Goal: Feedback & Contribution: Contribute content

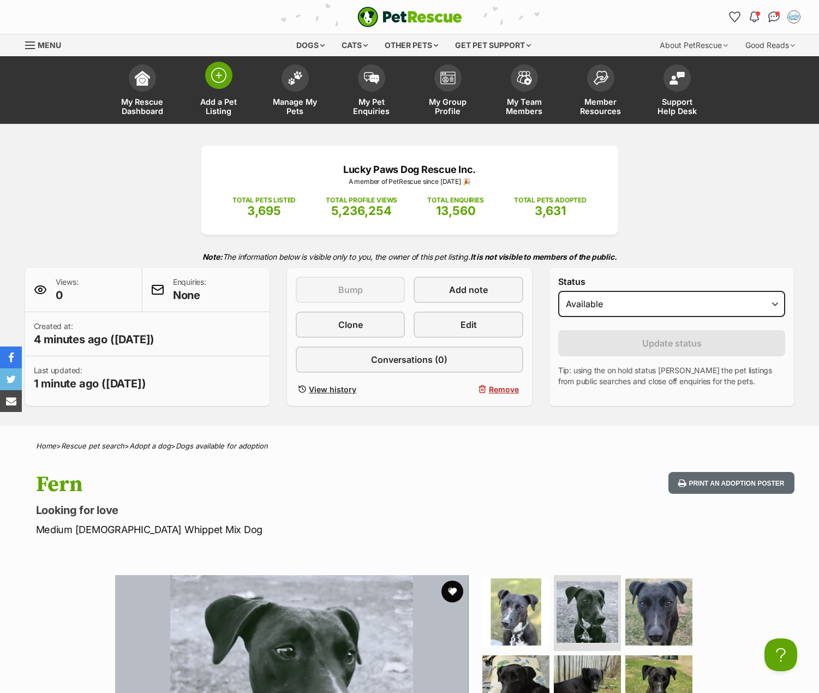
click at [219, 76] on img at bounding box center [218, 75] width 15 height 15
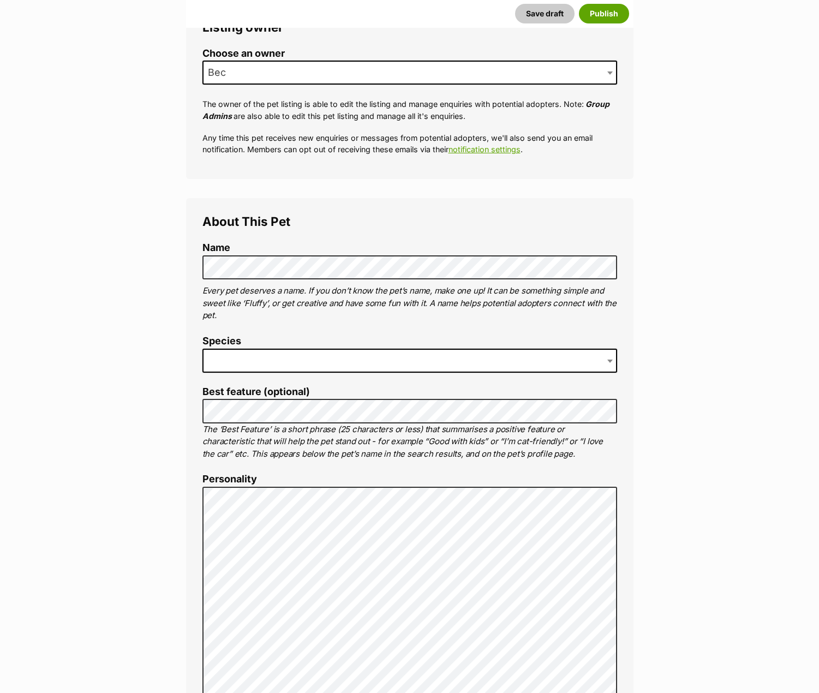
scroll to position [218, 0]
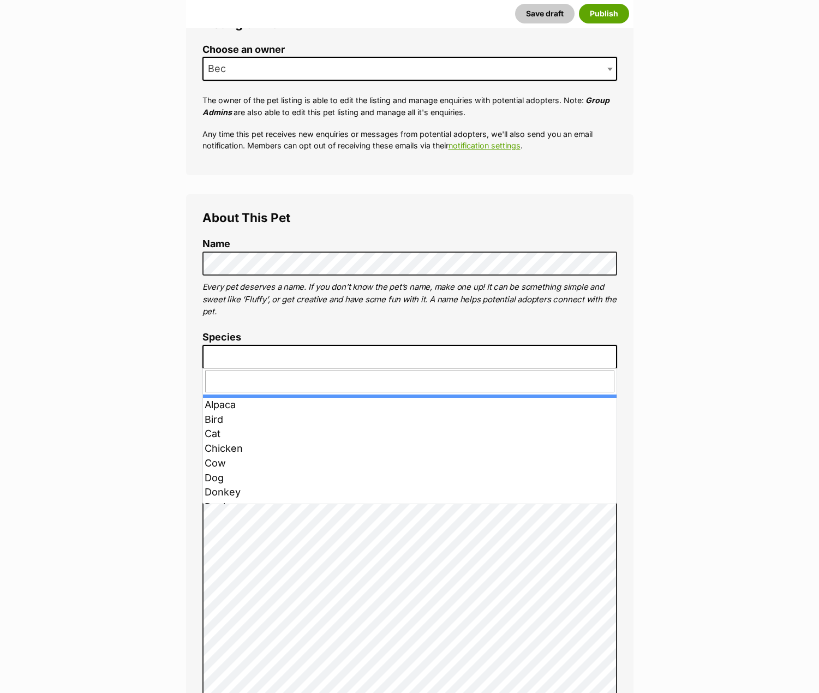
click at [273, 353] on span at bounding box center [409, 357] width 415 height 24
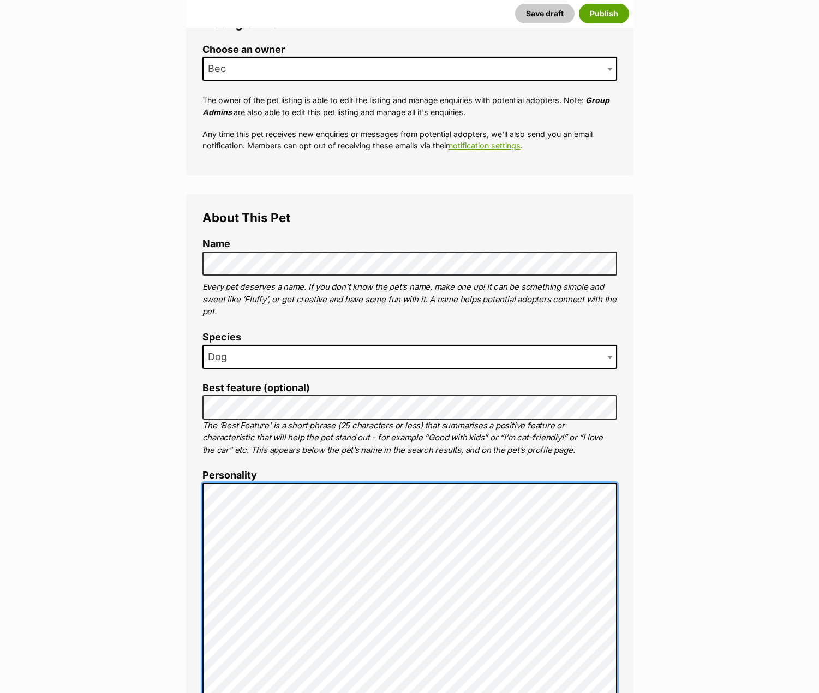
scroll to position [252, 0]
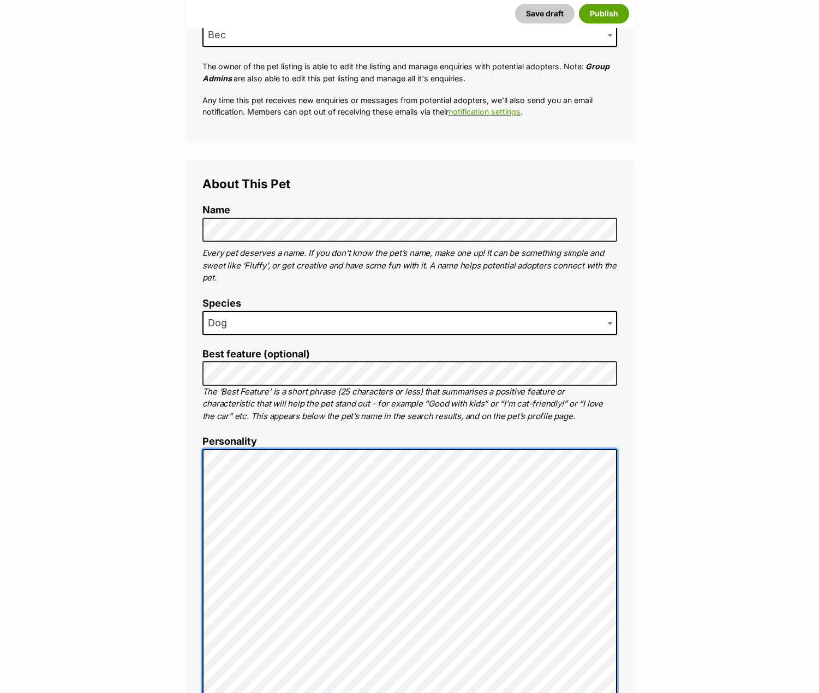
click at [200, 481] on div "About This Pet Name Henlo there, it looks like you might be using the pet name …" at bounding box center [409, 622] width 447 height 925
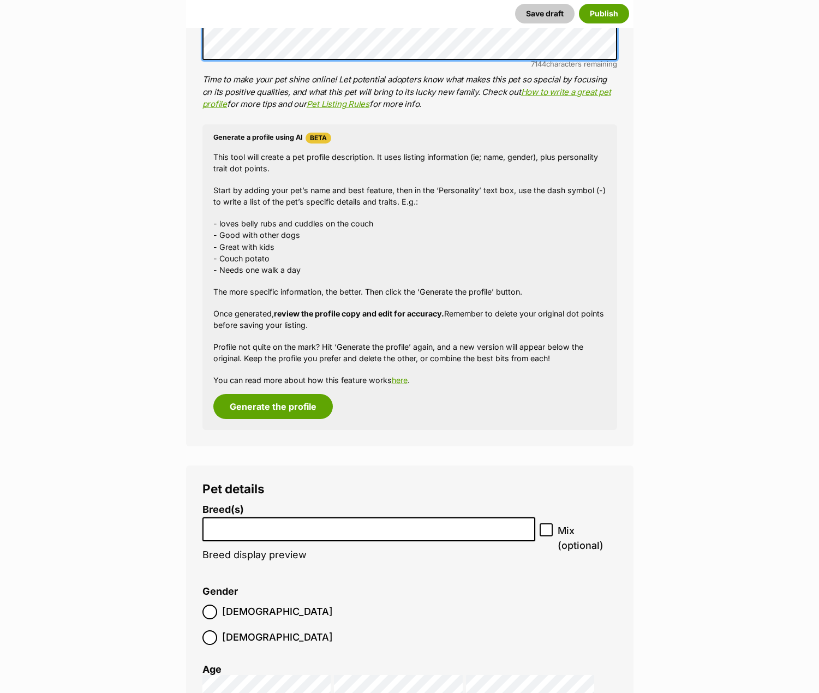
scroll to position [1071, 0]
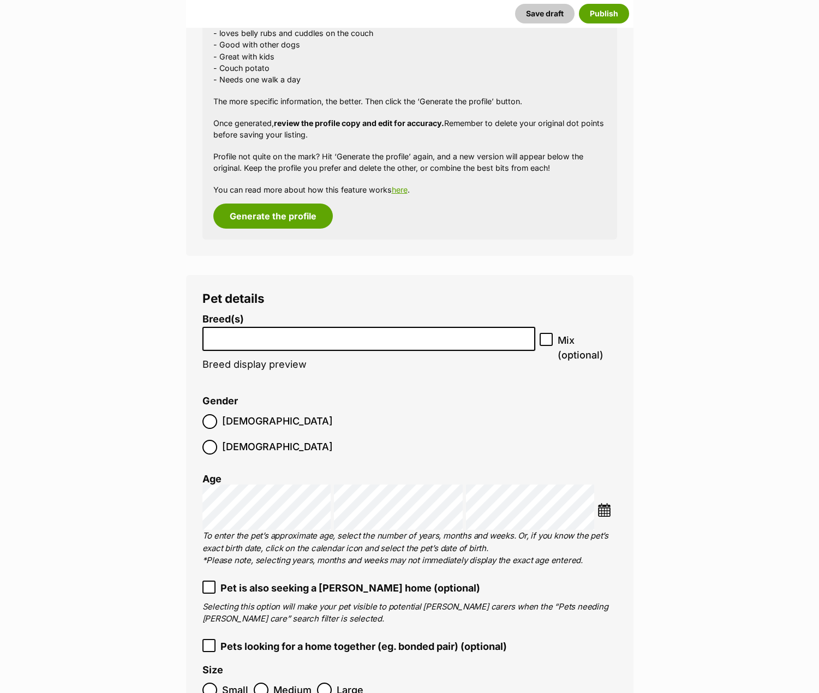
click at [240, 343] on li at bounding box center [369, 339] width 326 height 22
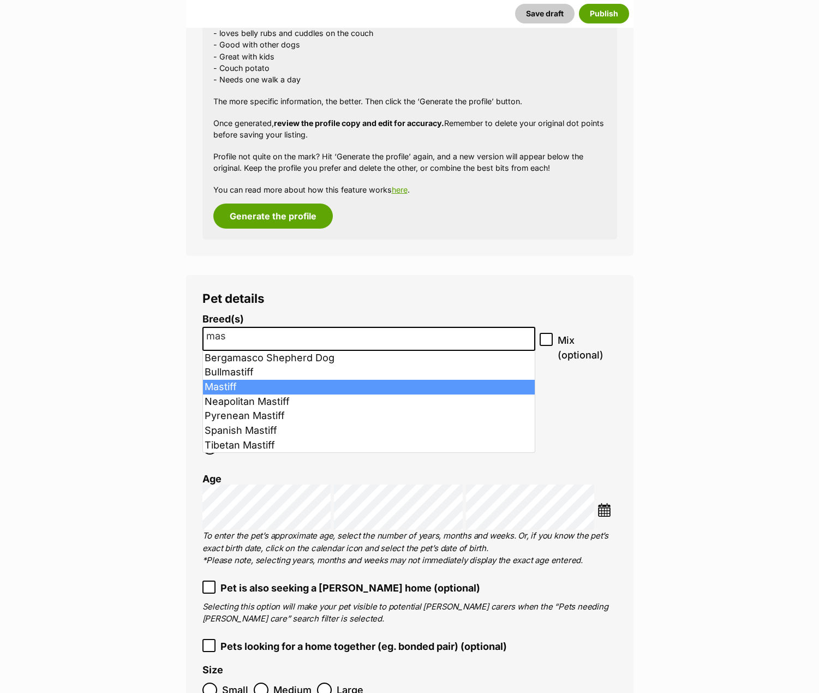
type input "mas"
select select "141"
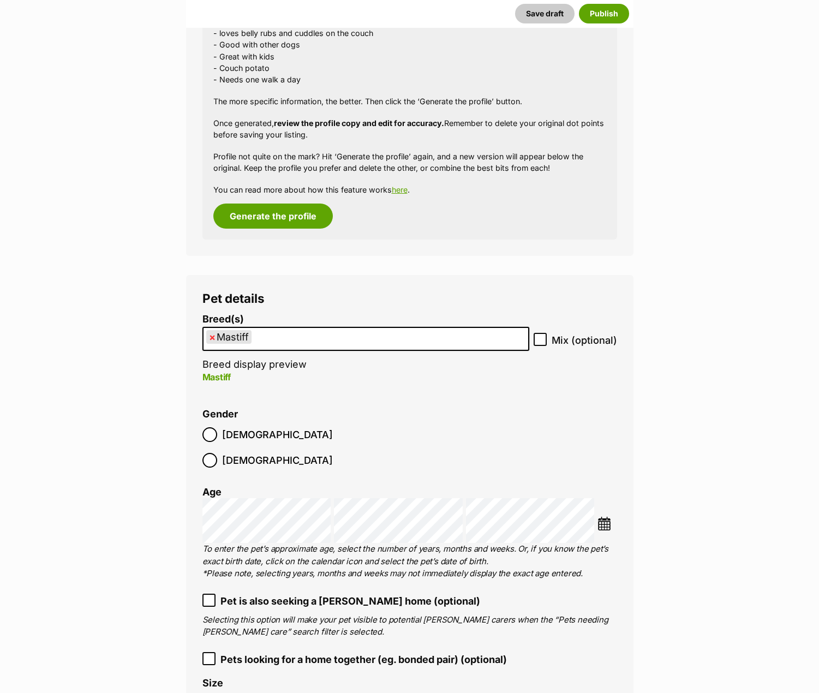
click at [602, 517] on img at bounding box center [605, 524] width 14 height 14
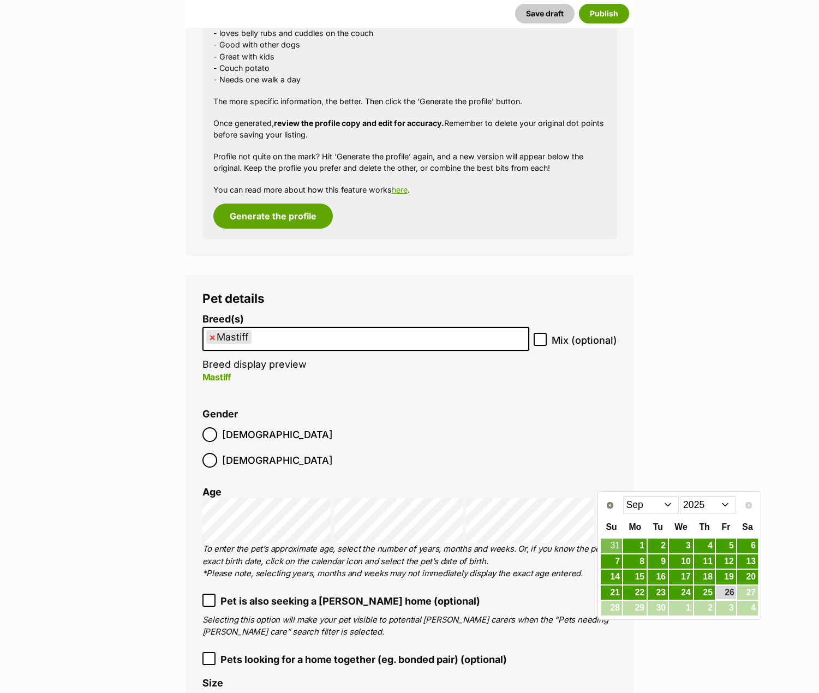
click at [696, 503] on select "2015 2016 2017 2018 2019 2020 2021 2022 2023 2024 2025" at bounding box center [708, 504] width 56 height 17
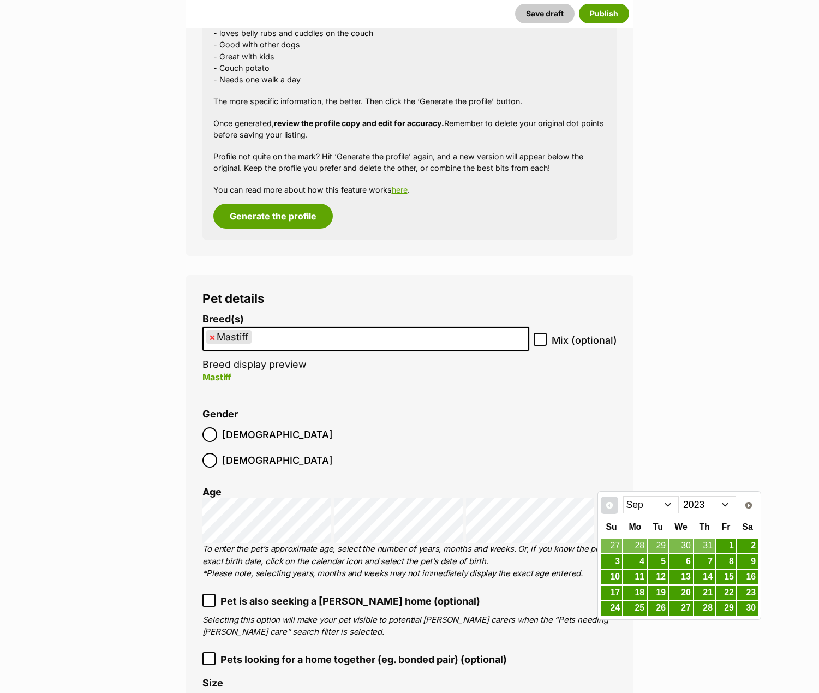
click at [609, 505] on span "Prev" at bounding box center [609, 505] width 9 height 9
click at [743, 563] on link "8" at bounding box center [747, 562] width 21 height 14
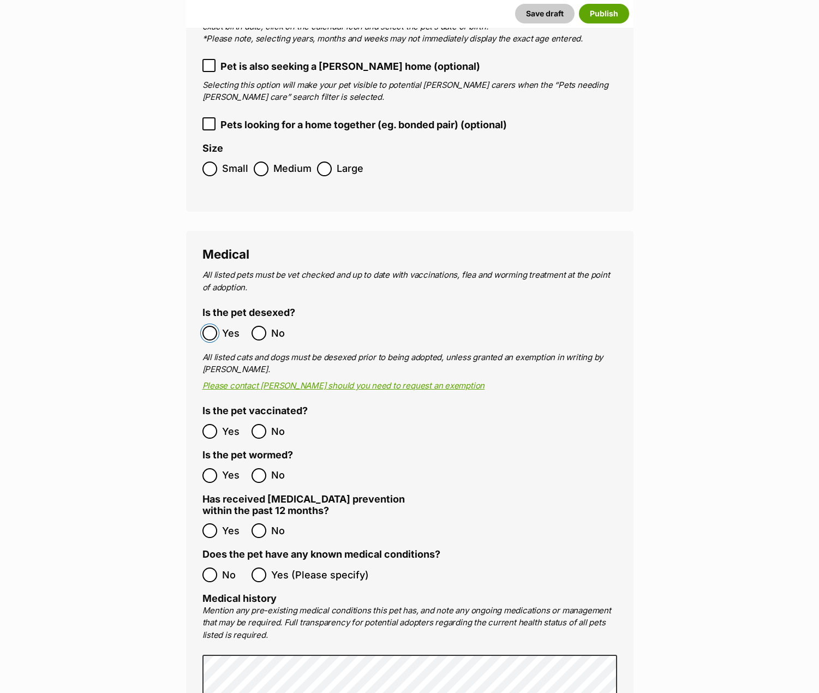
scroll to position [1726, 0]
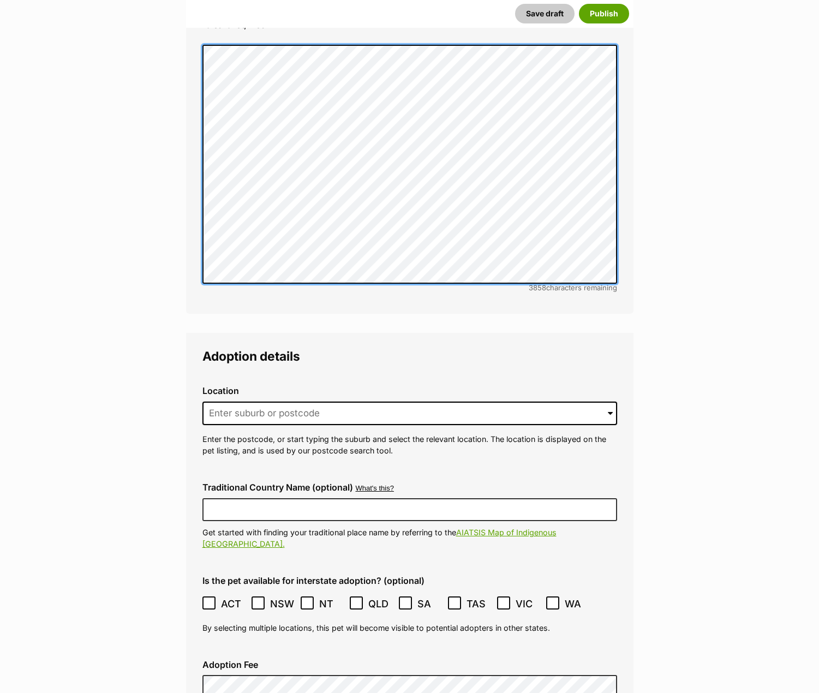
scroll to position [2217, 0]
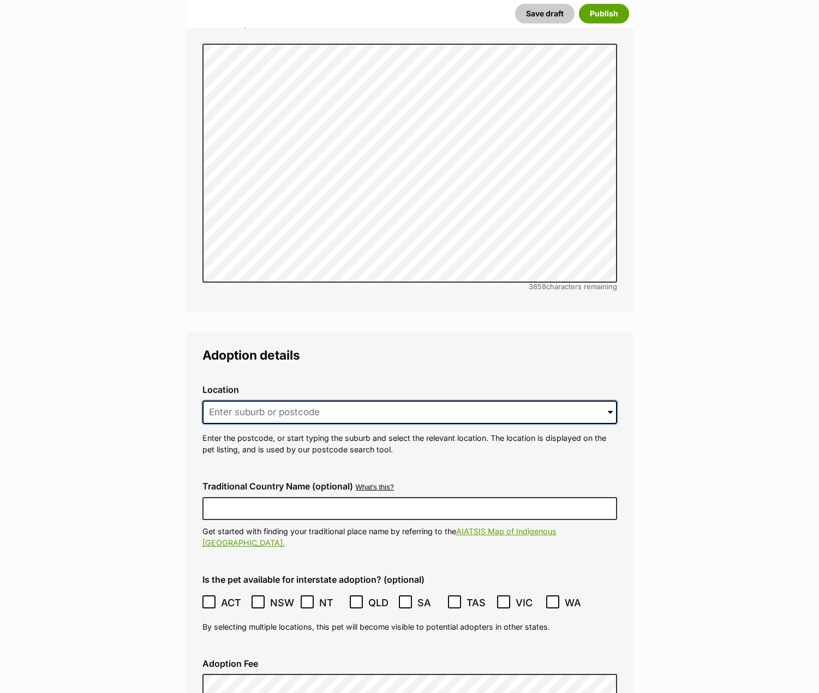
click at [236, 401] on input at bounding box center [409, 413] width 415 height 24
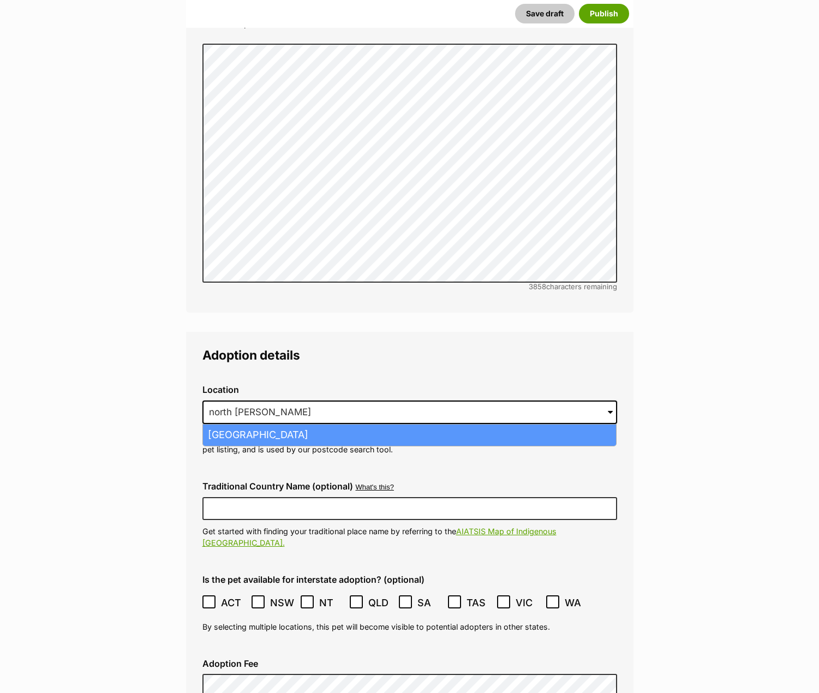
click at [233, 425] on li "North Booval, Queensland, 4304" at bounding box center [409, 435] width 413 height 21
type input "North Booval, Queensland, 4304"
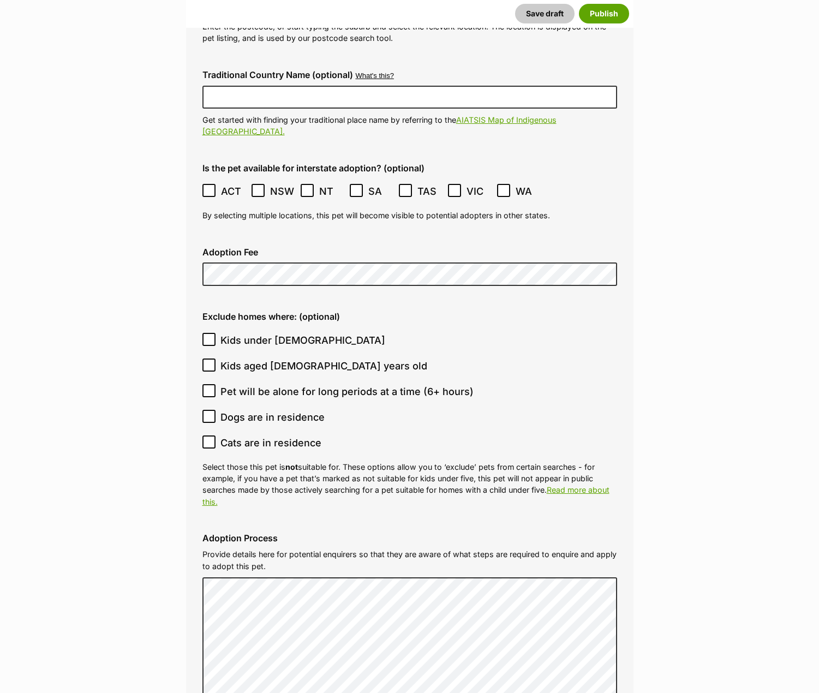
scroll to position [2653, 0]
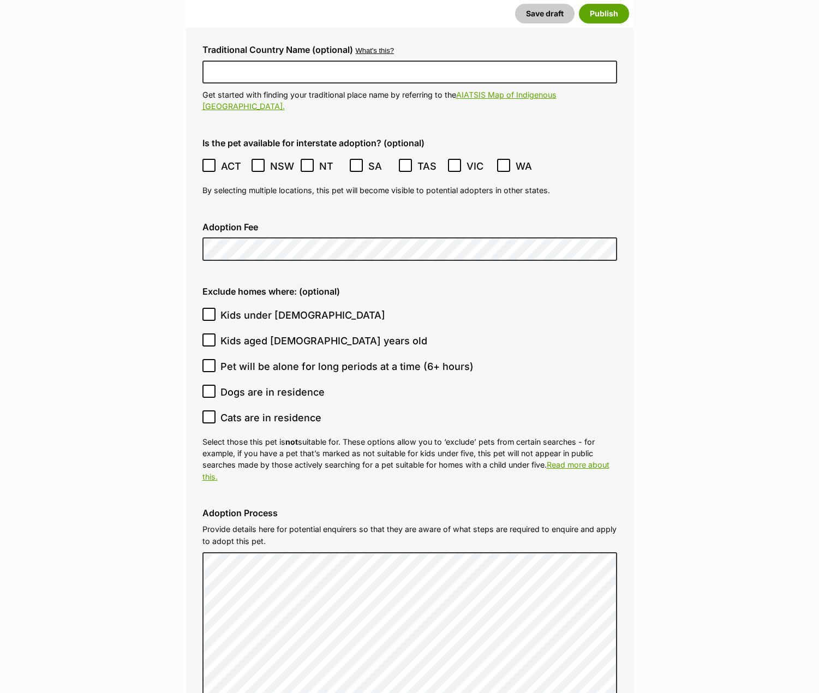
click at [212, 311] on icon at bounding box center [209, 315] width 8 height 8
click at [212, 308] on input "Kids under 5 years old" at bounding box center [208, 314] width 13 height 13
checkbox input "true"
click at [210, 336] on icon at bounding box center [209, 340] width 8 height 8
click at [210, 333] on input "Kids aged 6-12 years old" at bounding box center [208, 339] width 13 height 13
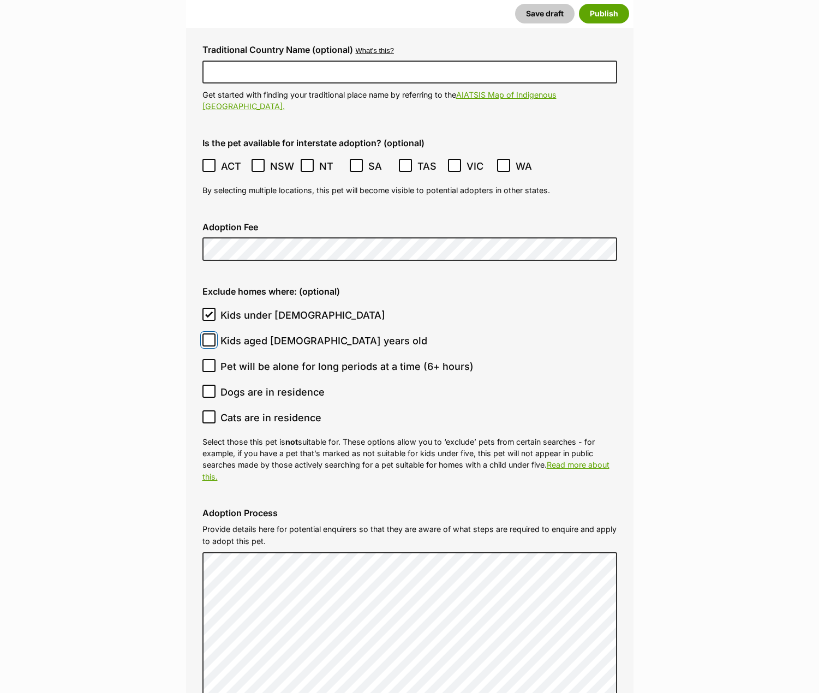
checkbox input "true"
click at [212, 387] on icon at bounding box center [209, 391] width 8 height 8
click at [212, 385] on input "Dogs are in residence" at bounding box center [208, 391] width 13 height 13
checkbox input "true"
click at [208, 413] on icon at bounding box center [209, 417] width 8 height 8
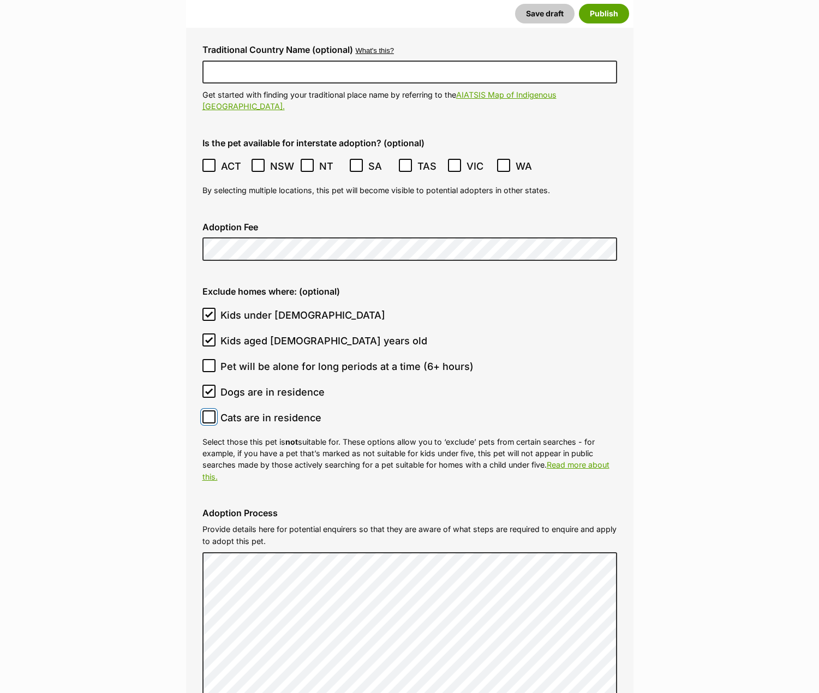
click at [208, 410] on input "Cats are in residence" at bounding box center [208, 416] width 13 height 13
checkbox input "true"
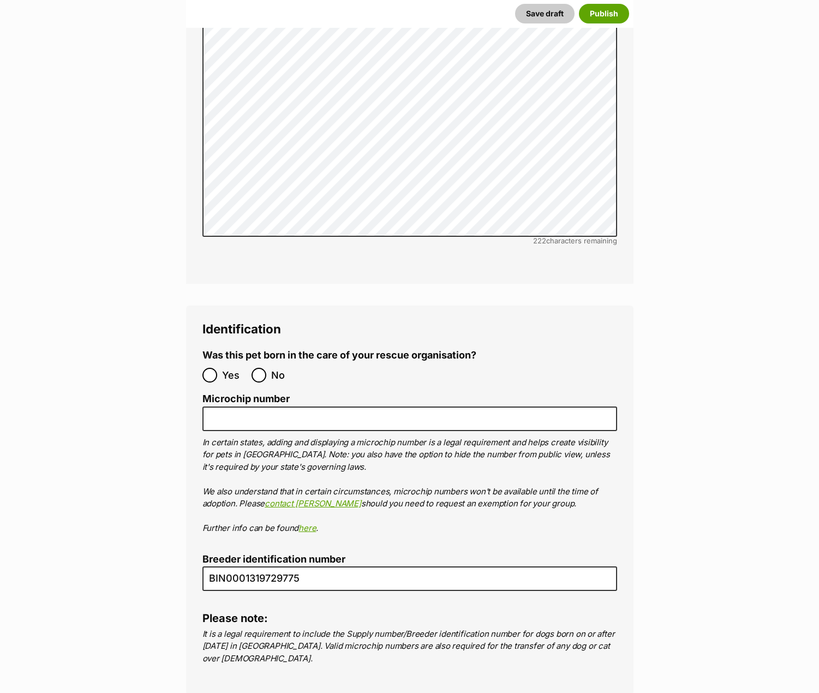
scroll to position [3799, 0]
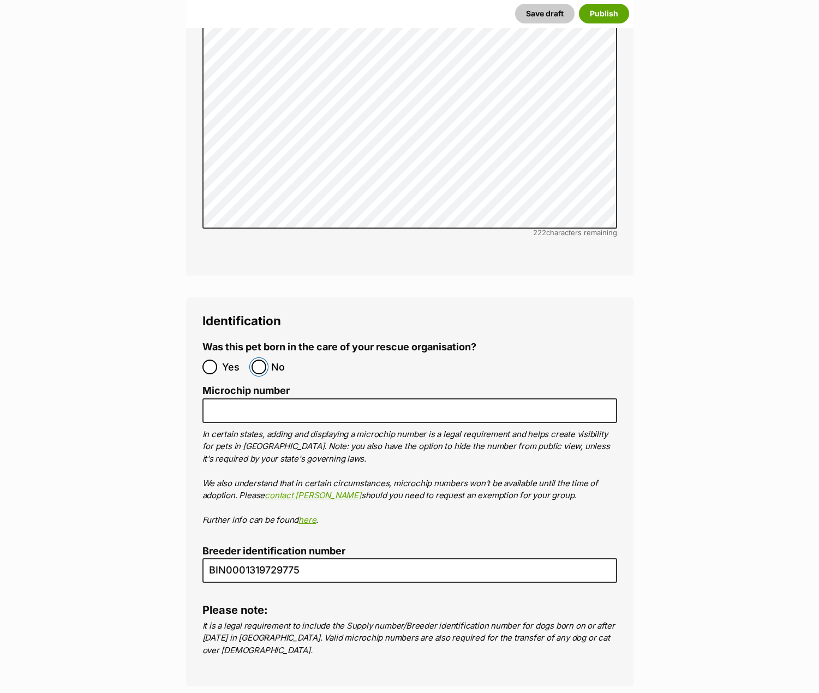
click at [259, 360] on input "No" at bounding box center [259, 367] width 15 height 15
radio input "true"
click at [415, 398] on input "Microchip number" at bounding box center [409, 410] width 415 height 25
paste input "991003002074205"
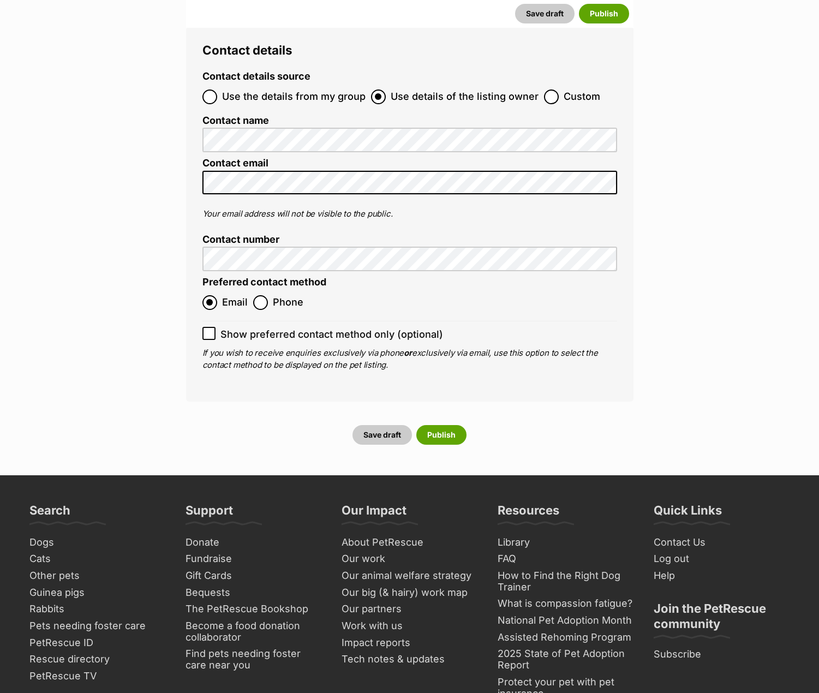
scroll to position [4509, 0]
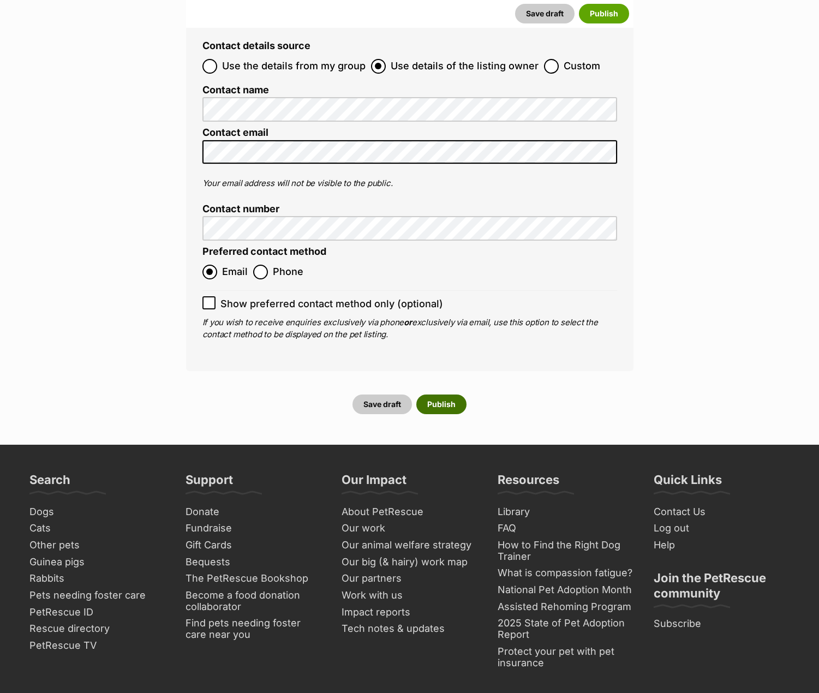
type input "991003002074205"
click at [442, 395] on button "Publish" at bounding box center [441, 405] width 50 height 20
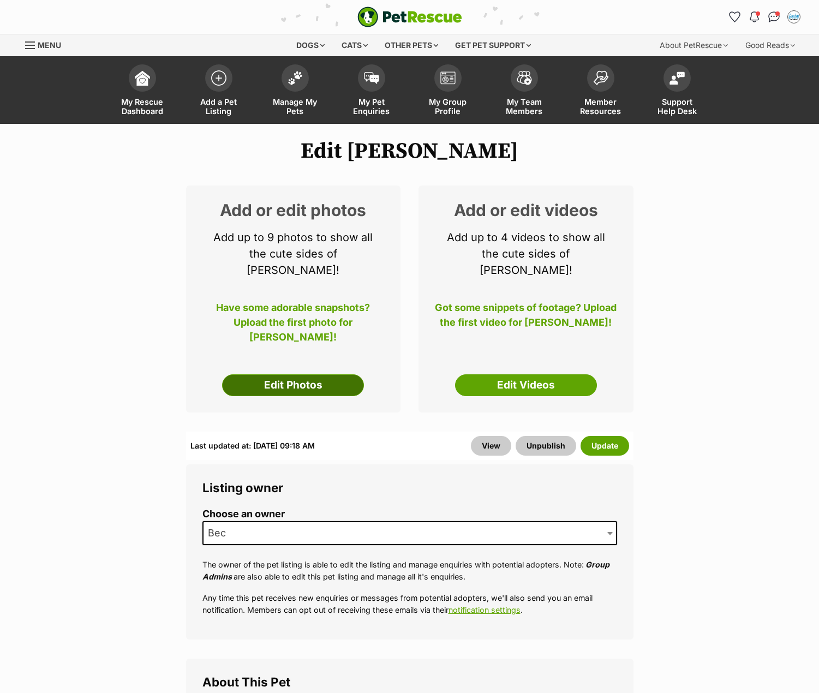
click at [332, 374] on link "Edit Photos" at bounding box center [293, 385] width 142 height 22
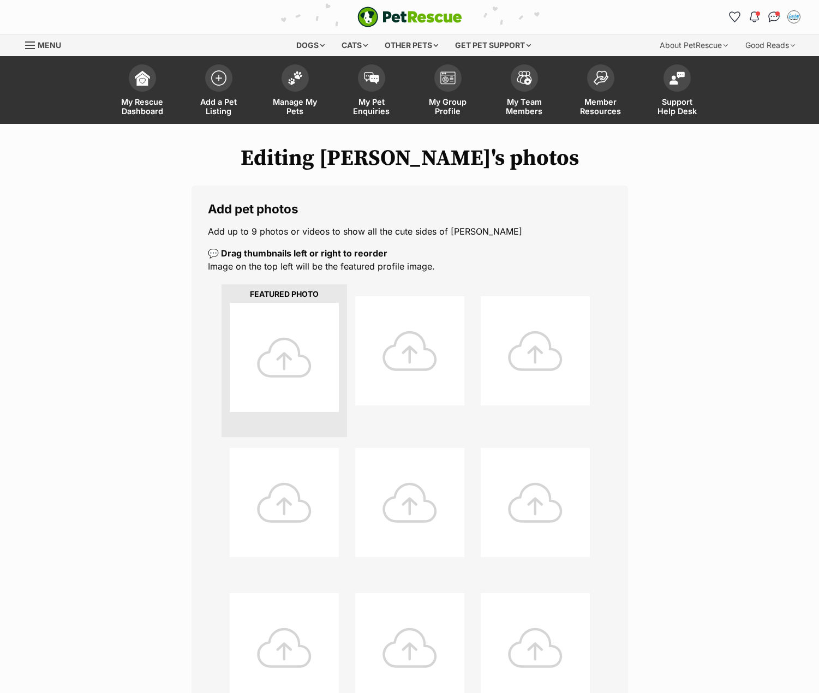
click at [256, 336] on div at bounding box center [284, 357] width 109 height 109
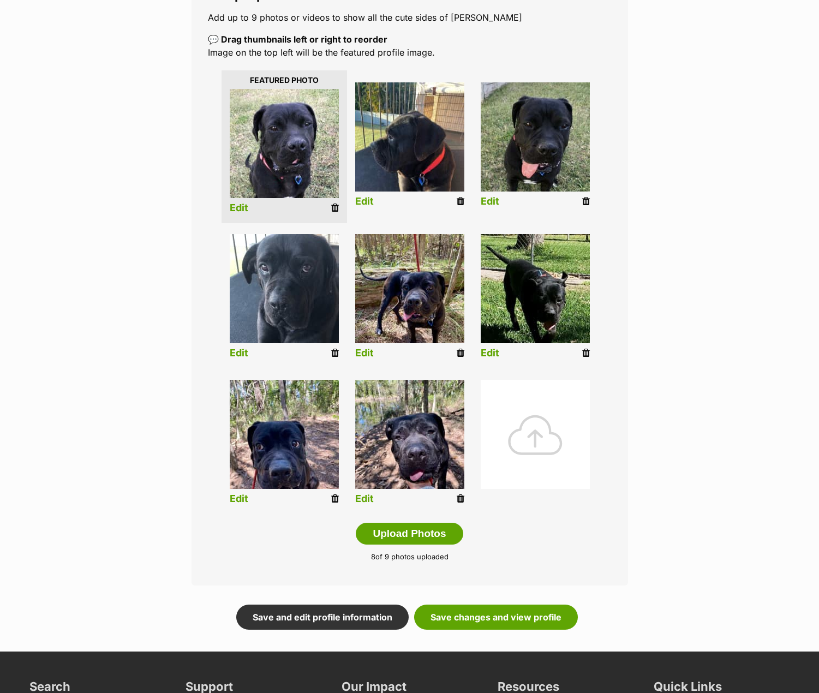
scroll to position [218, 0]
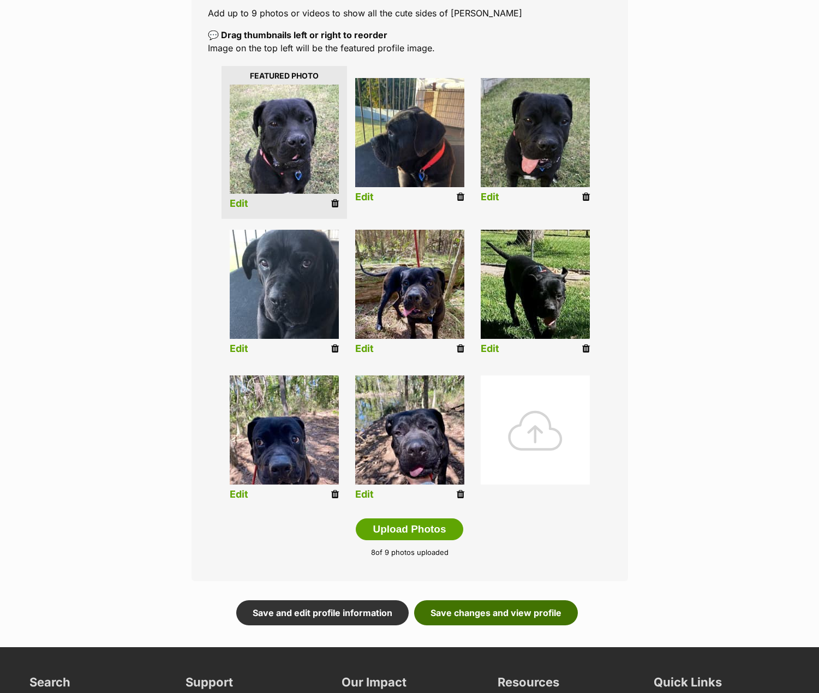
click at [510, 613] on link "Save changes and view profile" at bounding box center [496, 612] width 164 height 25
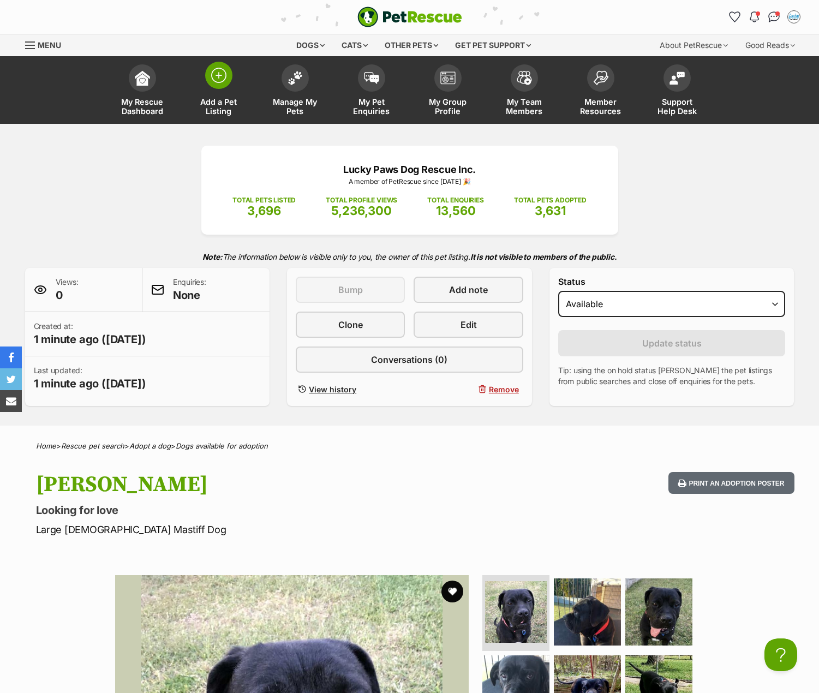
click at [221, 80] on img at bounding box center [218, 75] width 15 height 15
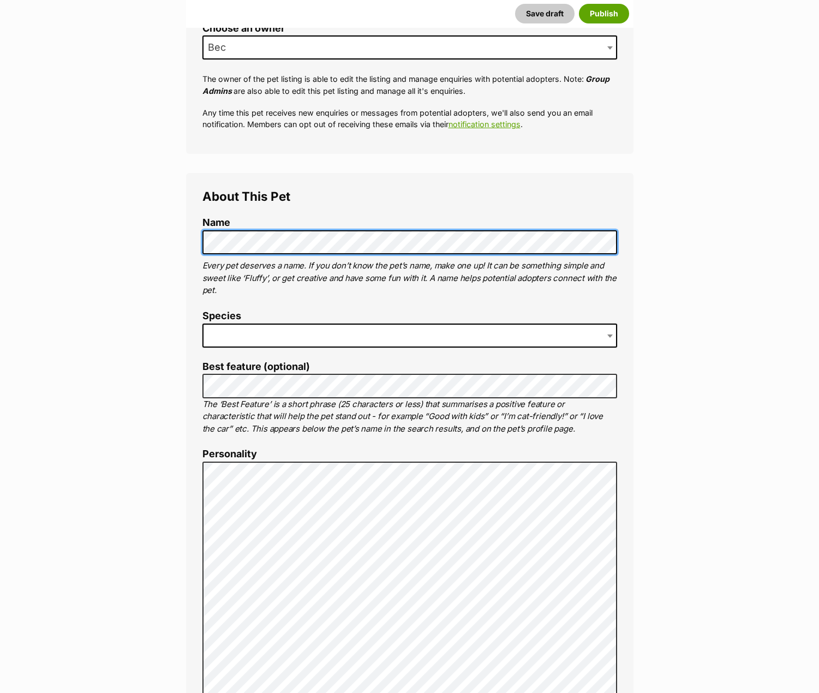
scroll to position [382, 0]
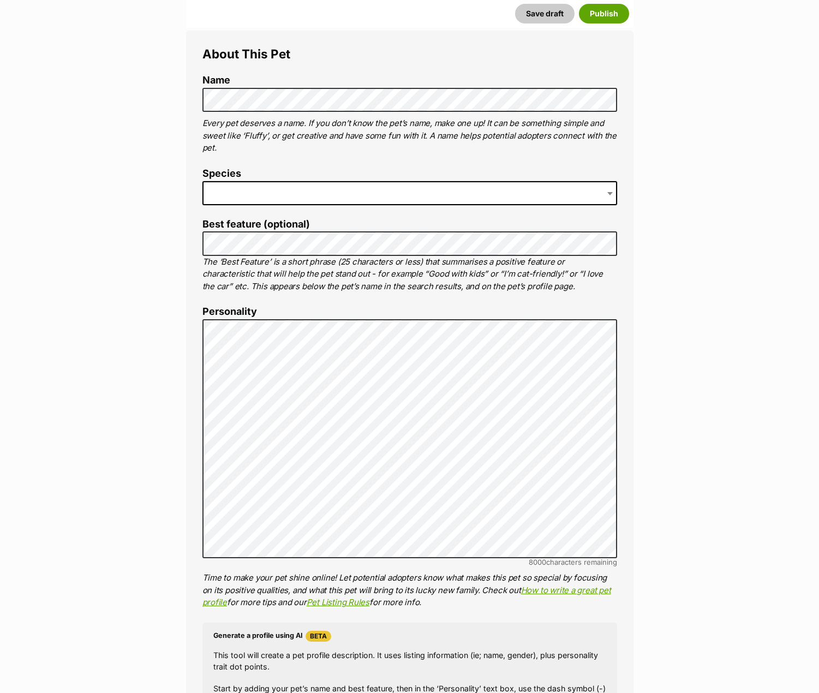
click at [234, 195] on span at bounding box center [409, 193] width 415 height 24
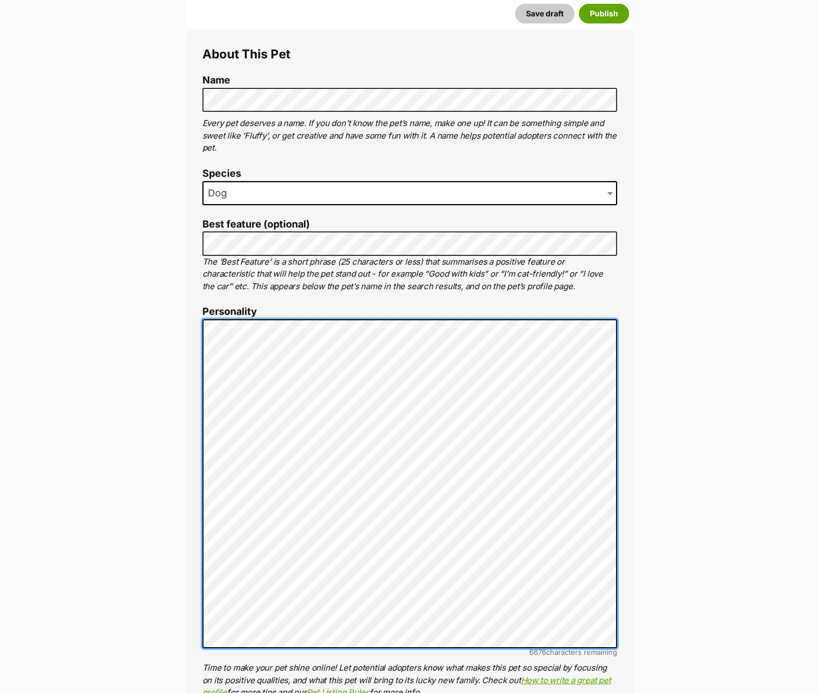
click at [199, 358] on div "About This Pet Name Henlo there, it looks like you might be using the pet name …" at bounding box center [409, 533] width 447 height 1004
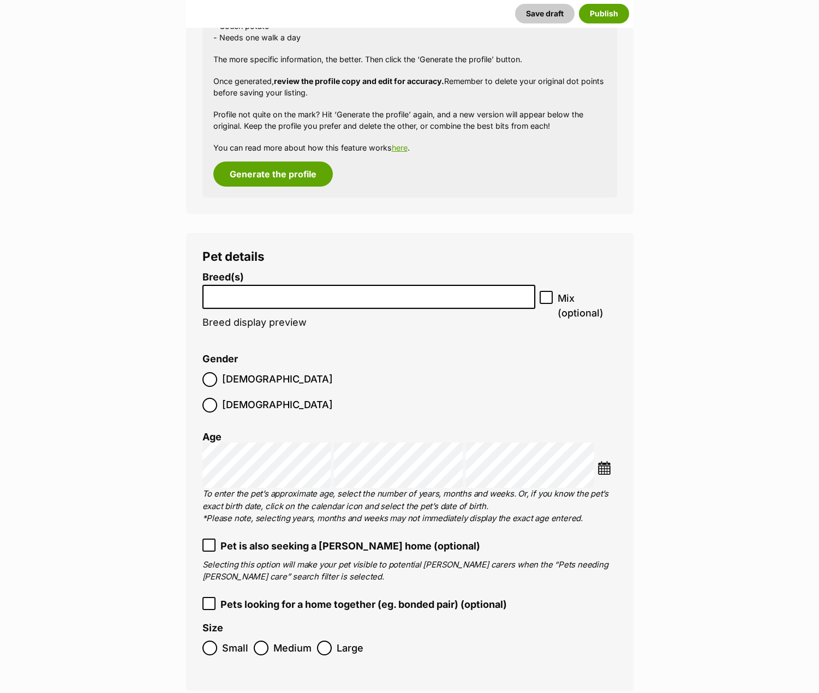
scroll to position [1201, 0]
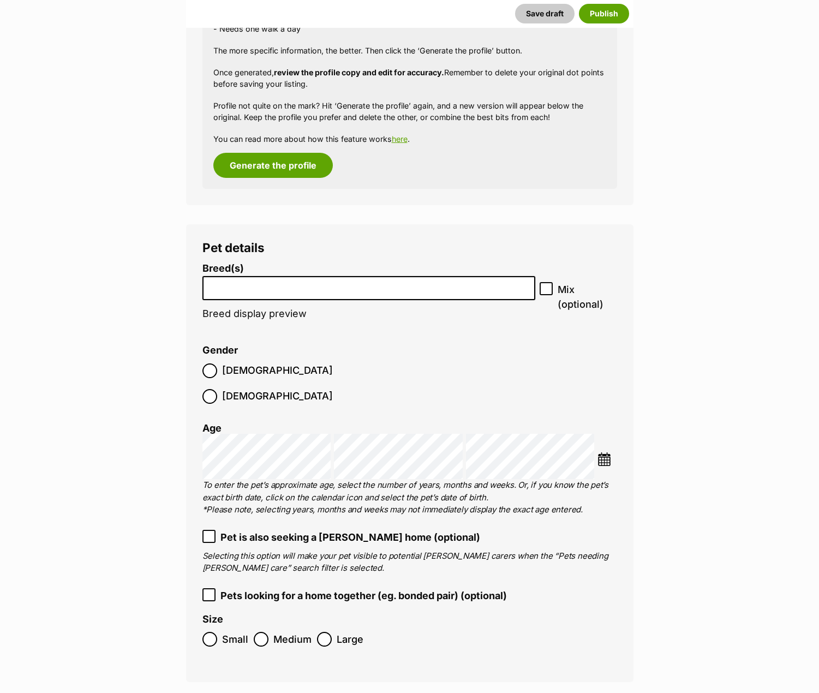
click at [283, 291] on li at bounding box center [369, 288] width 326 height 22
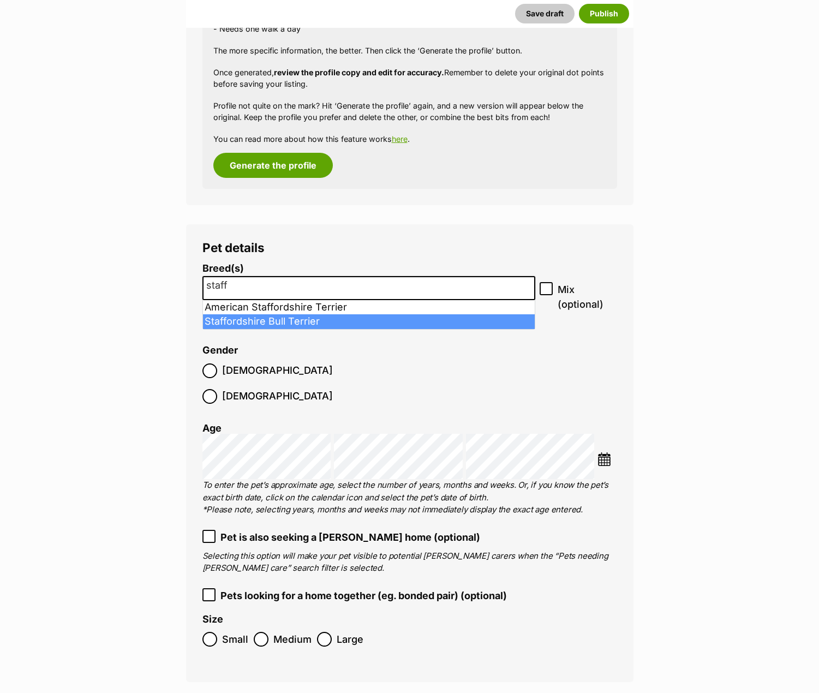
type input "staff"
select select "198"
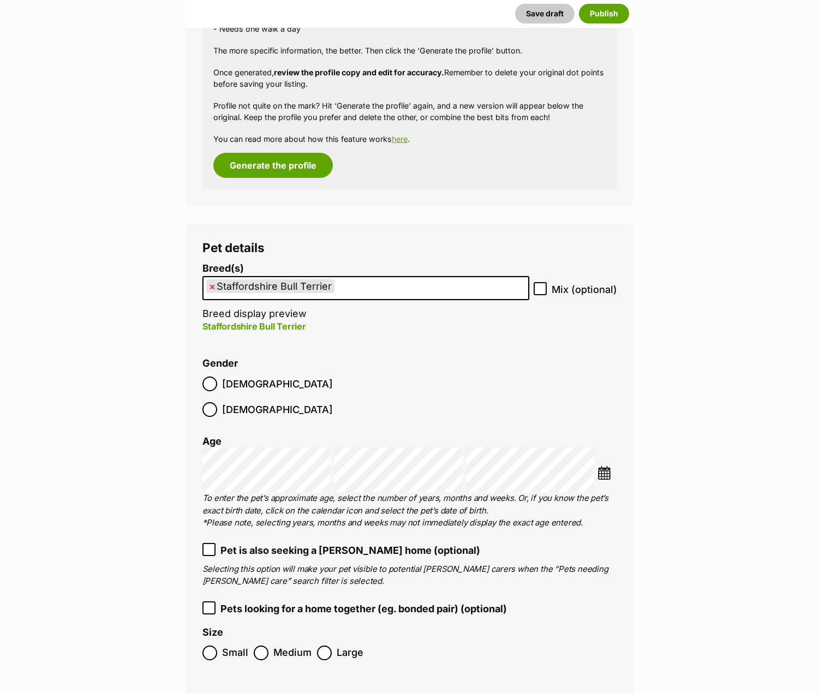
click at [539, 291] on icon at bounding box center [540, 289] width 7 height 5
click at [539, 291] on input "Mix (optional)" at bounding box center [540, 288] width 13 height 13
checkbox input "true"
click at [606, 466] on img at bounding box center [605, 473] width 14 height 14
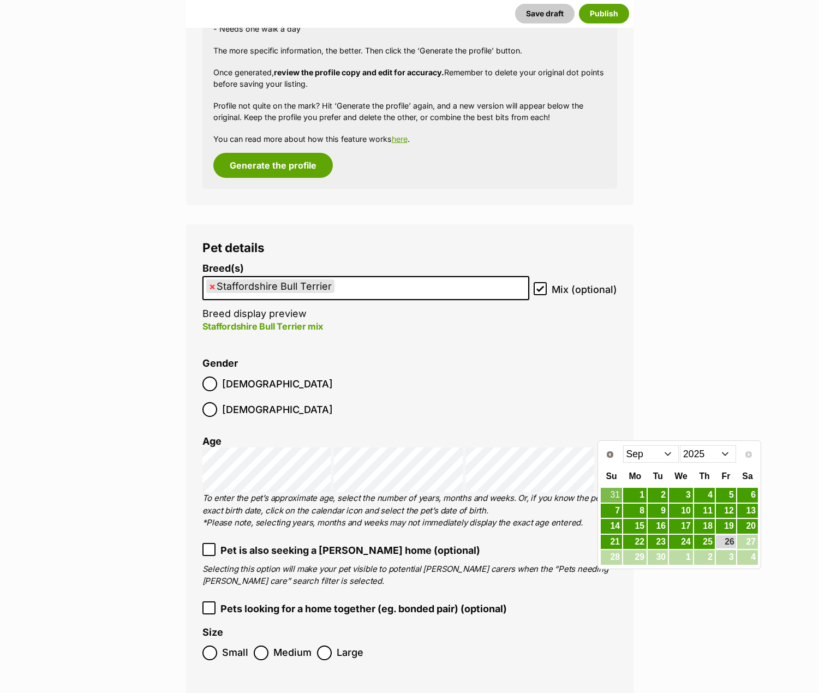
click at [706, 451] on select "2015 2016 2017 2018 2019 2020 2021 2022 2023 2024 2025" at bounding box center [708, 453] width 56 height 17
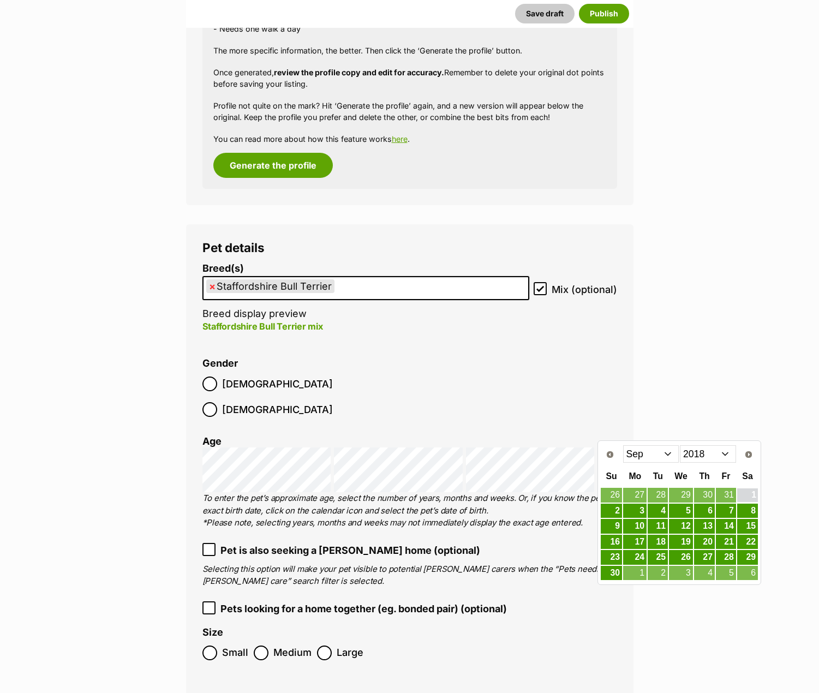
click at [746, 494] on link "1" at bounding box center [747, 495] width 21 height 14
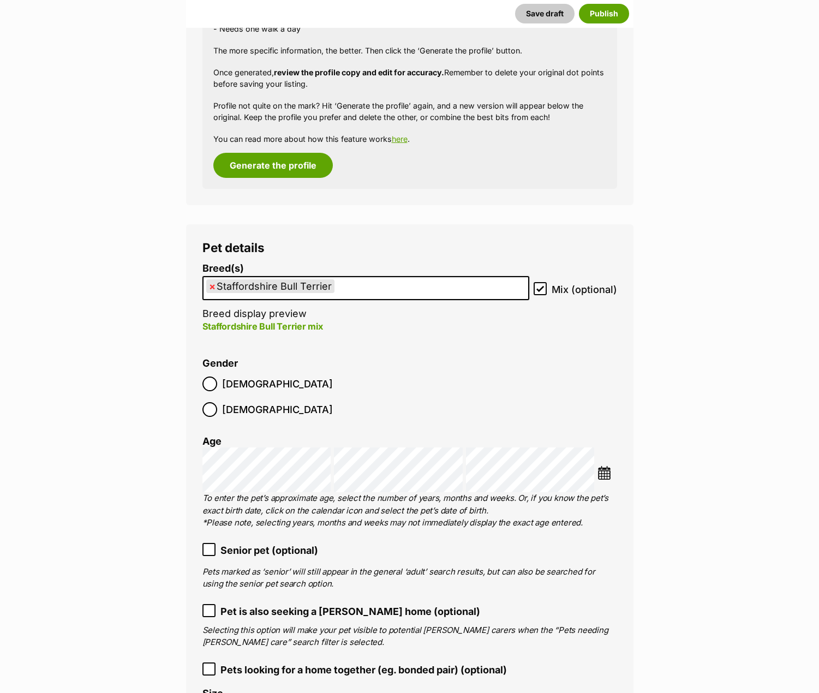
click at [208, 547] on icon at bounding box center [209, 549] width 7 height 5
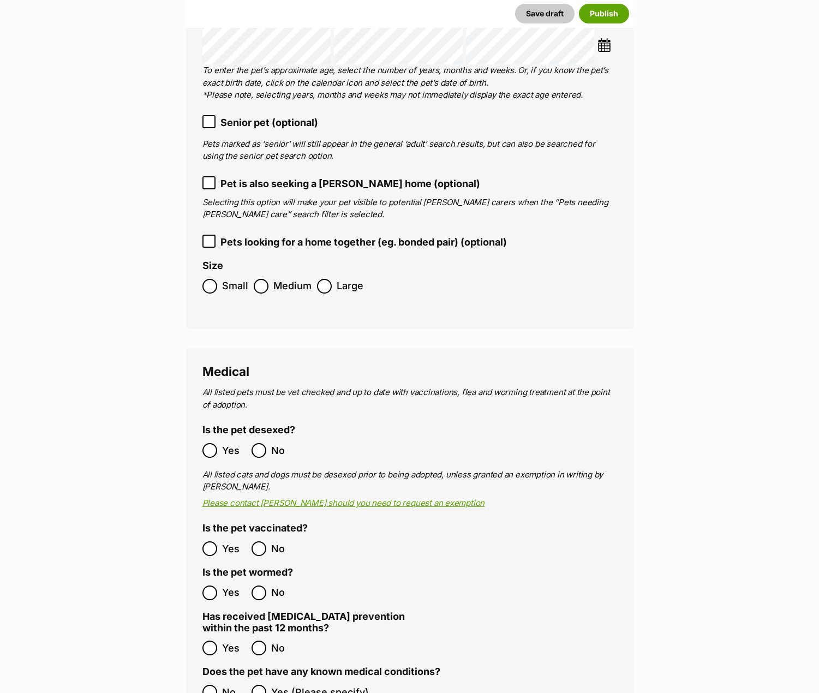
scroll to position [1855, 0]
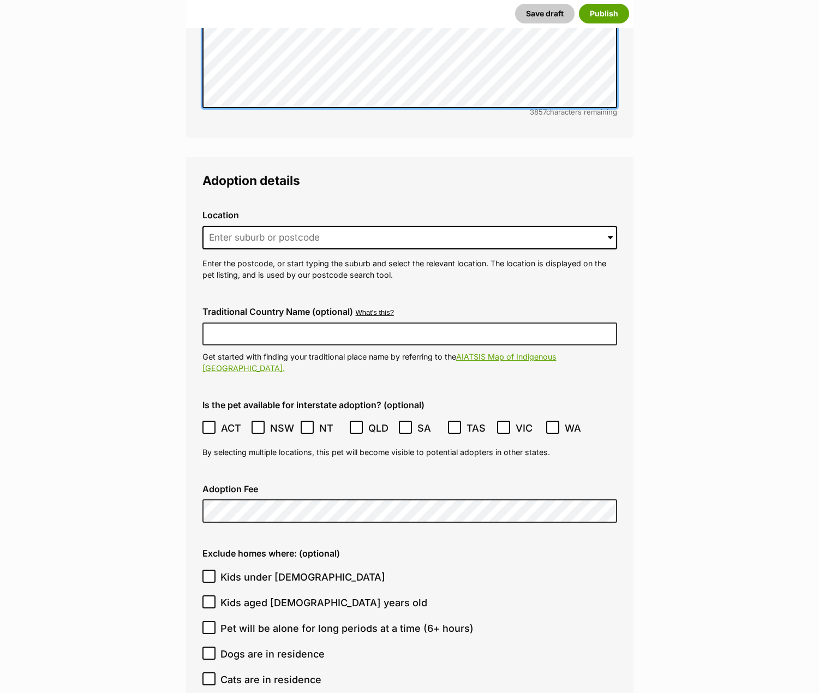
scroll to position [2565, 0]
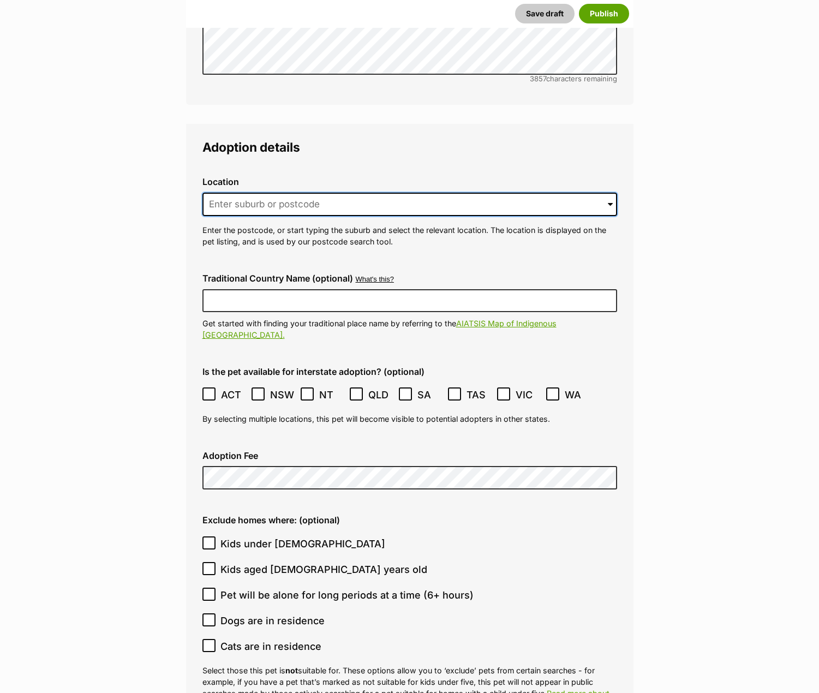
click at [209, 193] on input at bounding box center [409, 205] width 415 height 24
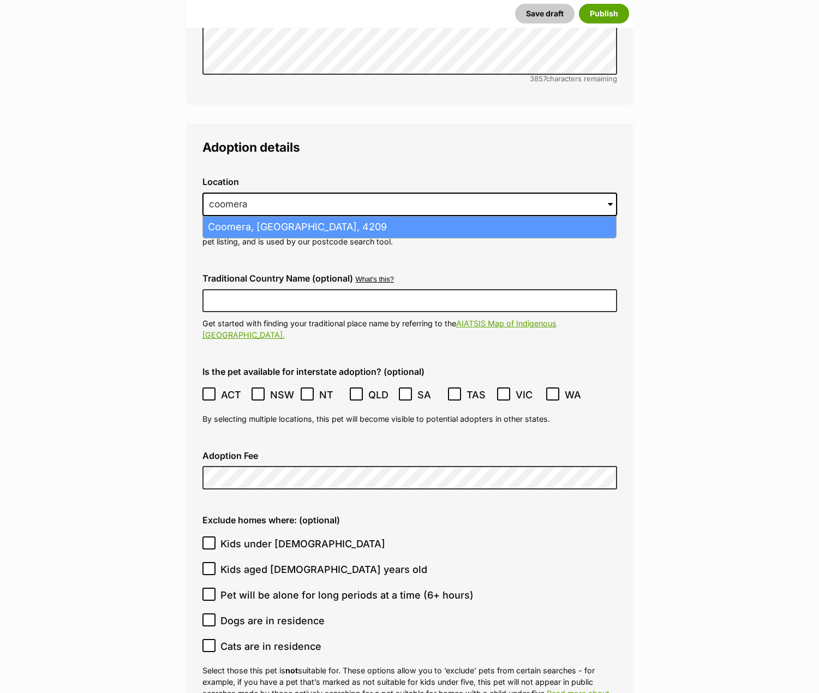
click at [234, 217] on li "Coomera, Queensland, 4209" at bounding box center [409, 227] width 413 height 21
type input "Coomera, Queensland, 4209"
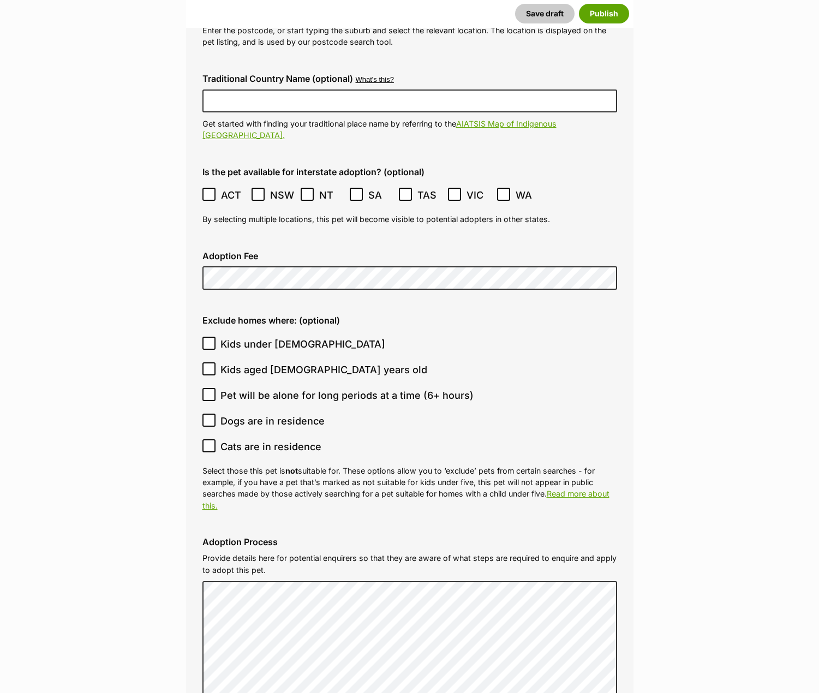
scroll to position [2783, 0]
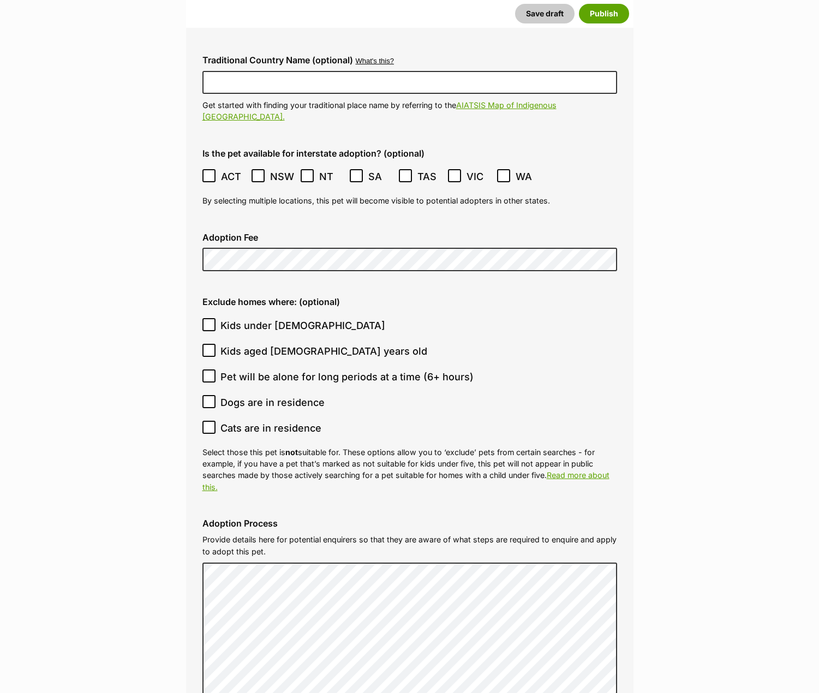
click at [211, 321] on icon at bounding box center [209, 325] width 8 height 8
click at [211, 318] on input "Kids under 5 years old" at bounding box center [208, 324] width 13 height 13
checkbox input "true"
click at [205, 423] on icon at bounding box center [209, 427] width 8 height 8
click at [205, 421] on input "Cats are in residence" at bounding box center [208, 427] width 13 height 13
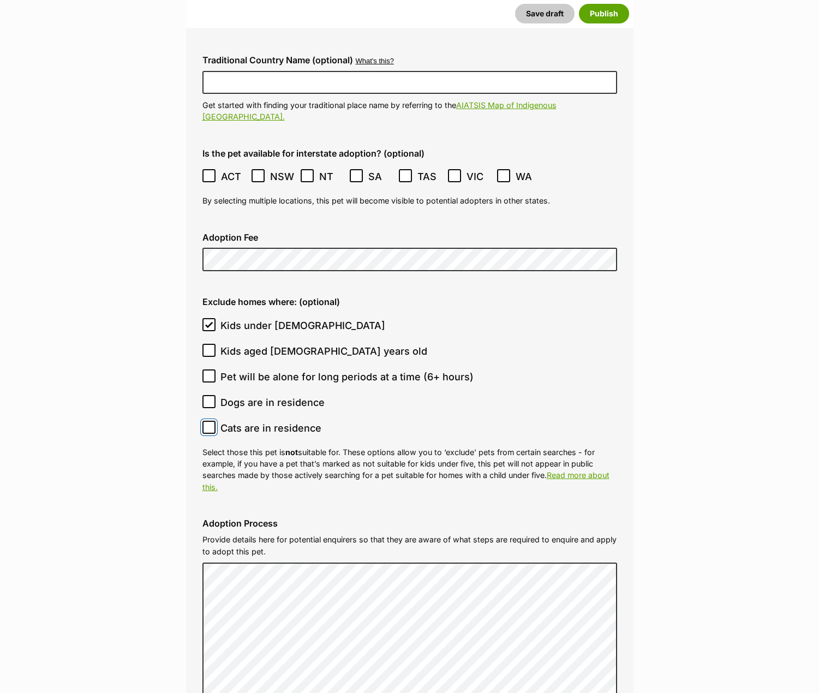
checkbox input "true"
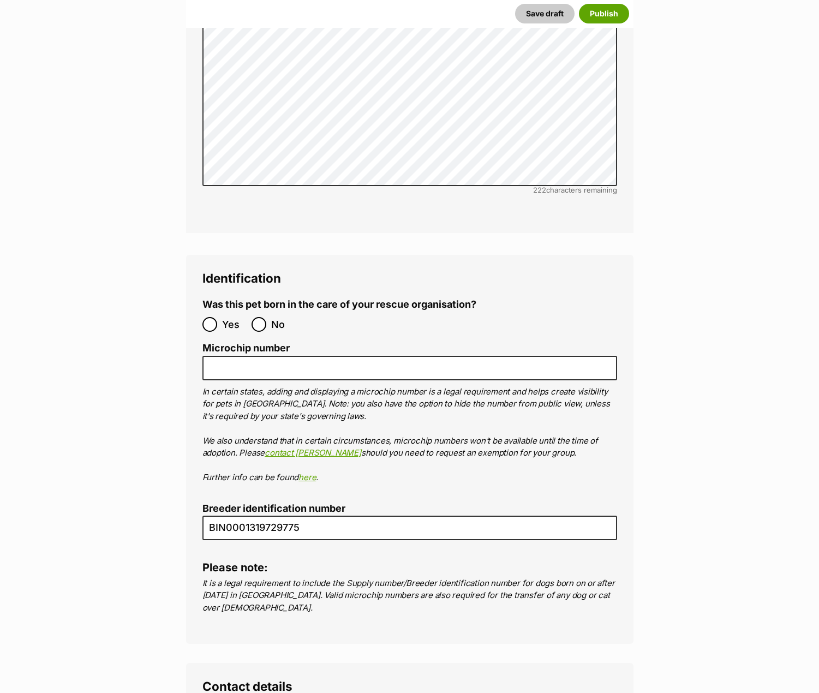
scroll to position [3984, 0]
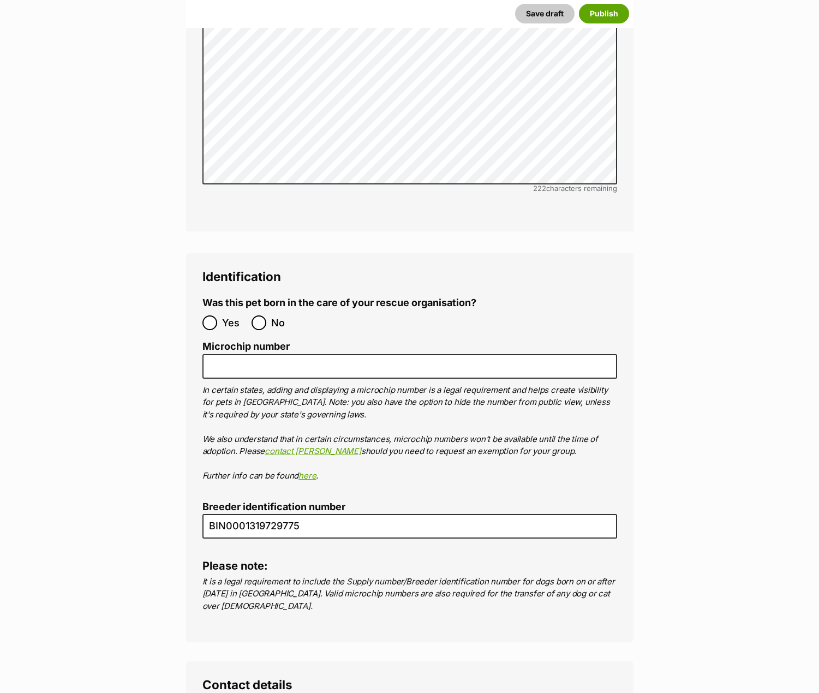
click at [270, 315] on label "No" at bounding box center [274, 322] width 44 height 15
click at [266, 315] on input "No" at bounding box center [259, 322] width 15 height 15
radio input "true"
click at [351, 354] on input "Microchip number" at bounding box center [409, 366] width 415 height 25
paste input "953010001789747"
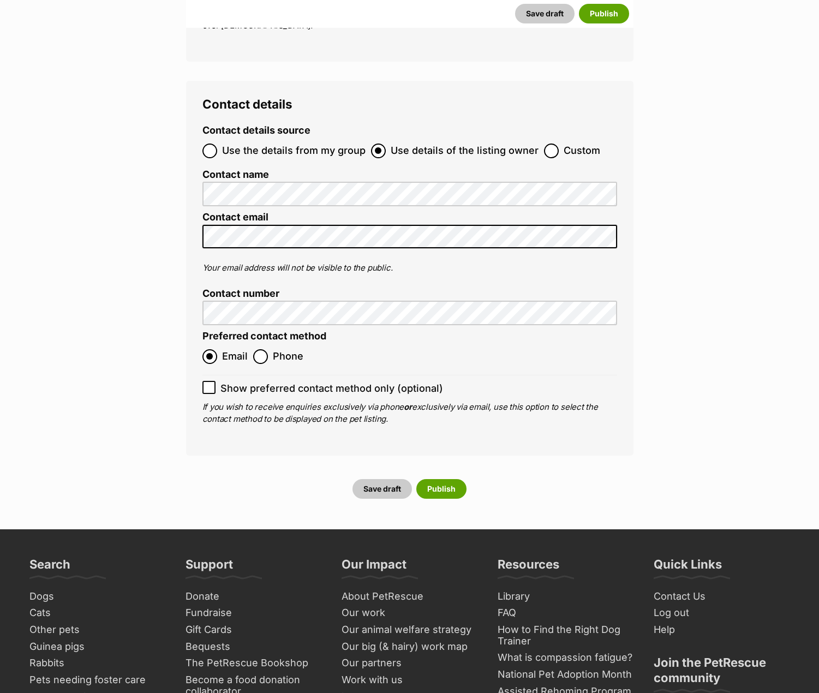
scroll to position [4639, 0]
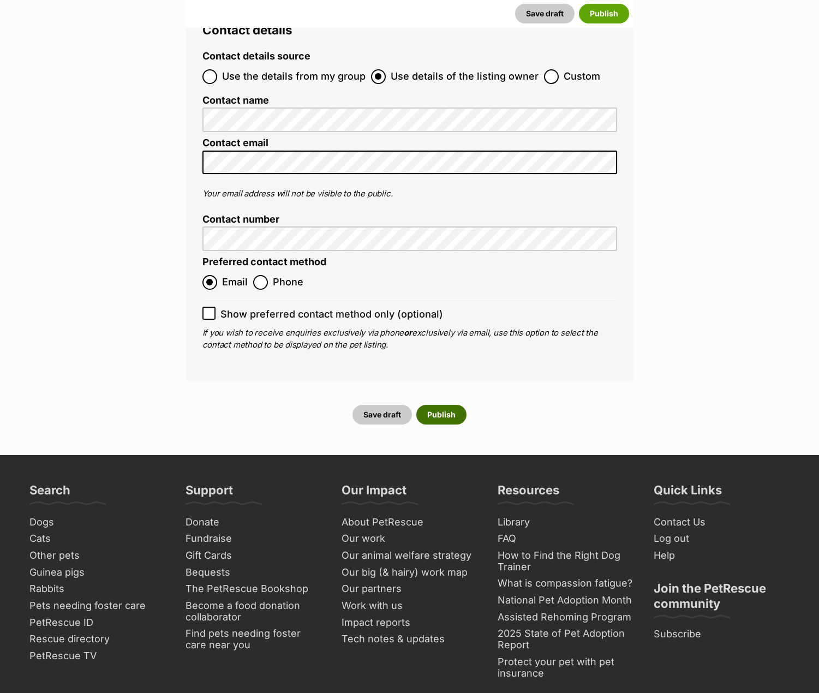
type input "953010001789747"
click at [444, 405] on button "Publish" at bounding box center [441, 415] width 50 height 20
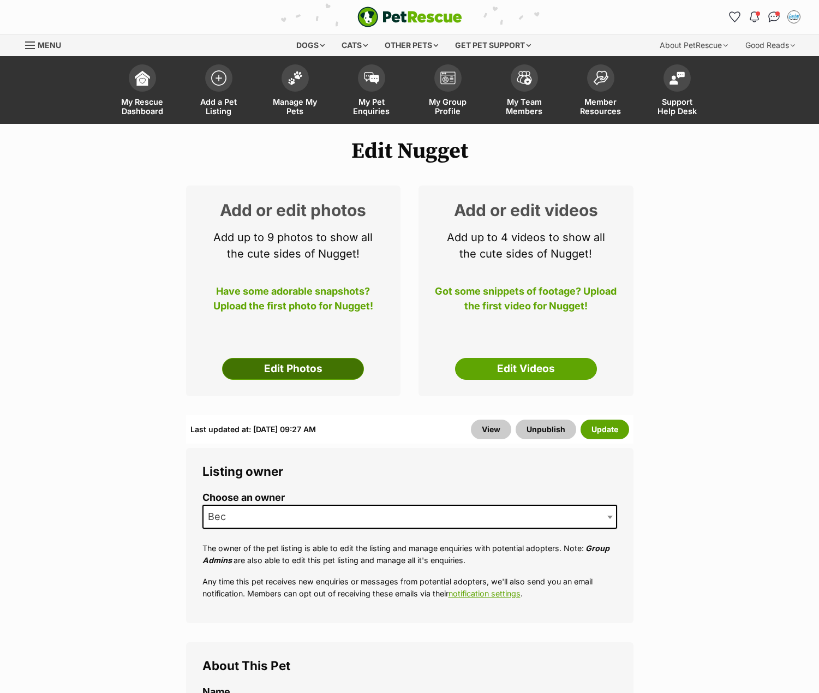
click at [269, 374] on link "Edit Photos" at bounding box center [293, 369] width 142 height 22
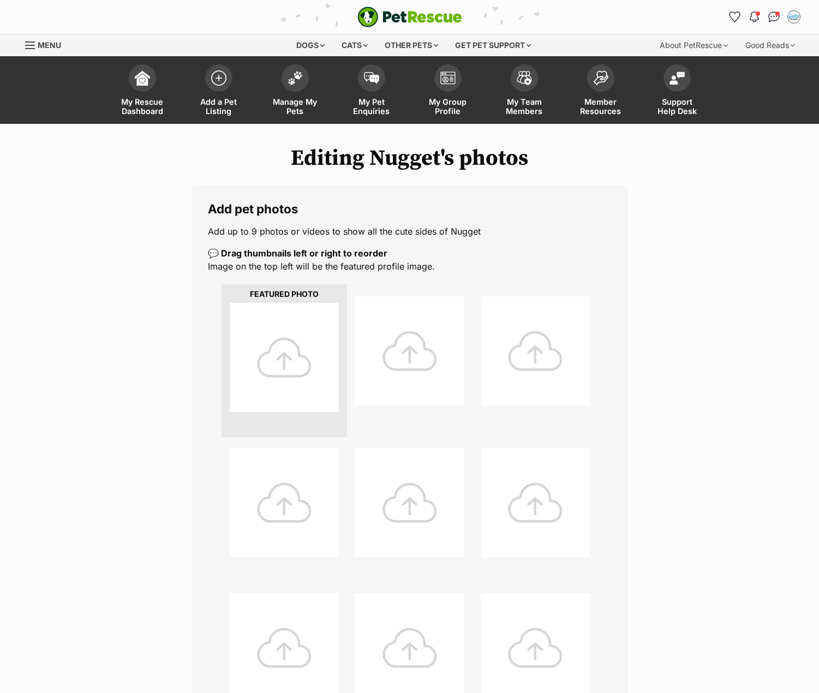
click at [276, 341] on div at bounding box center [284, 357] width 109 height 109
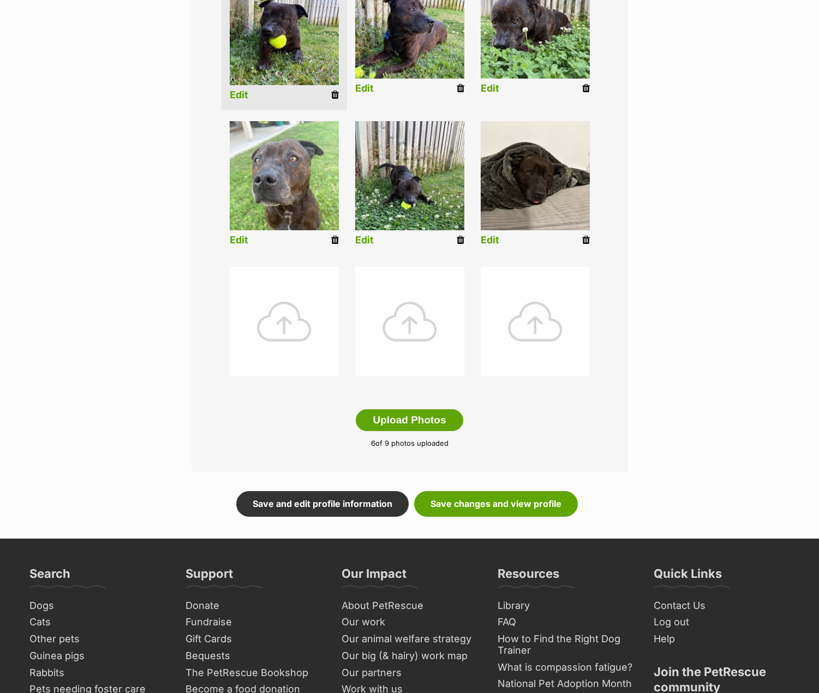
scroll to position [327, 0]
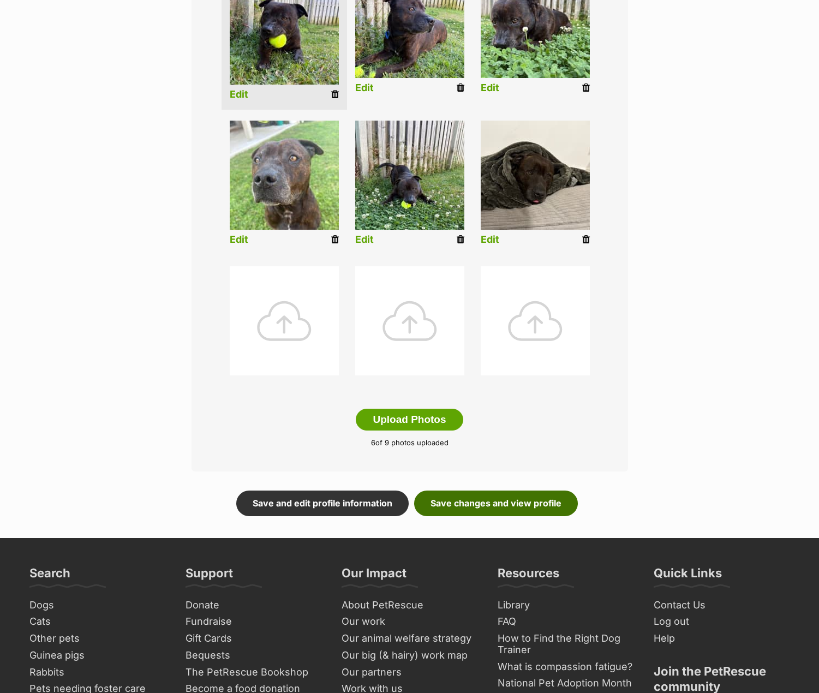
click at [511, 502] on link "Save changes and view profile" at bounding box center [496, 503] width 164 height 25
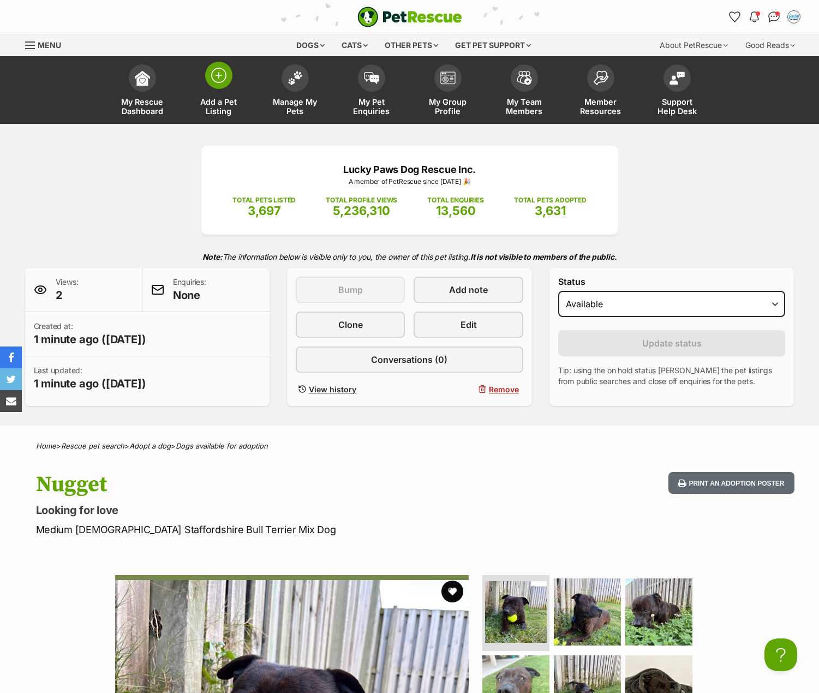
click at [220, 79] on img at bounding box center [218, 75] width 15 height 15
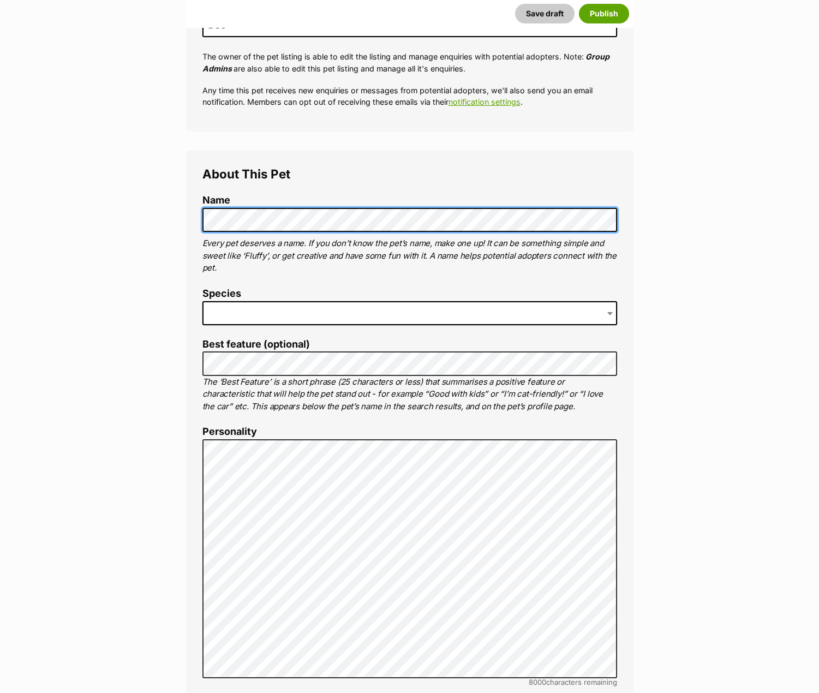
scroll to position [273, 0]
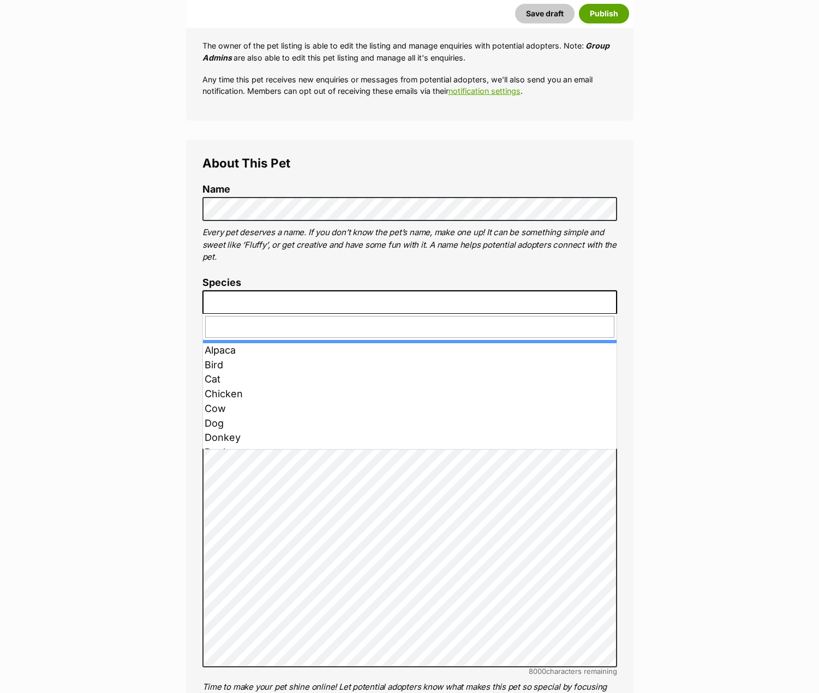
click at [232, 302] on span at bounding box center [409, 302] width 415 height 24
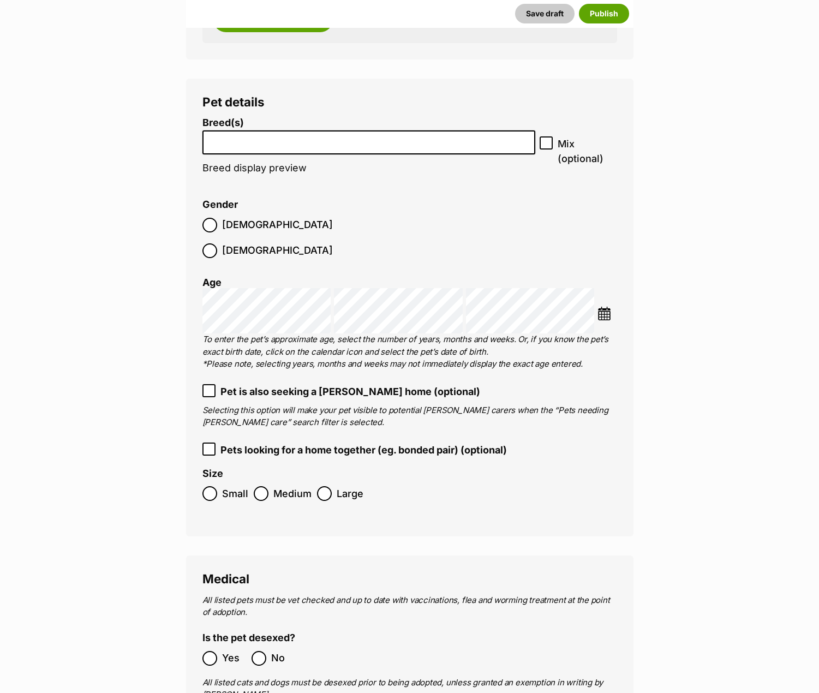
scroll to position [1456, 0]
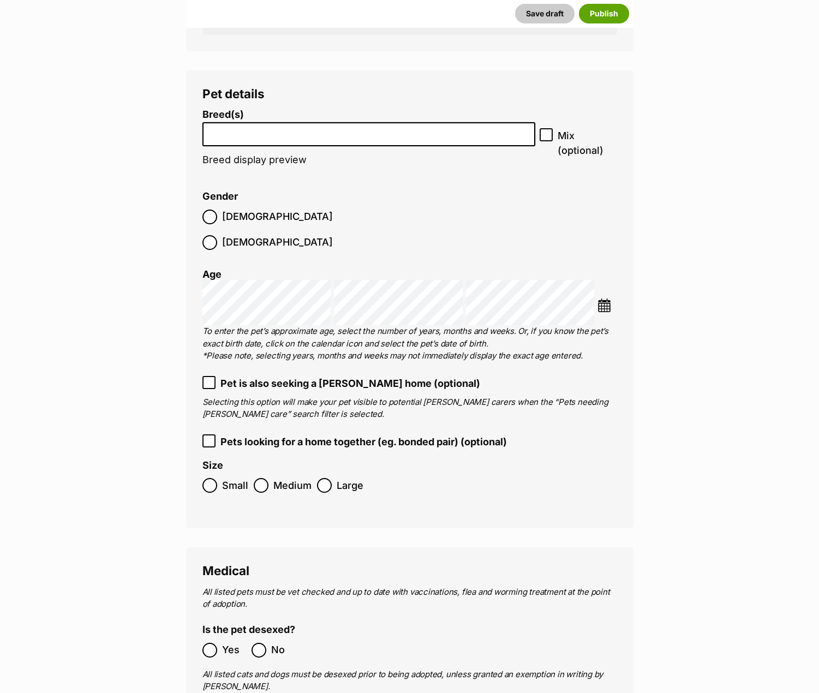
click at [257, 133] on input "search" at bounding box center [369, 131] width 326 height 11
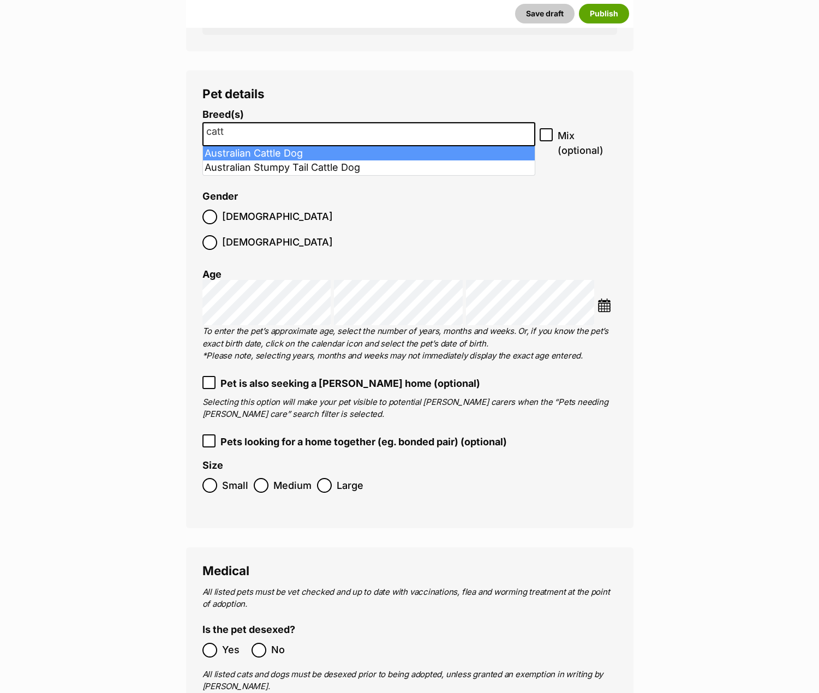
type input "catt"
select select "15"
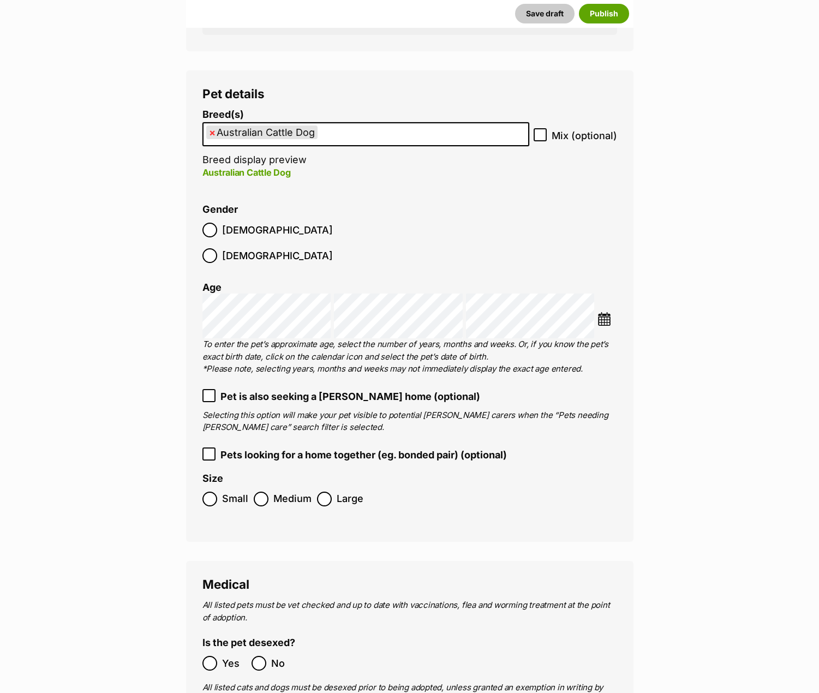
click at [609, 312] on img at bounding box center [605, 319] width 14 height 14
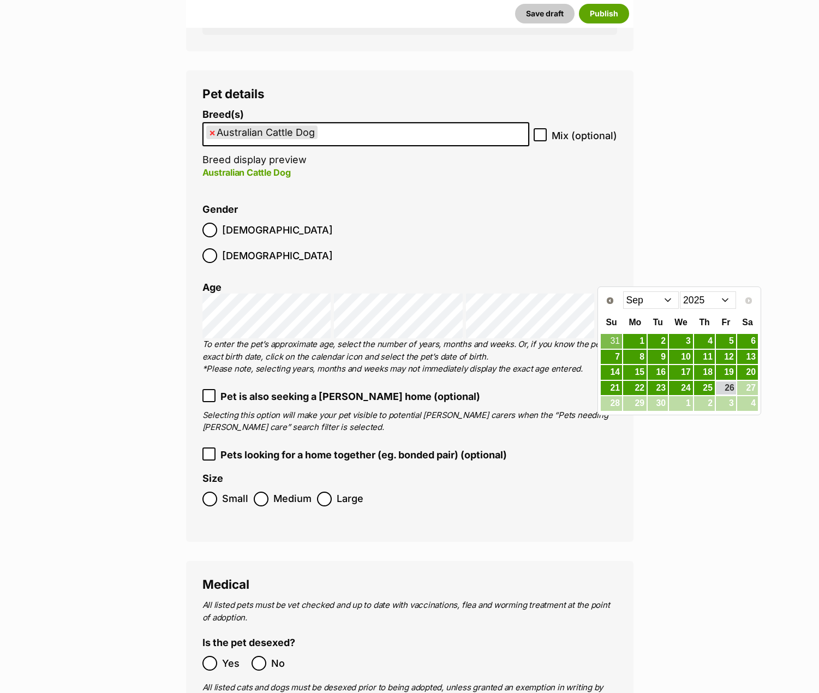
click at [721, 301] on select "2015 2016 2017 2018 2019 2020 2021 2022 2023 2024 2025" at bounding box center [708, 299] width 56 height 17
click at [733, 340] on link "1" at bounding box center [726, 342] width 20 height 14
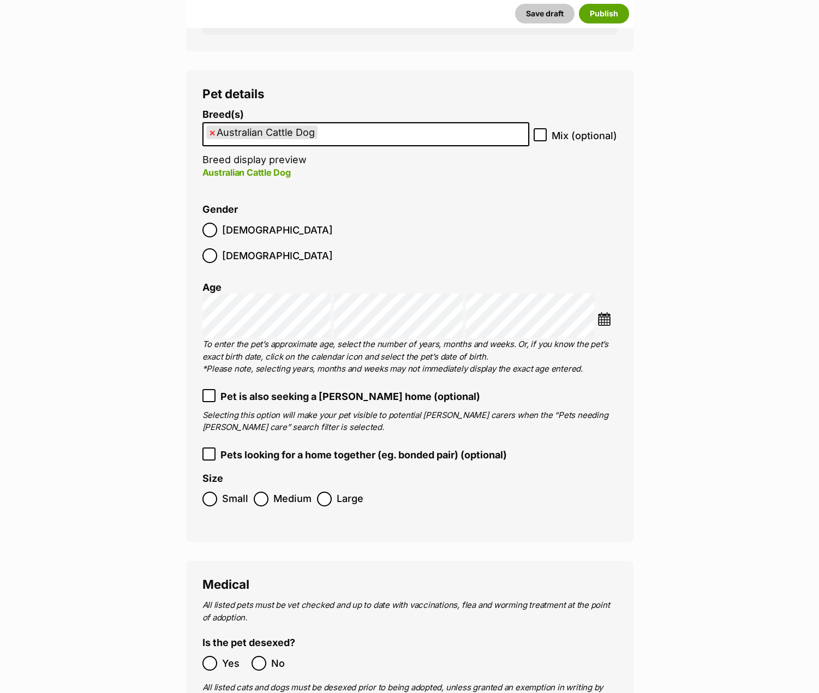
click at [542, 138] on icon at bounding box center [540, 135] width 8 height 8
click at [542, 138] on input "Mix (optional)" at bounding box center [540, 134] width 13 height 13
checkbox input "true"
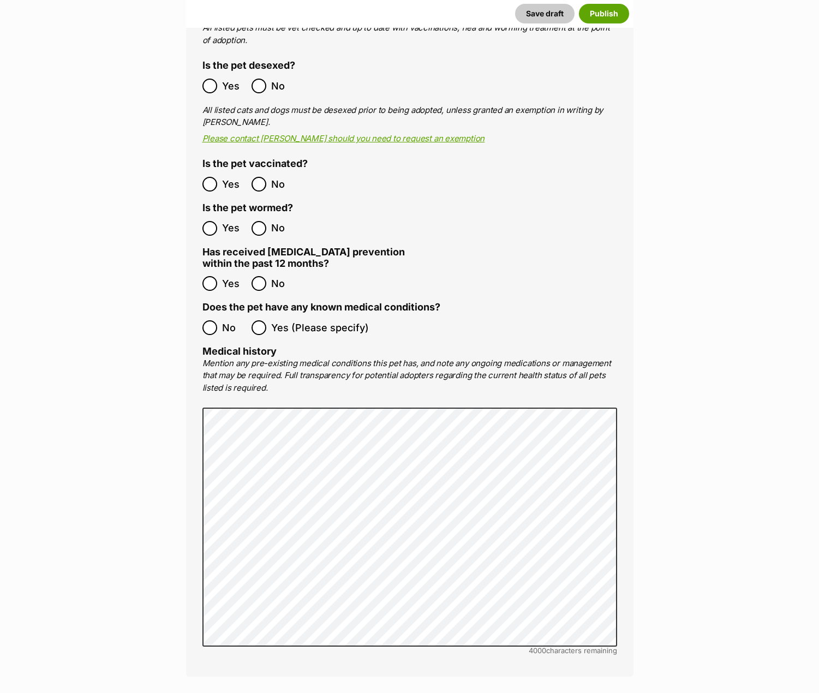
scroll to position [2056, 0]
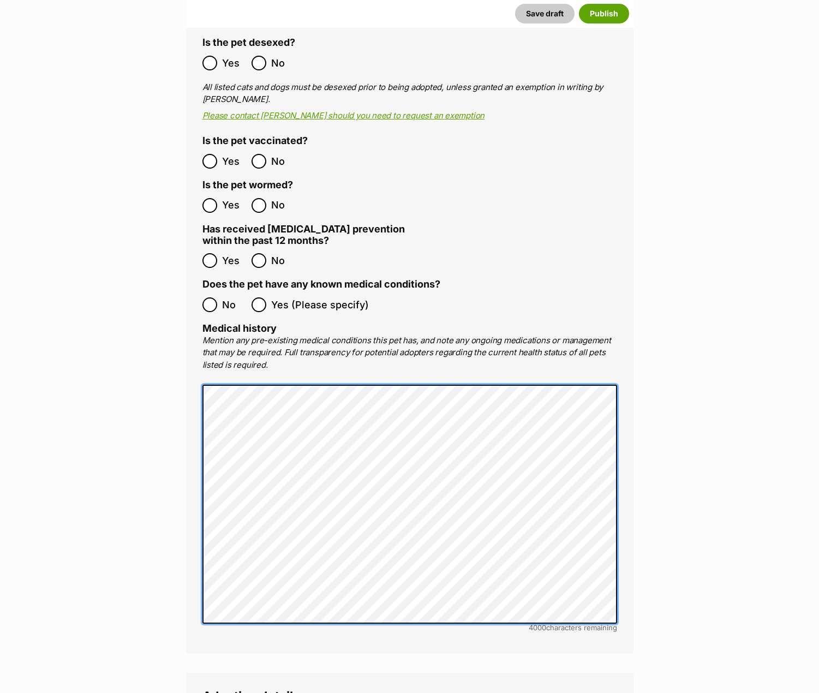
click at [122, 390] on main "New listing Listing owner Choose an owner Bec The owner of the pet listing is a…" at bounding box center [409, 506] width 819 height 4849
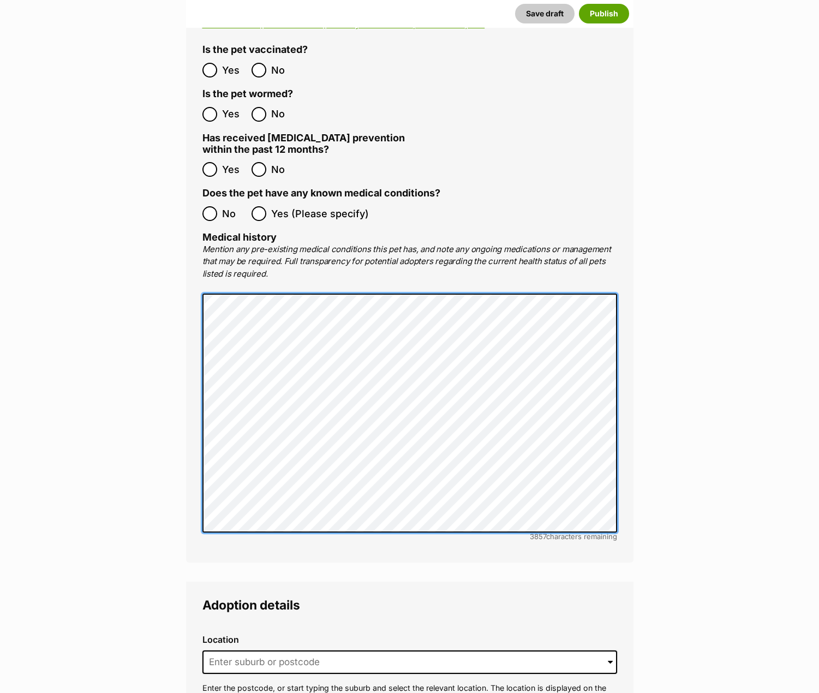
scroll to position [2384, 0]
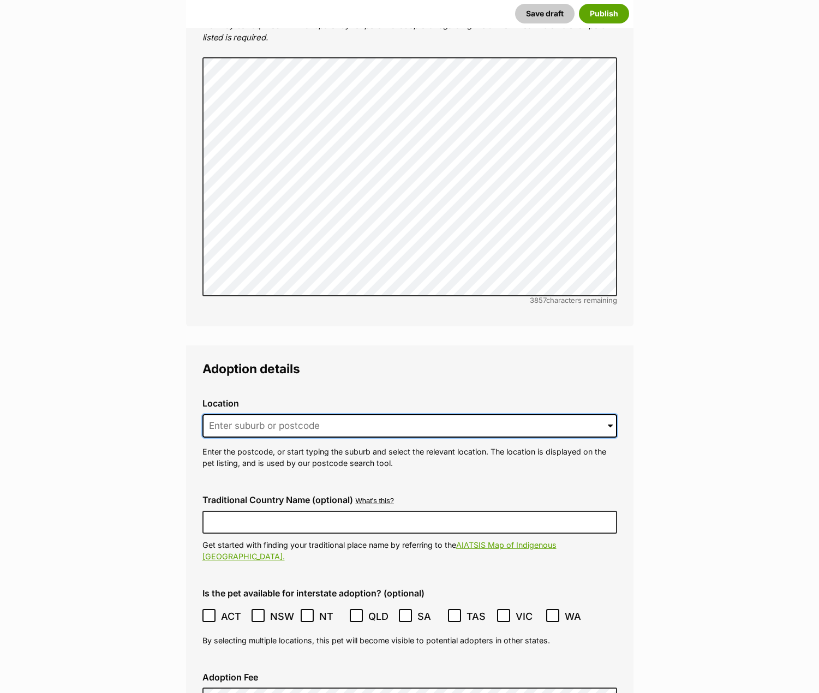
click at [303, 414] on input at bounding box center [409, 426] width 415 height 24
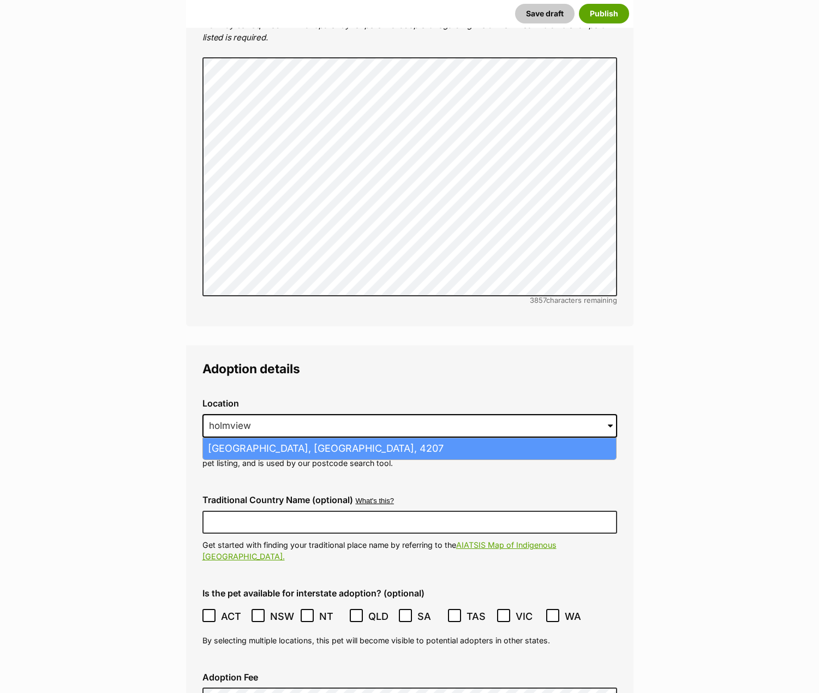
click at [248, 438] on li "Holmview, Queensland, 4207" at bounding box center [409, 448] width 413 height 21
type input "Holmview, Queensland, 4207"
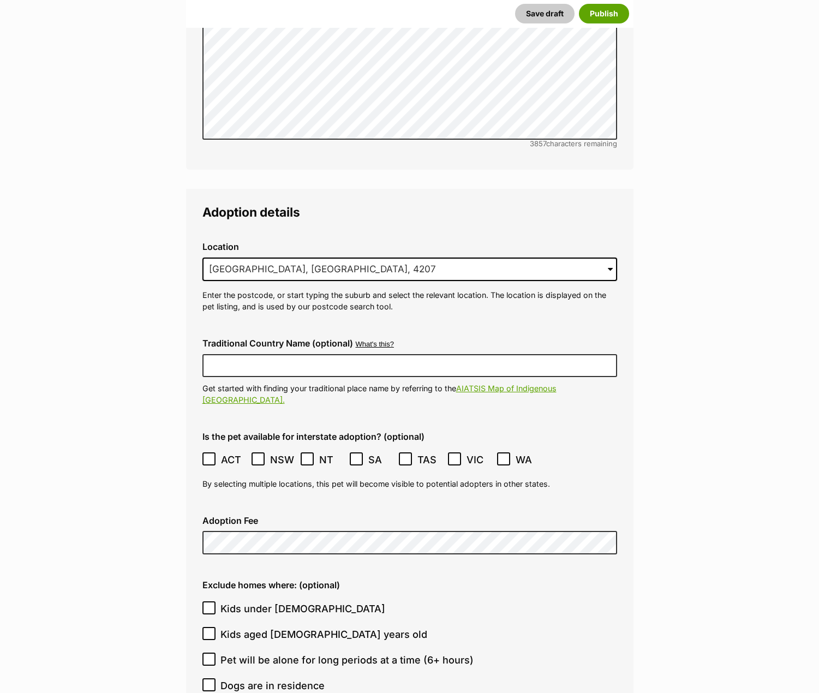
scroll to position [2711, 0]
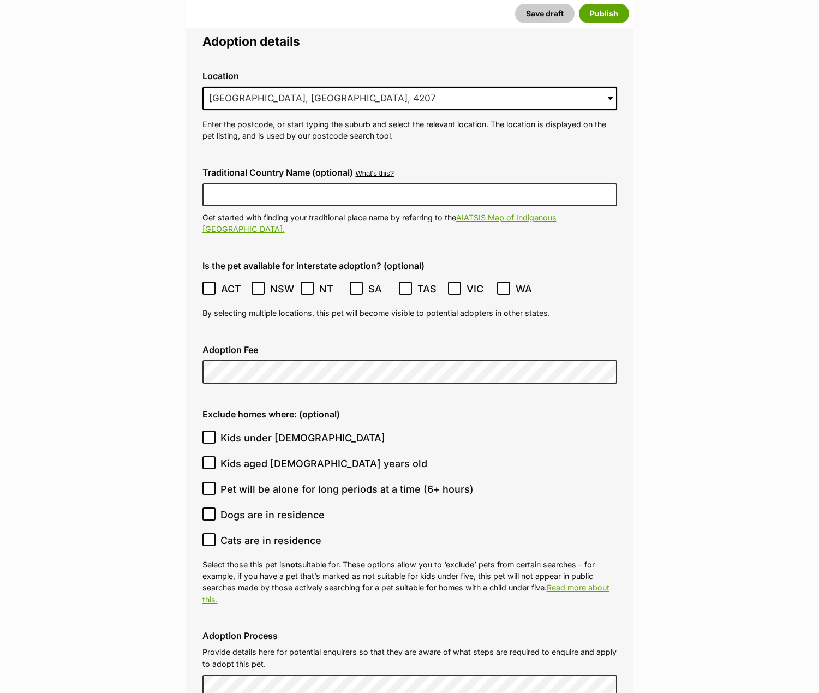
click at [208, 433] on icon at bounding box center [209, 437] width 8 height 8
click at [208, 431] on input "Kids under 5 years old" at bounding box center [208, 437] width 13 height 13
checkbox input "true"
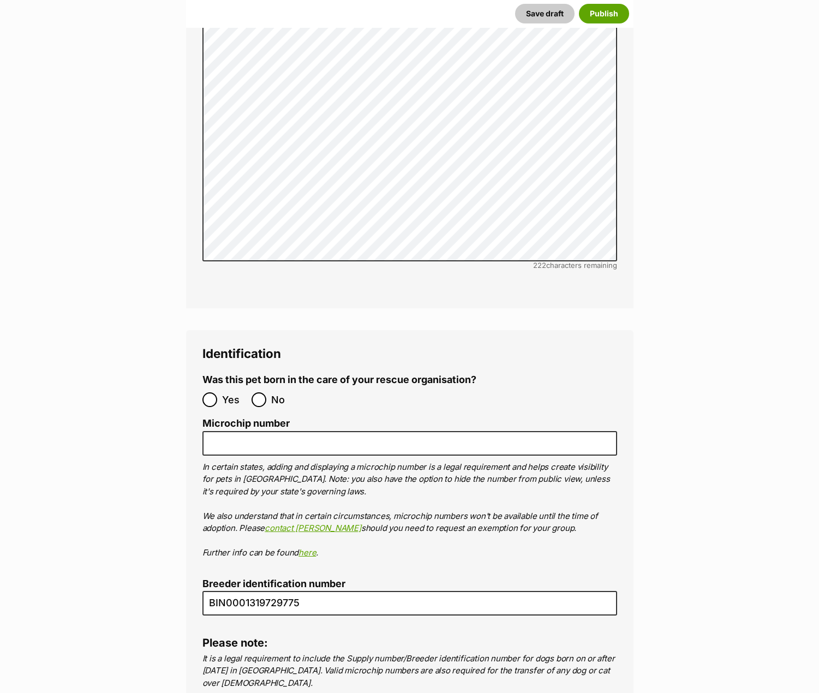
scroll to position [3966, 0]
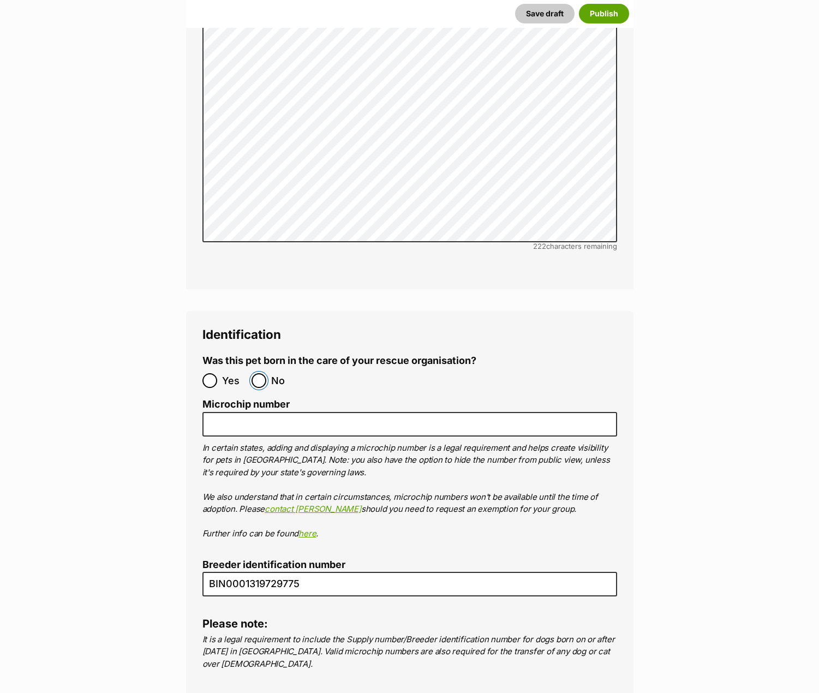
click at [255, 373] on input "No" at bounding box center [259, 380] width 15 height 15
radio input "true"
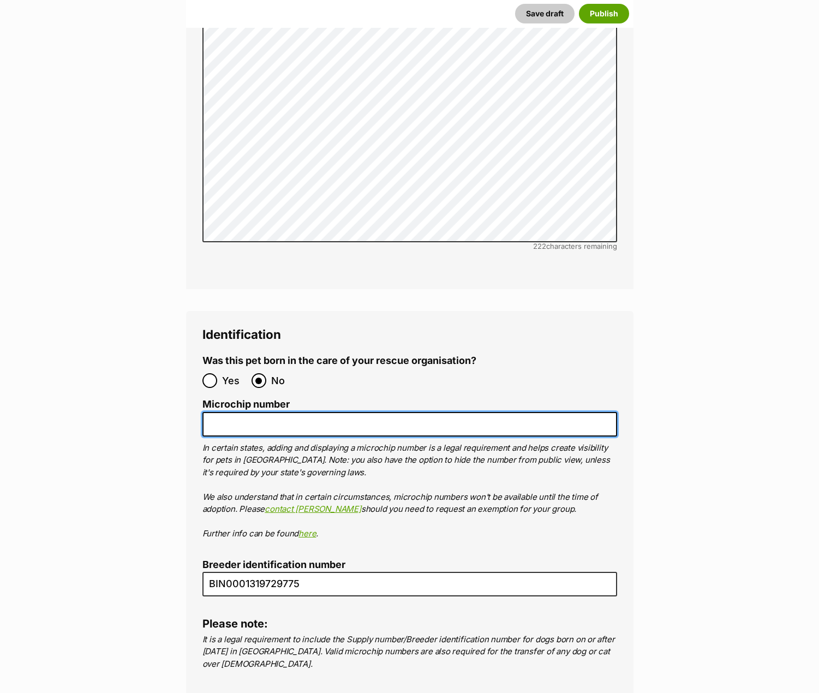
click at [261, 412] on input "Microchip number" at bounding box center [409, 424] width 415 height 25
paste input "991001006307488"
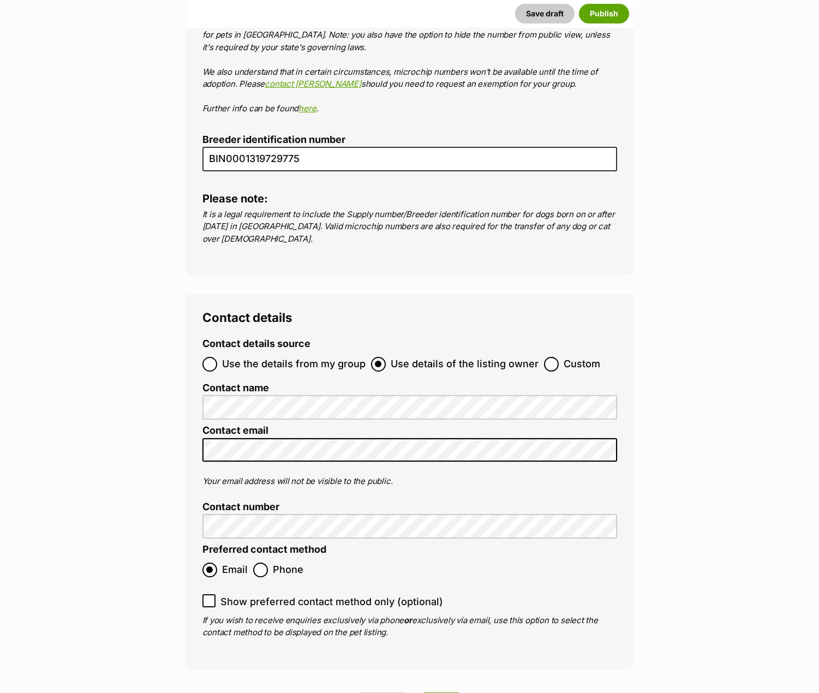
scroll to position [4621, 0]
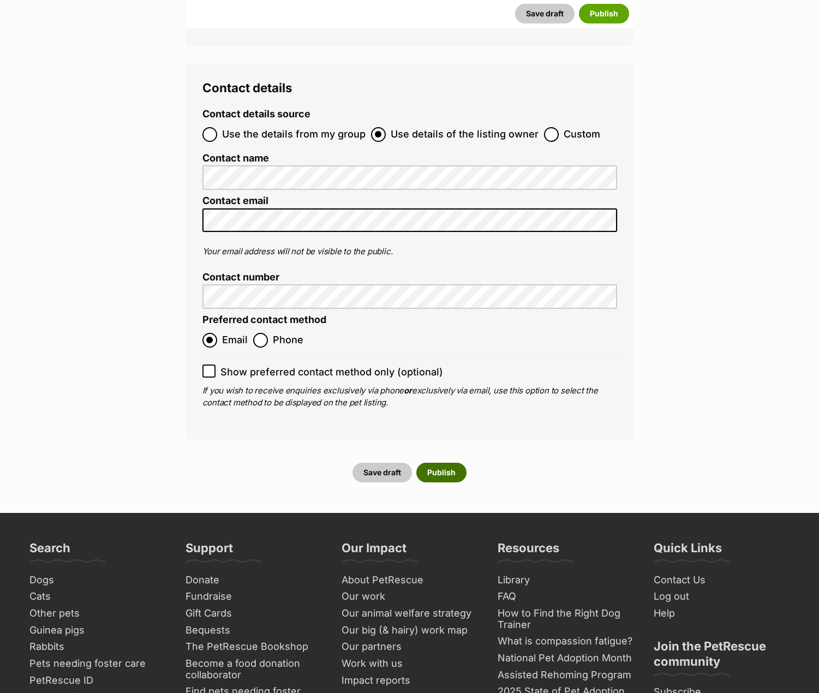
type input "991001006307488"
click at [455, 463] on button "Publish" at bounding box center [441, 473] width 50 height 20
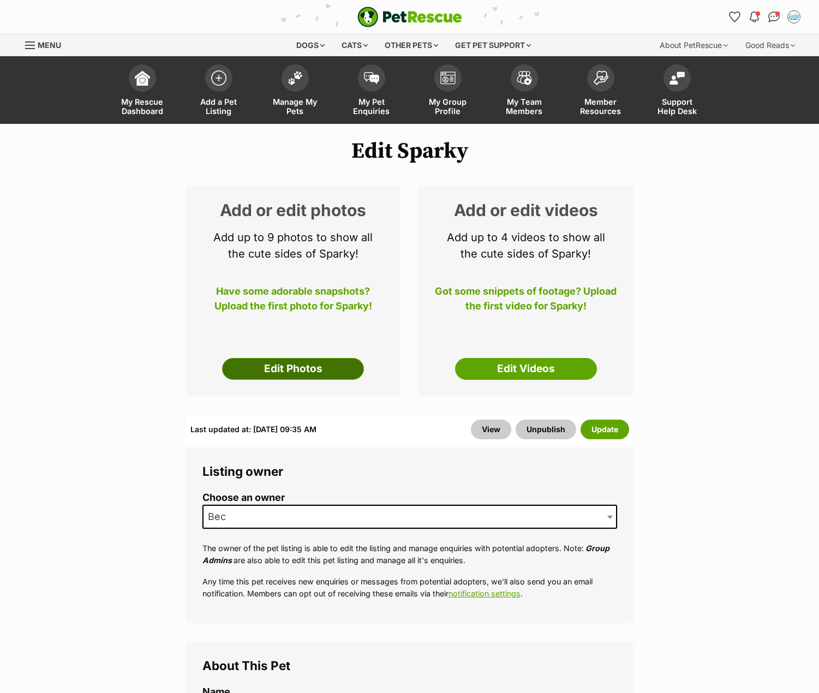
click at [314, 376] on link "Edit Photos" at bounding box center [293, 369] width 142 height 22
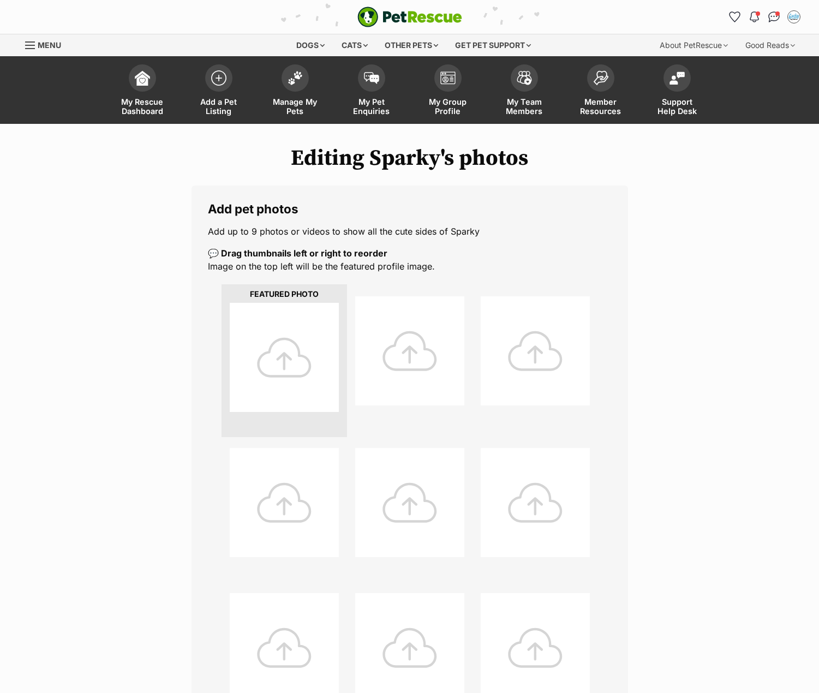
click at [296, 351] on div at bounding box center [284, 357] width 109 height 109
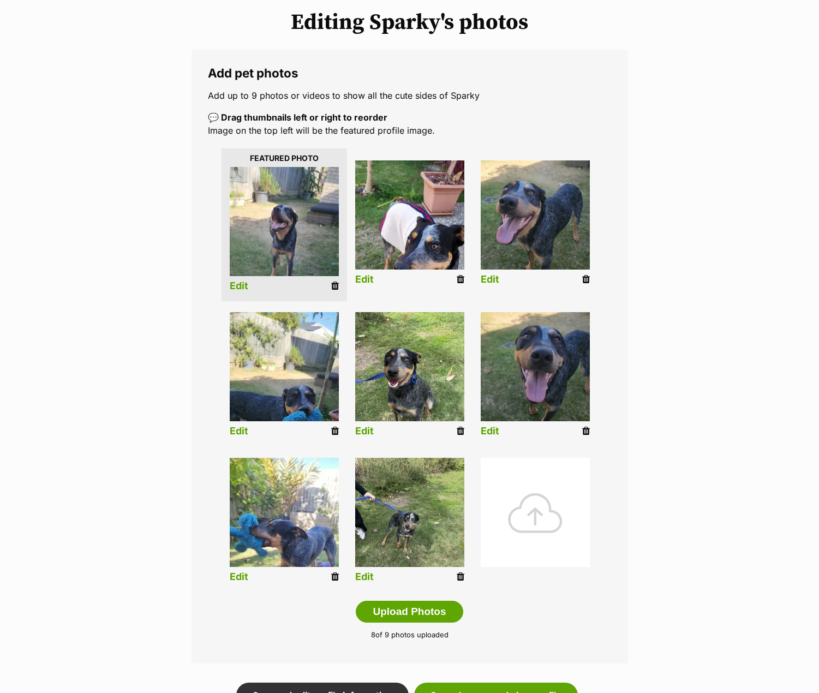
scroll to position [109, 0]
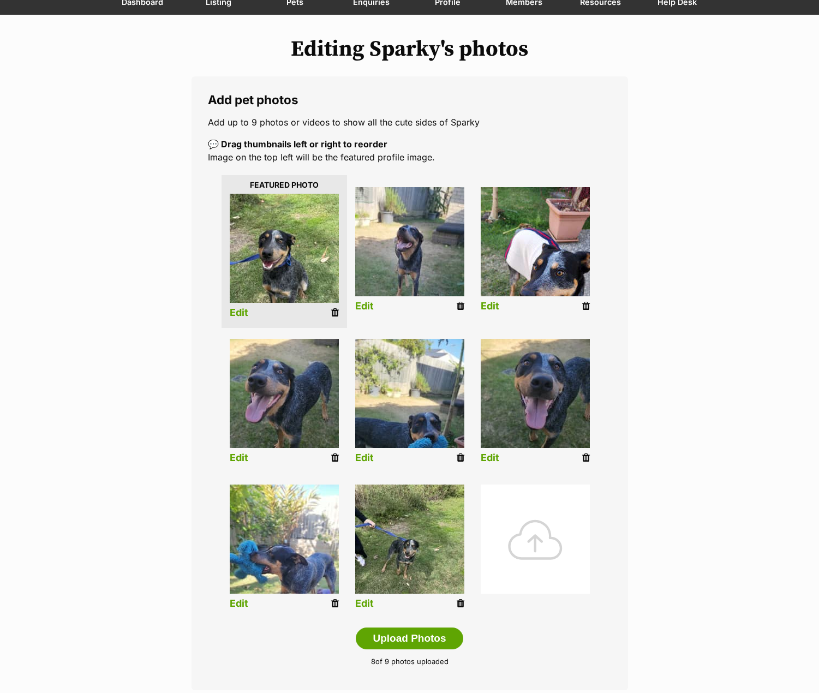
drag, startPoint x: 336, startPoint y: 314, endPoint x: 470, endPoint y: 41, distance: 304.3
click at [336, 314] on icon at bounding box center [335, 313] width 8 height 10
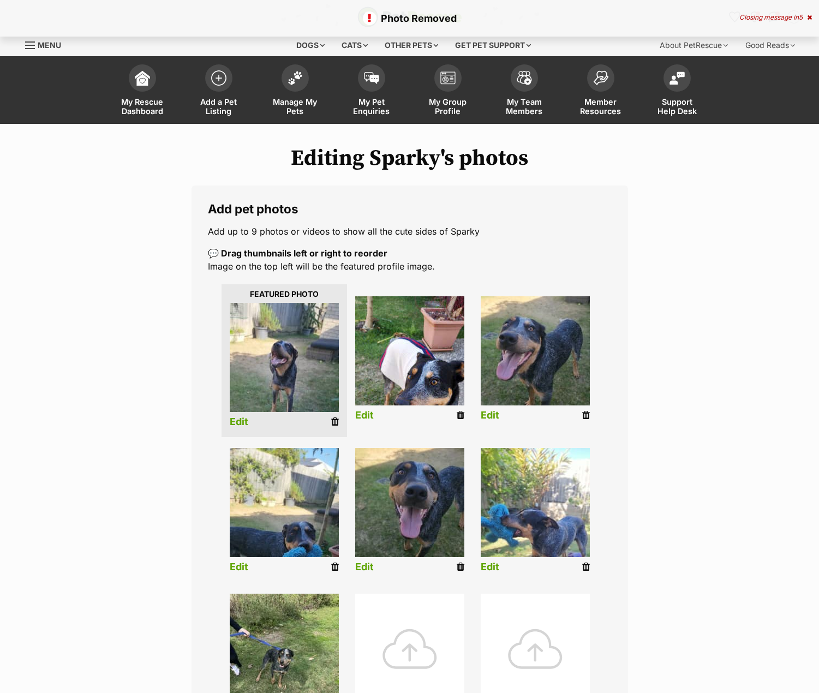
click at [402, 636] on div at bounding box center [409, 648] width 109 height 109
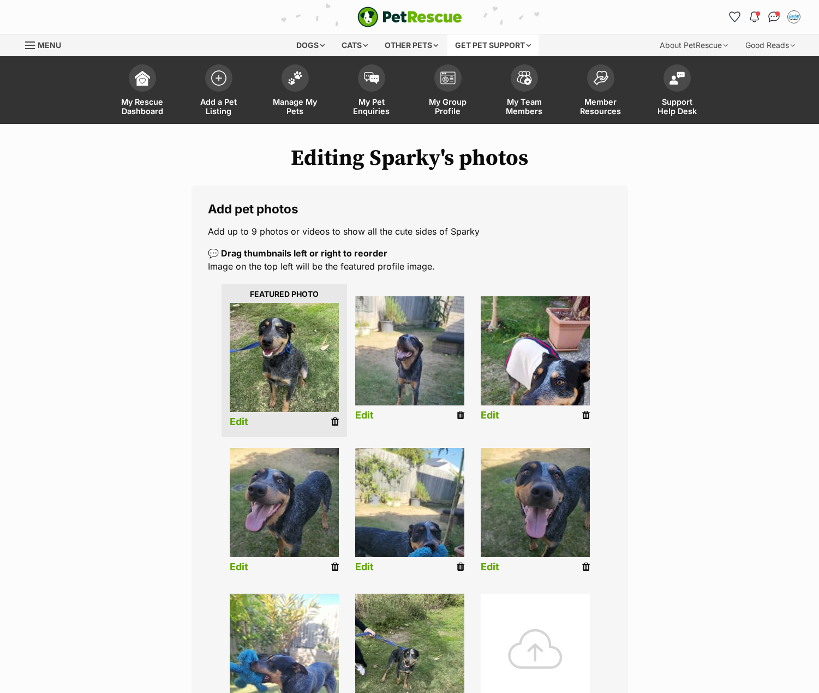
drag, startPoint x: 584, startPoint y: 414, endPoint x: 459, endPoint y: 37, distance: 397.4
click at [584, 414] on icon at bounding box center [586, 415] width 8 height 10
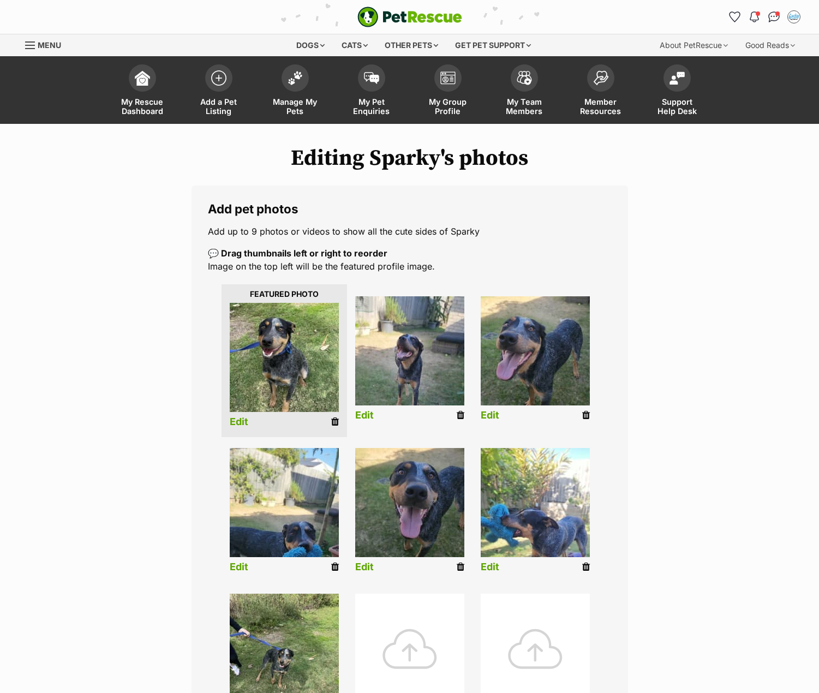
click at [391, 640] on div at bounding box center [409, 648] width 109 height 109
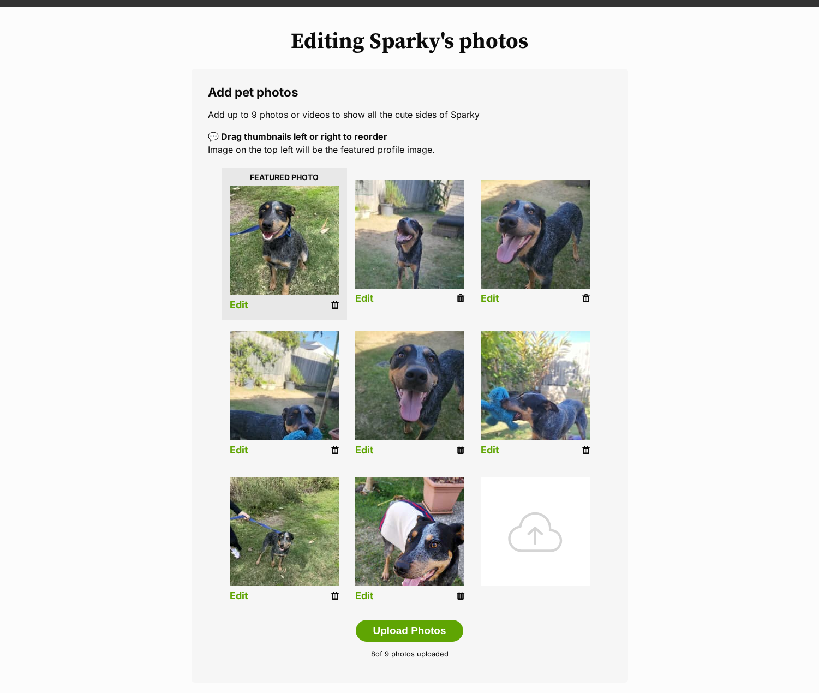
scroll to position [164, 0]
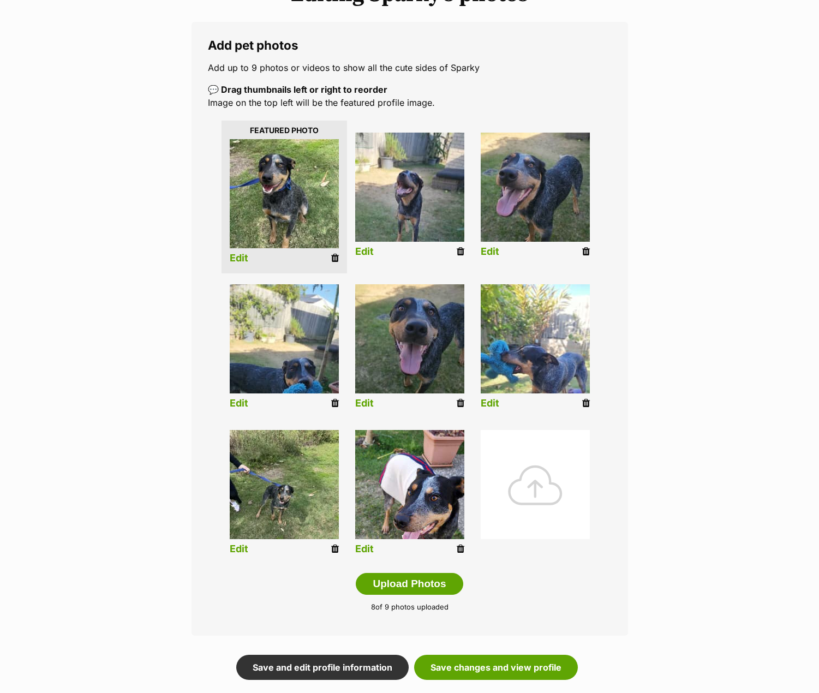
drag, startPoint x: 459, startPoint y: 547, endPoint x: 470, endPoint y: 39, distance: 508.2
click at [459, 547] on icon at bounding box center [461, 549] width 8 height 10
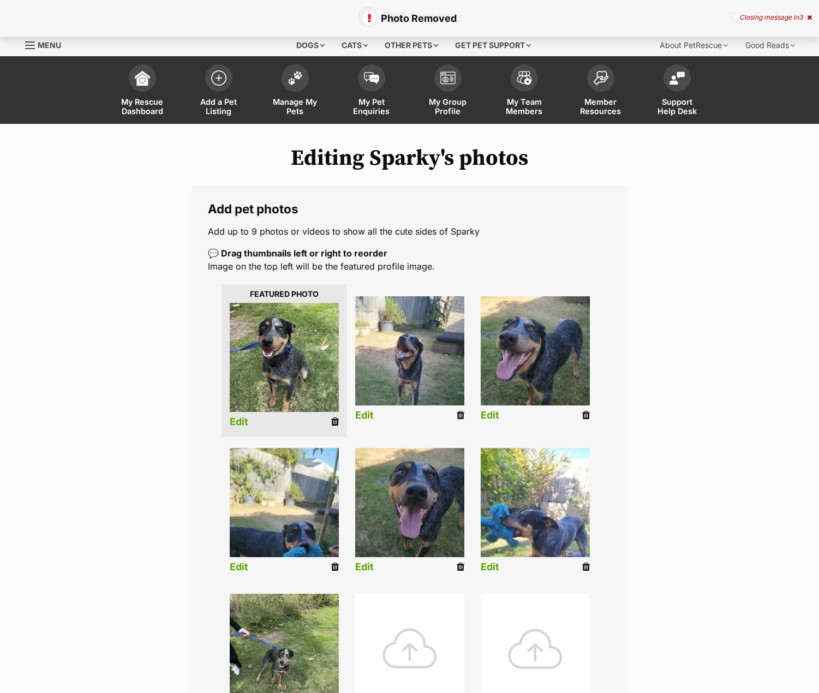
click at [402, 631] on div at bounding box center [409, 648] width 109 height 109
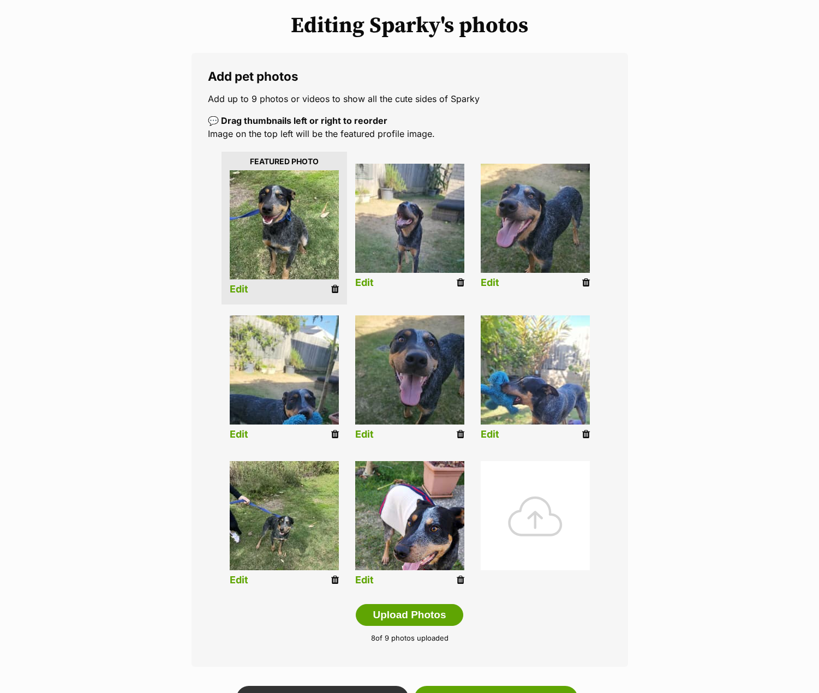
scroll to position [164, 0]
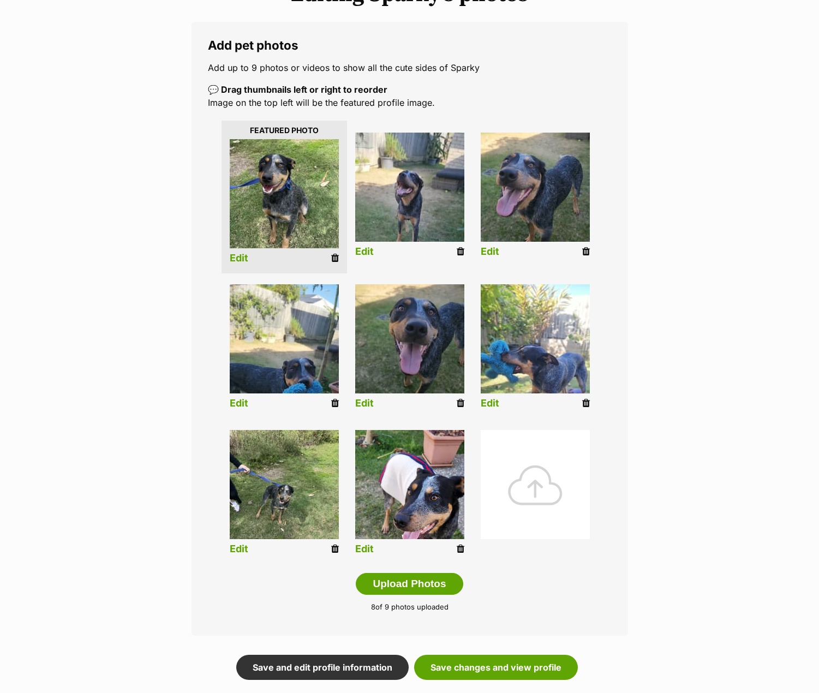
drag, startPoint x: 332, startPoint y: 403, endPoint x: 470, endPoint y: 44, distance: 384.0
click at [332, 403] on icon at bounding box center [335, 403] width 8 height 10
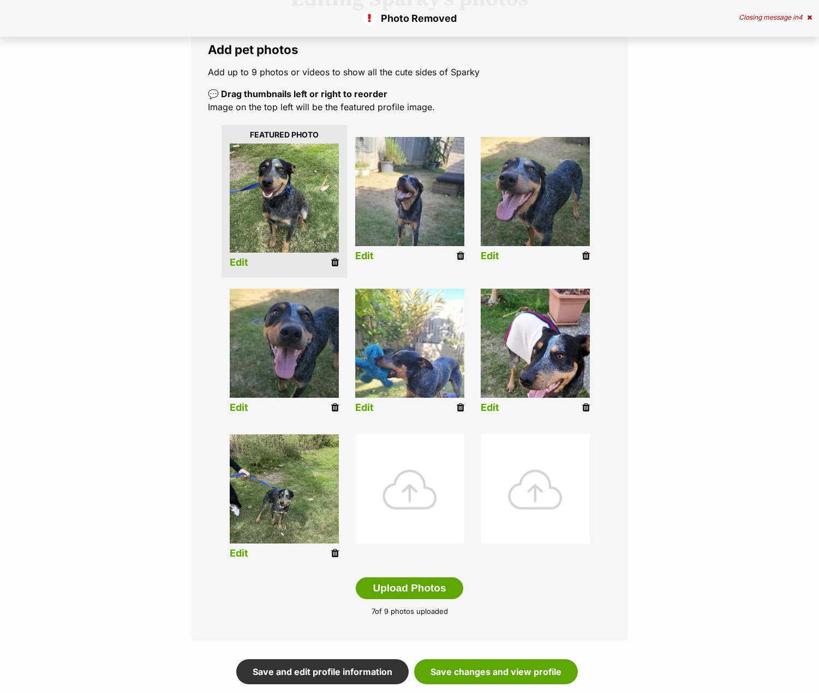
scroll to position [164, 0]
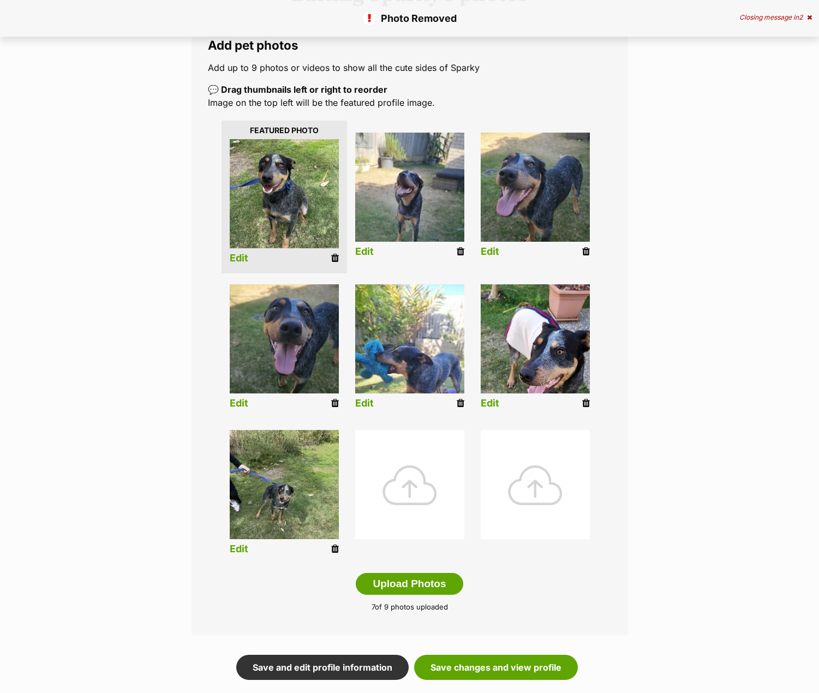
click at [458, 404] on icon at bounding box center [461, 403] width 8 height 10
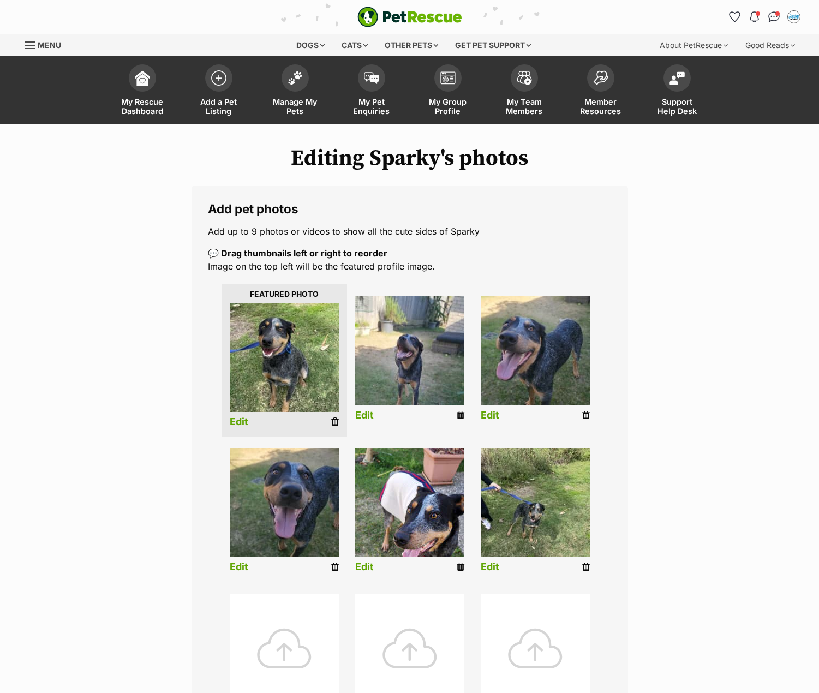
click at [291, 644] on div at bounding box center [284, 648] width 109 height 109
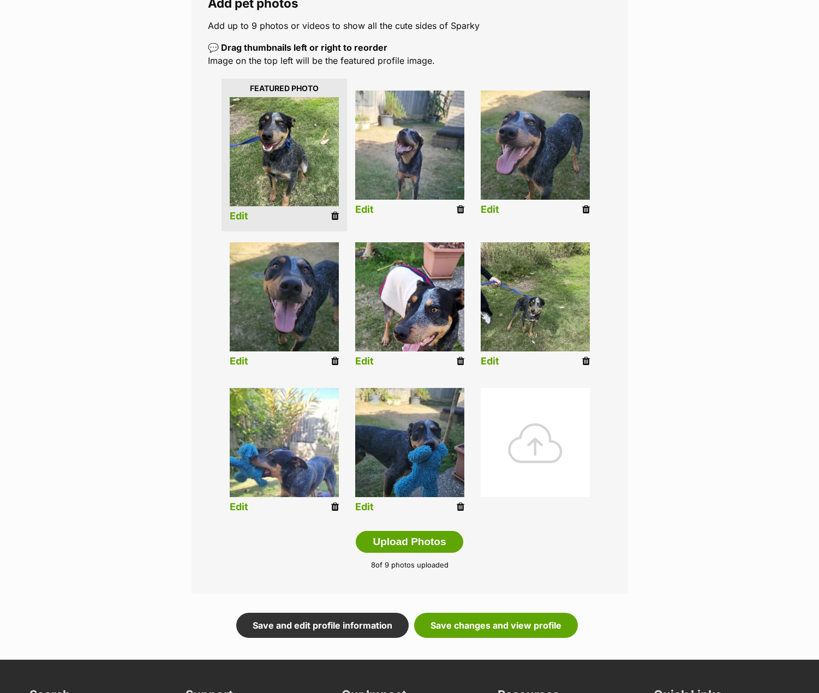
scroll to position [218, 0]
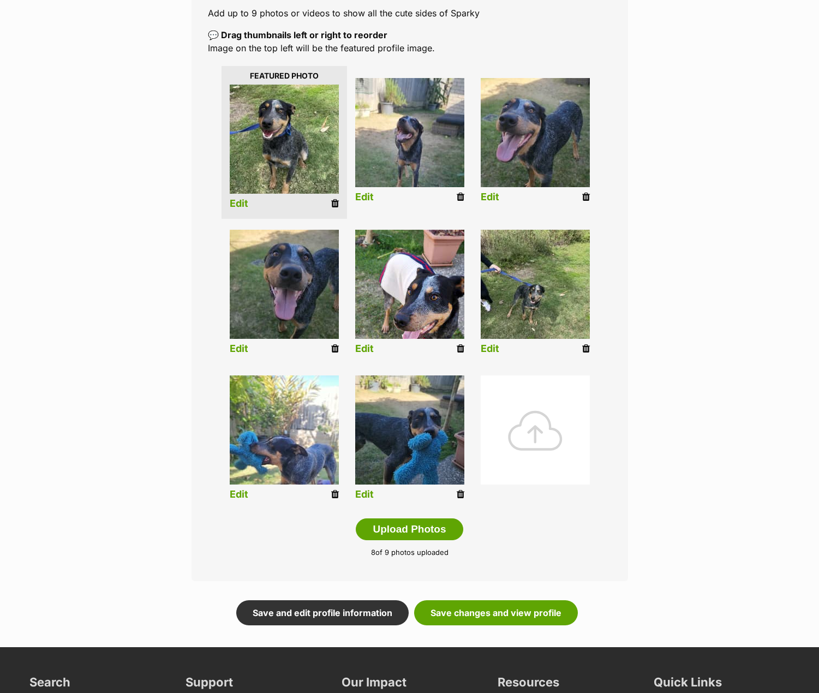
drag, startPoint x: 336, startPoint y: 496, endPoint x: 462, endPoint y: 43, distance: 470.3
click at [336, 496] on icon at bounding box center [335, 495] width 8 height 10
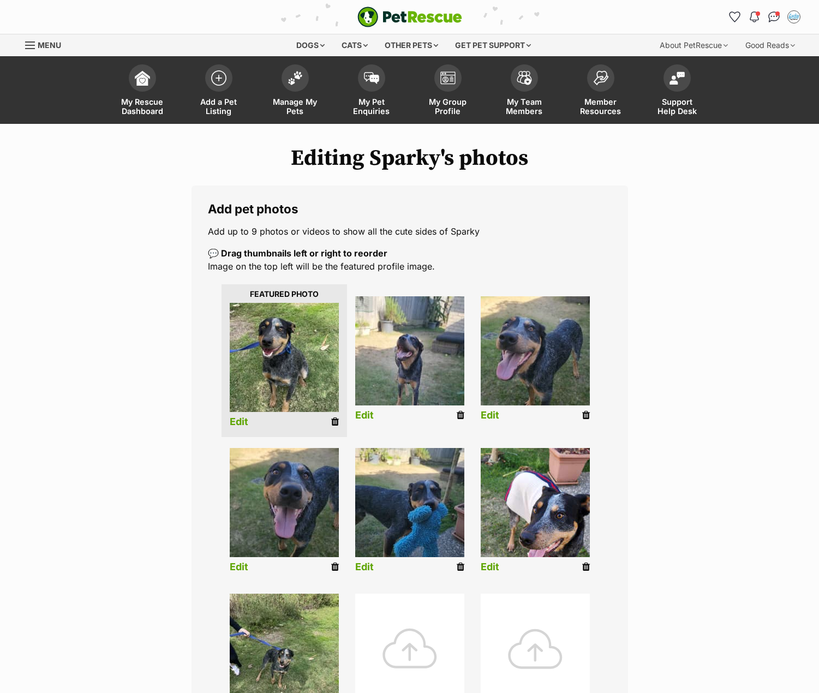
click at [408, 636] on div at bounding box center [409, 648] width 109 height 109
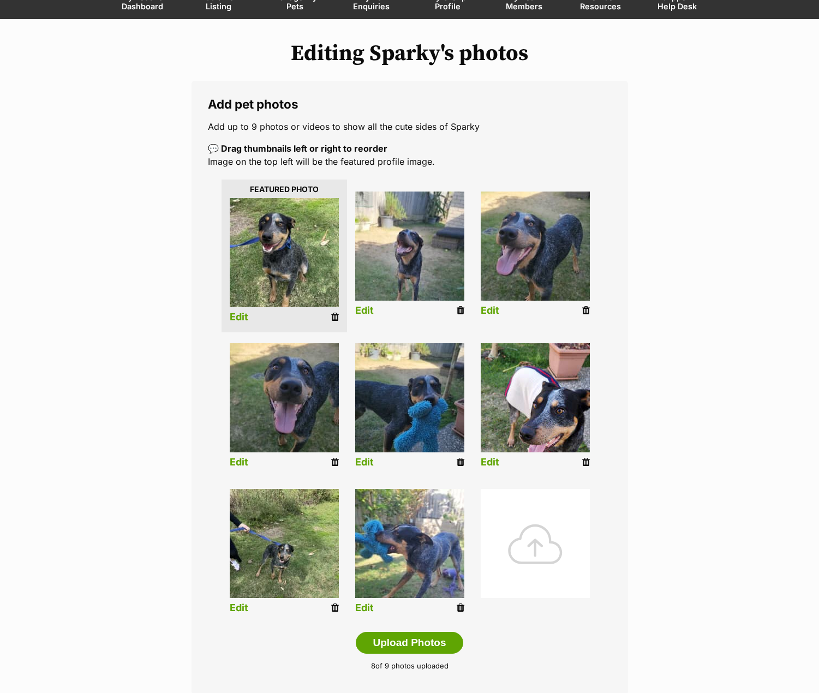
scroll to position [109, 0]
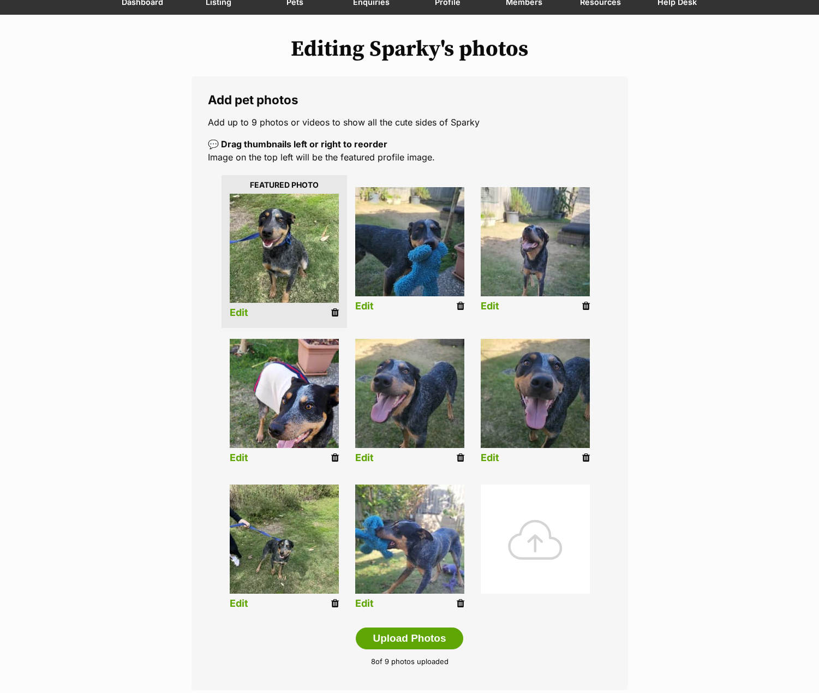
click at [332, 602] on icon at bounding box center [335, 604] width 8 height 10
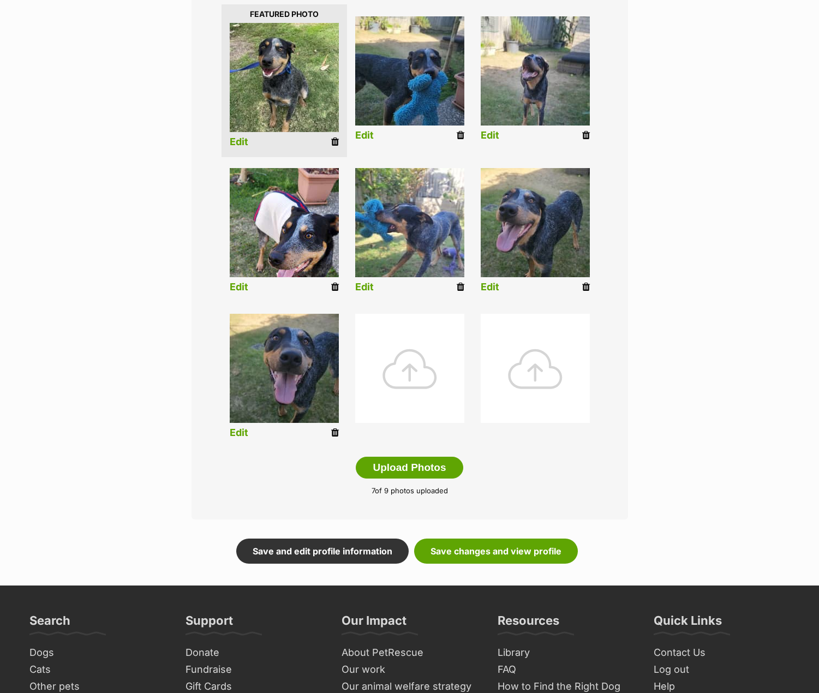
scroll to position [327, 0]
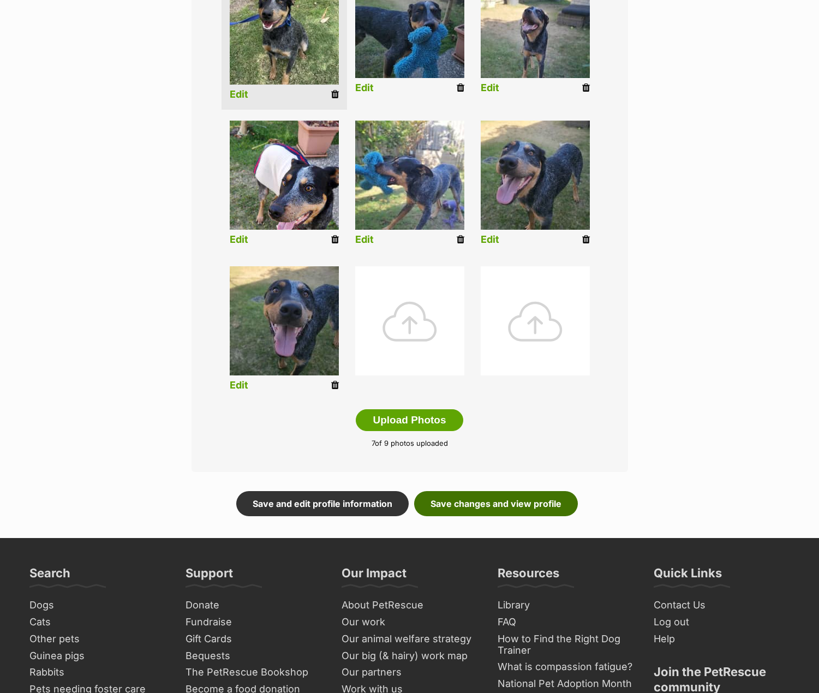
click at [542, 506] on link "Save changes and view profile" at bounding box center [496, 503] width 164 height 25
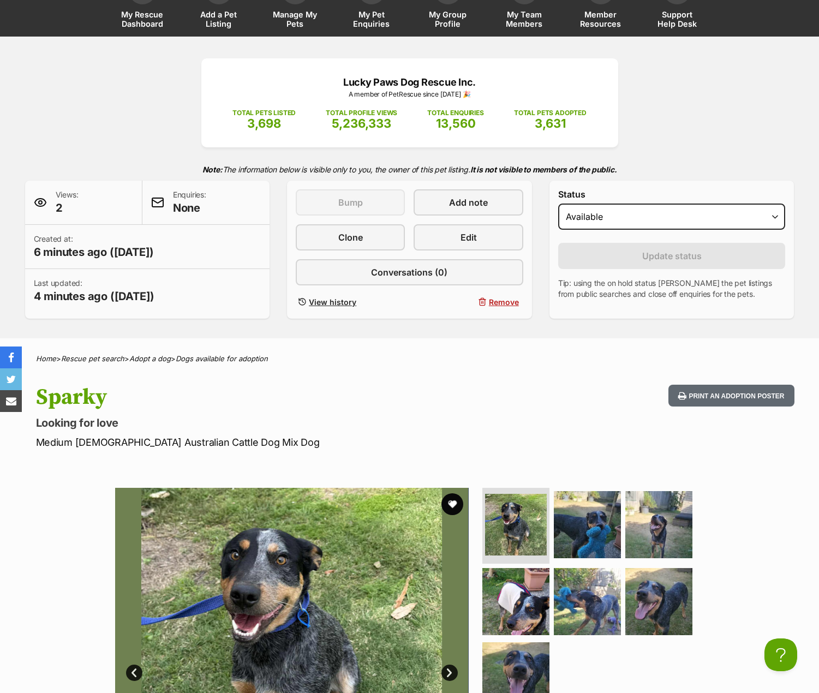
scroll to position [273, 0]
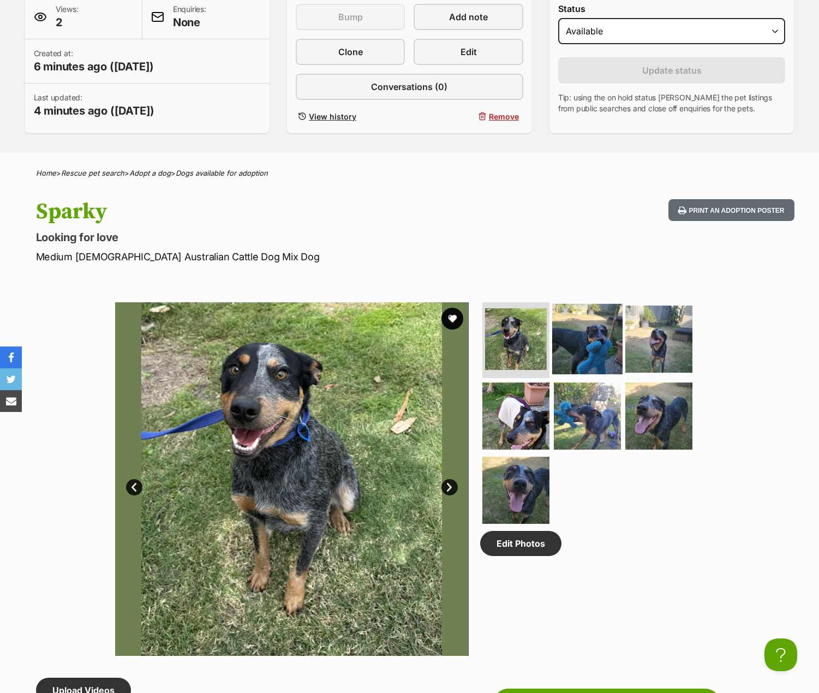
click at [596, 338] on img at bounding box center [587, 338] width 70 height 70
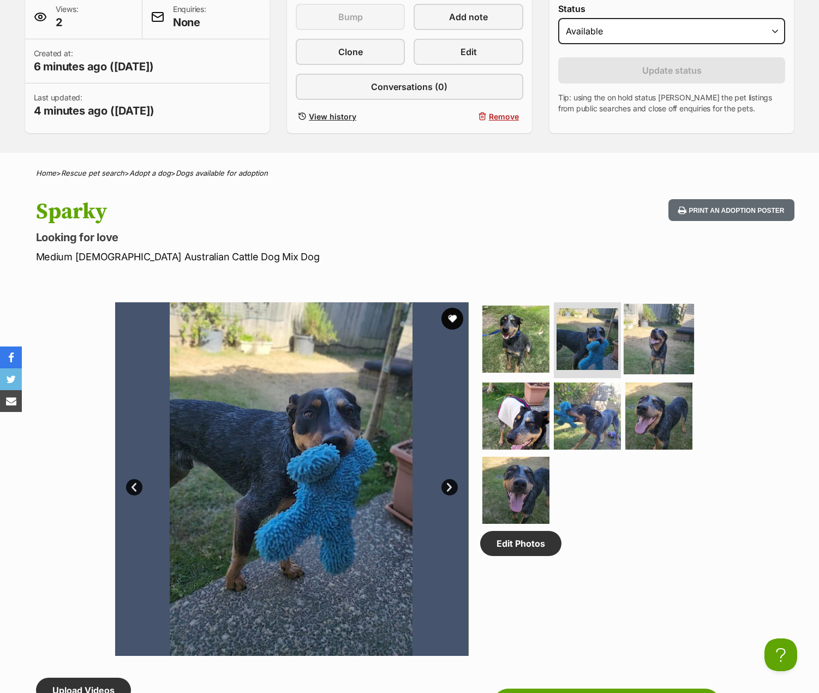
click at [656, 345] on img at bounding box center [659, 338] width 70 height 70
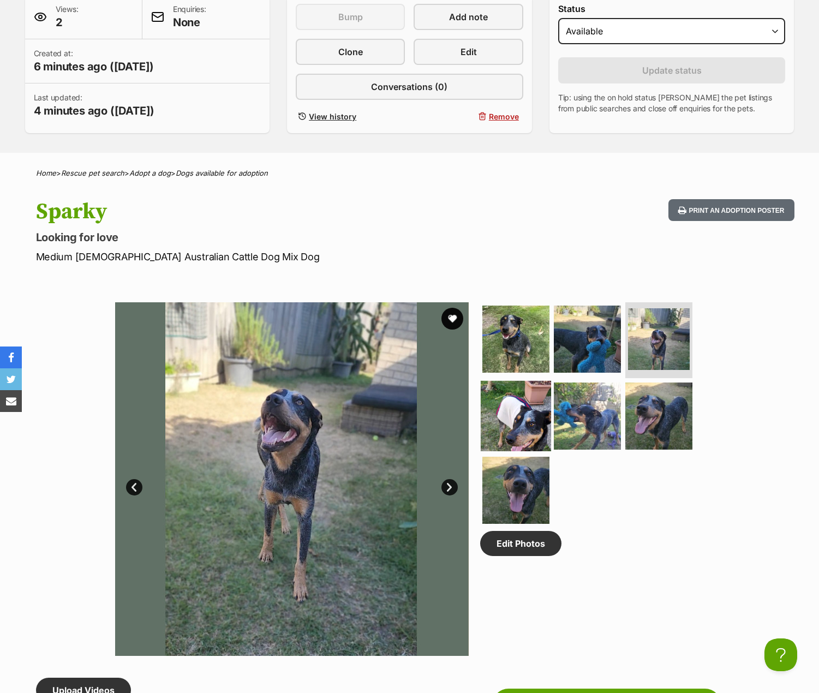
click at [522, 401] on img at bounding box center [516, 416] width 70 height 70
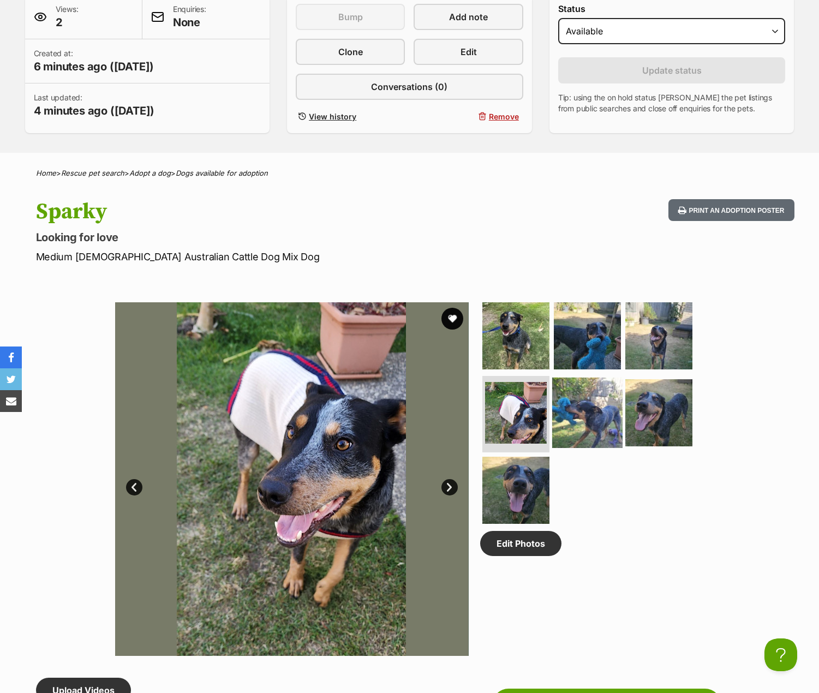
click at [579, 416] on img at bounding box center [587, 413] width 70 height 70
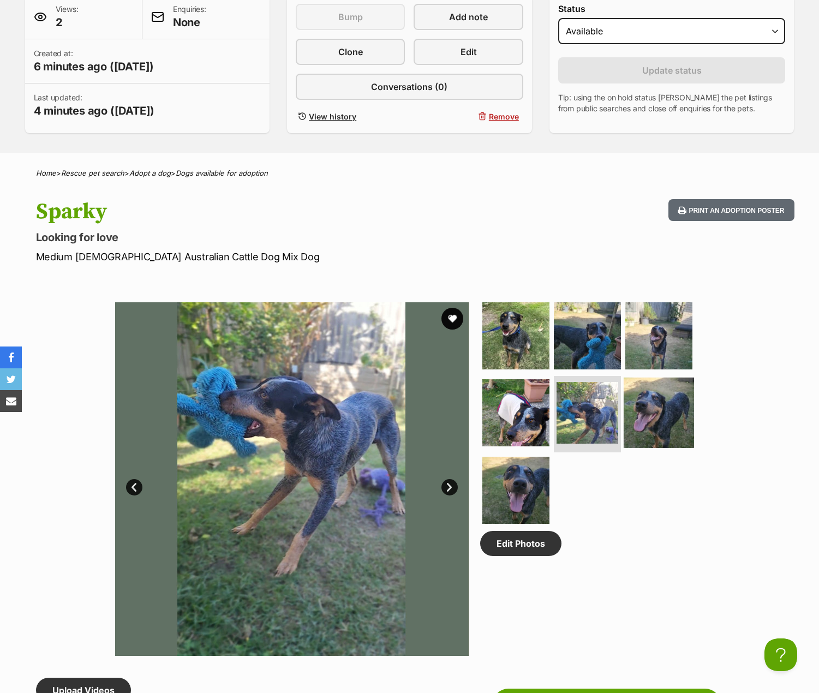
click at [647, 421] on img at bounding box center [659, 413] width 70 height 70
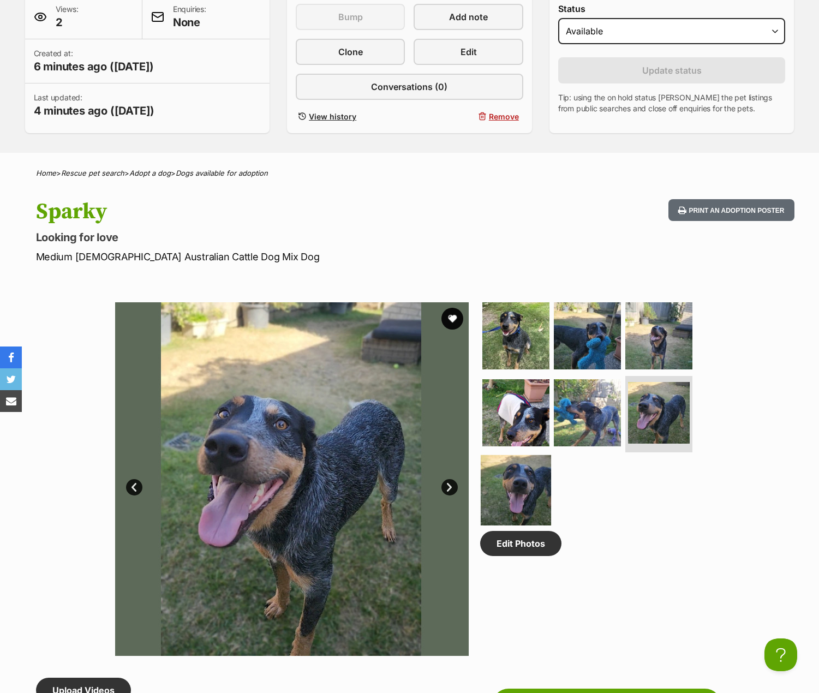
click at [529, 469] on img at bounding box center [516, 490] width 70 height 70
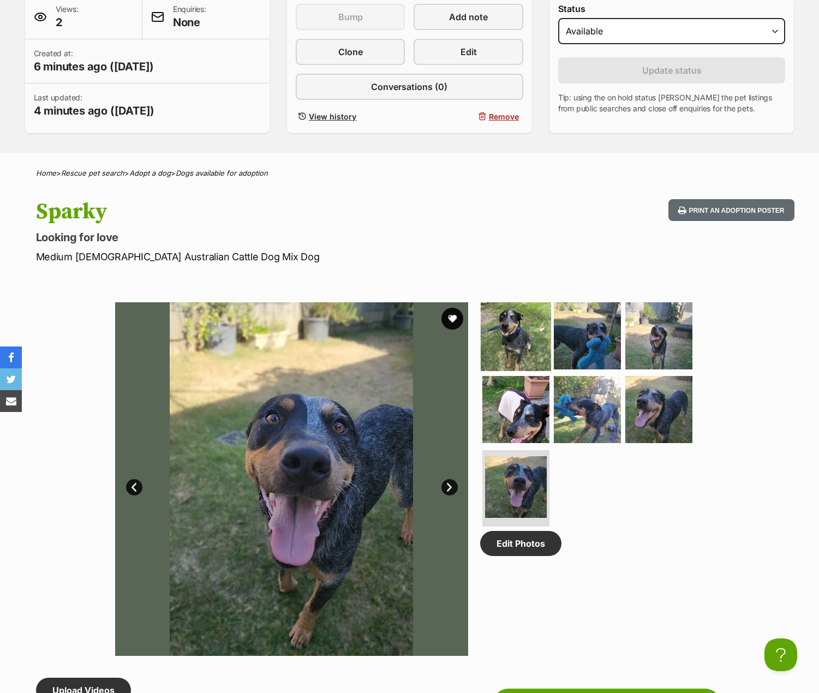
click at [511, 313] on img at bounding box center [516, 335] width 70 height 70
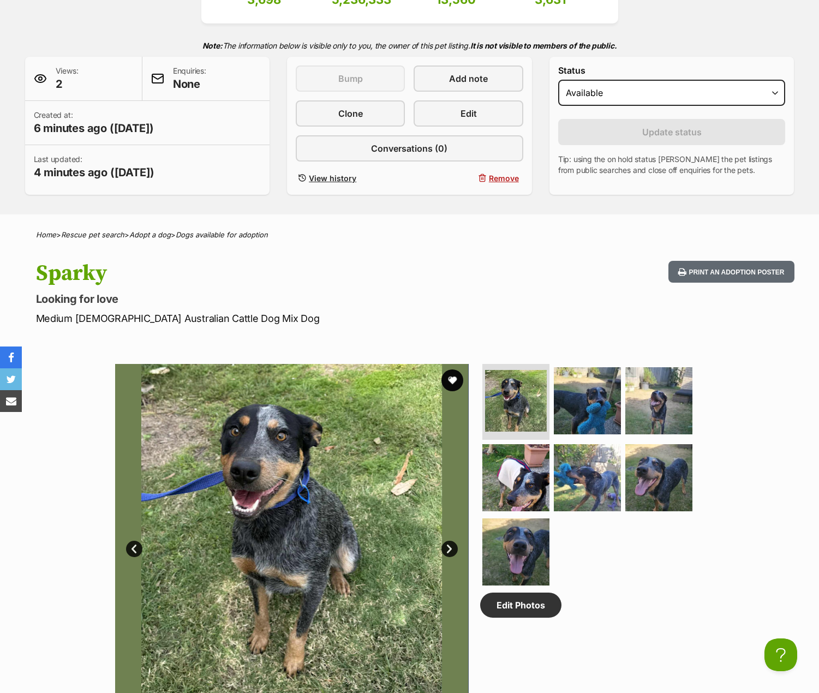
scroll to position [0, 0]
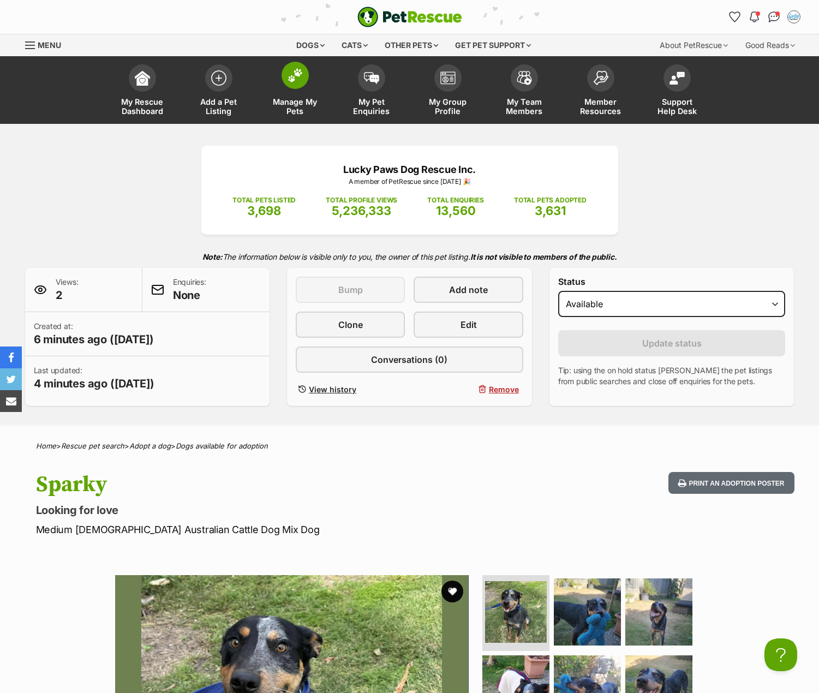
click at [292, 75] on img at bounding box center [295, 75] width 15 height 14
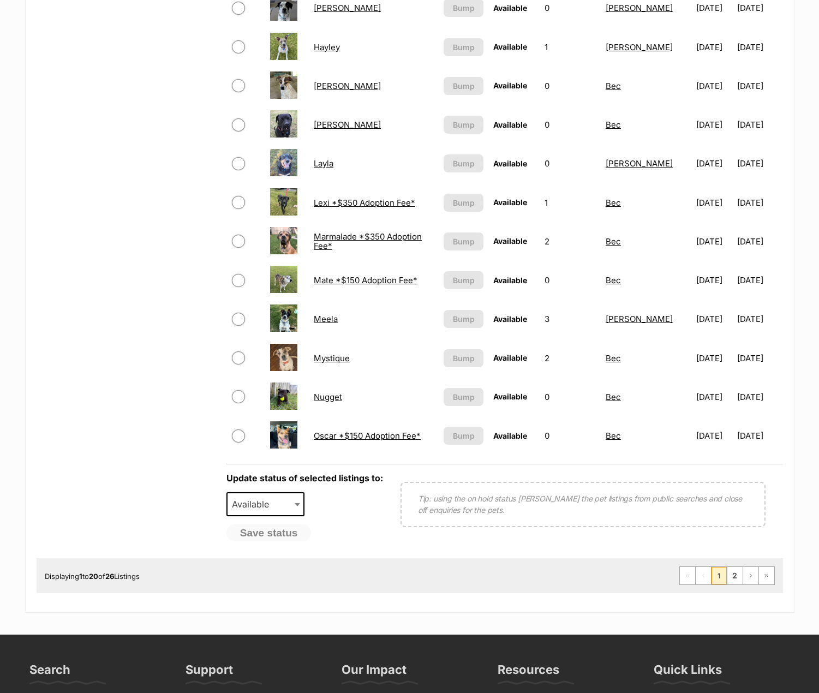
scroll to position [709, 0]
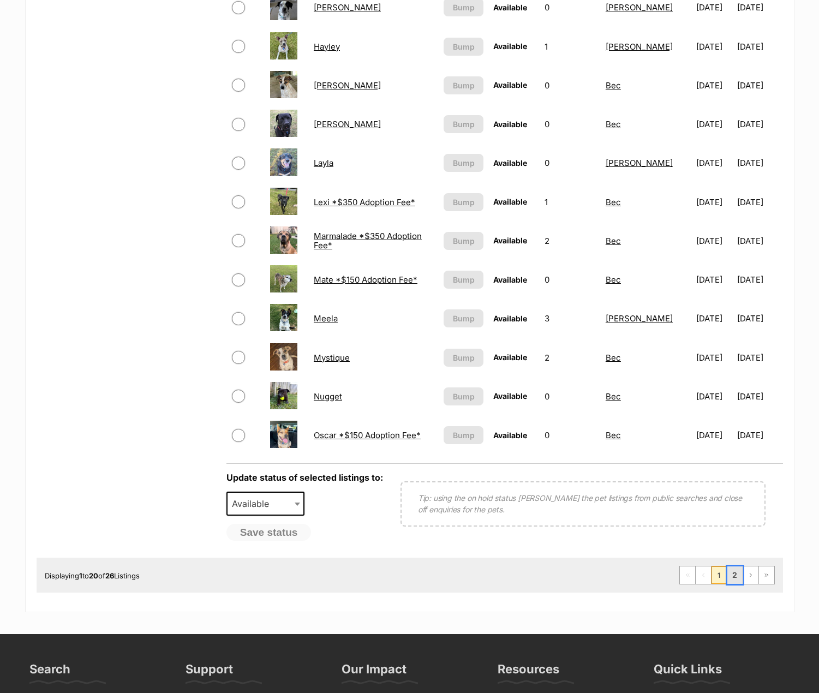
click at [735, 576] on link "2" at bounding box center [734, 574] width 15 height 17
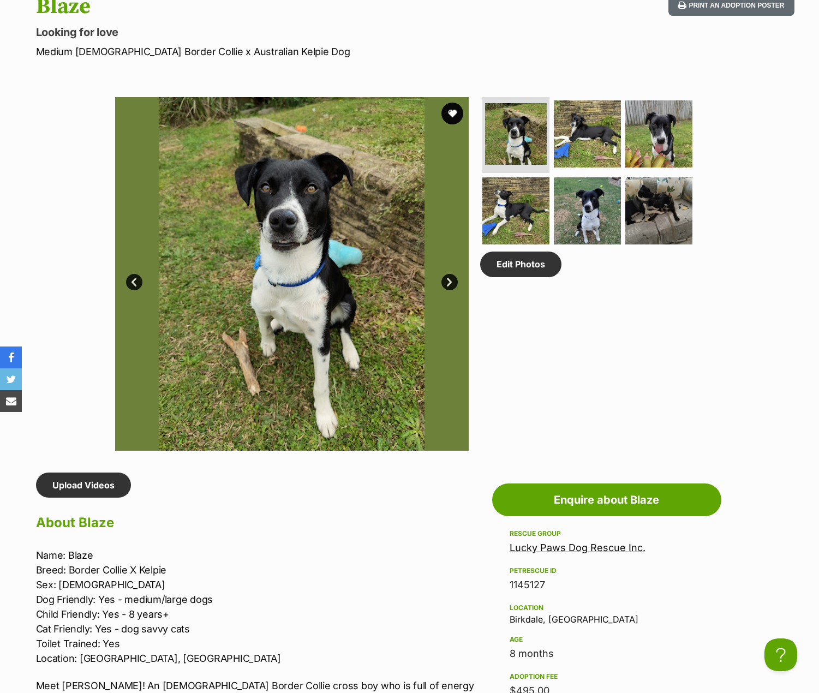
scroll to position [655, 0]
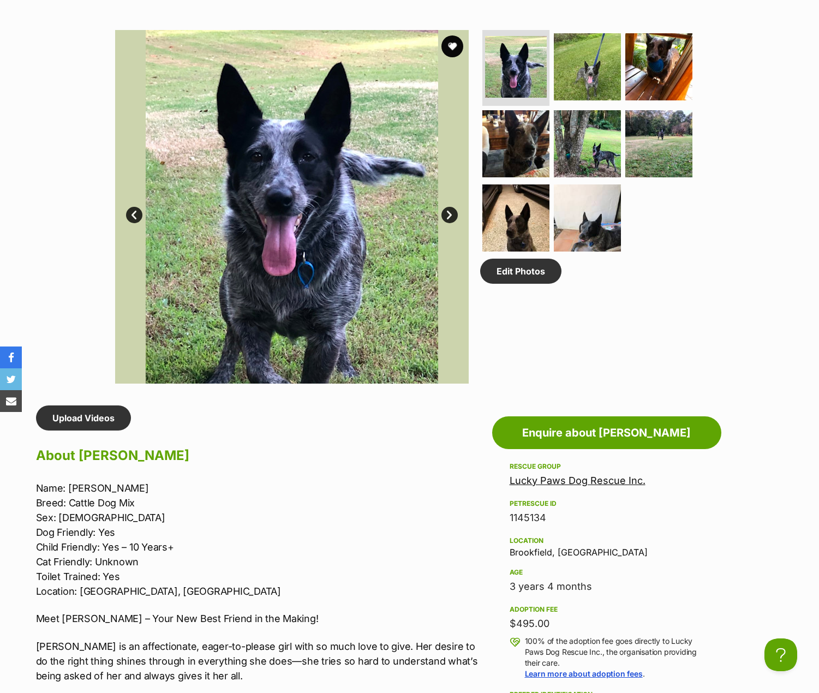
scroll to position [600, 0]
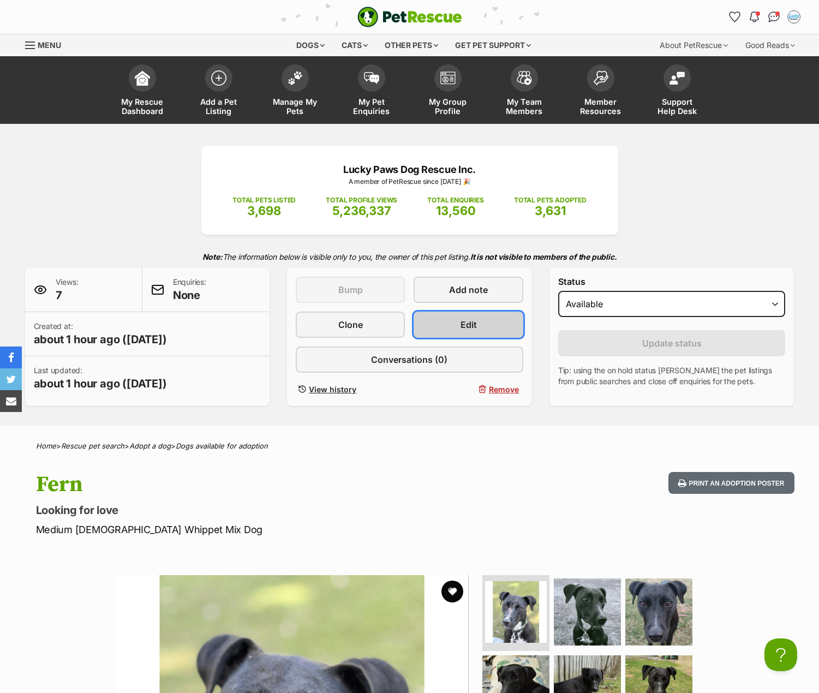
click at [487, 326] on link "Edit" at bounding box center [468, 325] width 109 height 26
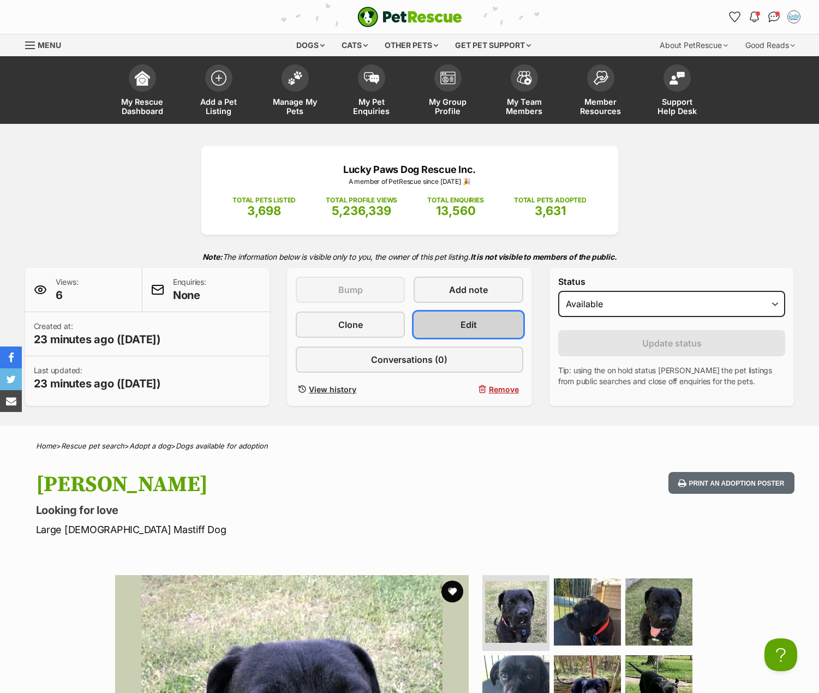
click at [450, 324] on link "Edit" at bounding box center [468, 325] width 109 height 26
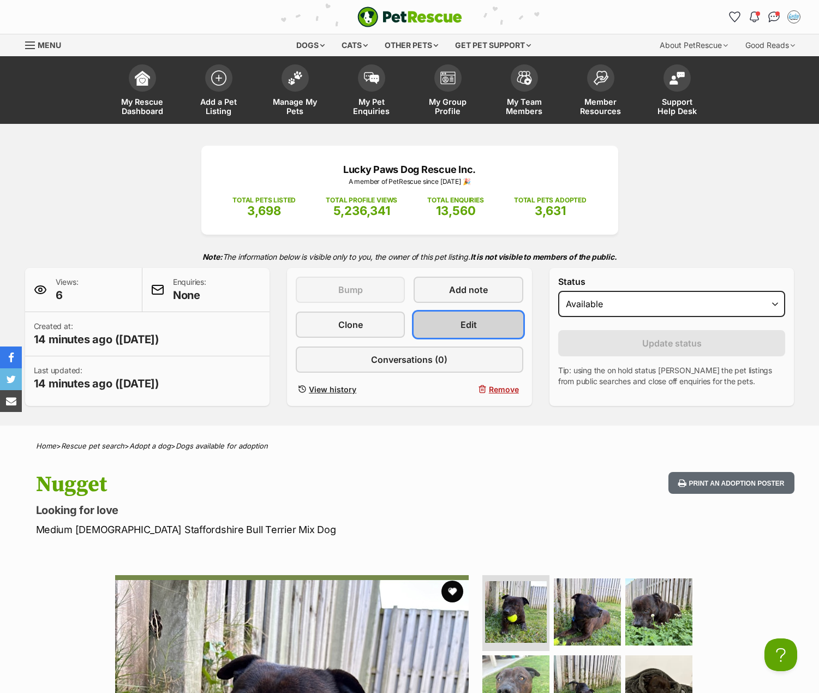
click at [475, 314] on link "Edit" at bounding box center [468, 325] width 109 height 26
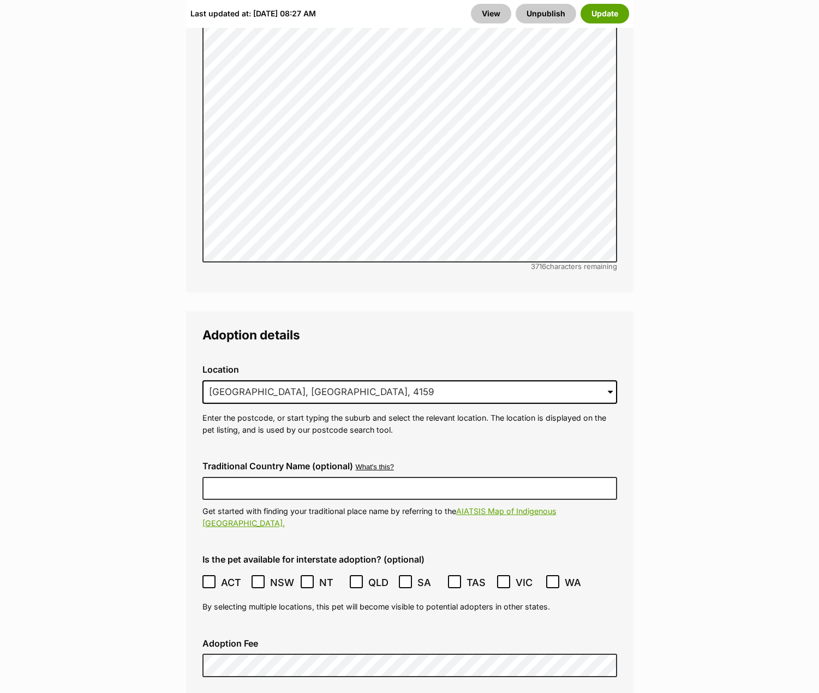
scroll to position [2947, 0]
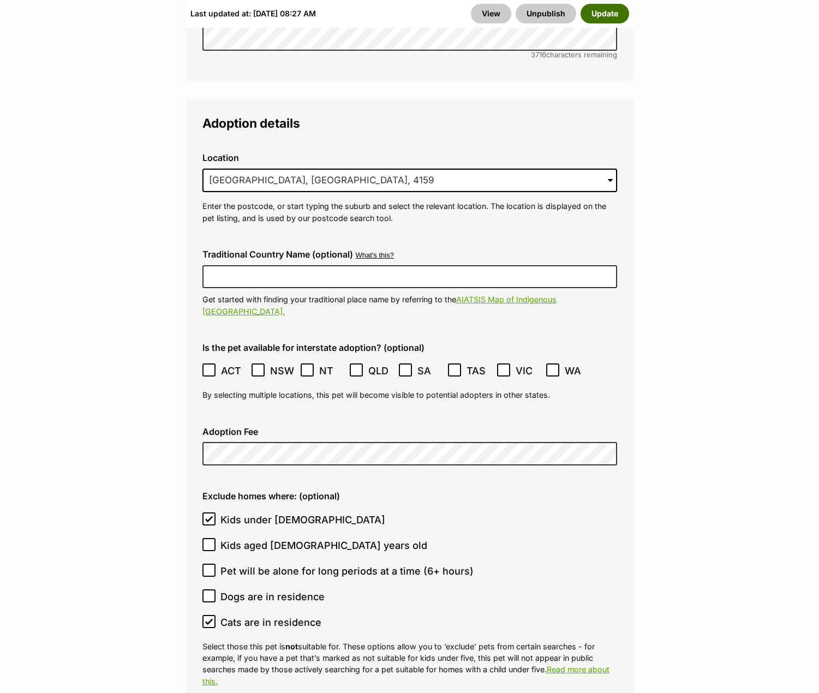
click at [601, 7] on button "Update" at bounding box center [605, 14] width 49 height 20
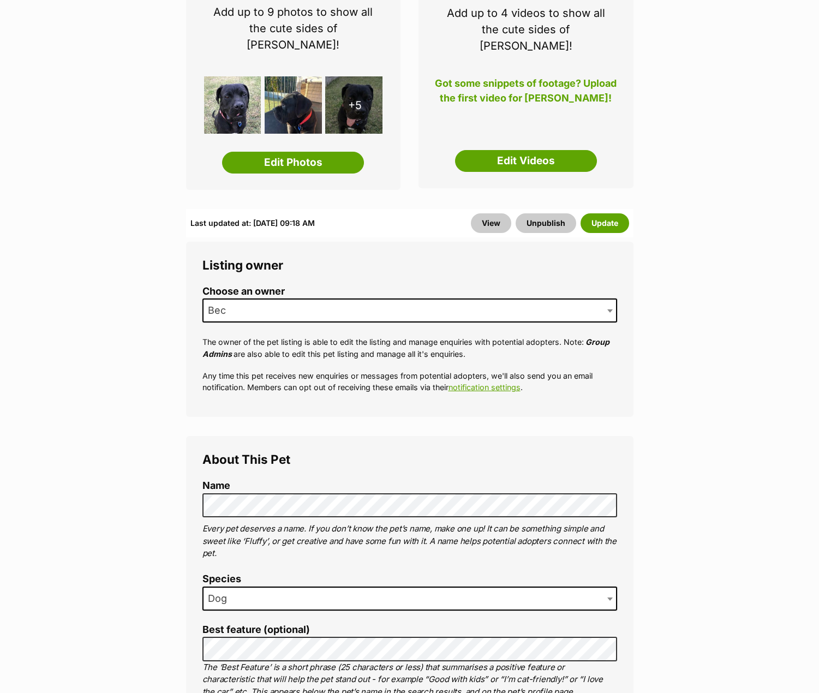
scroll to position [327, 0]
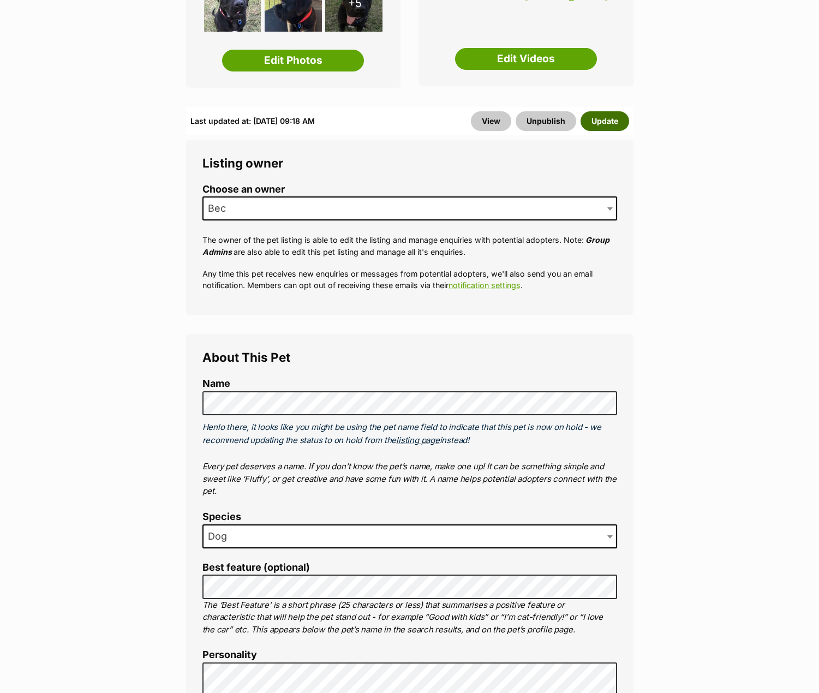
click at [604, 111] on button "Update" at bounding box center [605, 121] width 49 height 20
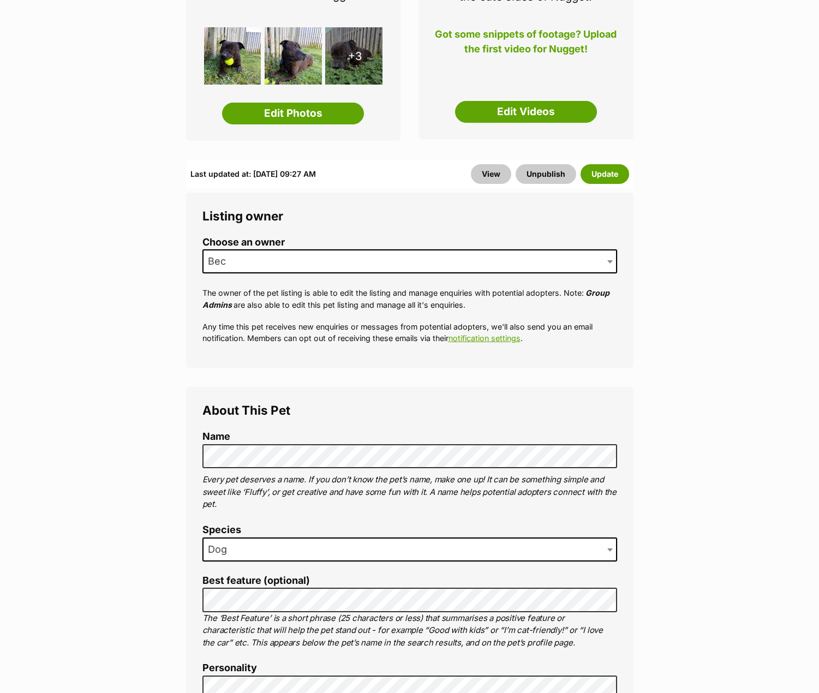
scroll to position [273, 0]
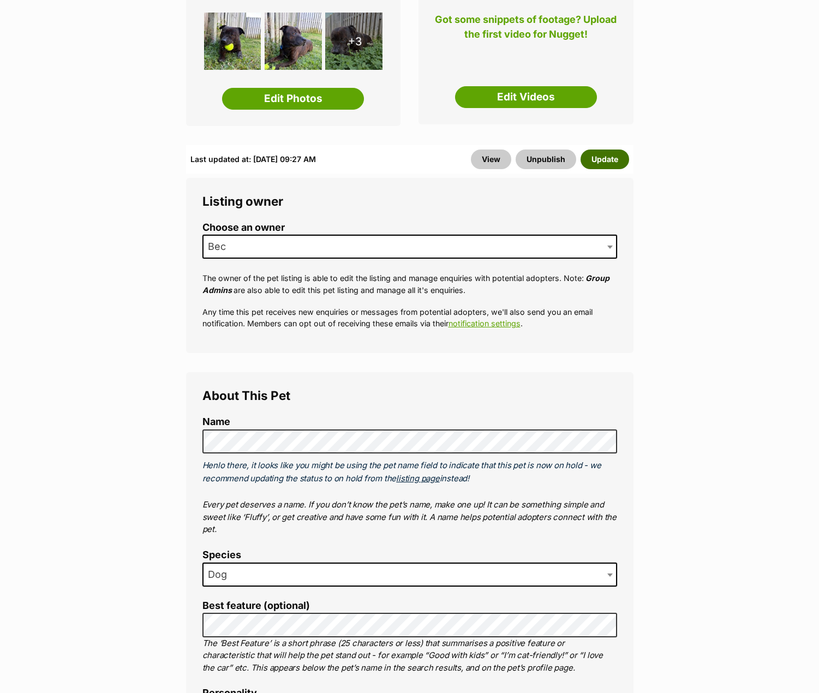
click at [610, 159] on button "Update" at bounding box center [605, 160] width 49 height 20
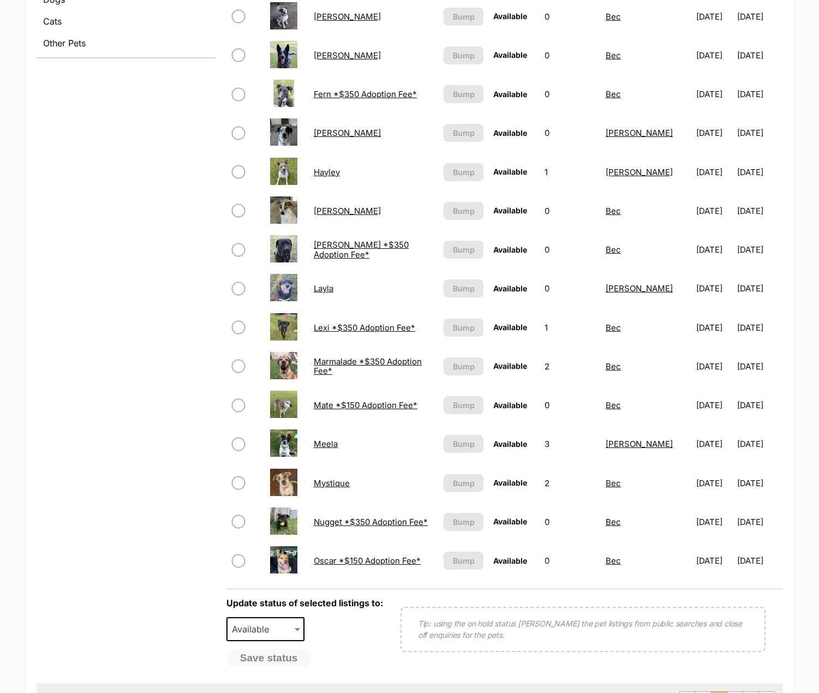
scroll to position [709, 0]
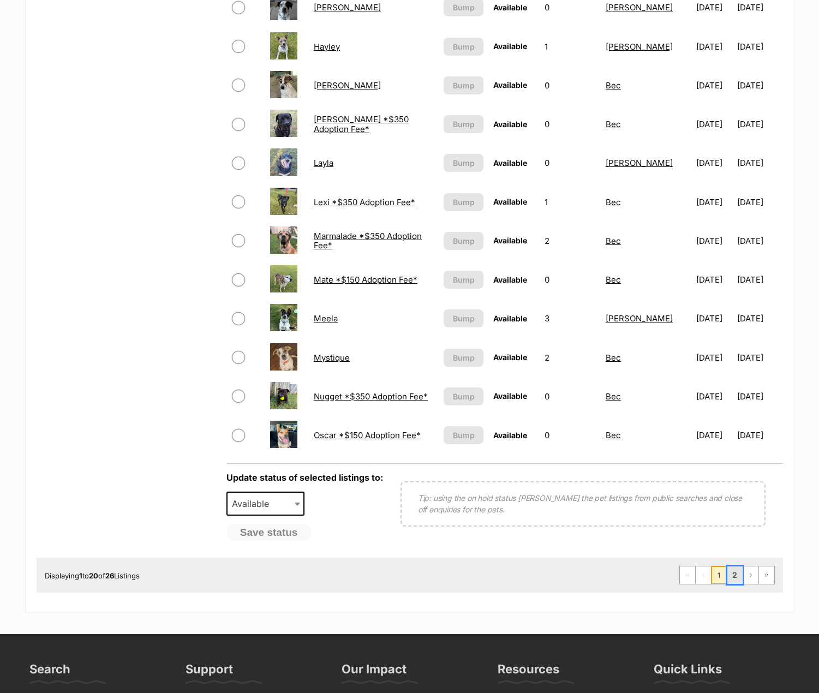
click at [731, 571] on link "2" at bounding box center [734, 574] width 15 height 17
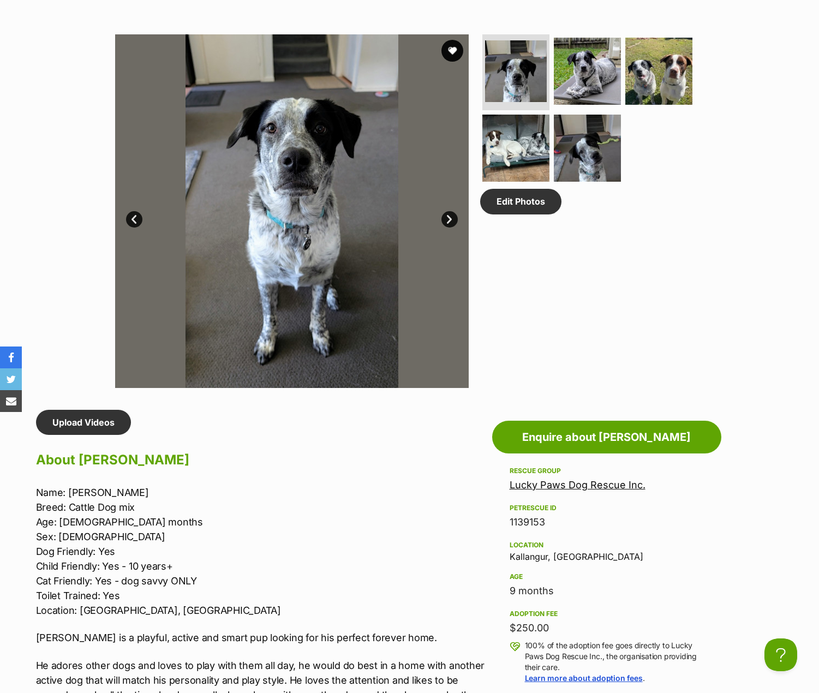
scroll to position [273, 0]
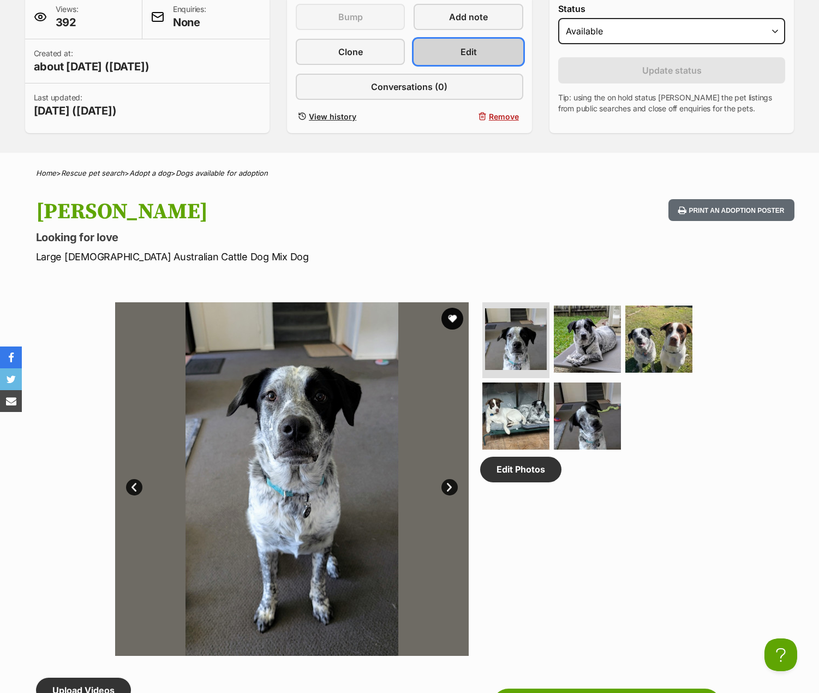
click at [468, 49] on span "Edit" at bounding box center [469, 51] width 16 height 13
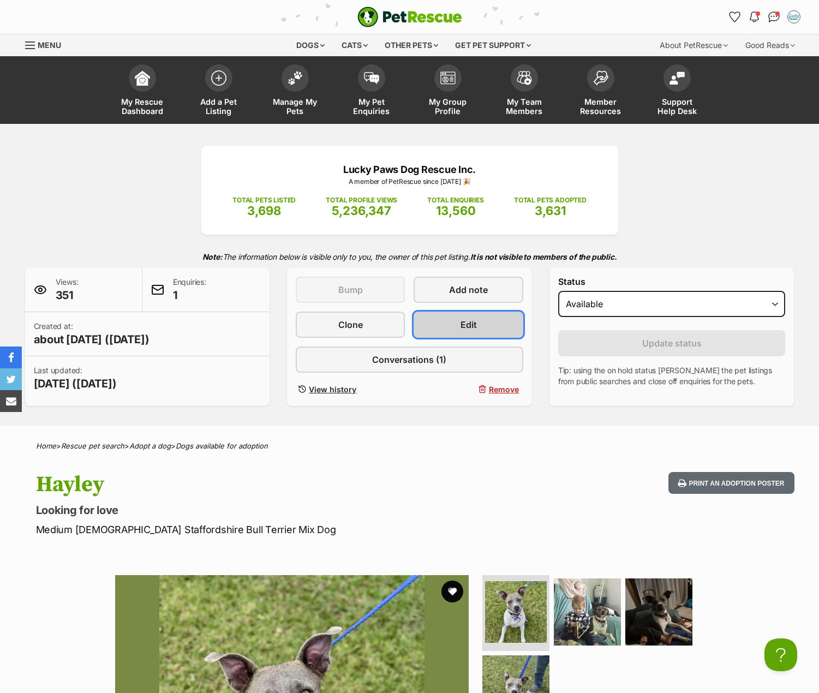
click at [432, 321] on link "Edit" at bounding box center [468, 325] width 109 height 26
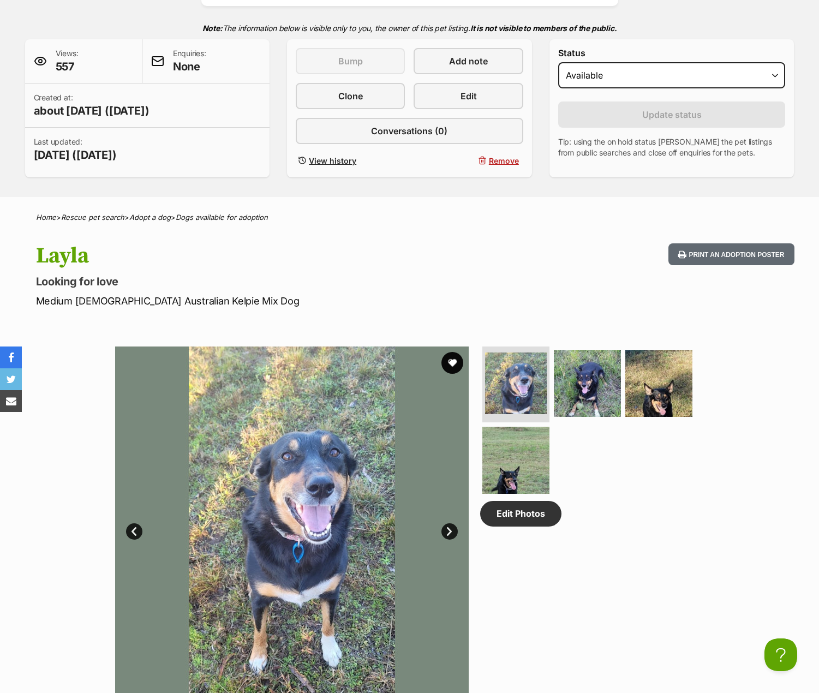
scroll to position [218, 0]
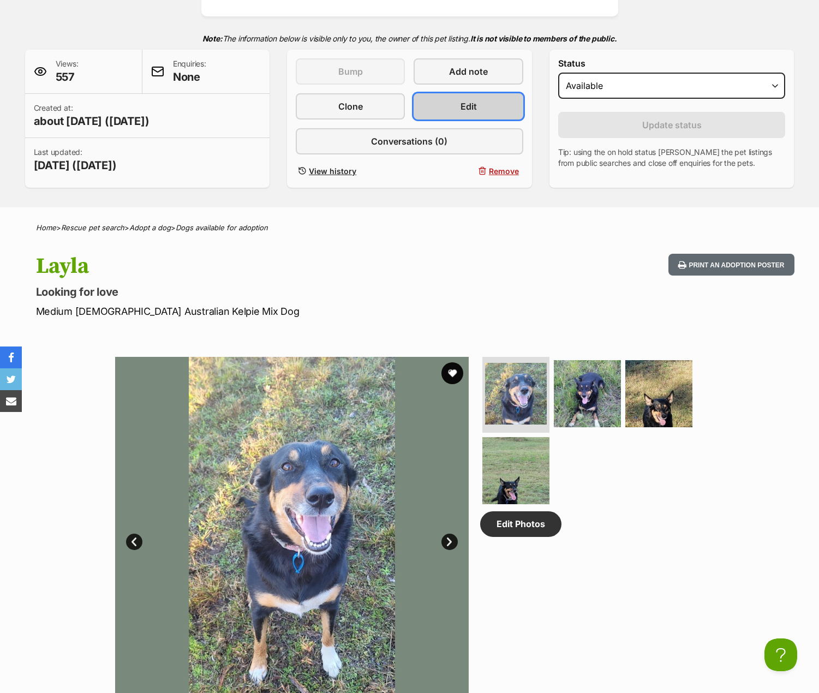
click at [470, 107] on span "Edit" at bounding box center [469, 106] width 16 height 13
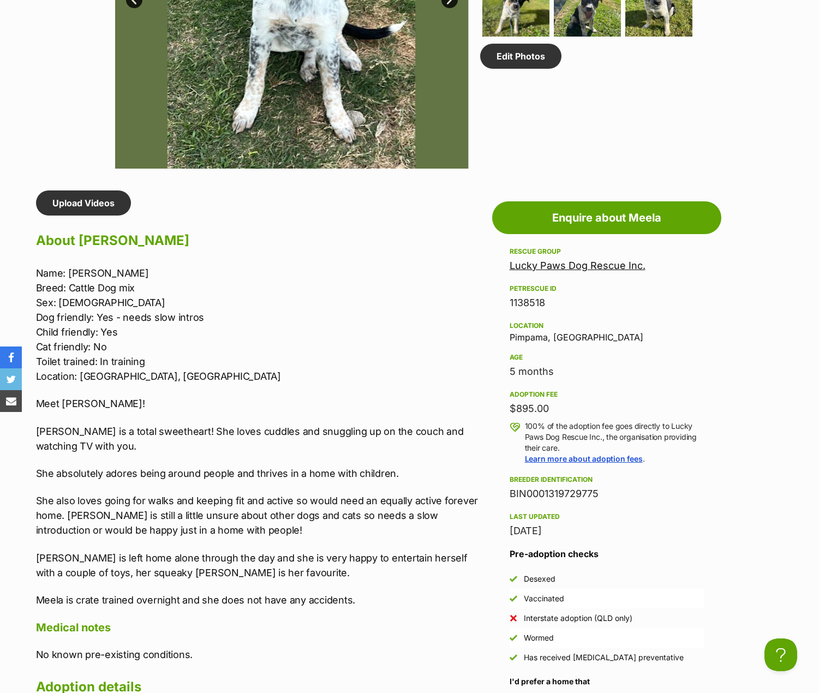
scroll to position [764, 0]
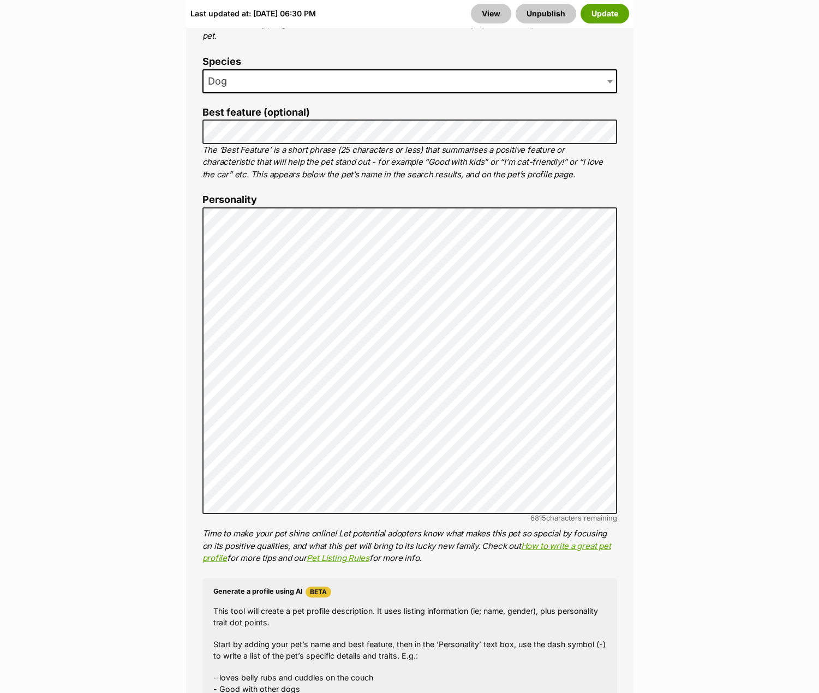
scroll to position [600, 0]
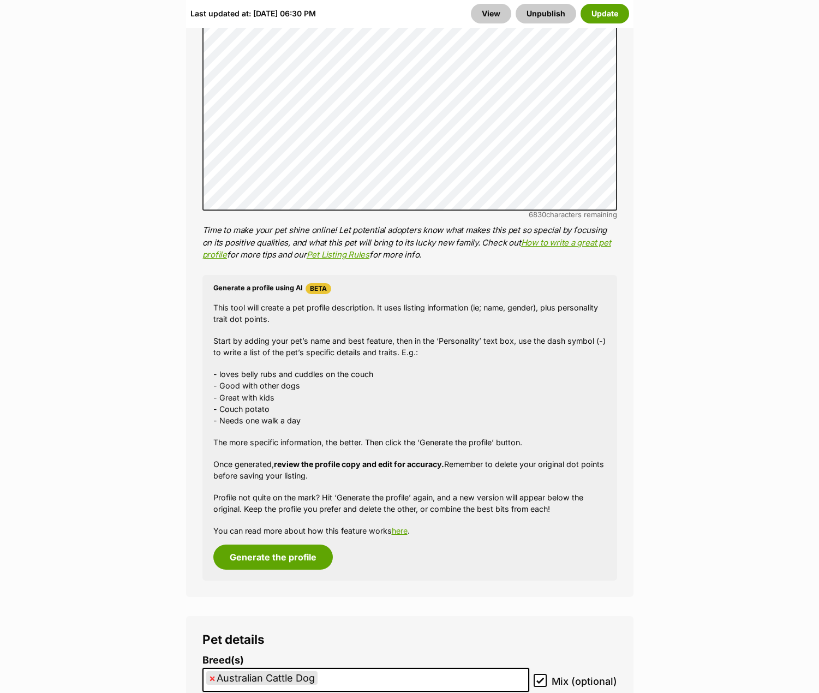
scroll to position [1419, 0]
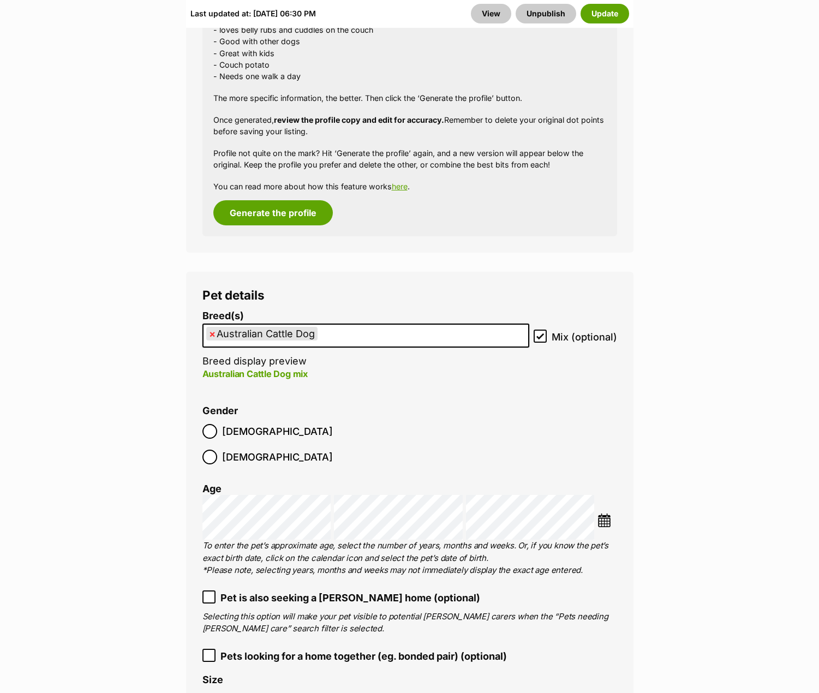
click at [605, 514] on img at bounding box center [605, 521] width 14 height 14
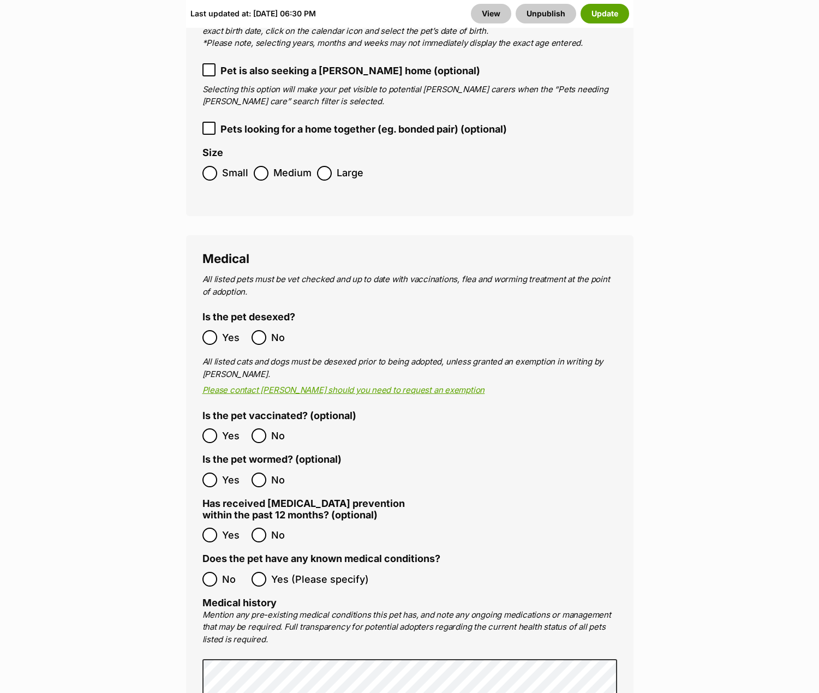
scroll to position [2019, 0]
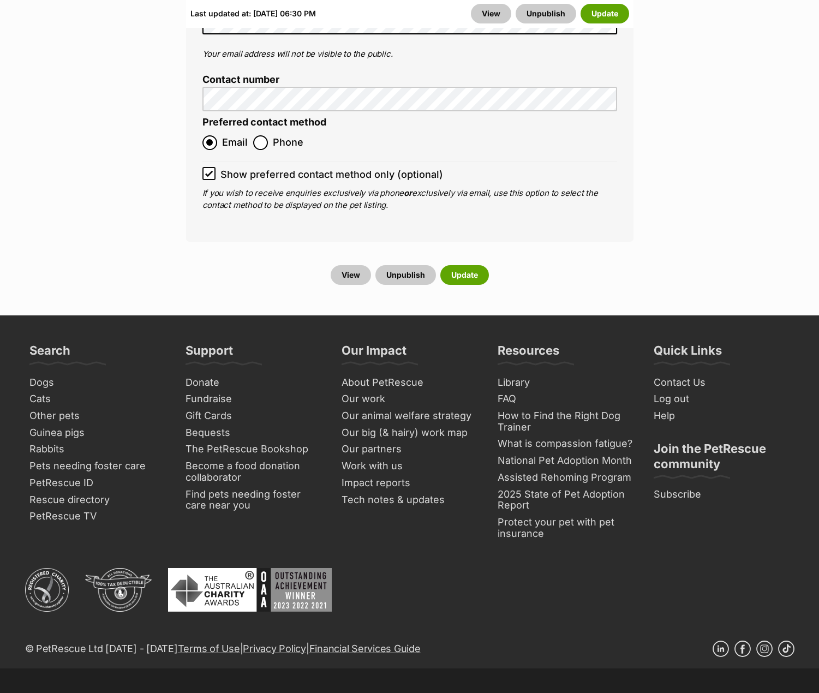
scroll to position [5166, 0]
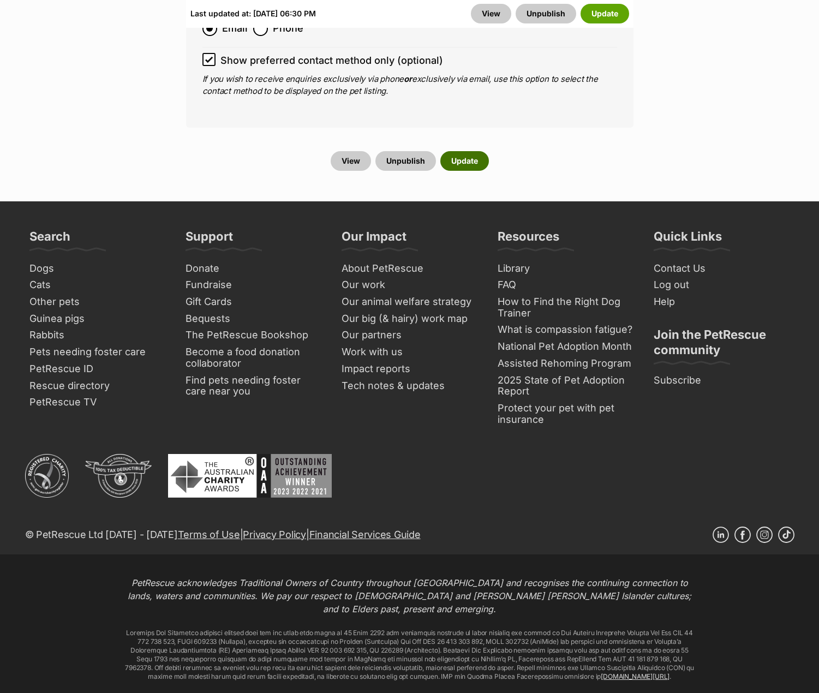
click at [472, 151] on button "Update" at bounding box center [464, 161] width 49 height 20
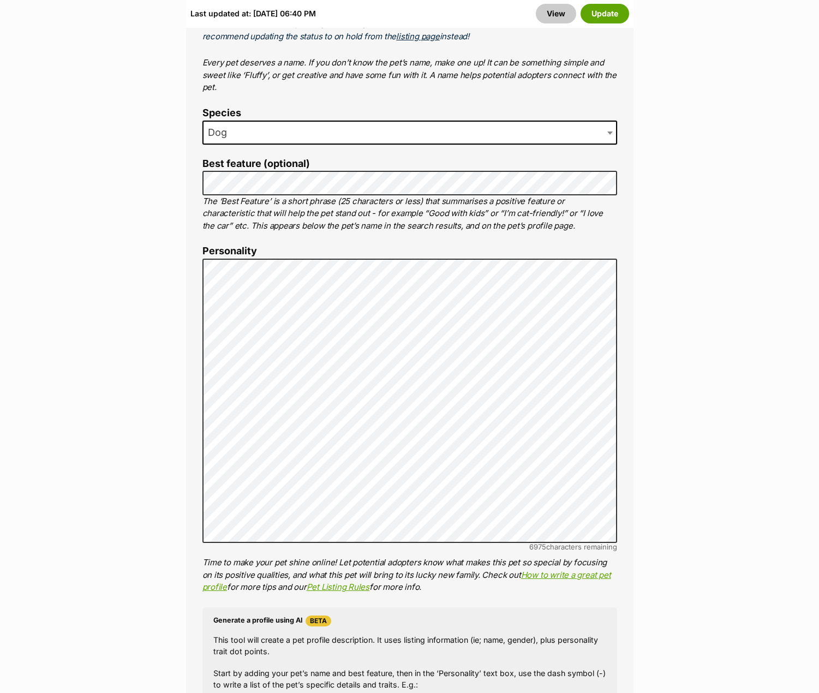
scroll to position [764, 0]
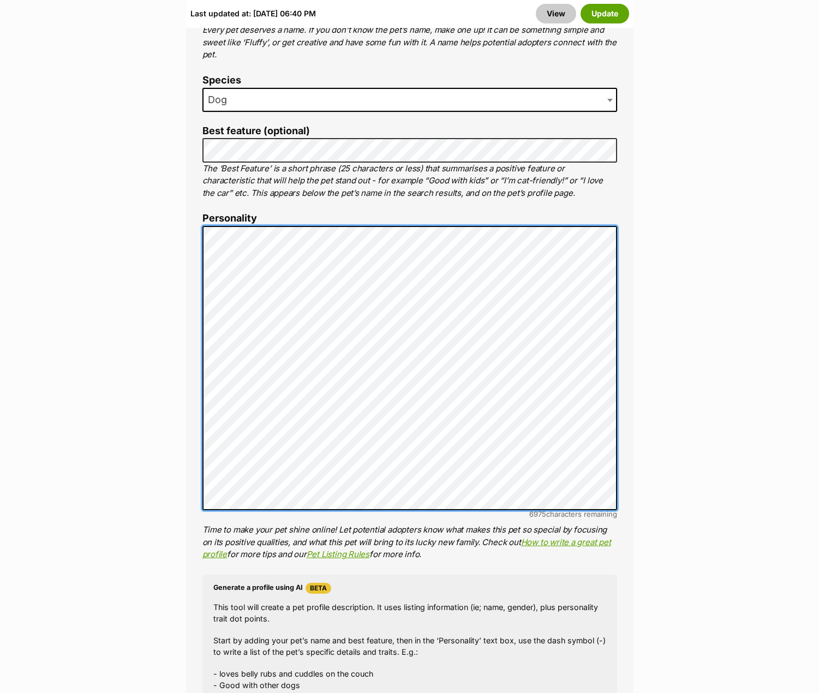
click at [197, 244] on div "About This Pet Name Henlo there, it looks like you might be using the pet name …" at bounding box center [409, 396] width 447 height 999
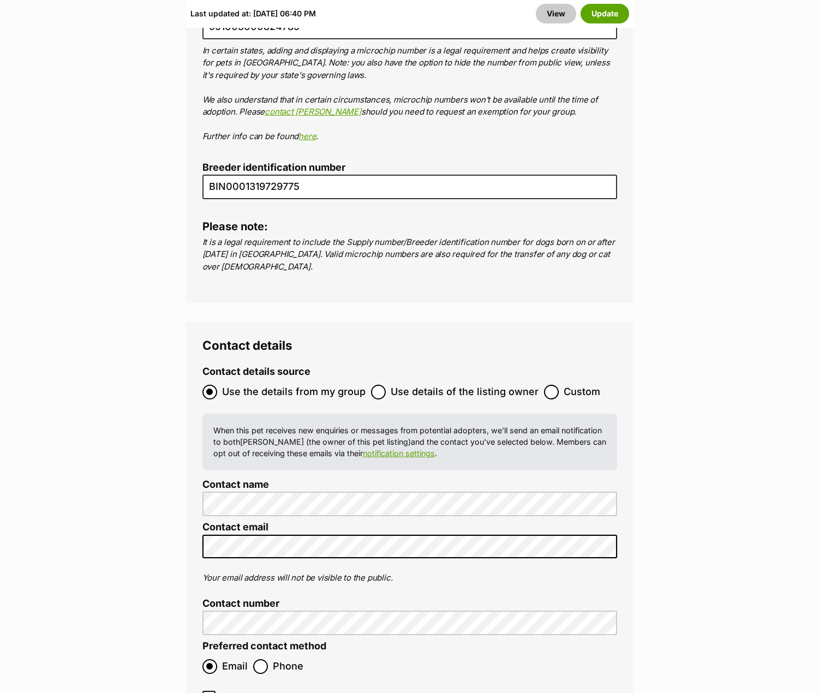
scroll to position [4748, 0]
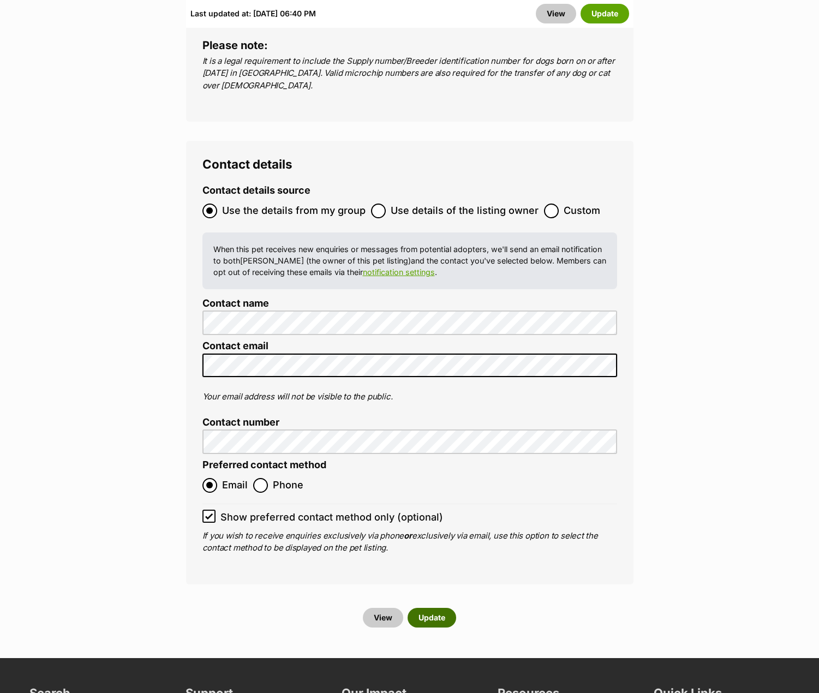
click at [431, 608] on button "Update" at bounding box center [432, 618] width 49 height 20
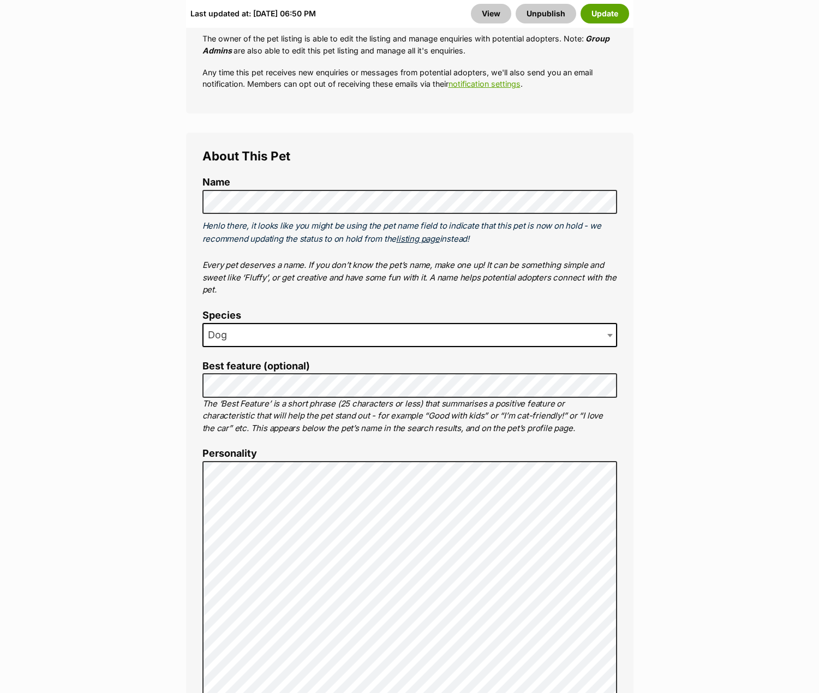
scroll to position [563, 0]
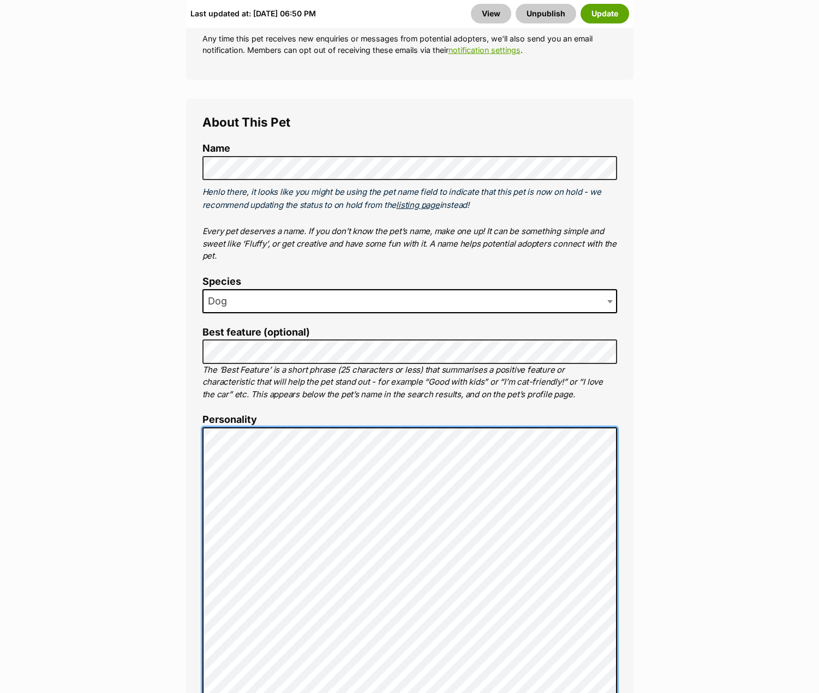
click at [198, 447] on div "About This Pet Name Henlo there, it looks like you might be using the pet name …" at bounding box center [409, 632] width 447 height 1067
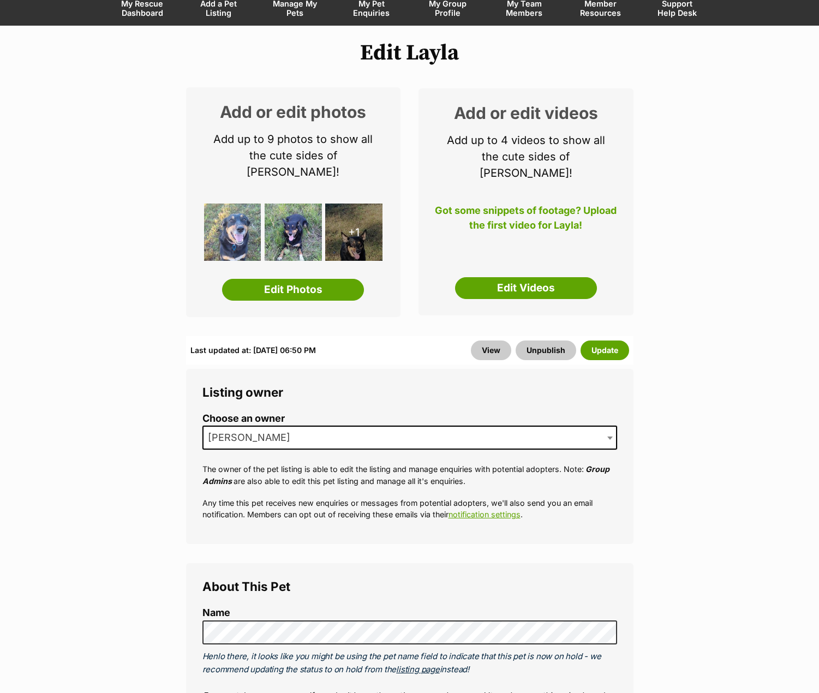
scroll to position [59, 0]
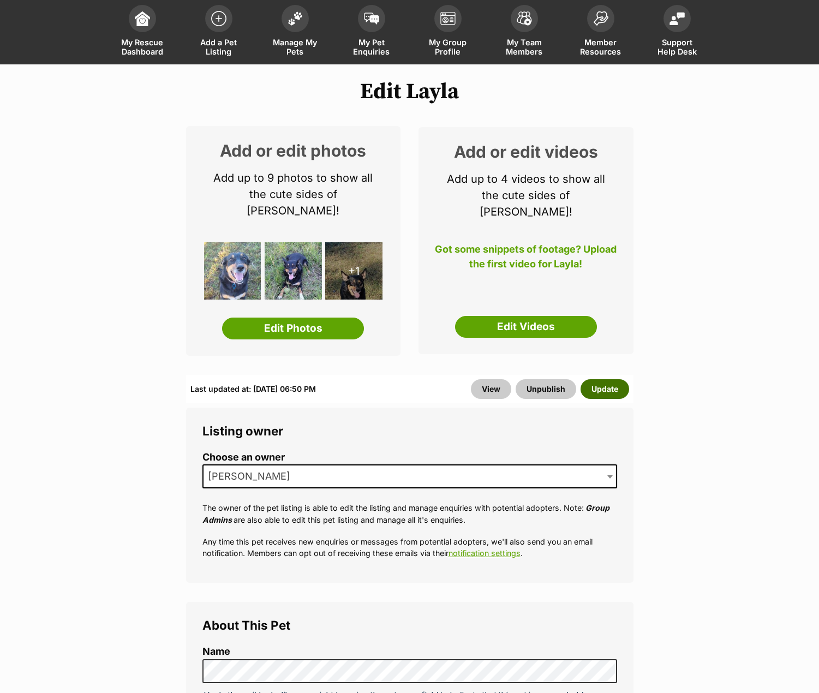
click at [610, 379] on button "Update" at bounding box center [605, 389] width 49 height 20
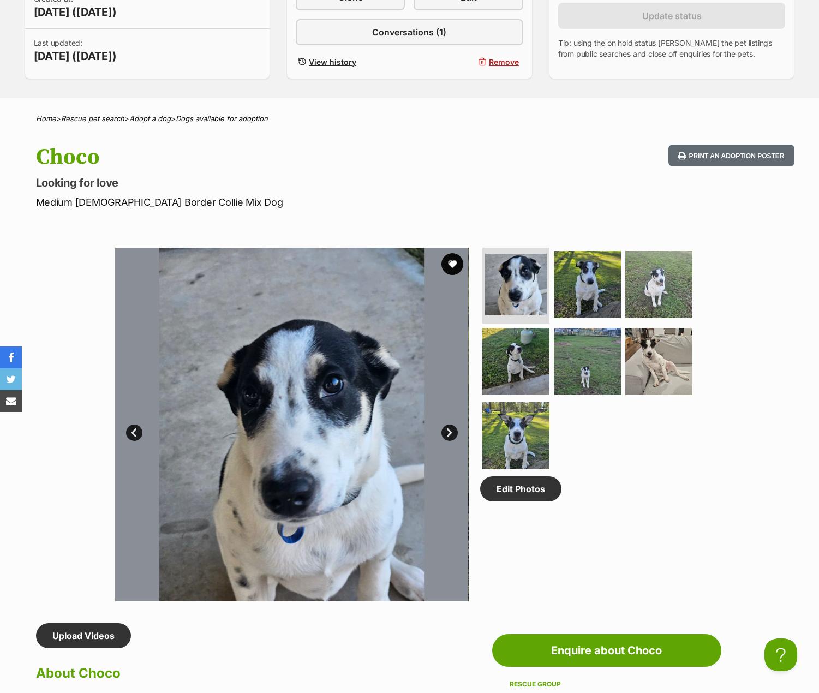
scroll to position [709, 0]
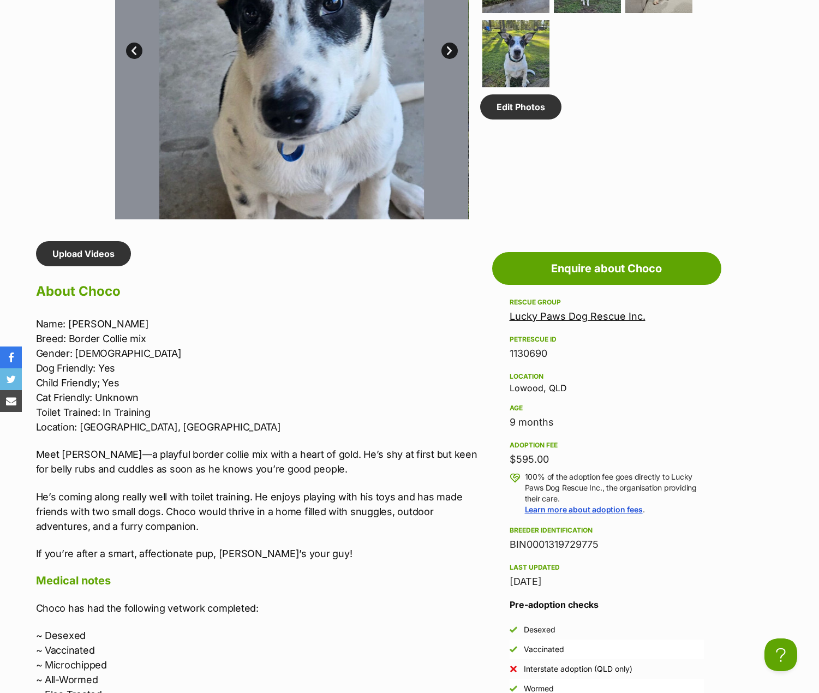
click at [384, 329] on p "Name: [PERSON_NAME]: Border Collie mix Gender: [DEMOGRAPHIC_DATA] Dog Friendly:…" at bounding box center [261, 376] width 451 height 118
click at [339, 481] on div "Name: Choco Breed: Border Collie mix Gender: Male Dog Friendly: Yes Child Frien…" at bounding box center [261, 439] width 451 height 244
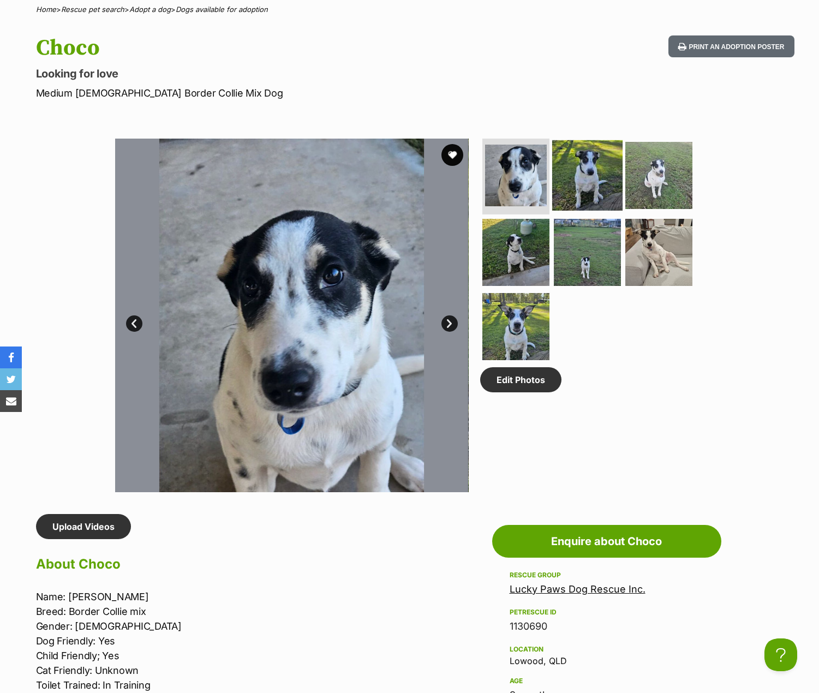
click at [594, 186] on img at bounding box center [587, 175] width 70 height 70
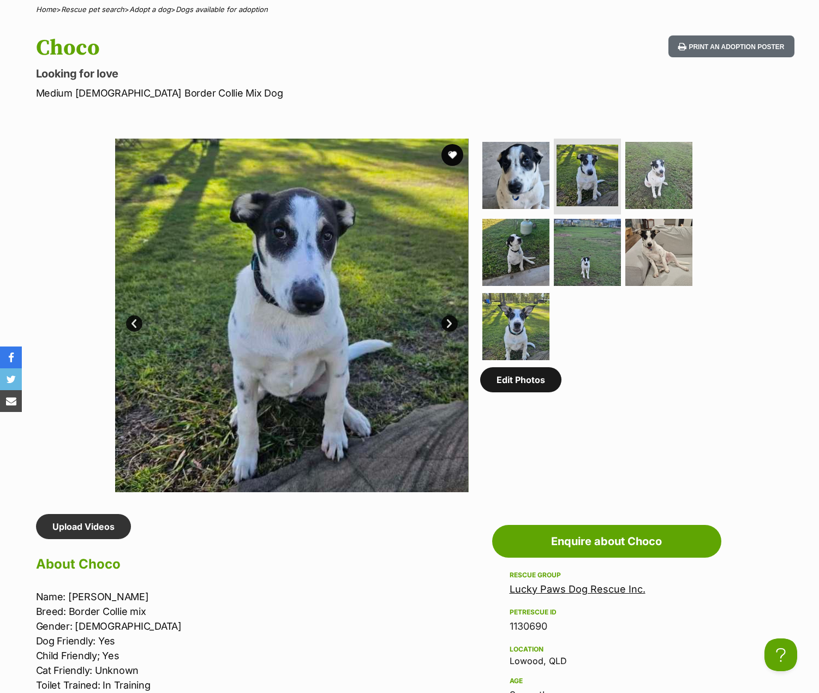
click at [539, 383] on link "Edit Photos" at bounding box center [520, 379] width 81 height 25
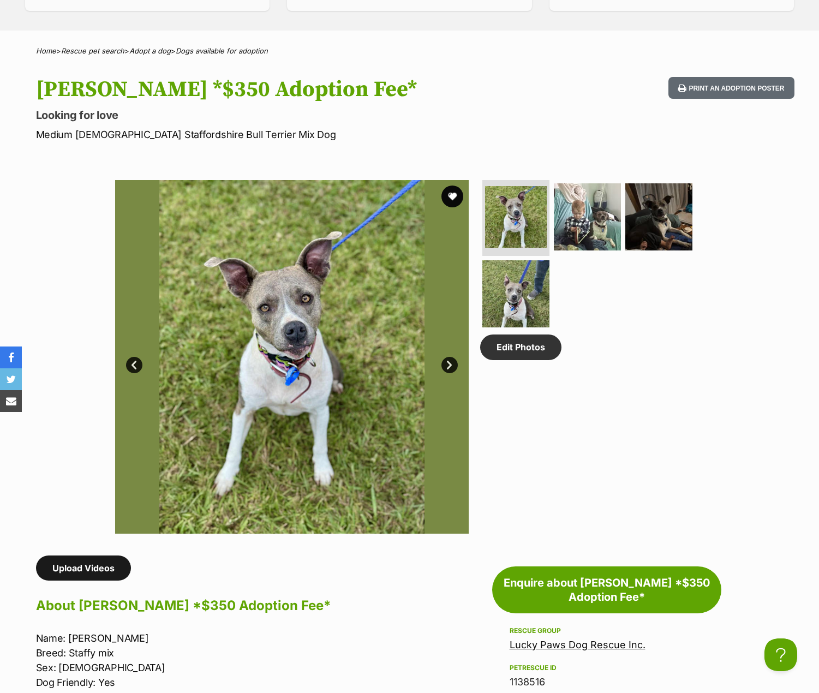
scroll to position [437, 0]
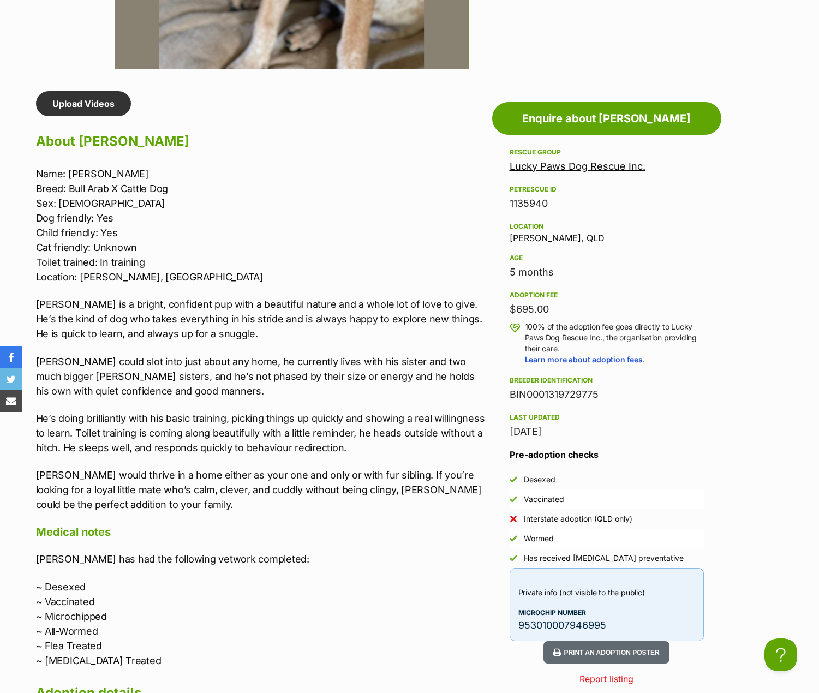
scroll to position [819, 0]
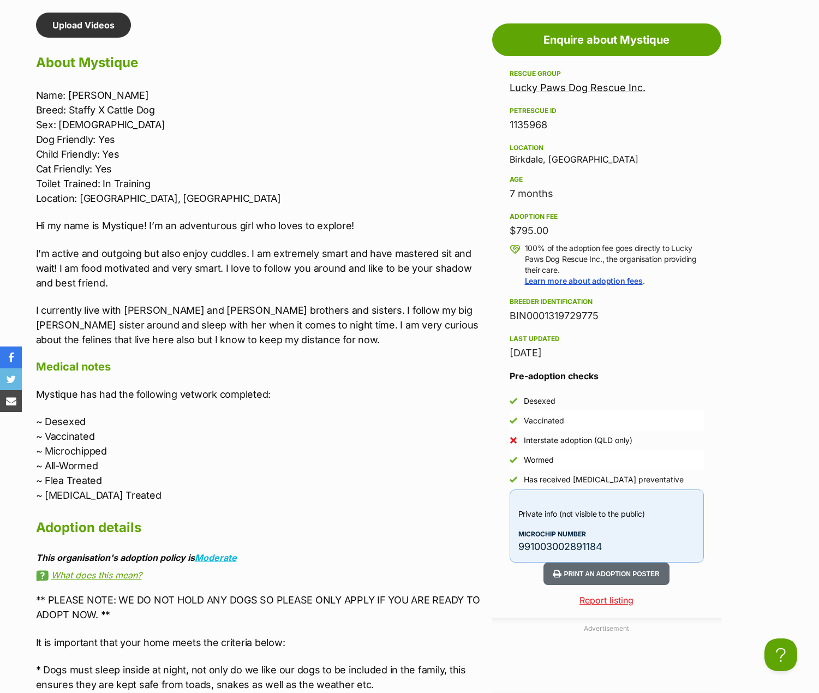
scroll to position [928, 0]
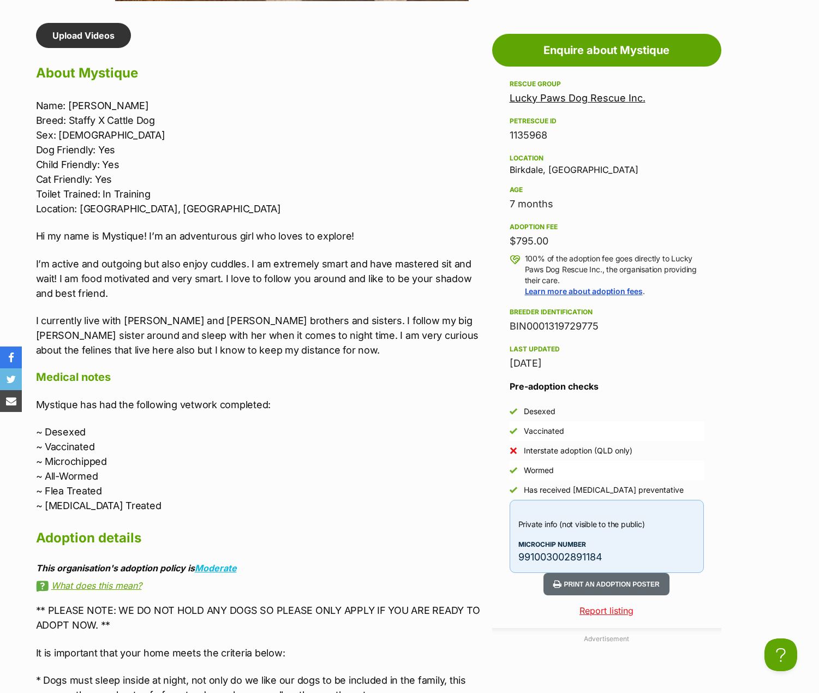
click at [428, 275] on p "I’m active and outgoing but also enjoy cuddles. I am extremely smart and have m…" at bounding box center [261, 278] width 451 height 44
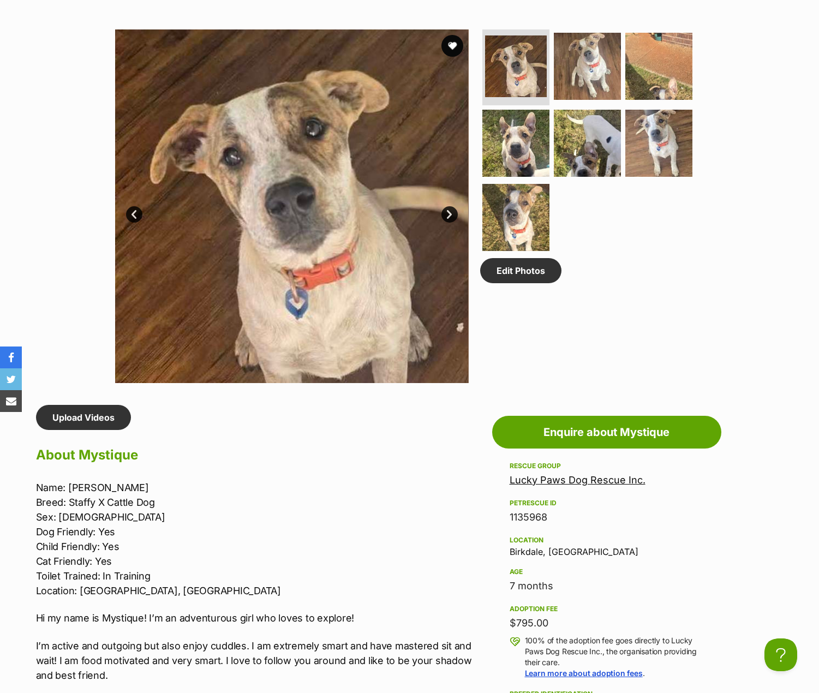
scroll to position [273, 0]
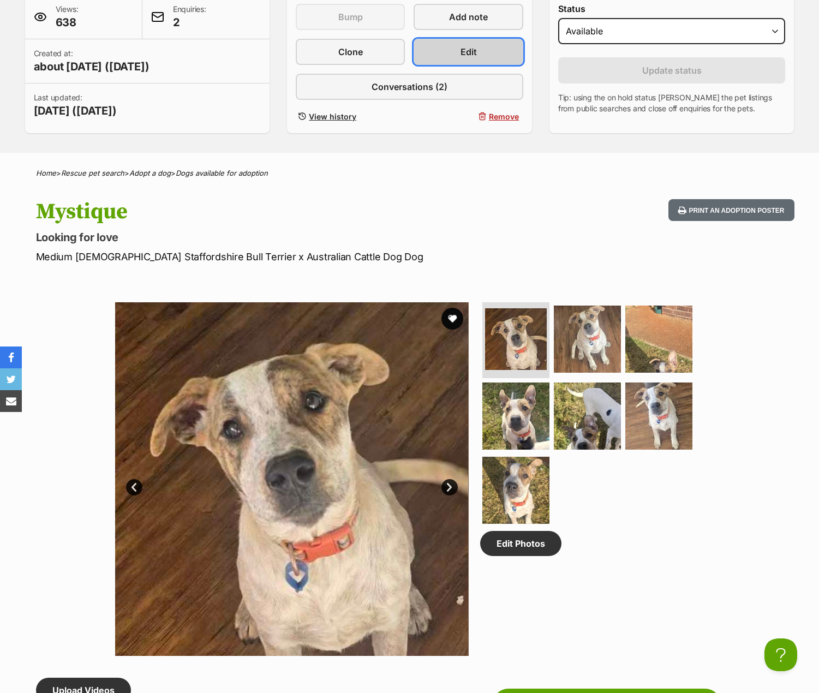
click at [466, 50] on span "Edit" at bounding box center [469, 51] width 16 height 13
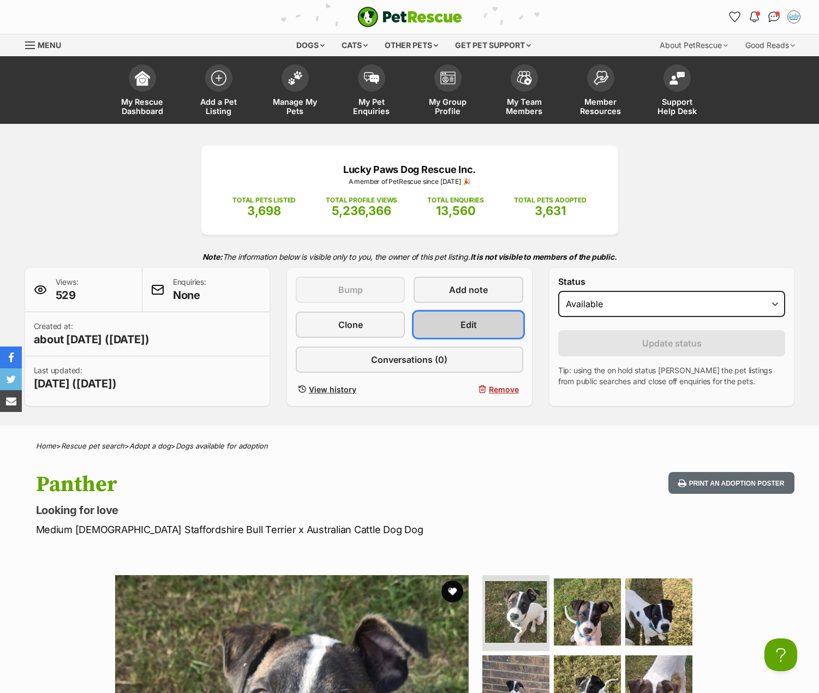
click at [476, 333] on link "Edit" at bounding box center [468, 325] width 109 height 26
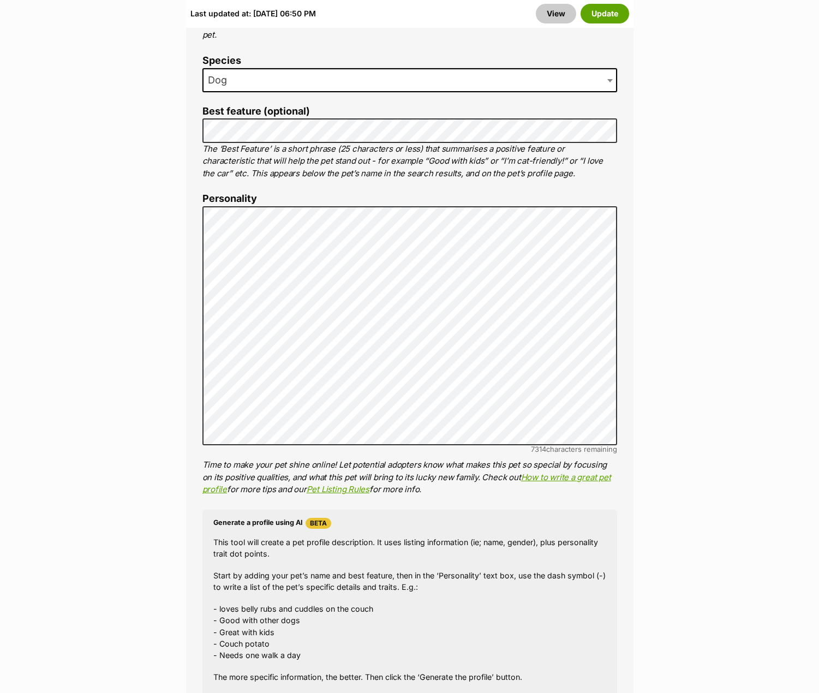
scroll to position [764, 0]
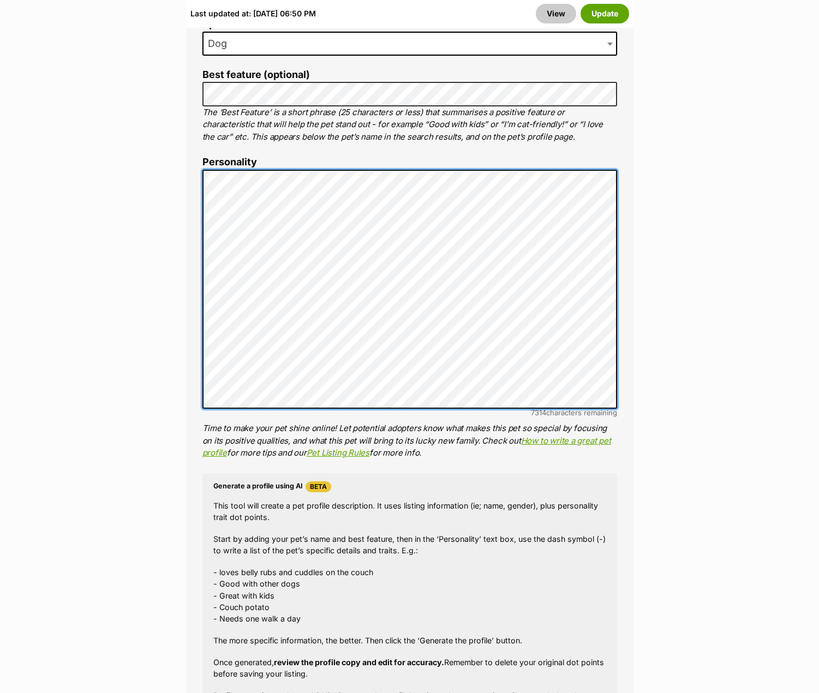
click at [552, 413] on li "Personality 7314 characters remaining Time to make your pet shine online! Let p…" at bounding box center [409, 308] width 415 height 302
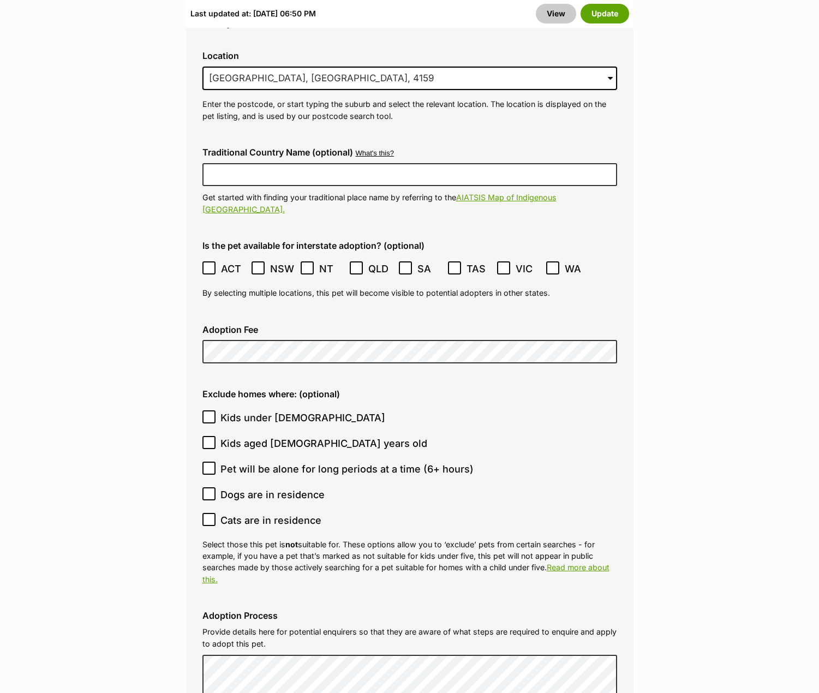
scroll to position [2947, 0]
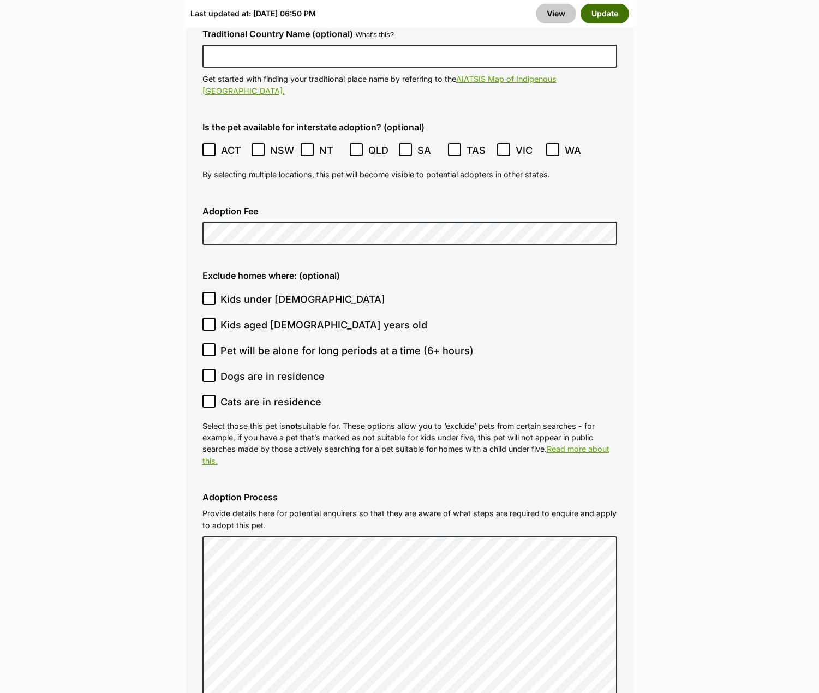
click at [595, 14] on button "Update" at bounding box center [605, 14] width 49 height 20
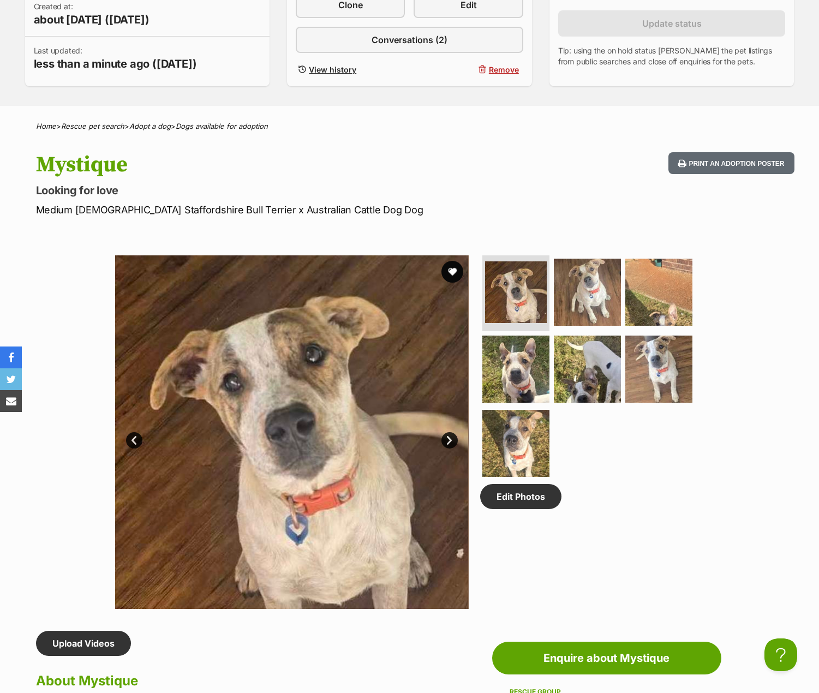
scroll to position [327, 0]
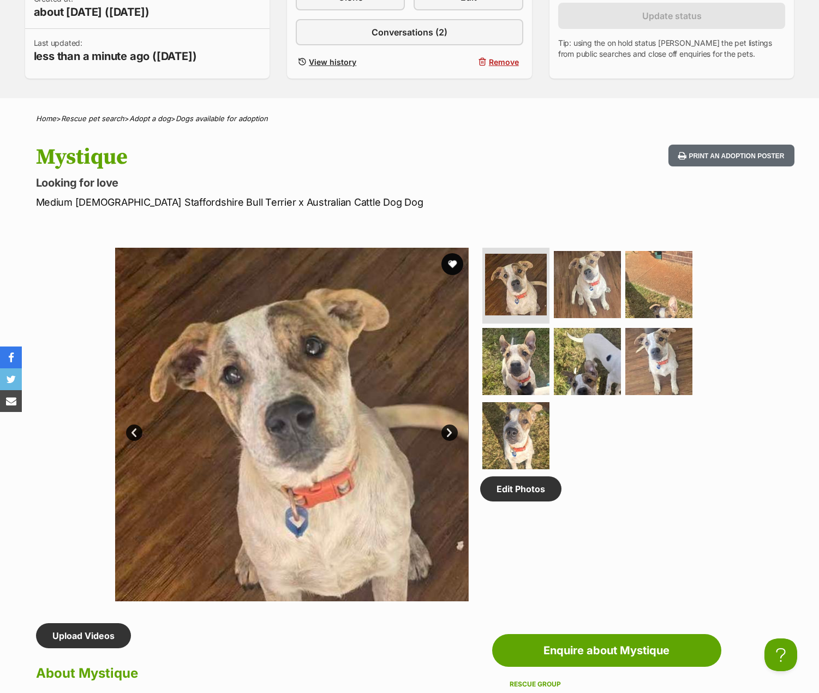
click at [451, 435] on link "Next" at bounding box center [449, 433] width 16 height 16
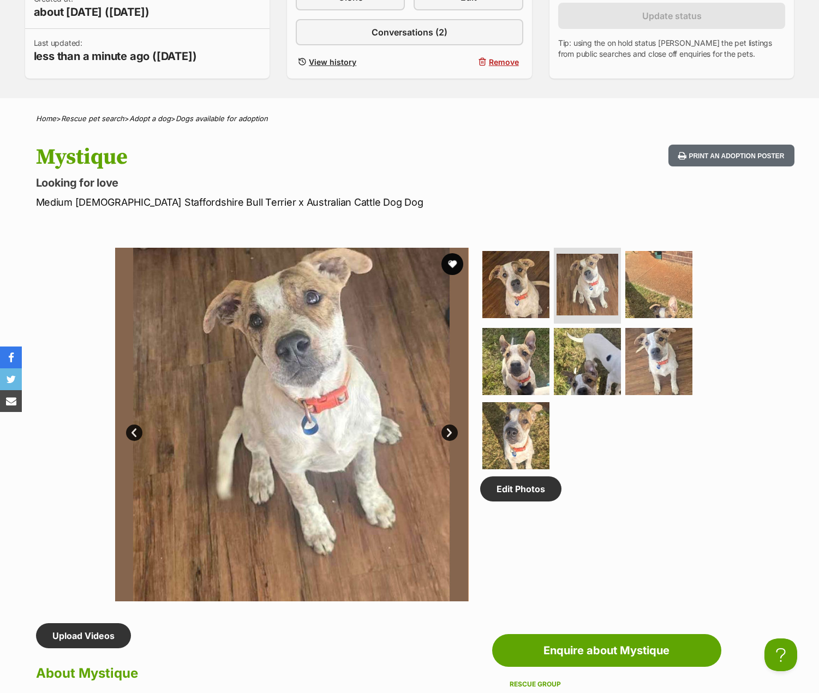
click at [451, 435] on link "Next" at bounding box center [449, 433] width 16 height 16
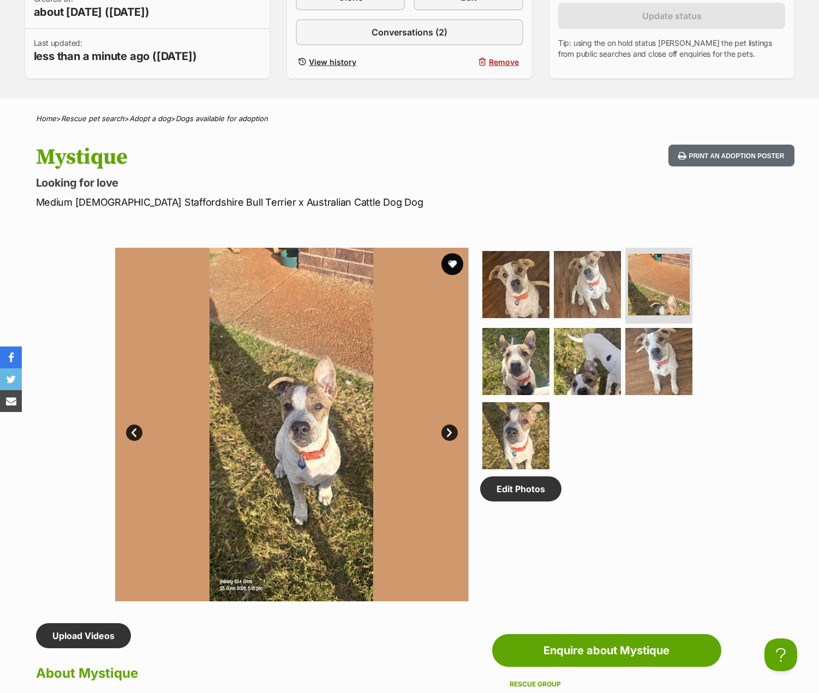
click at [451, 435] on link "Next" at bounding box center [449, 433] width 16 height 16
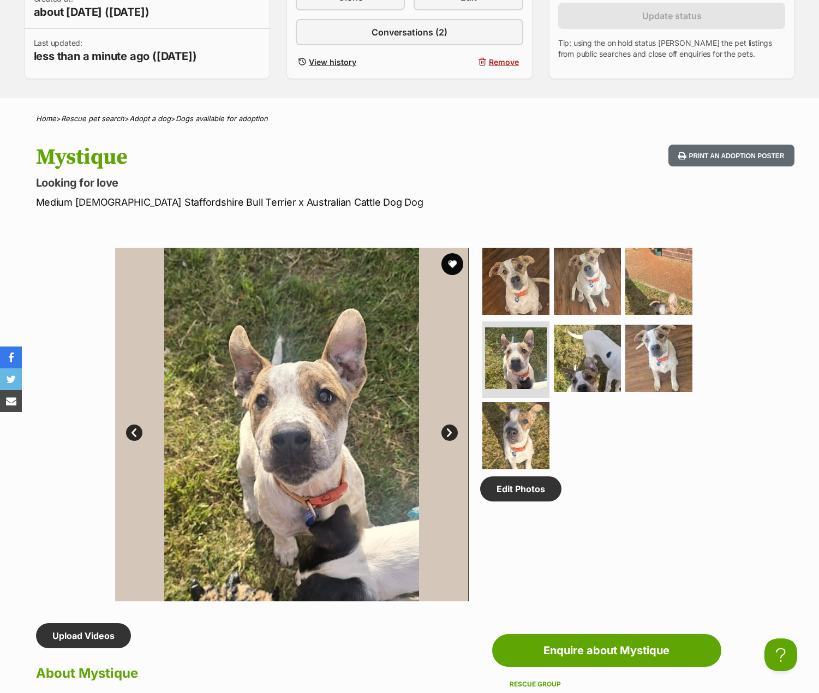
click at [451, 435] on link "Next" at bounding box center [449, 433] width 16 height 16
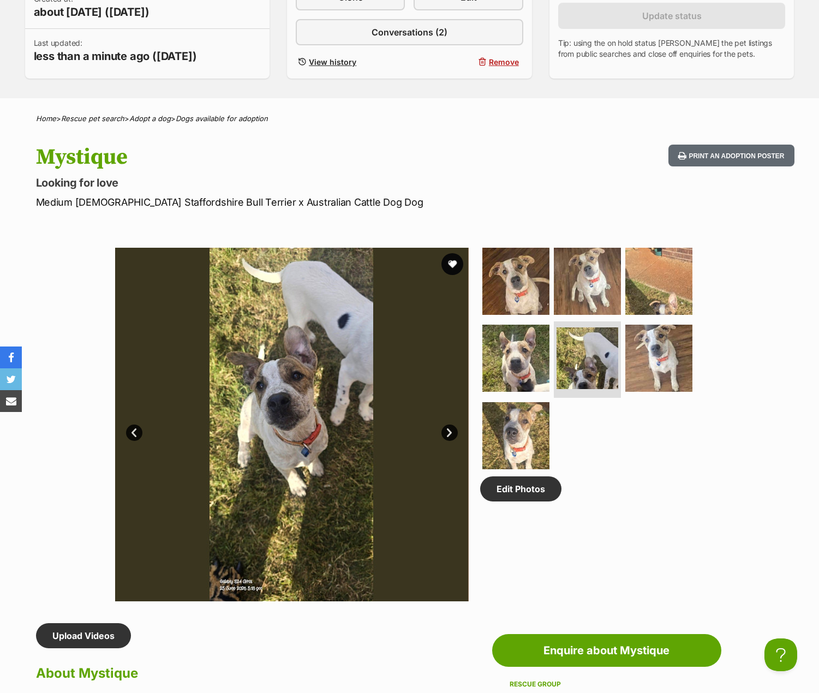
click at [451, 435] on link "Next" at bounding box center [449, 433] width 16 height 16
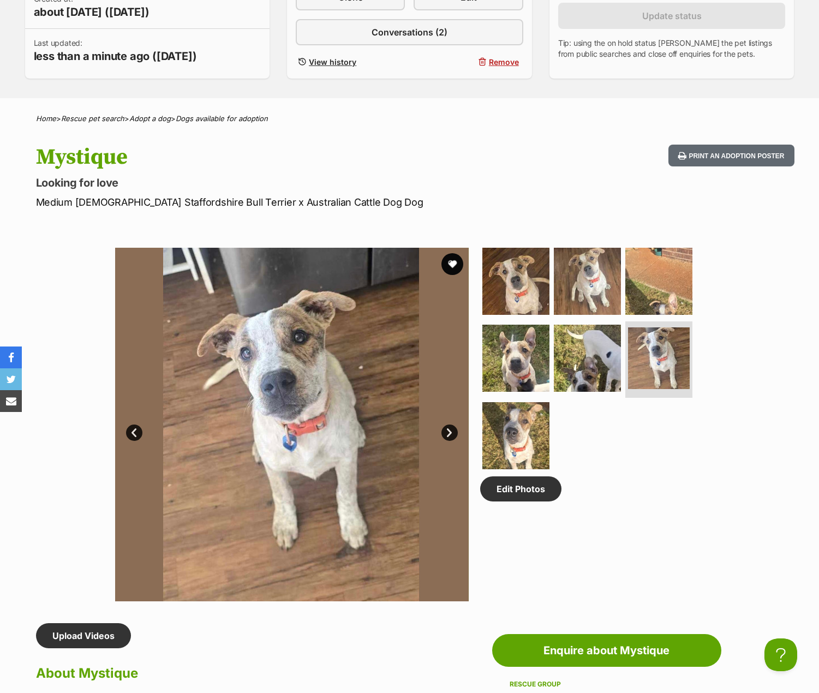
click at [451, 435] on link "Next" at bounding box center [449, 433] width 16 height 16
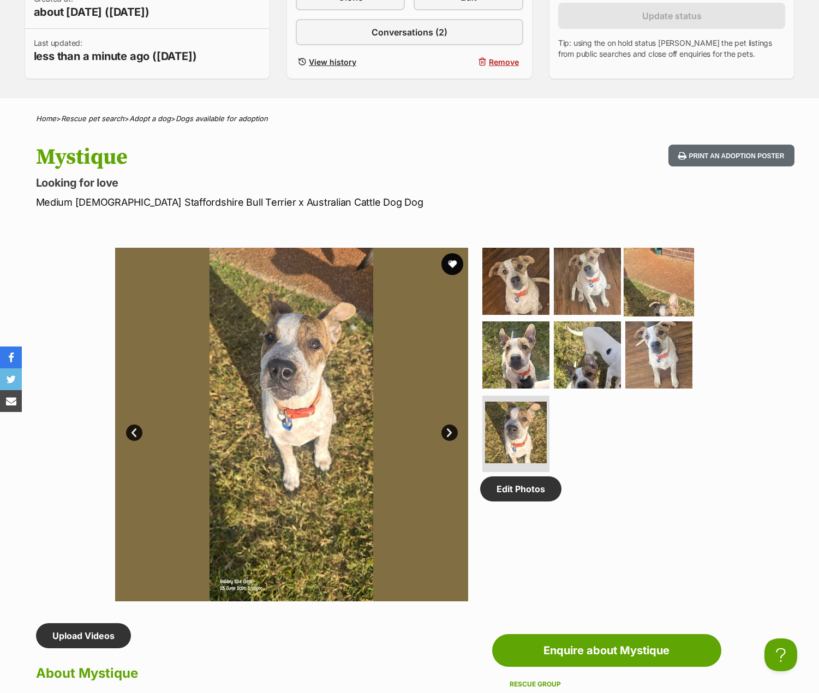
click at [641, 297] on img at bounding box center [659, 281] width 70 height 70
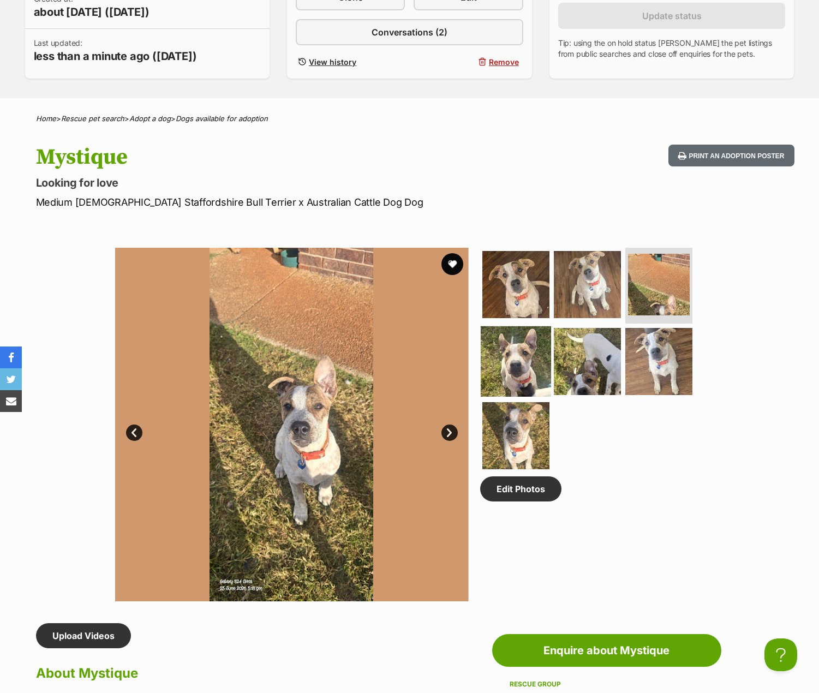
click at [518, 365] on img at bounding box center [516, 361] width 70 height 70
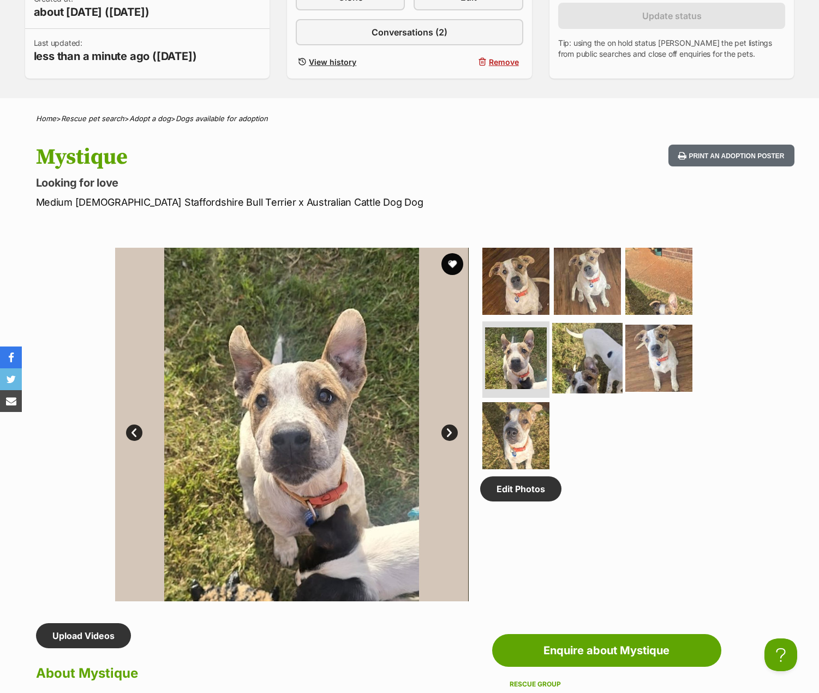
click at [580, 353] on img at bounding box center [587, 358] width 70 height 70
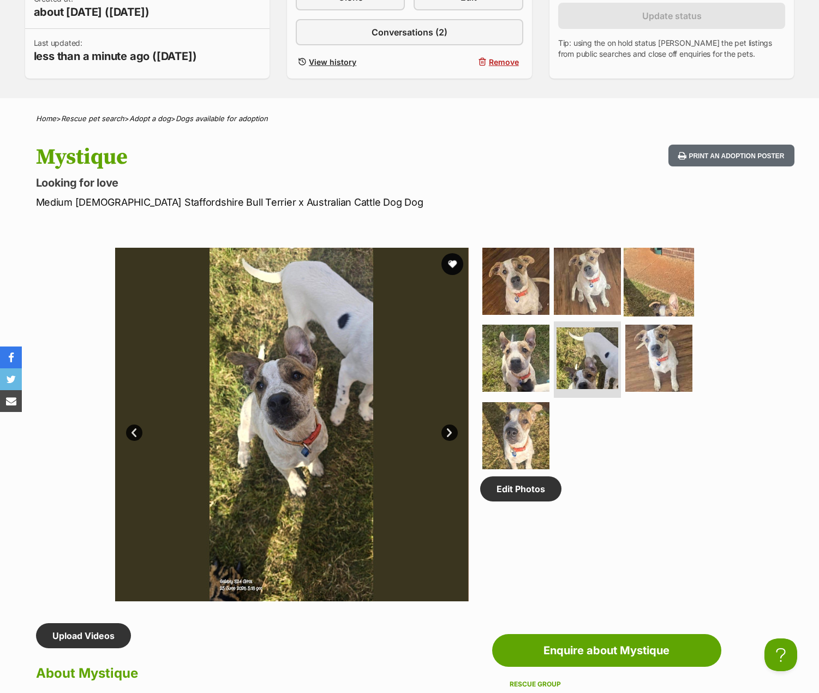
click at [661, 293] on img at bounding box center [659, 281] width 70 height 70
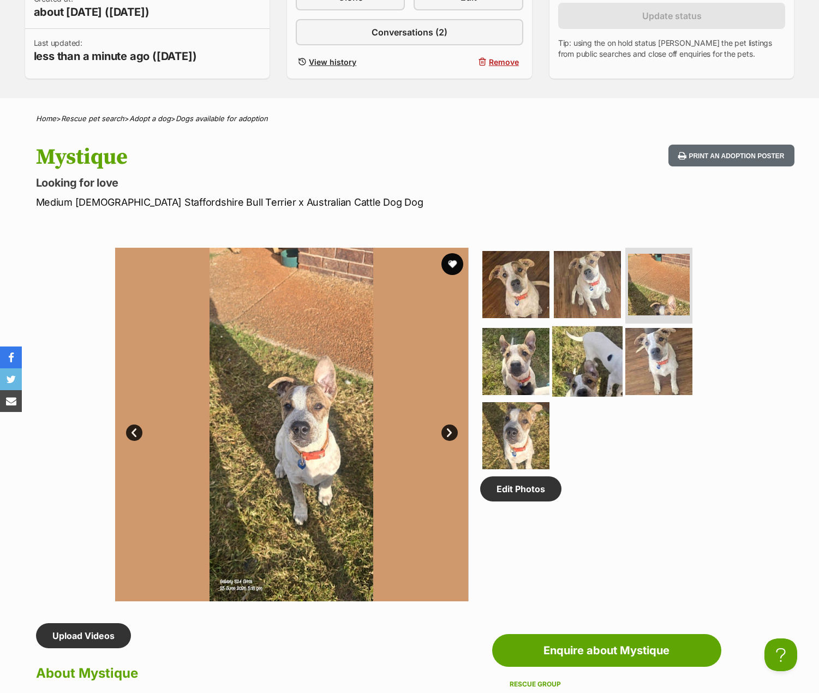
click at [580, 355] on img at bounding box center [587, 361] width 70 height 70
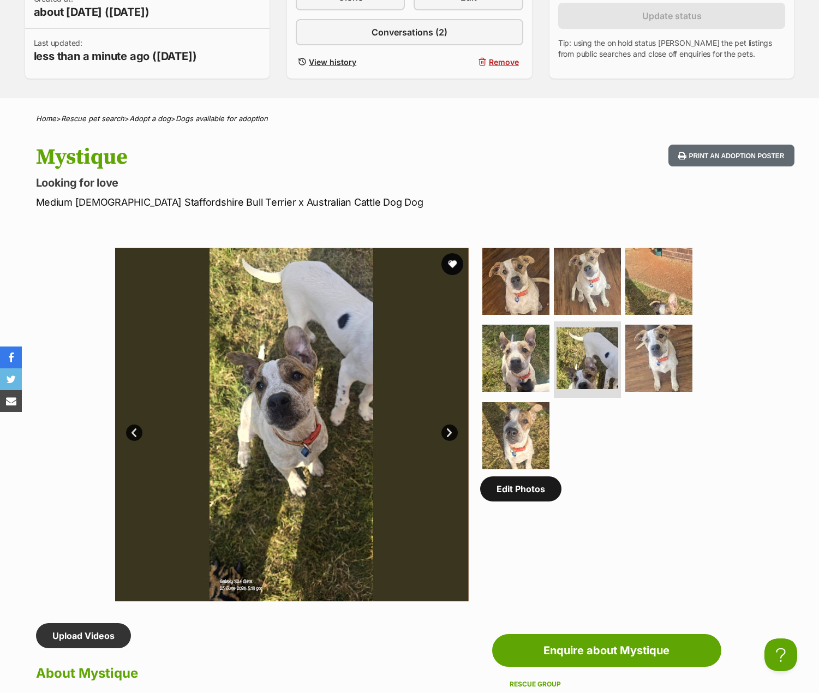
click at [523, 491] on link "Edit Photos" at bounding box center [520, 488] width 81 height 25
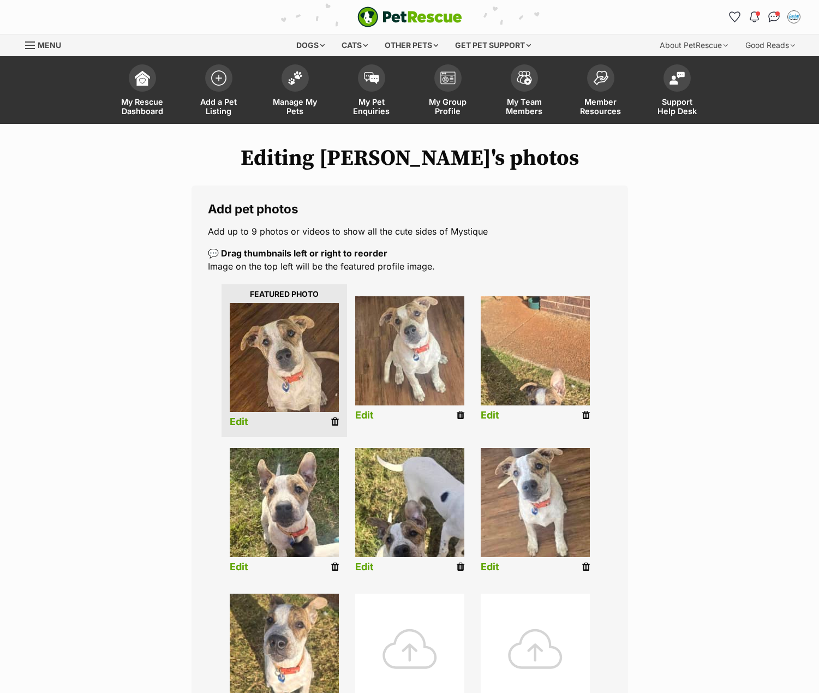
click at [331, 422] on icon at bounding box center [335, 422] width 8 height 10
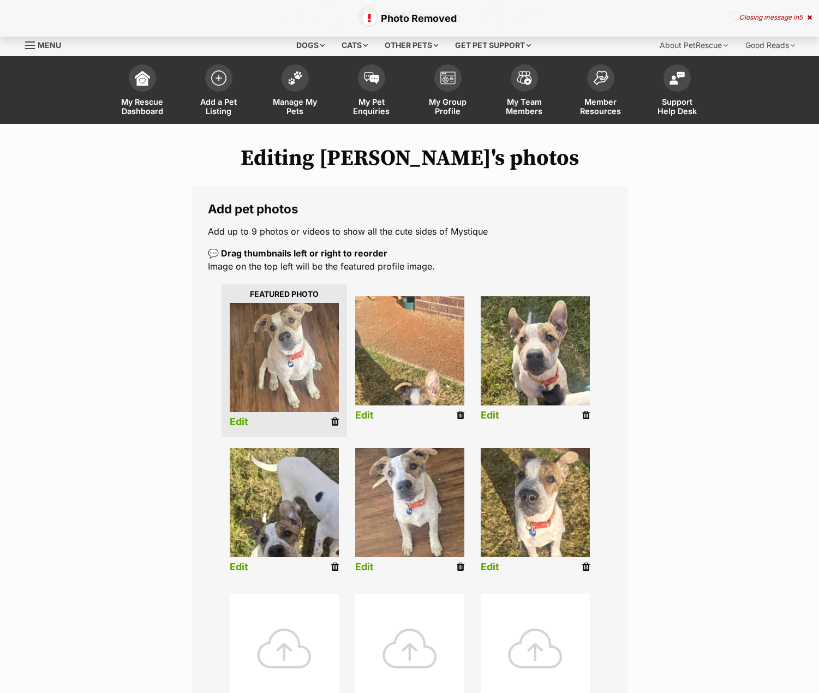
click at [333, 421] on icon at bounding box center [335, 422] width 8 height 10
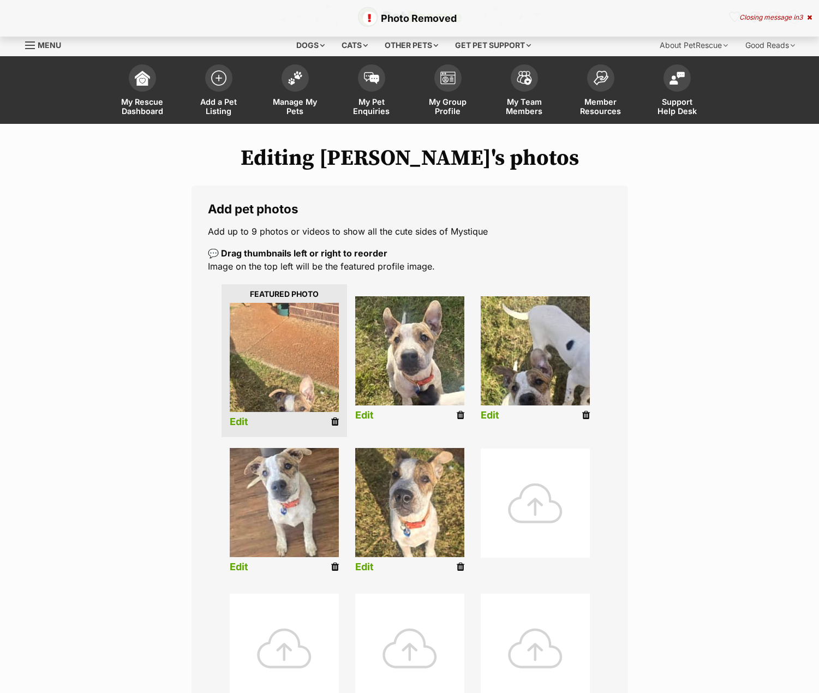
click at [461, 417] on icon at bounding box center [461, 415] width 8 height 10
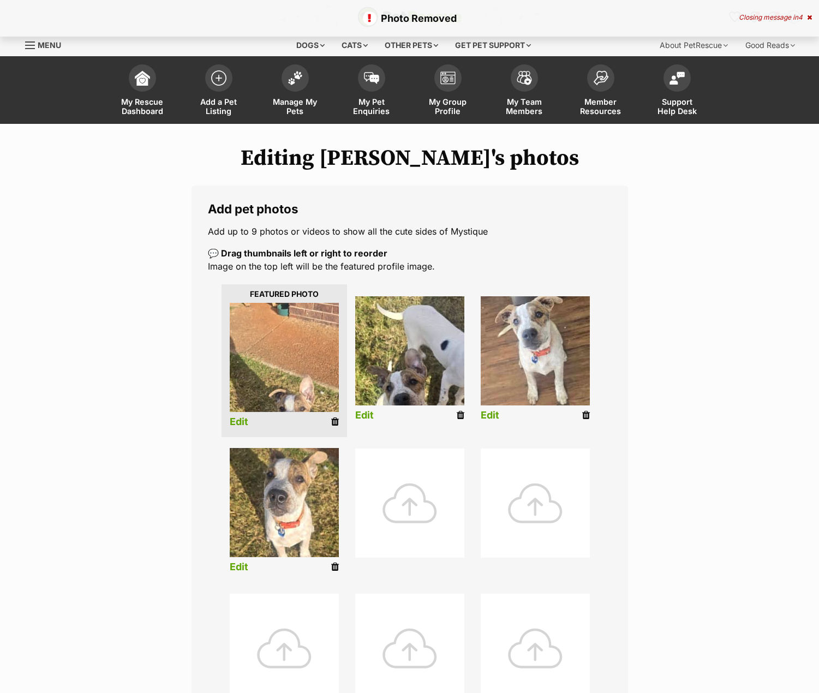
click at [585, 415] on icon at bounding box center [586, 415] width 8 height 10
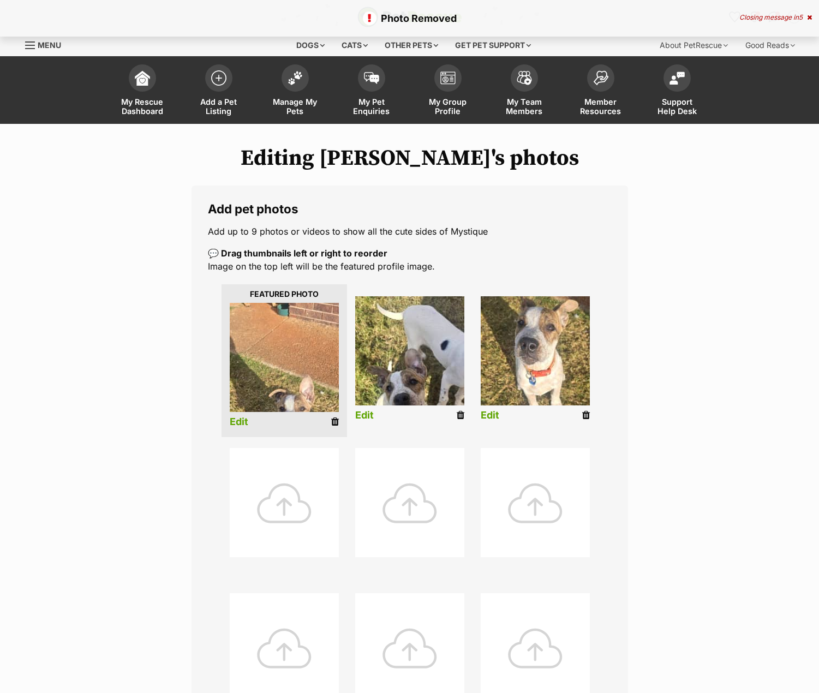
click at [585, 415] on icon at bounding box center [586, 415] width 8 height 10
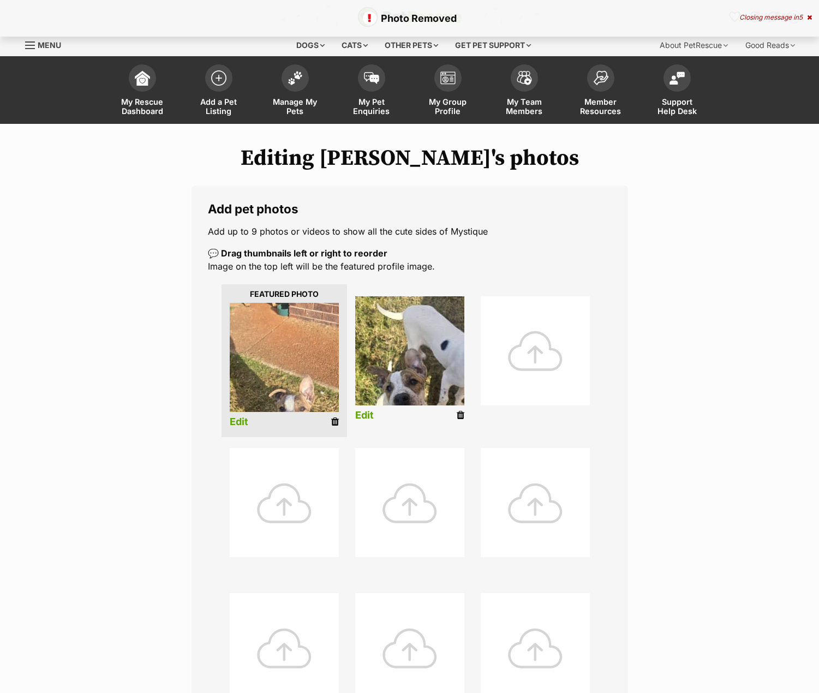
click at [549, 356] on div at bounding box center [535, 350] width 109 height 109
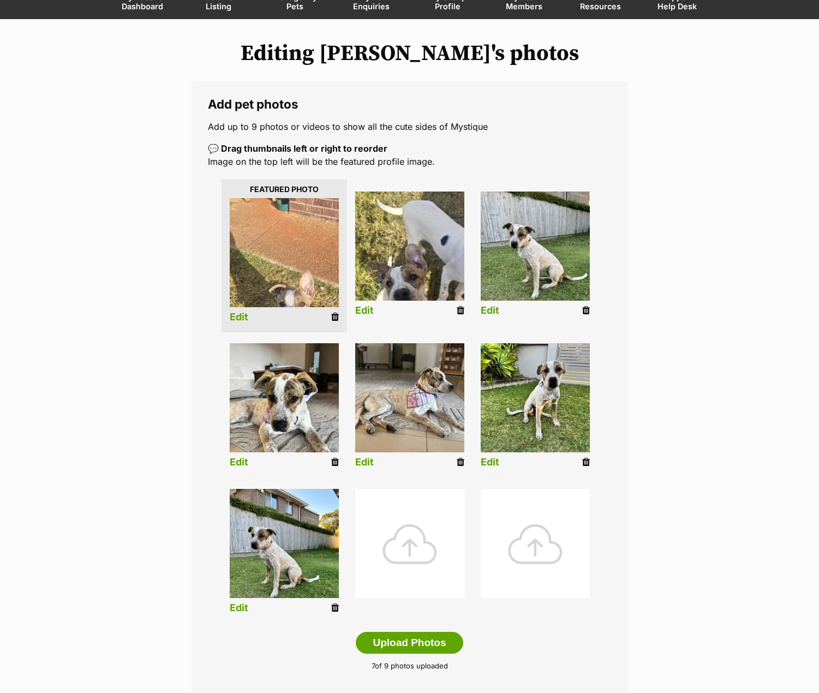
scroll to position [109, 0]
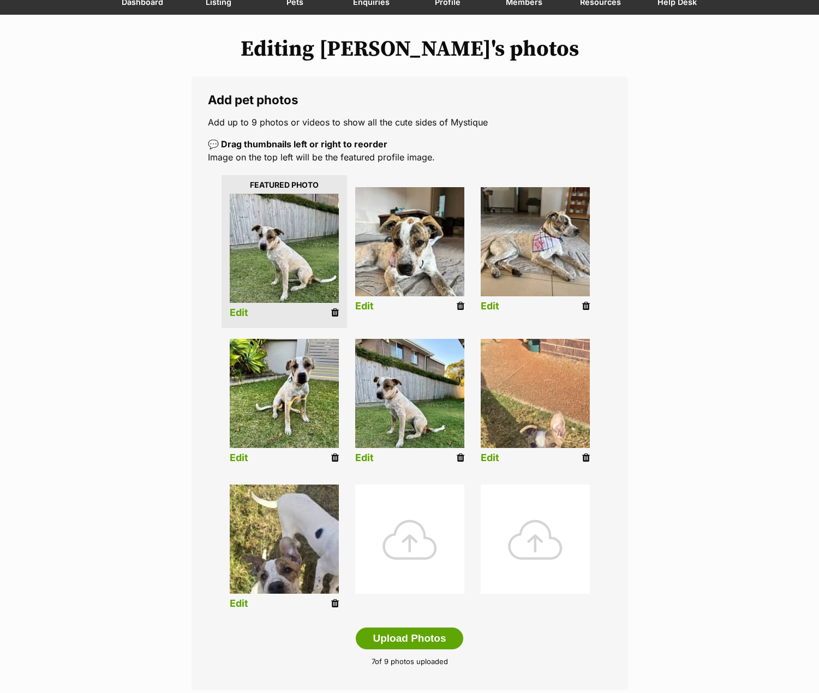
click at [586, 458] on icon at bounding box center [586, 458] width 8 height 10
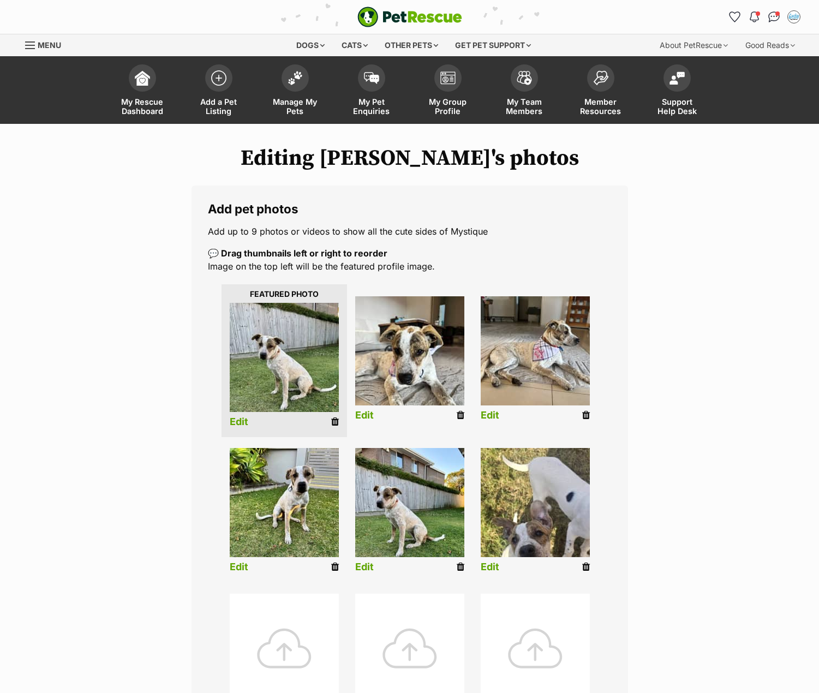
click at [586, 566] on icon at bounding box center [586, 567] width 8 height 10
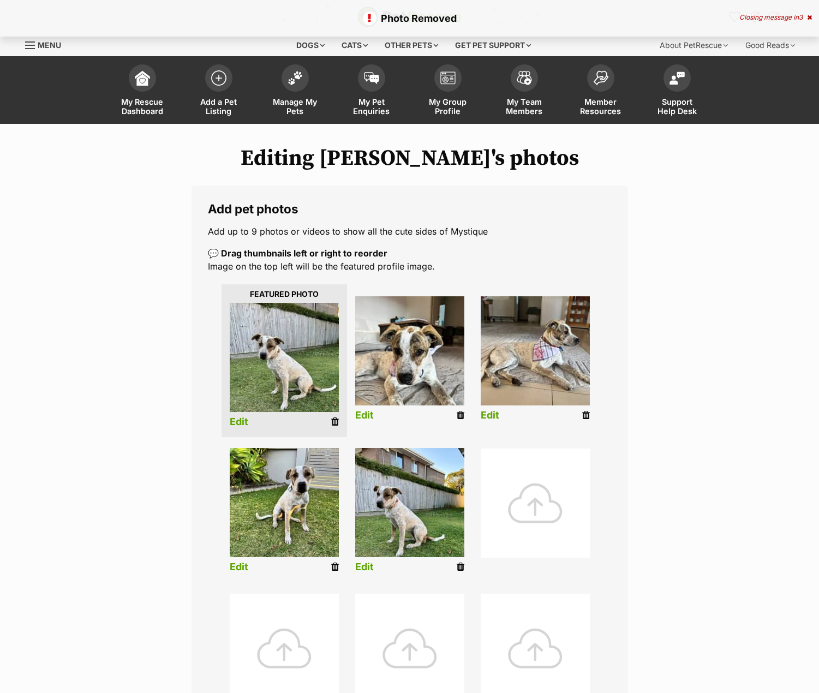
click at [532, 480] on div at bounding box center [535, 503] width 109 height 109
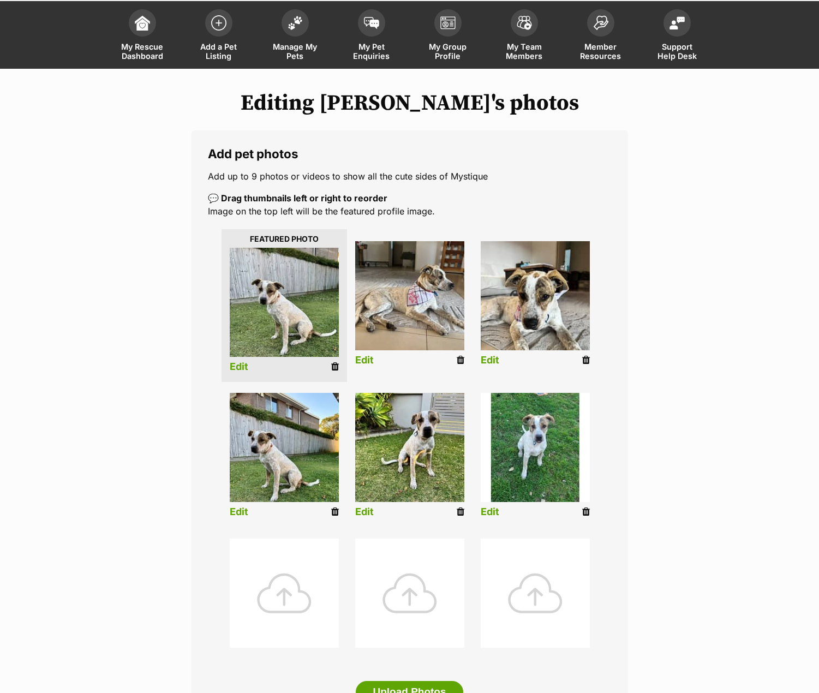
scroll to position [273, 0]
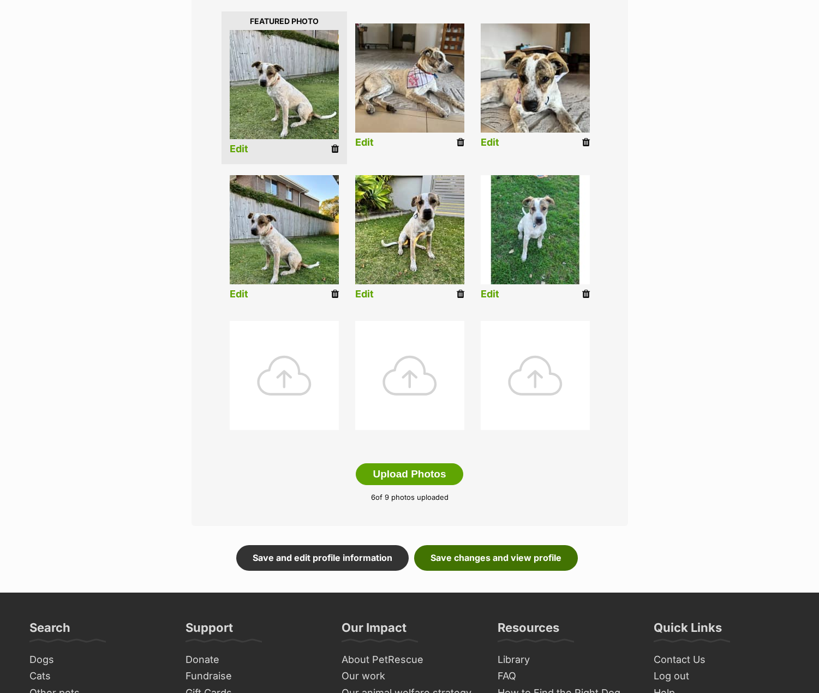
click at [536, 557] on link "Save changes and view profile" at bounding box center [496, 557] width 164 height 25
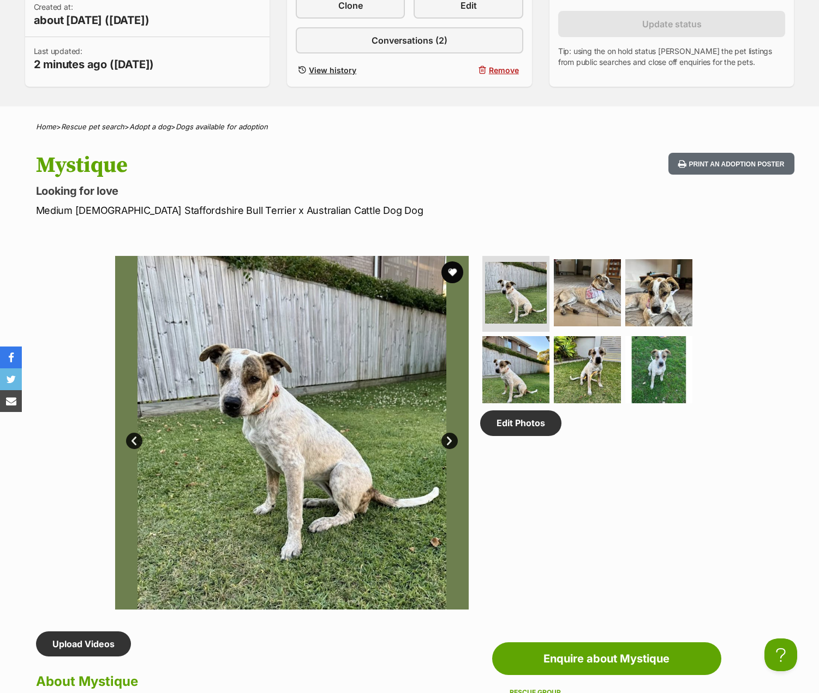
scroll to position [382, 0]
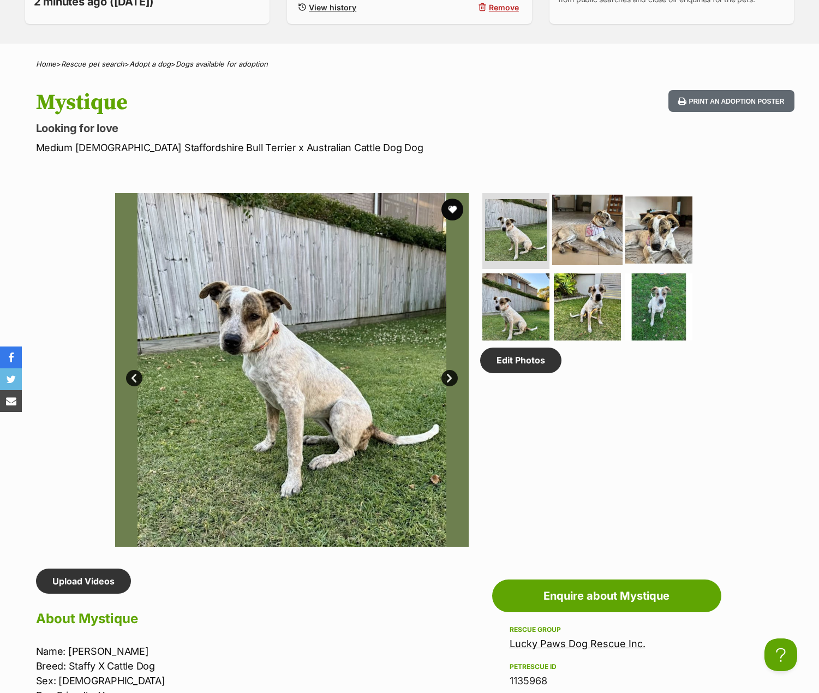
click at [591, 238] on img at bounding box center [587, 229] width 70 height 70
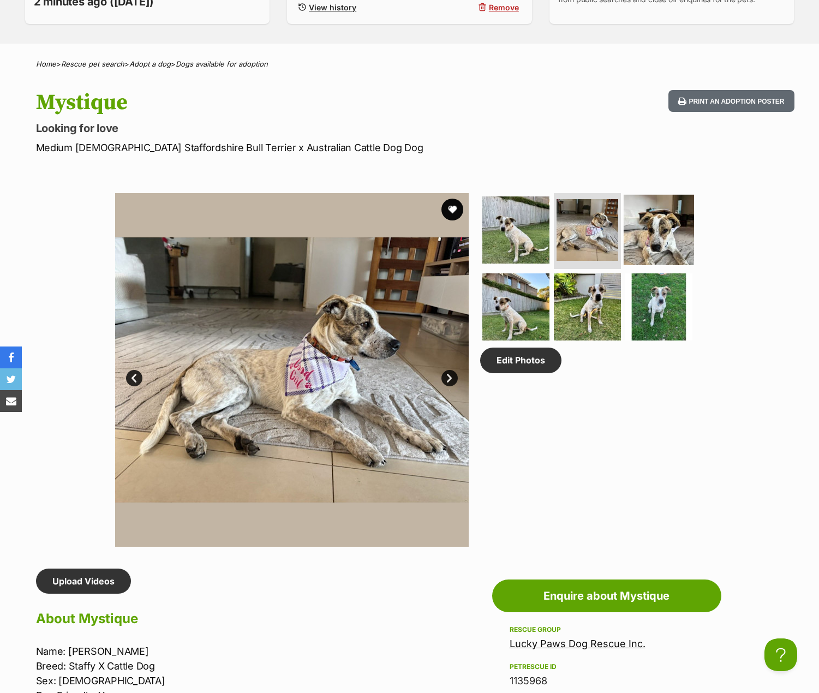
click at [652, 236] on img at bounding box center [659, 229] width 70 height 70
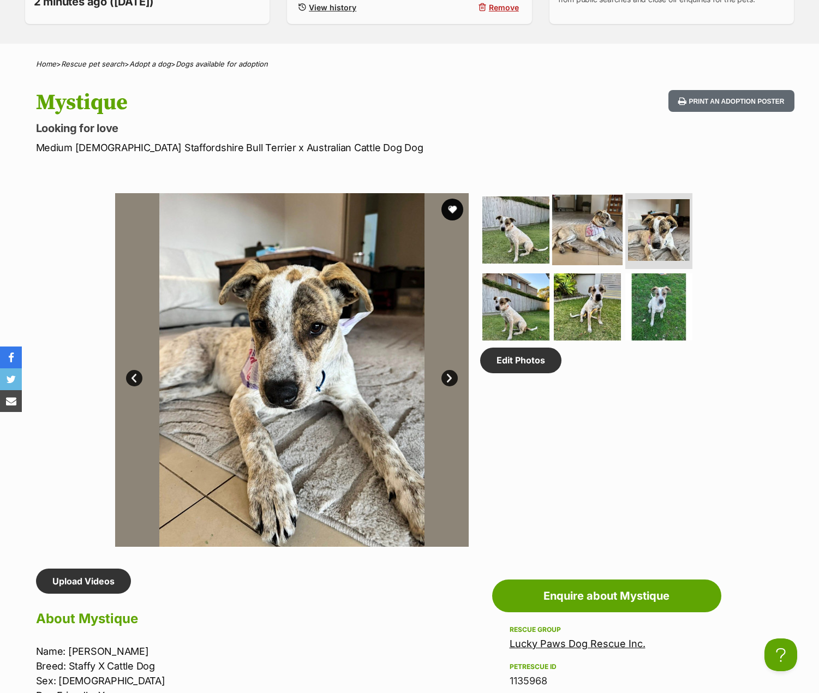
click at [587, 232] on img at bounding box center [587, 229] width 70 height 70
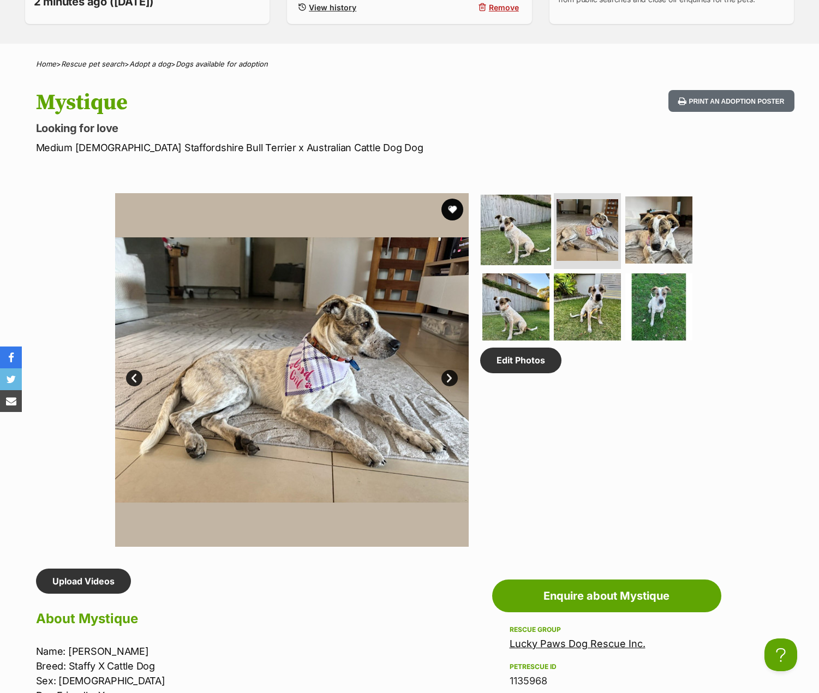
click at [527, 230] on img at bounding box center [516, 229] width 70 height 70
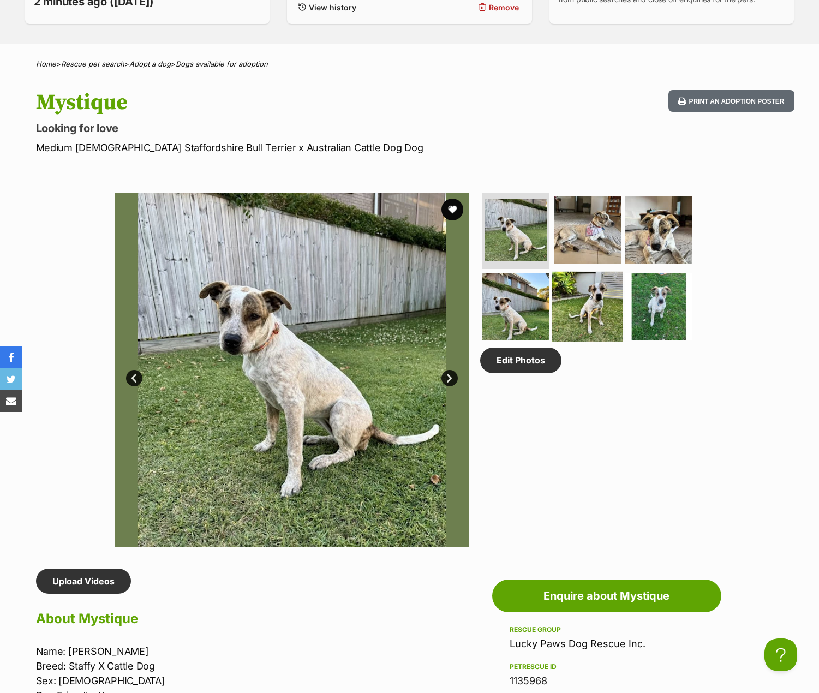
click at [583, 307] on img at bounding box center [587, 307] width 70 height 70
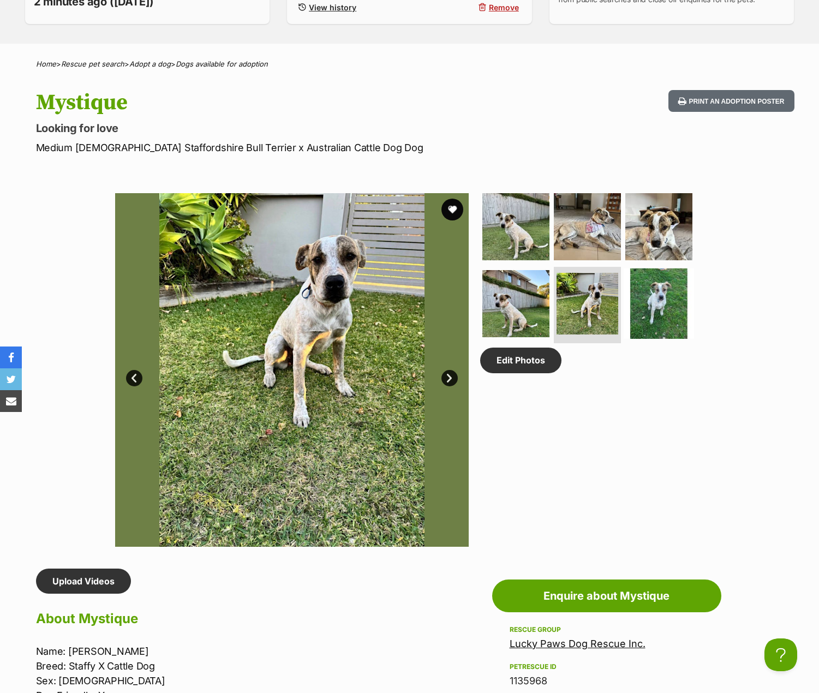
click at [652, 305] on img at bounding box center [659, 303] width 70 height 70
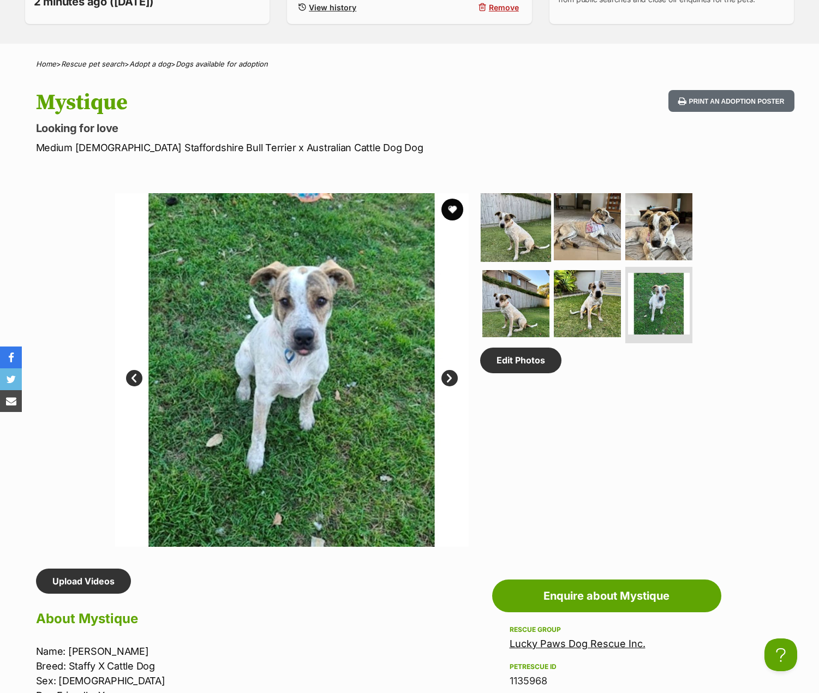
click at [523, 228] on img at bounding box center [516, 226] width 70 height 70
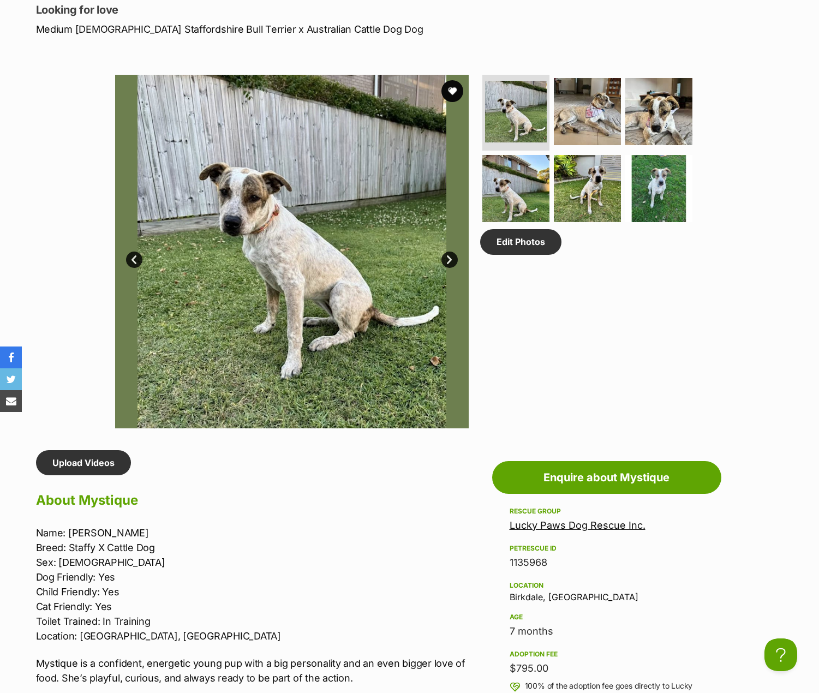
scroll to position [491, 0]
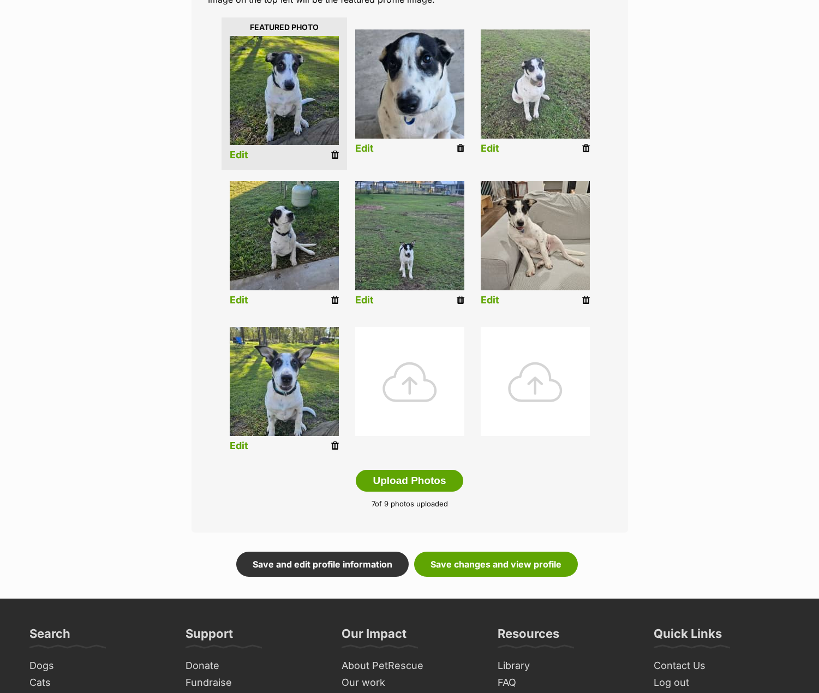
scroll to position [273, 0]
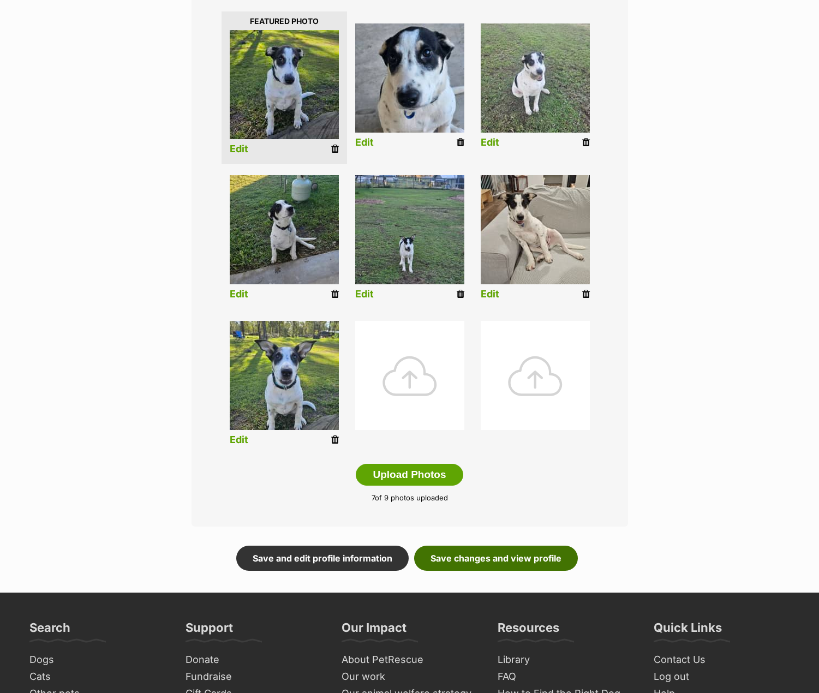
click at [554, 560] on link "Save changes and view profile" at bounding box center [496, 558] width 164 height 25
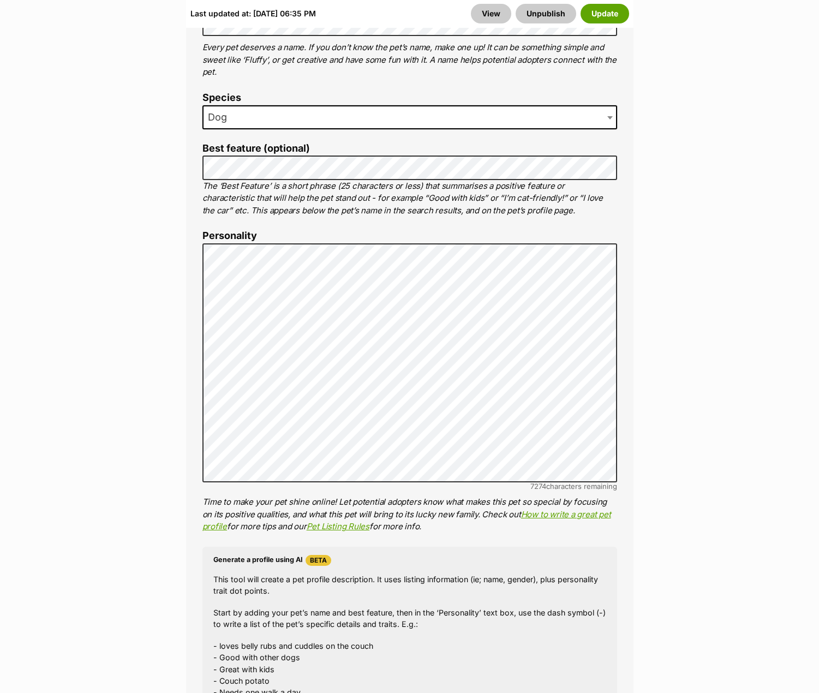
scroll to position [709, 0]
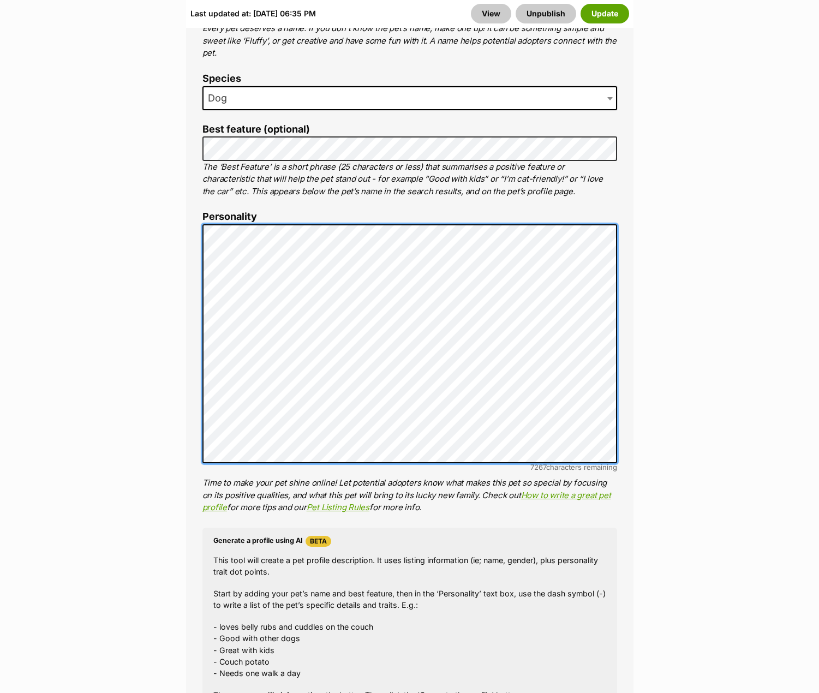
click at [621, 454] on div "About This Pet Name Henlo there, it looks like you might be using the pet name …" at bounding box center [409, 393] width 447 height 914
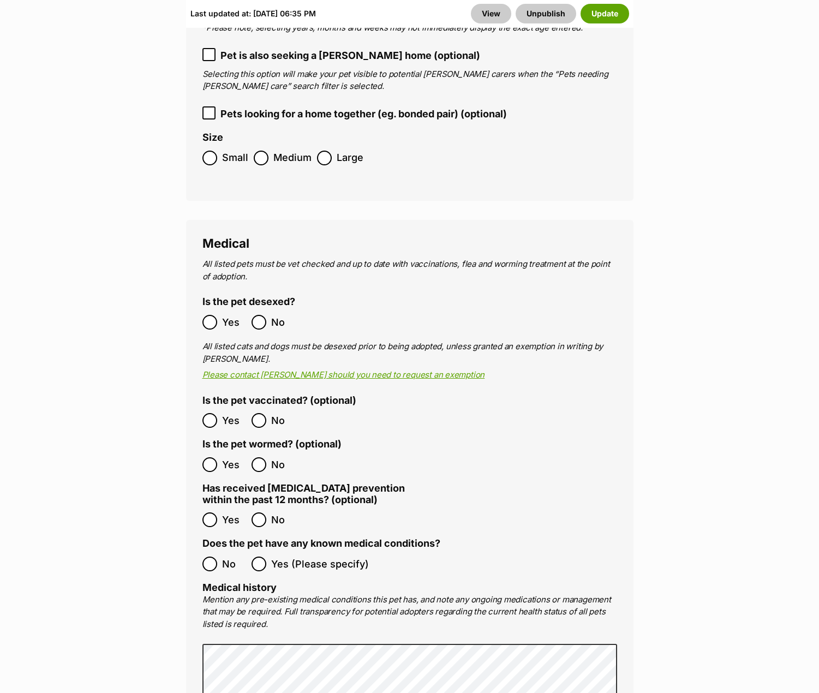
scroll to position [2074, 0]
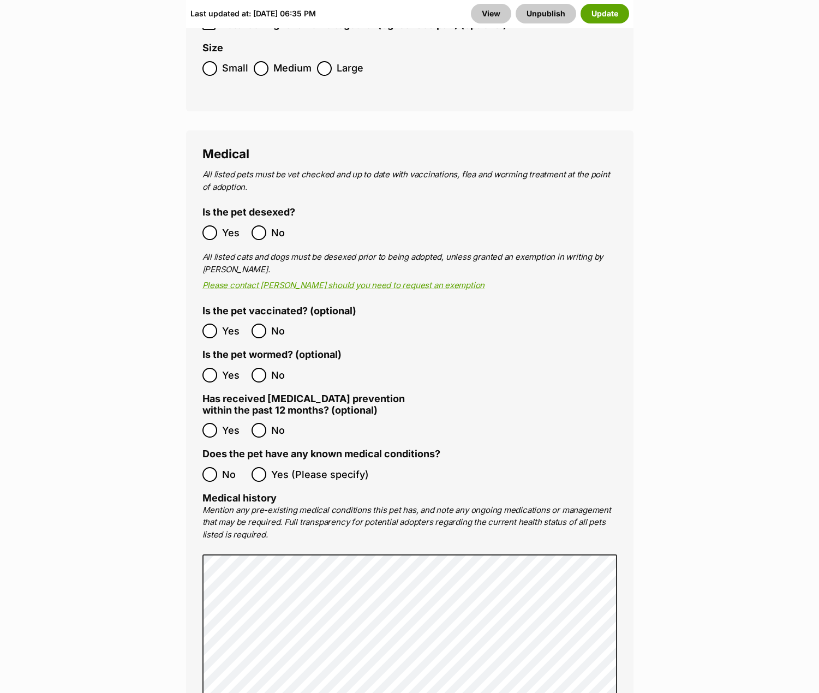
click at [116, 364] on main "Edit Panther Add or edit photos Add up to 9 photos to show all the cute sides o…" at bounding box center [409, 645] width 819 height 5161
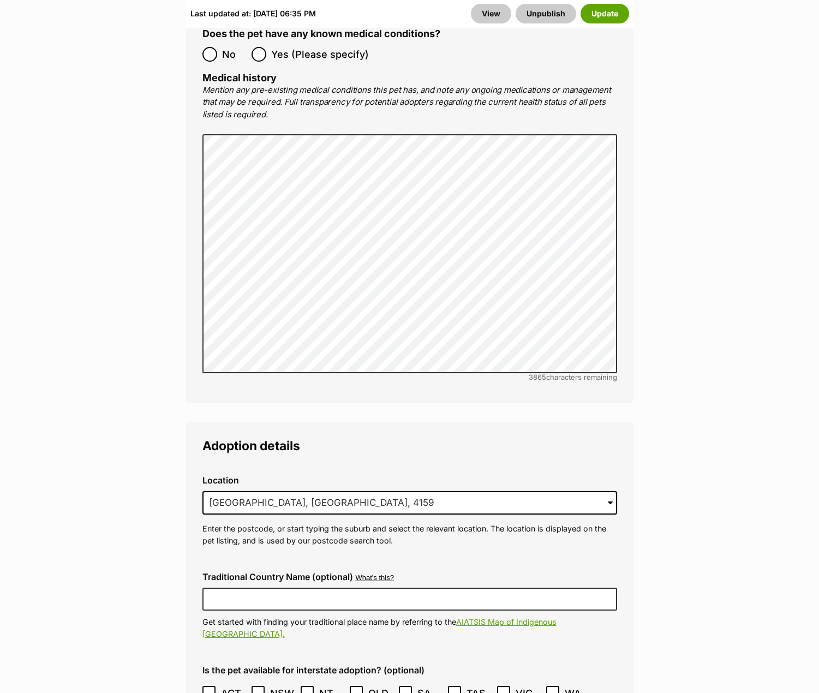
scroll to position [2510, 0]
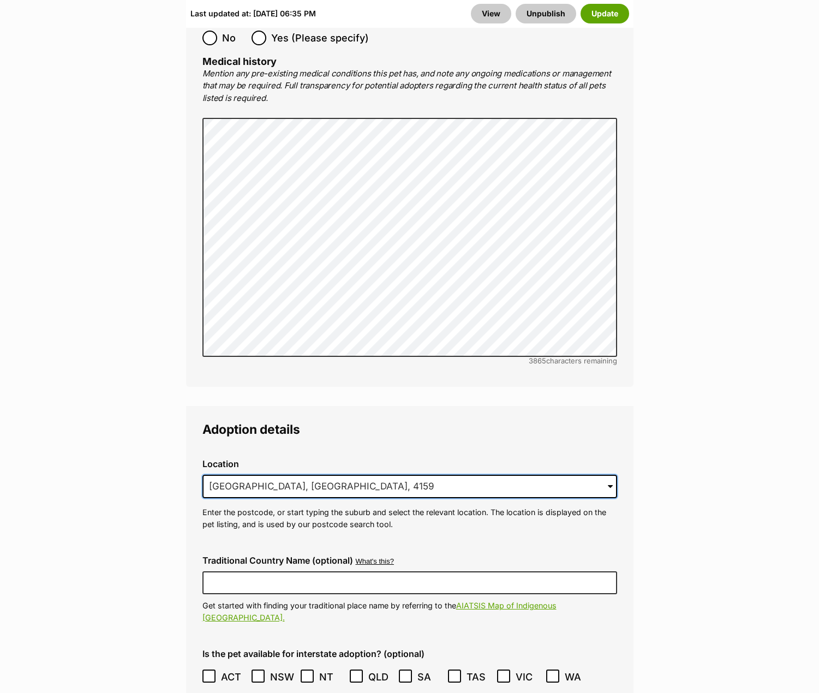
click at [260, 475] on input "Birkdale, QLD, 4159" at bounding box center [409, 487] width 415 height 24
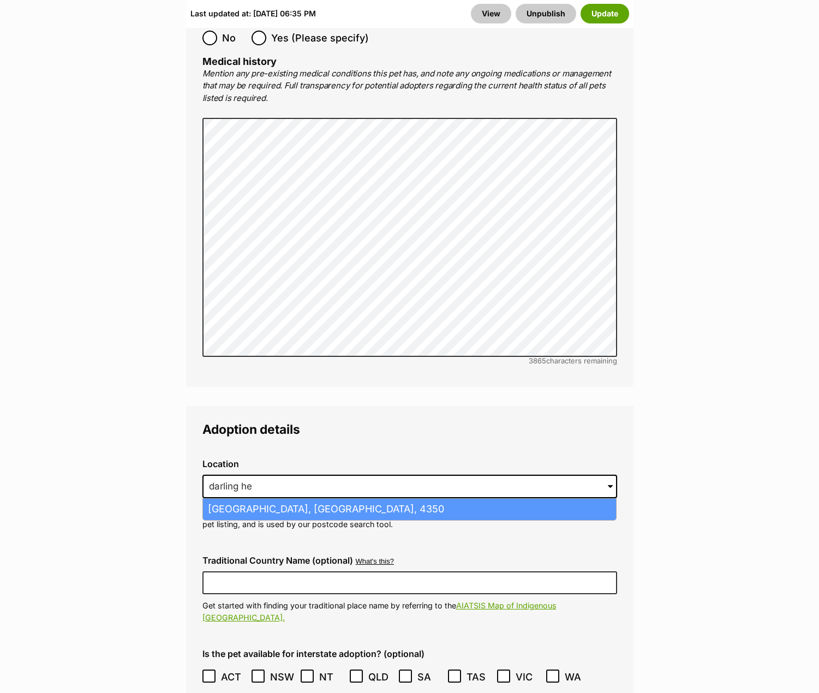
click at [261, 499] on li "Darling Heights, Queensland, 4350" at bounding box center [409, 509] width 413 height 21
type input "Darling Heights, Queensland, 4350"
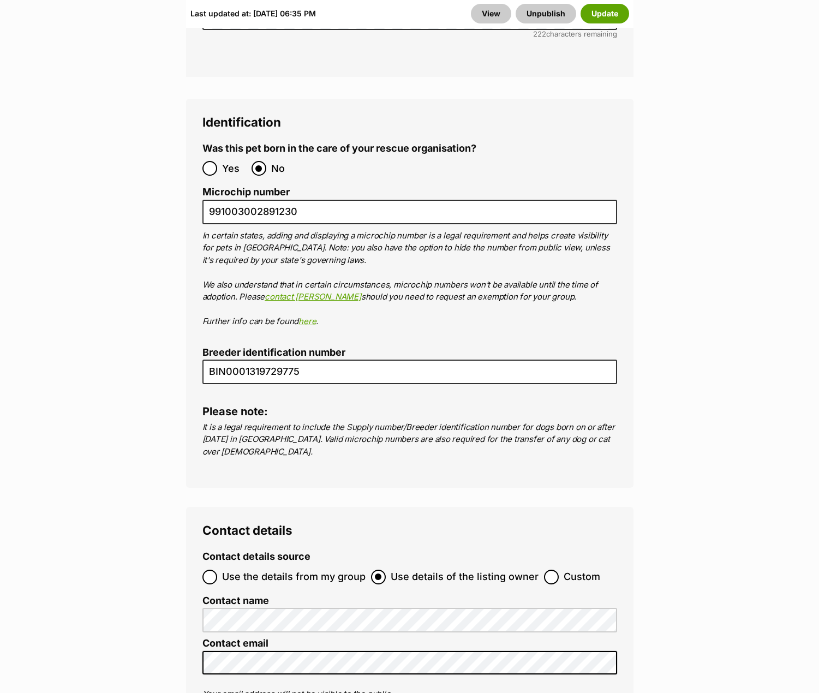
scroll to position [4748, 0]
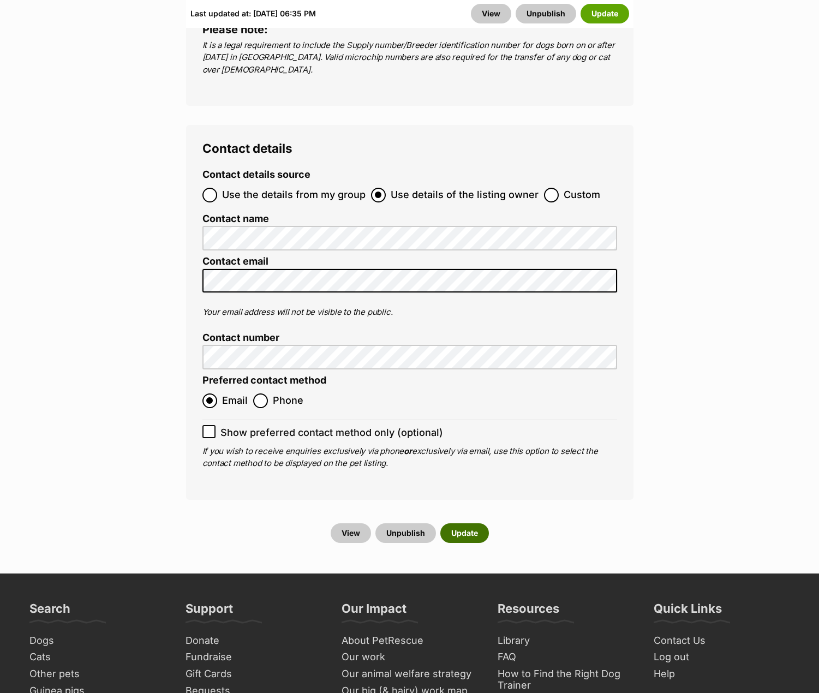
click at [471, 523] on button "Update" at bounding box center [464, 533] width 49 height 20
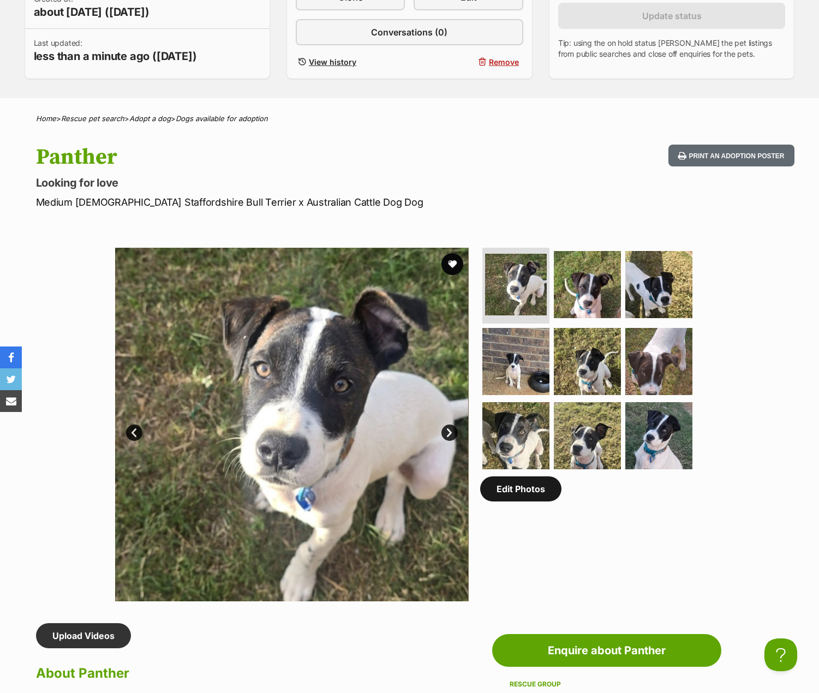
click at [544, 495] on link "Edit Photos" at bounding box center [520, 488] width 81 height 25
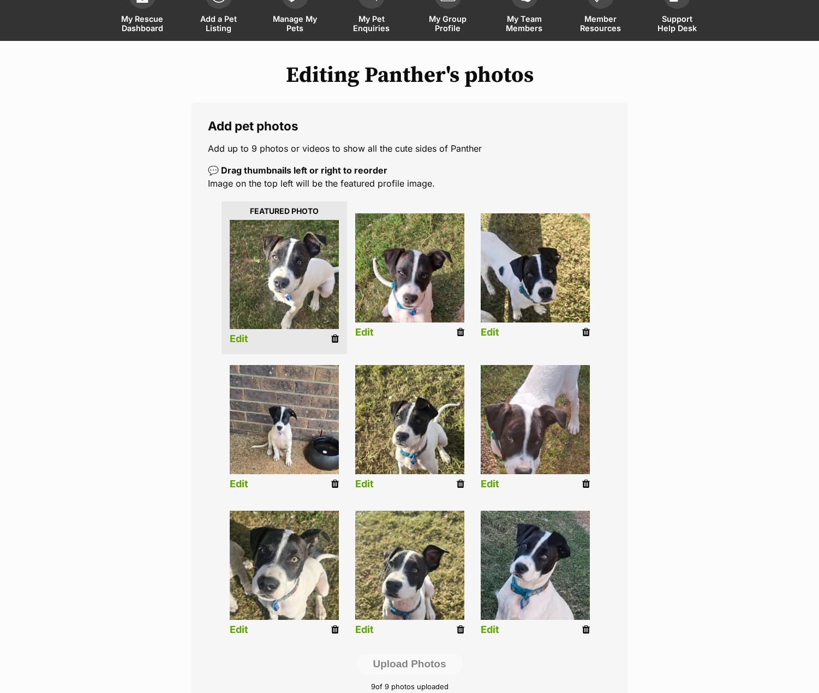
scroll to position [109, 0]
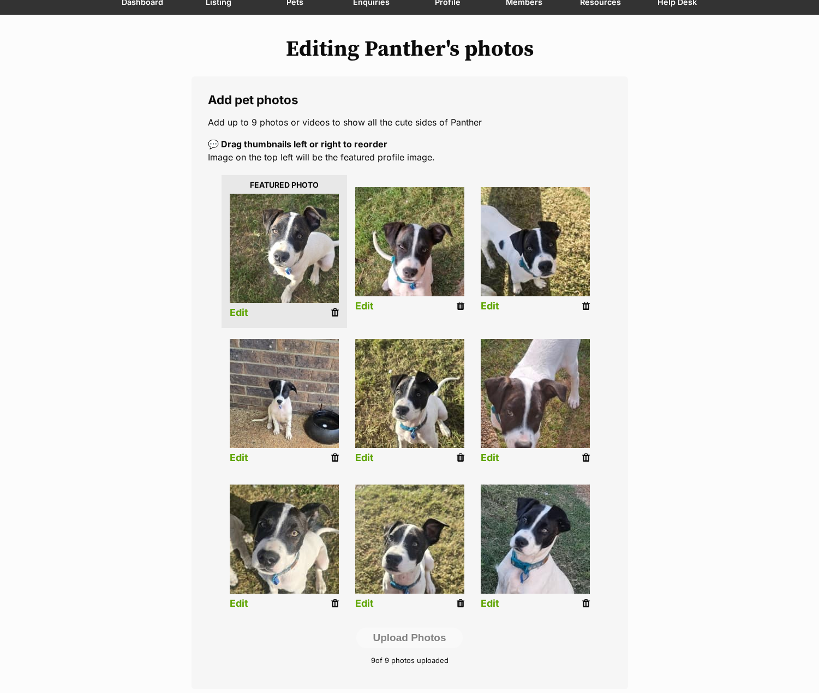
click at [584, 458] on icon at bounding box center [586, 458] width 8 height 10
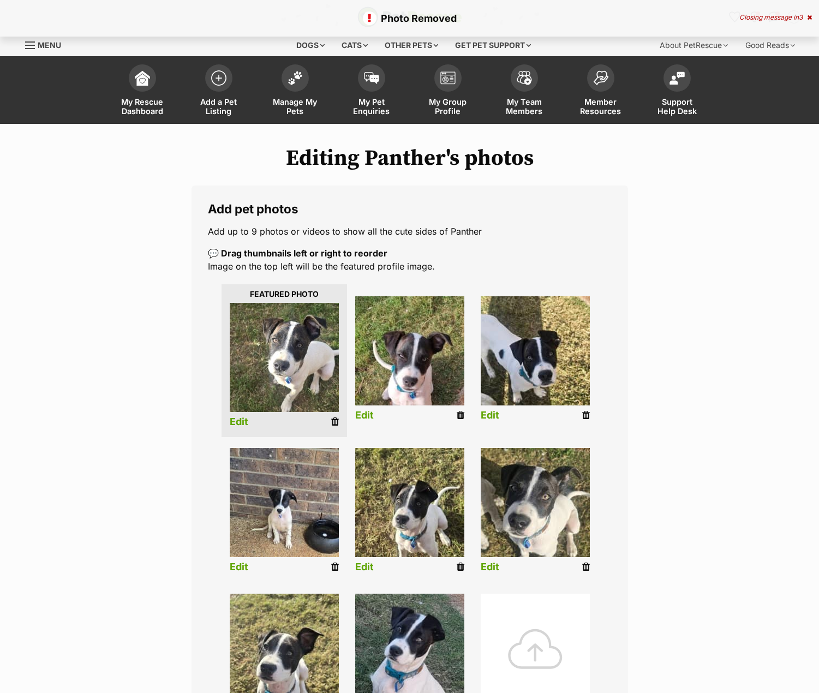
click at [584, 567] on icon at bounding box center [586, 567] width 8 height 10
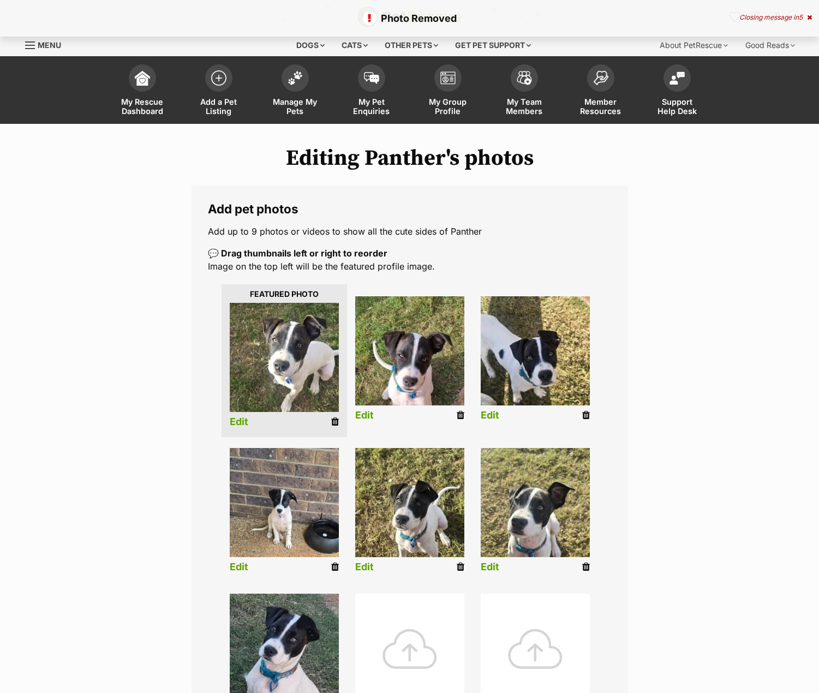
click at [584, 567] on icon at bounding box center [586, 567] width 8 height 10
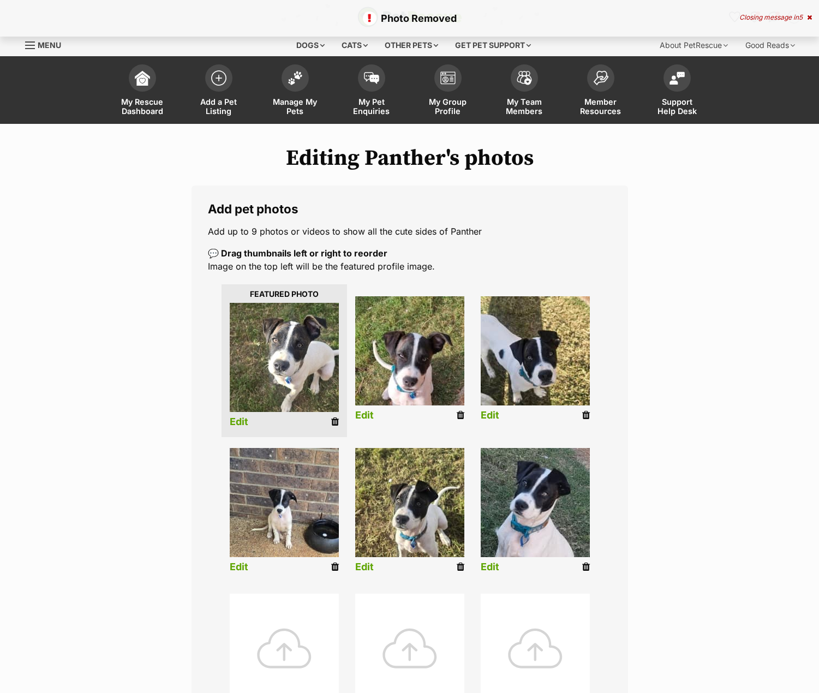
click at [584, 567] on icon at bounding box center [586, 567] width 8 height 10
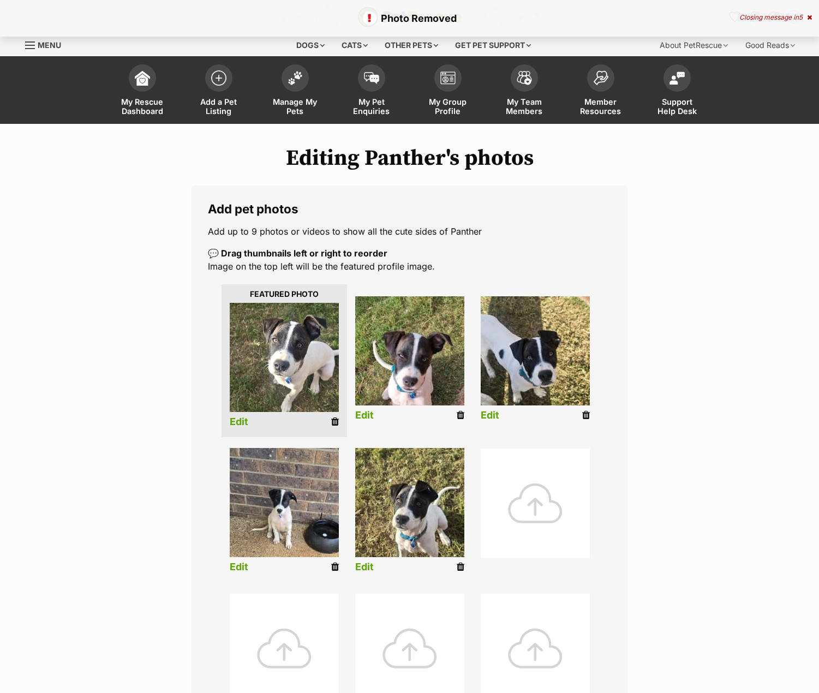
click at [550, 507] on div at bounding box center [535, 503] width 109 height 109
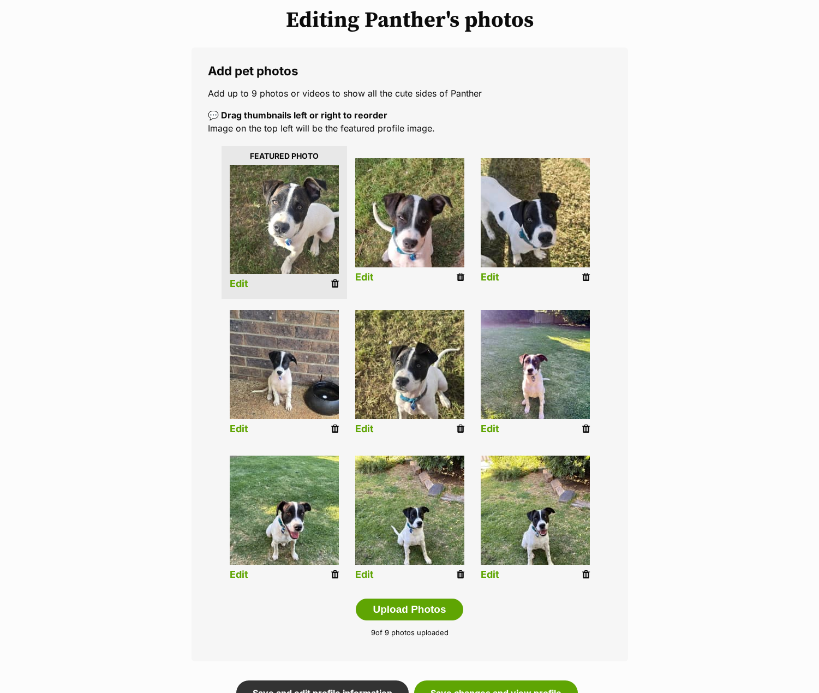
scroll to position [109, 0]
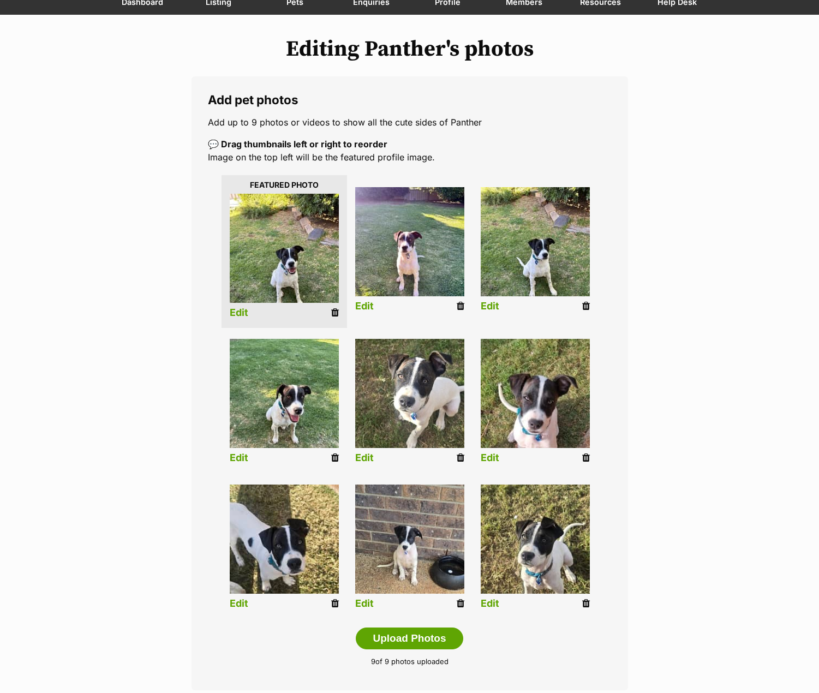
drag, startPoint x: 462, startPoint y: 306, endPoint x: 462, endPoint y: 40, distance: 265.8
click at [462, 306] on icon at bounding box center [461, 306] width 8 height 10
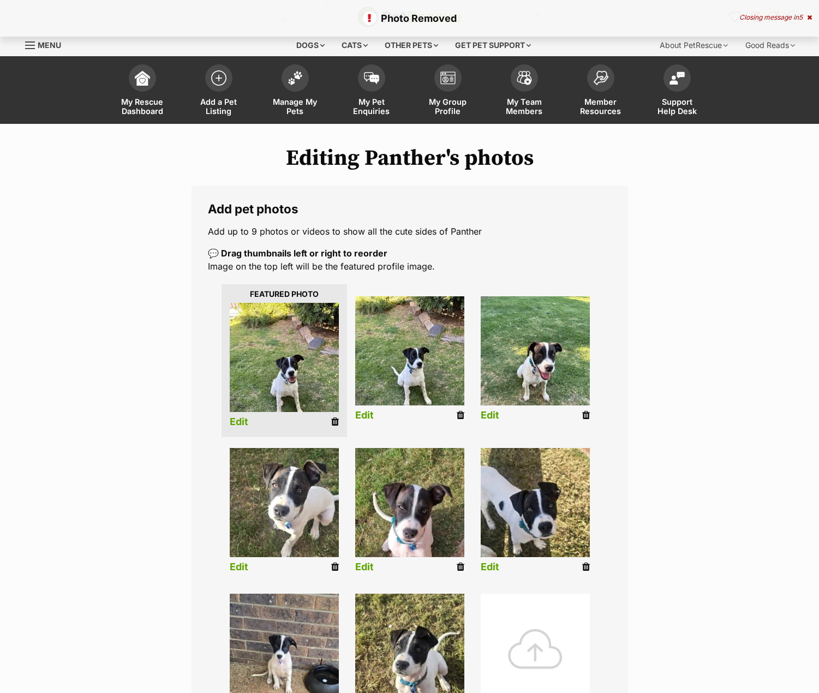
click at [523, 628] on div at bounding box center [535, 648] width 109 height 109
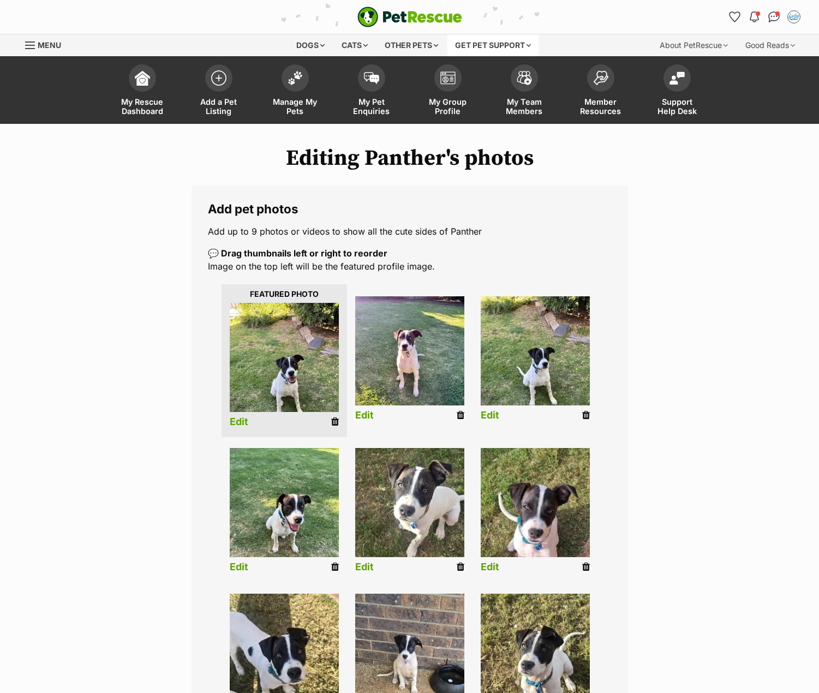
drag, startPoint x: 336, startPoint y: 422, endPoint x: 470, endPoint y: 37, distance: 407.5
click at [336, 422] on icon at bounding box center [335, 422] width 8 height 10
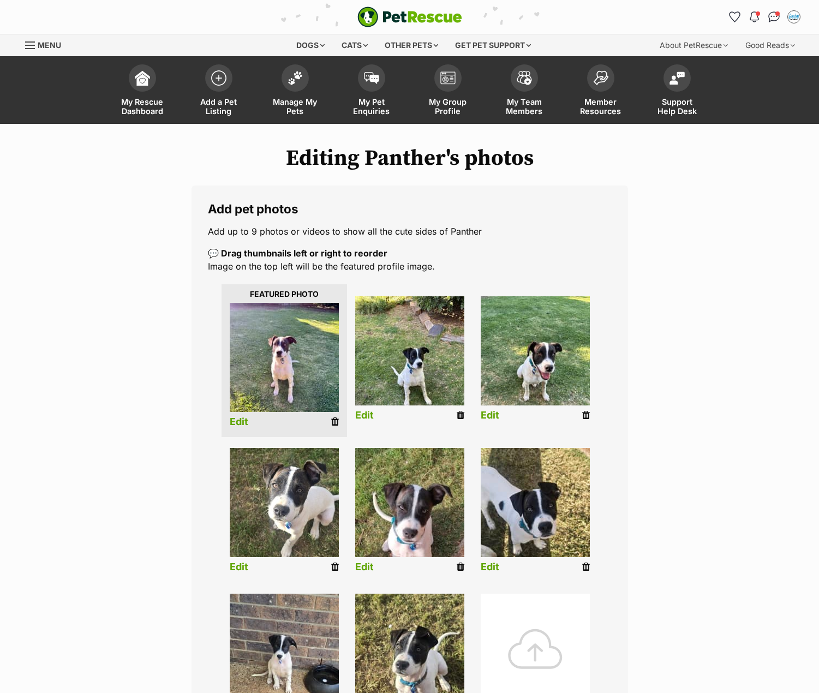
scroll to position [55, 0]
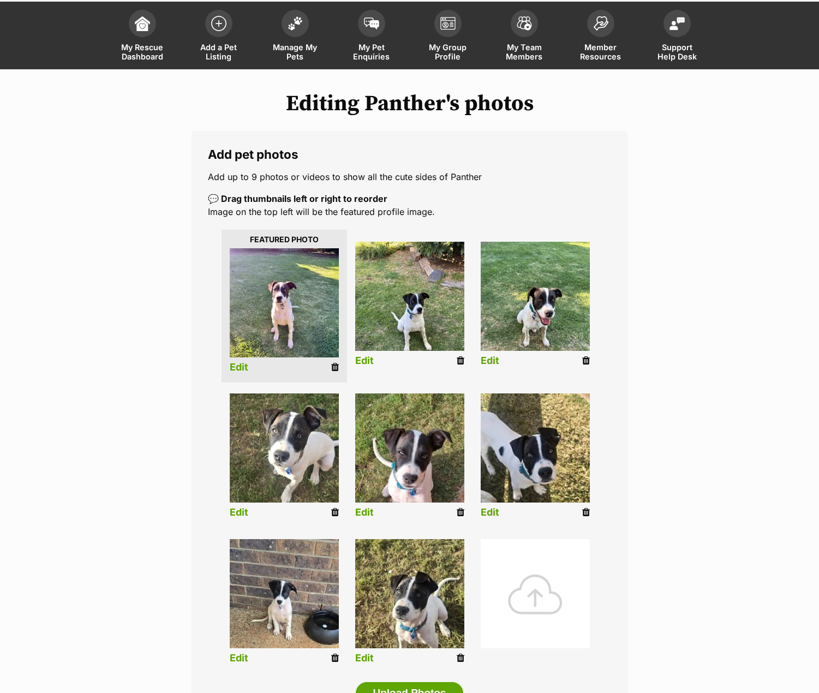
click at [550, 559] on div at bounding box center [535, 593] width 109 height 109
click at [529, 593] on div at bounding box center [535, 593] width 109 height 109
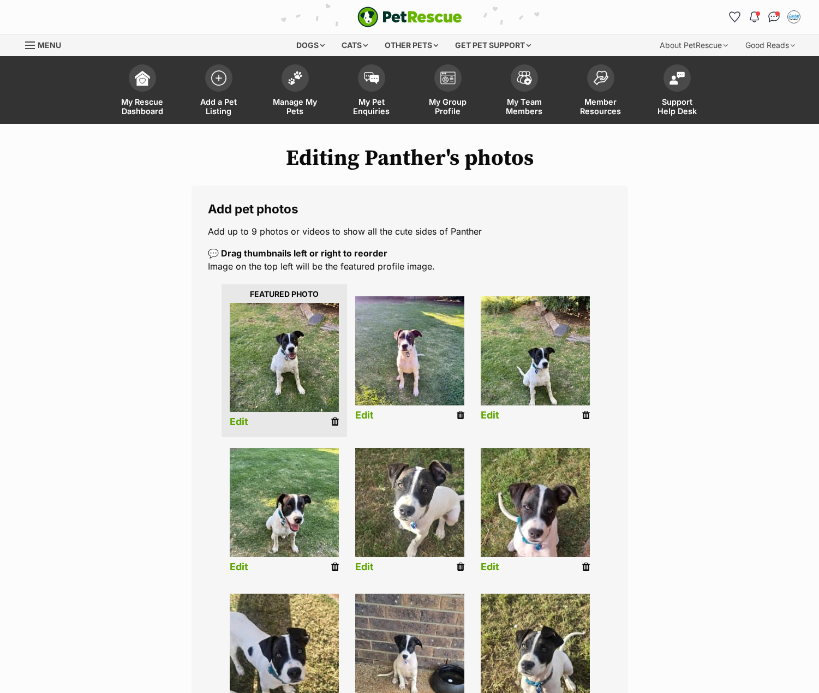
click at [583, 416] on icon at bounding box center [586, 415] width 8 height 10
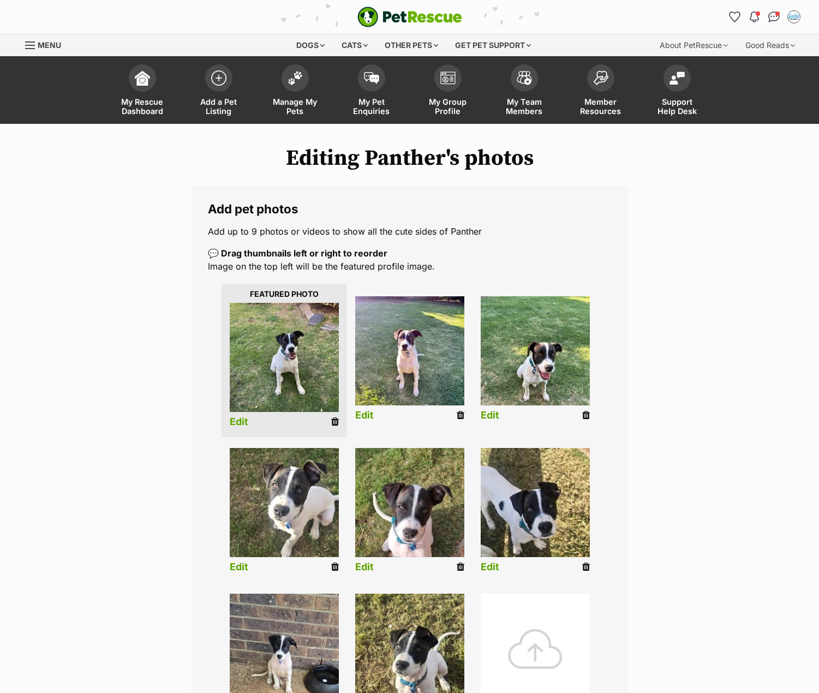
click at [548, 632] on div at bounding box center [535, 648] width 109 height 109
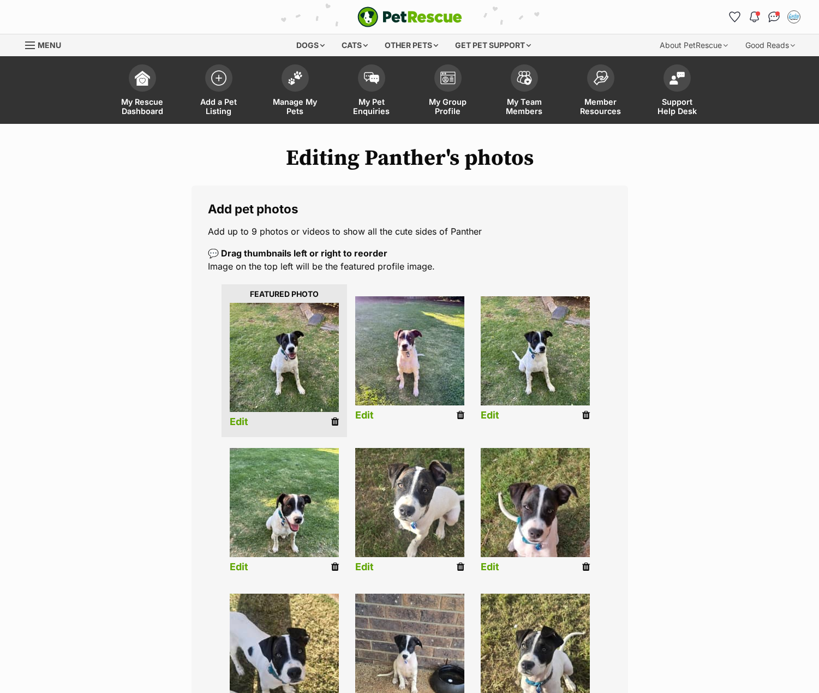
click at [333, 568] on icon at bounding box center [335, 567] width 8 height 10
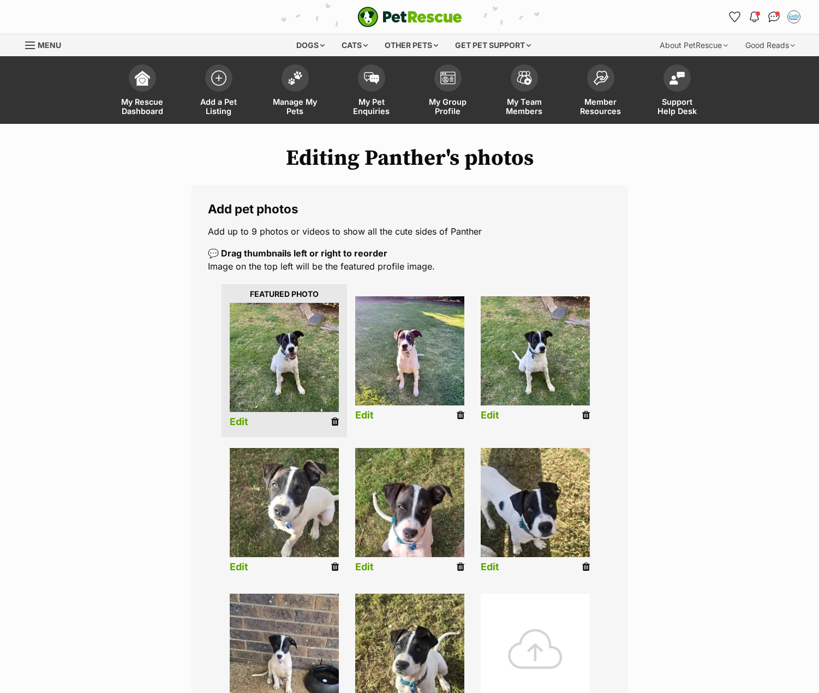
click at [538, 630] on div at bounding box center [535, 648] width 109 height 109
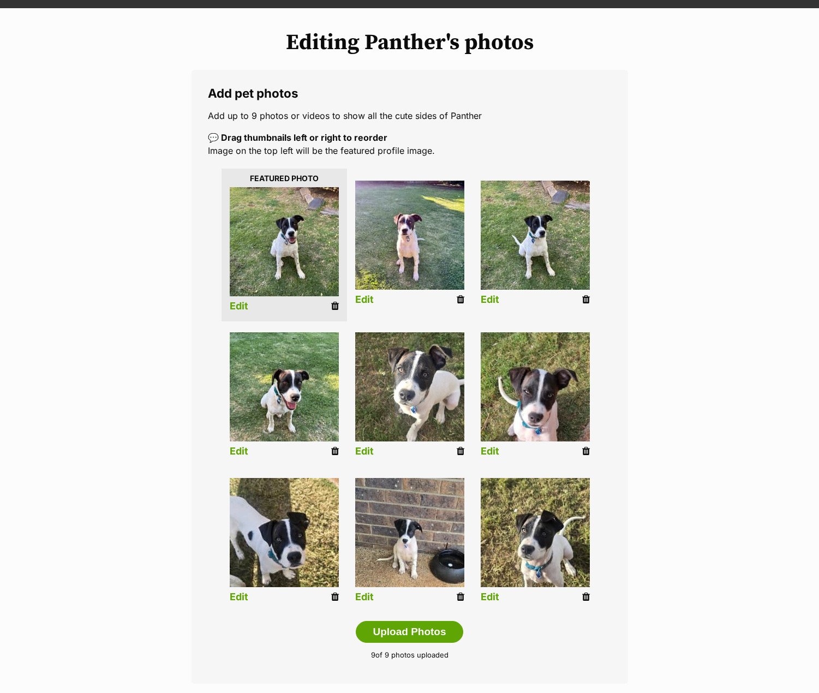
scroll to position [164, 0]
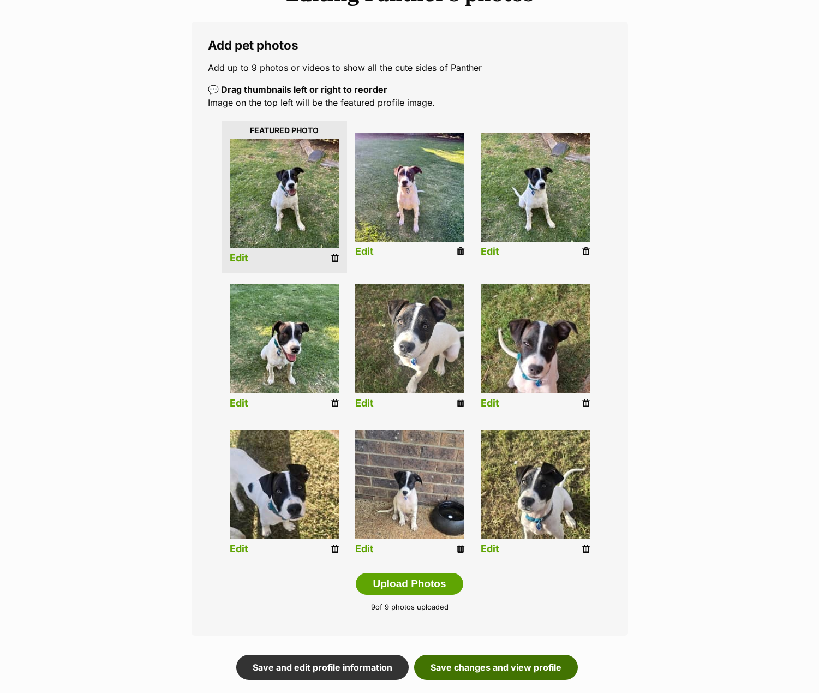
click at [548, 664] on link "Save changes and view profile" at bounding box center [496, 667] width 164 height 25
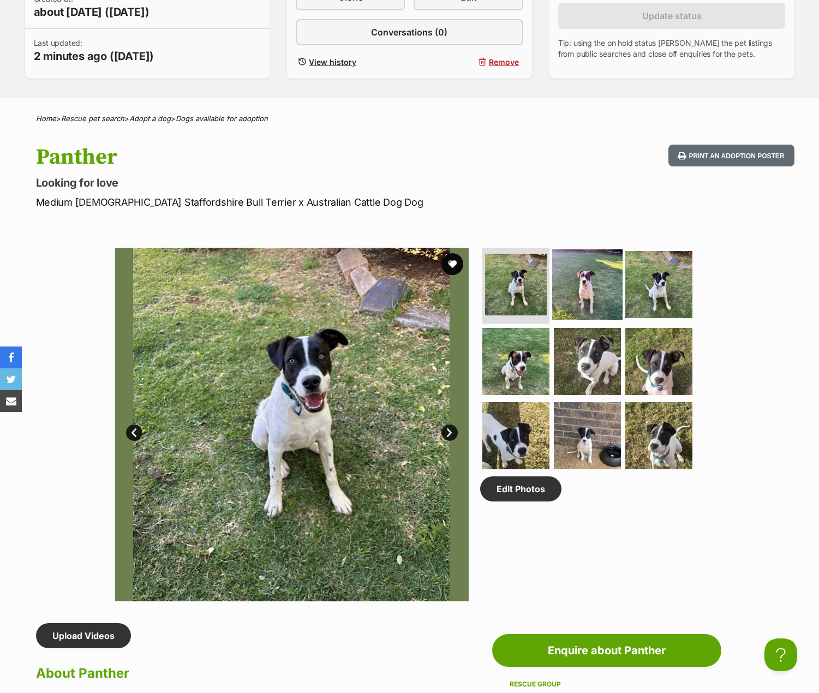
click at [595, 276] on img at bounding box center [587, 284] width 70 height 70
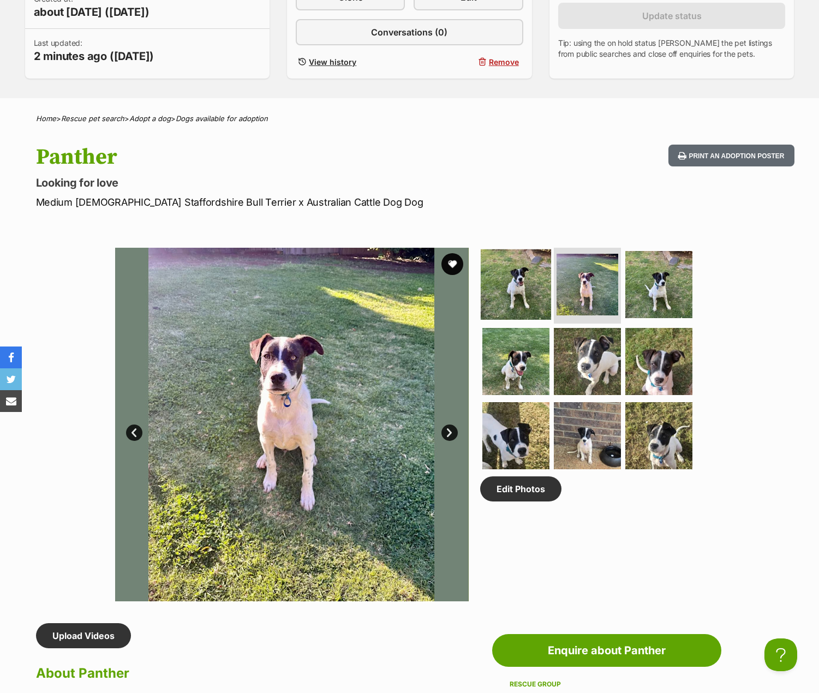
click at [524, 277] on img at bounding box center [516, 284] width 70 height 70
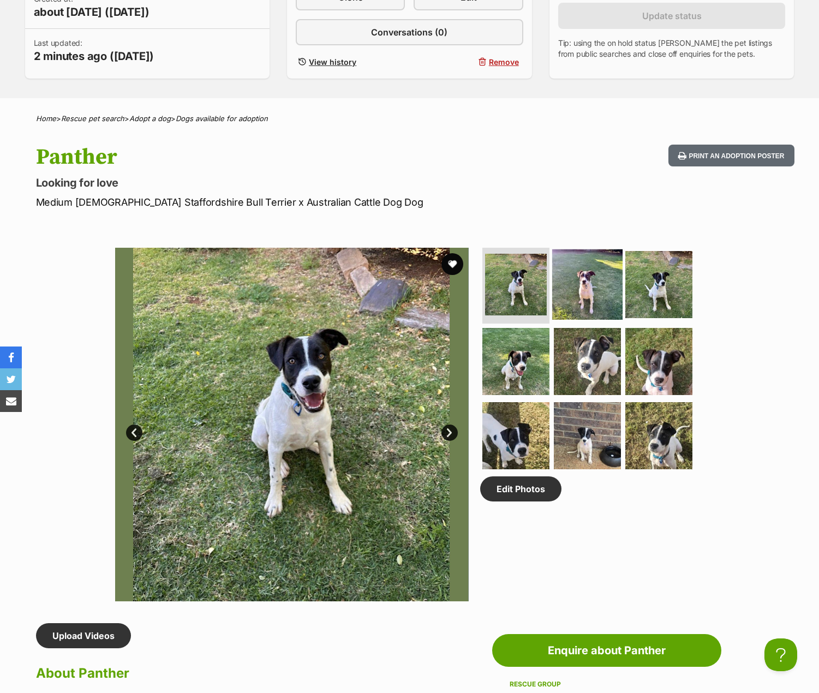
click at [577, 283] on img at bounding box center [587, 284] width 70 height 70
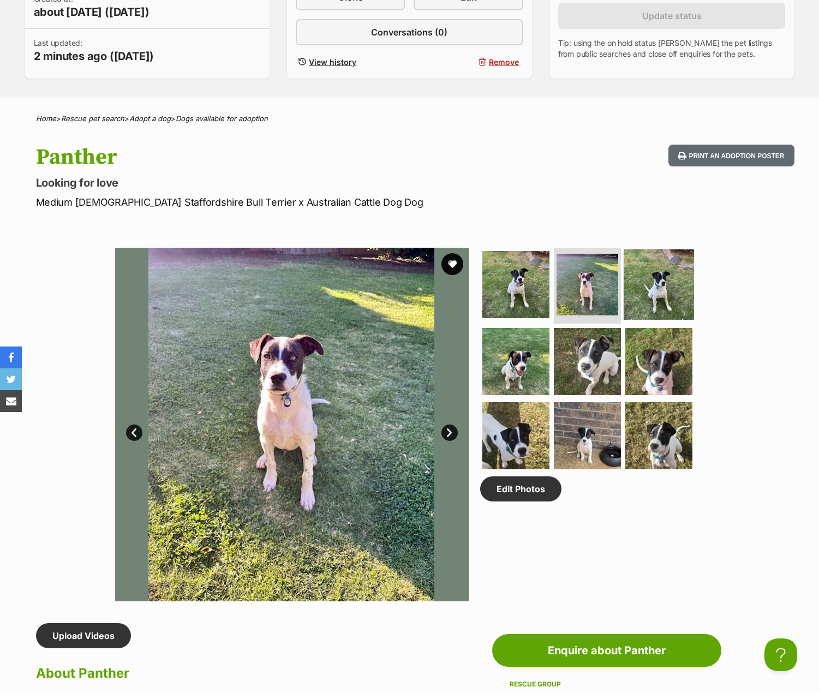
click at [659, 289] on img at bounding box center [659, 284] width 70 height 70
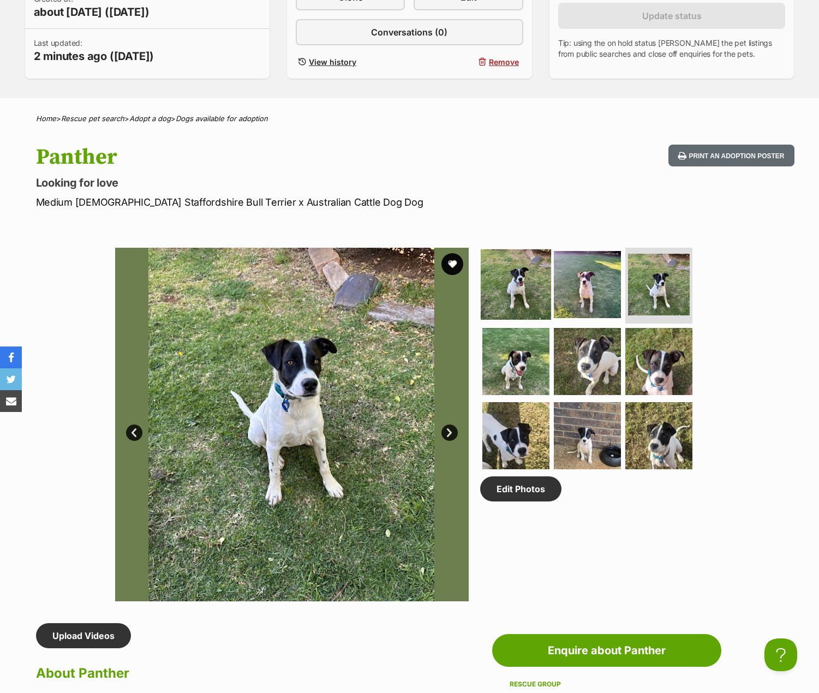
click at [512, 279] on img at bounding box center [516, 284] width 70 height 70
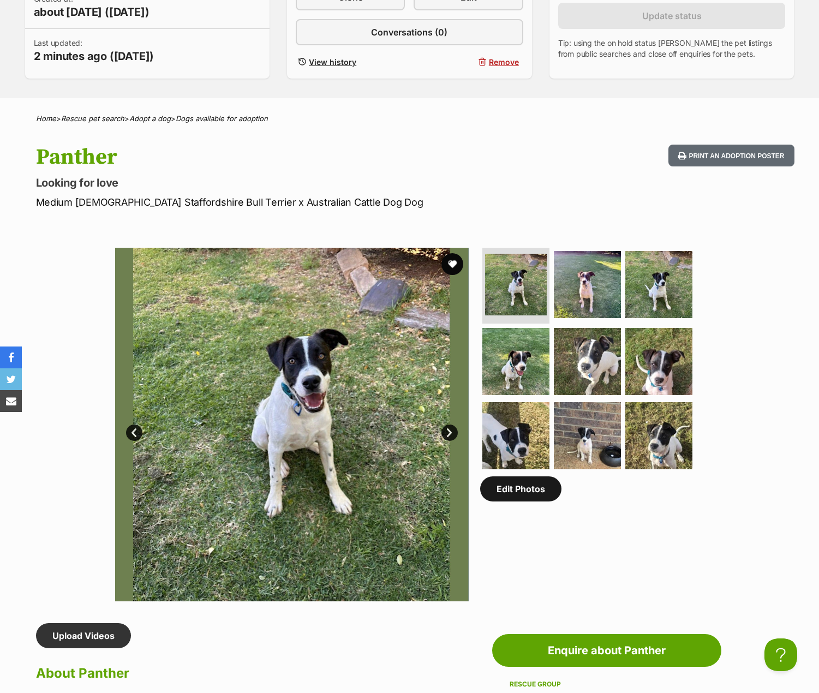
click at [525, 491] on link "Edit Photos" at bounding box center [520, 488] width 81 height 25
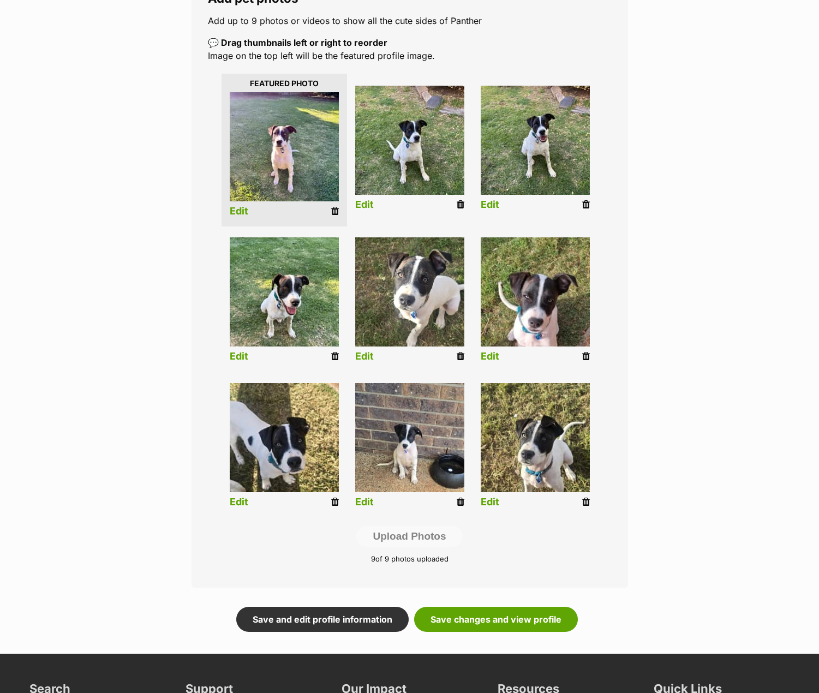
scroll to position [218, 0]
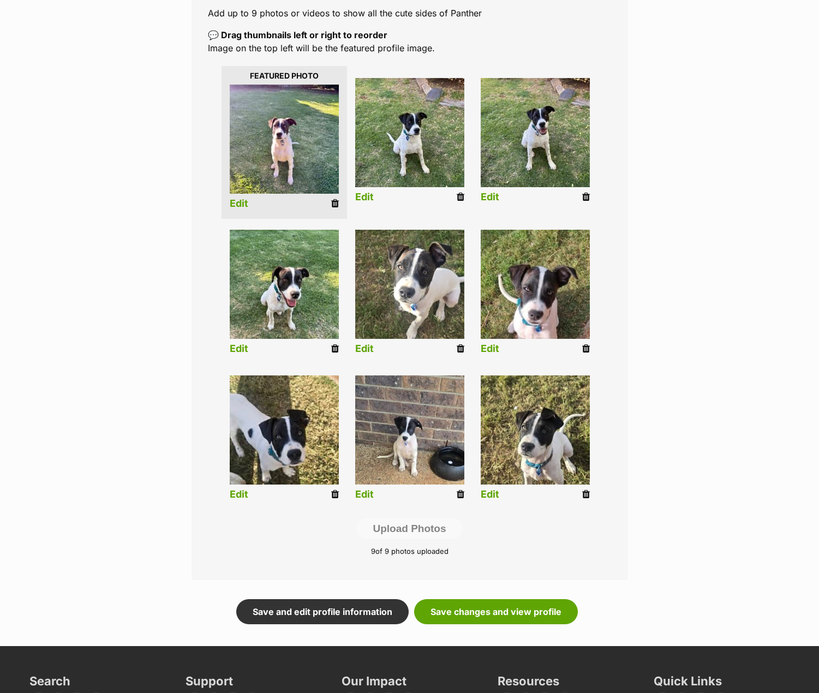
click at [333, 494] on icon at bounding box center [335, 495] width 8 height 10
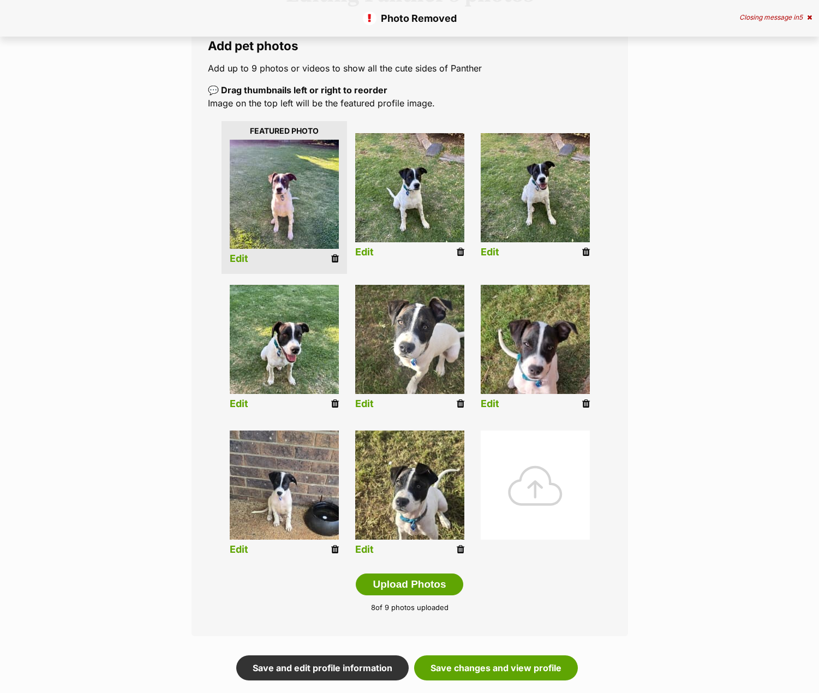
scroll to position [164, 0]
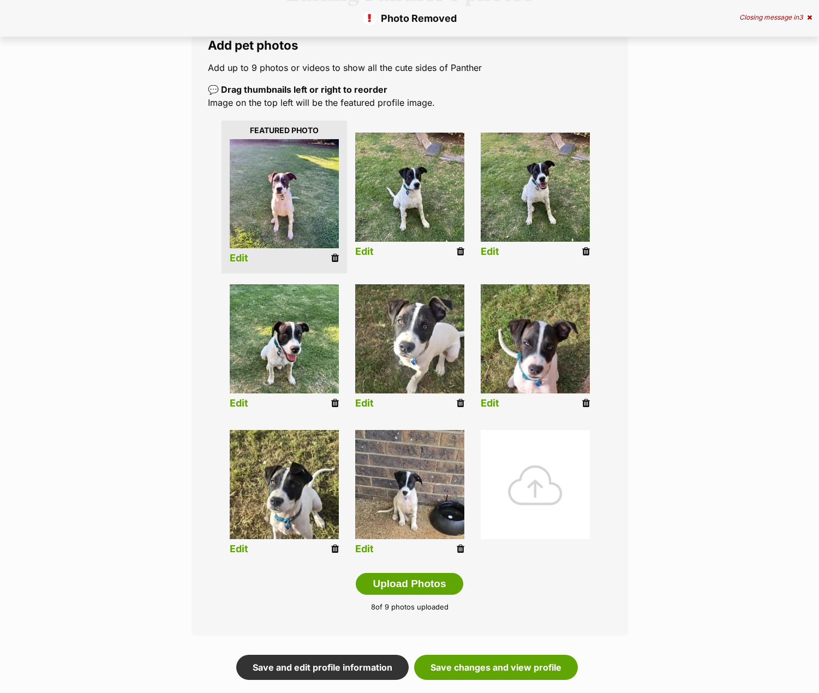
click at [528, 479] on div at bounding box center [535, 484] width 109 height 109
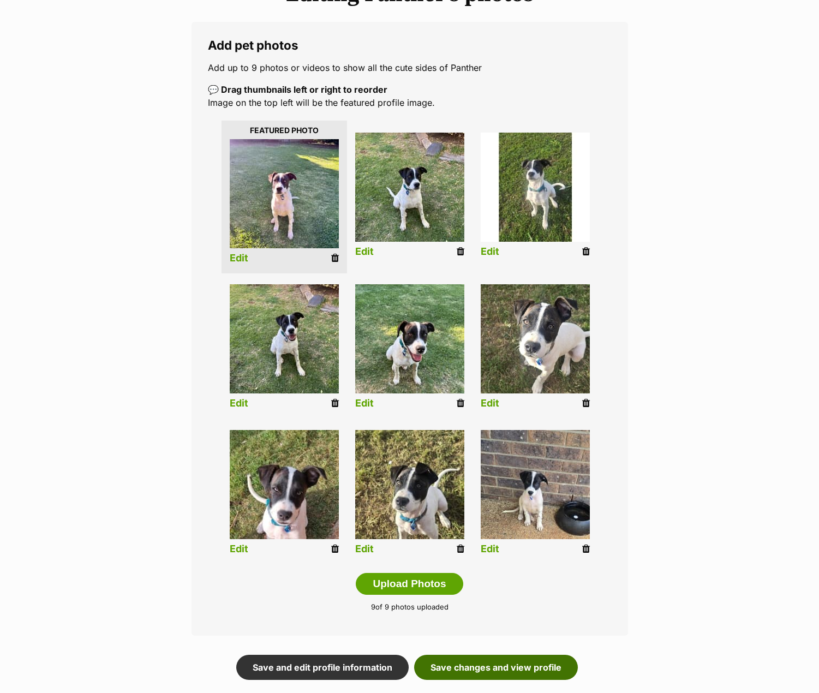
click at [511, 664] on link "Save changes and view profile" at bounding box center [496, 667] width 164 height 25
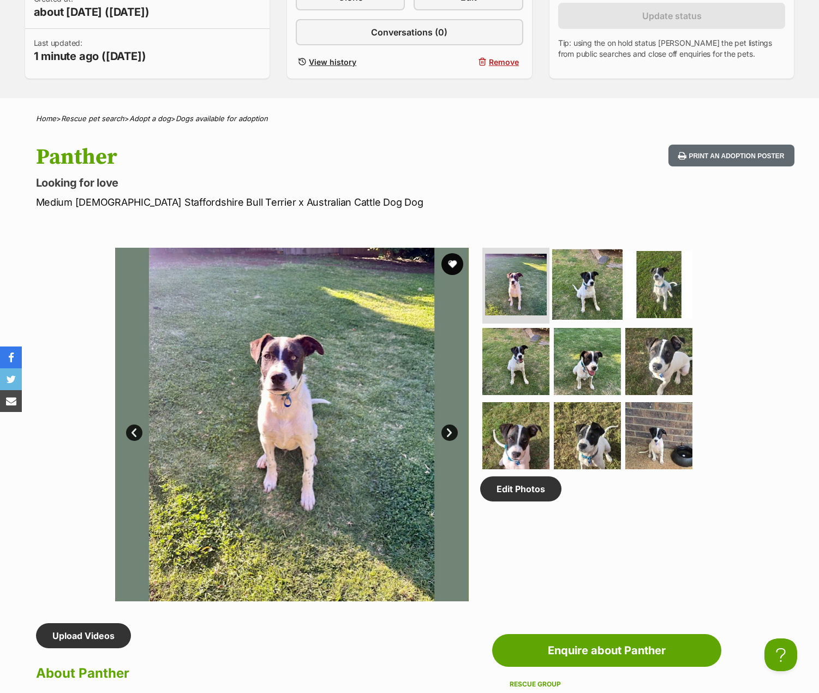
click at [586, 273] on img at bounding box center [587, 284] width 70 height 70
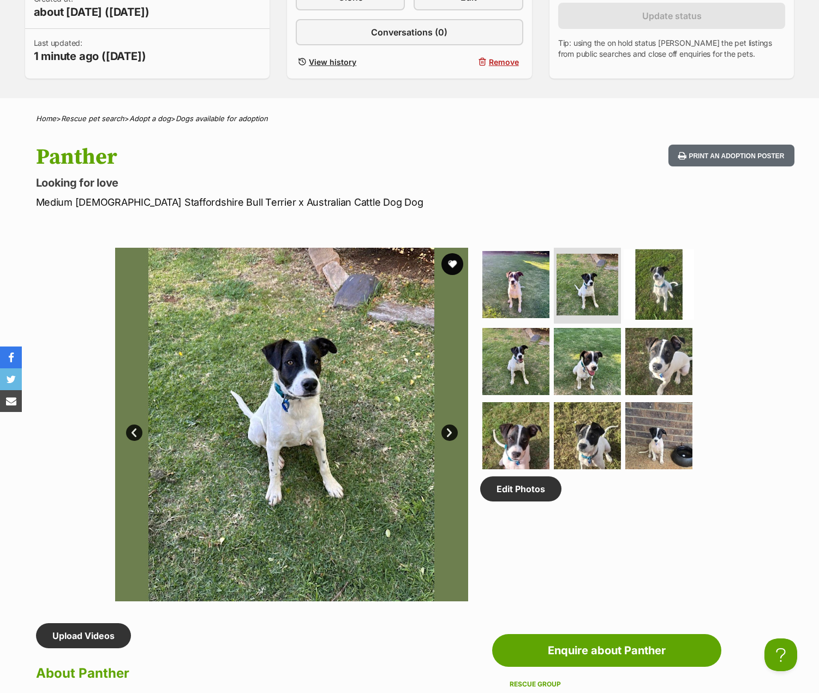
click at [641, 283] on img at bounding box center [659, 284] width 70 height 70
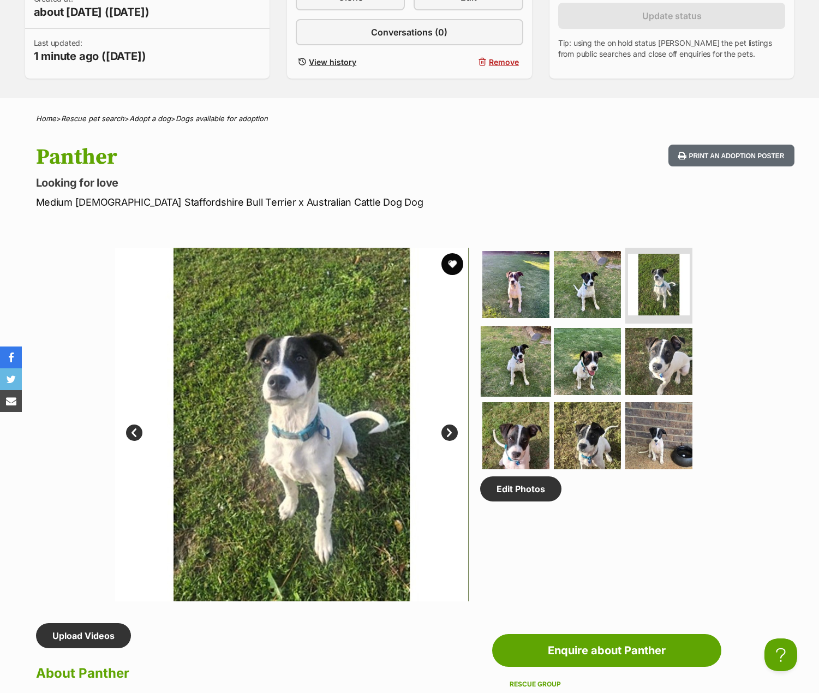
click at [521, 367] on img at bounding box center [516, 361] width 70 height 70
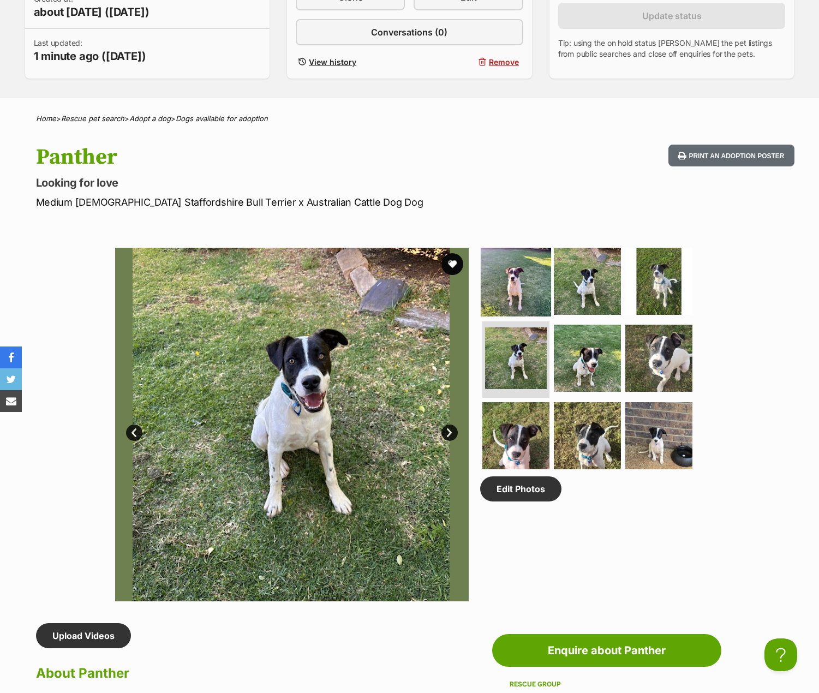
click at [529, 287] on img at bounding box center [516, 281] width 70 height 70
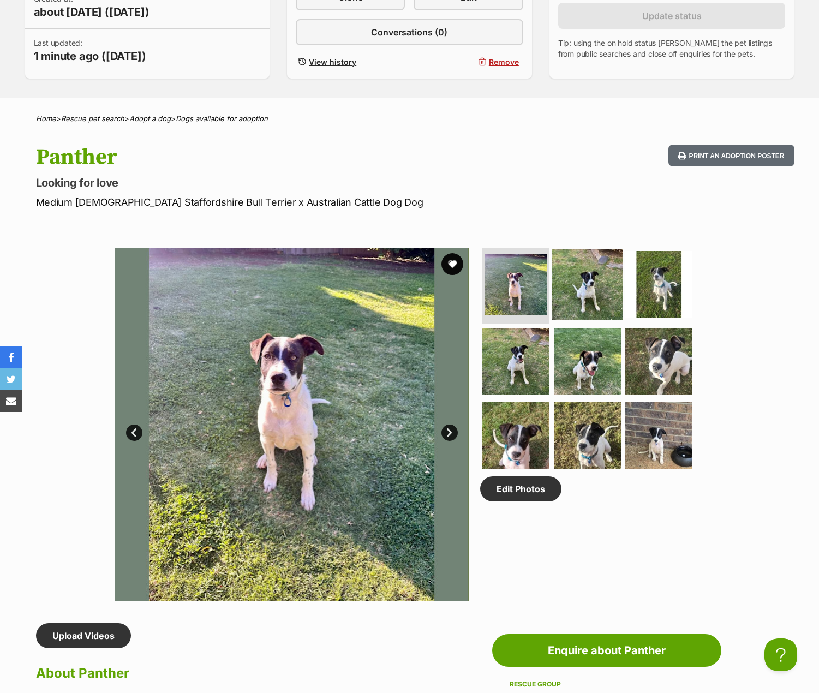
click at [583, 288] on img at bounding box center [587, 284] width 70 height 70
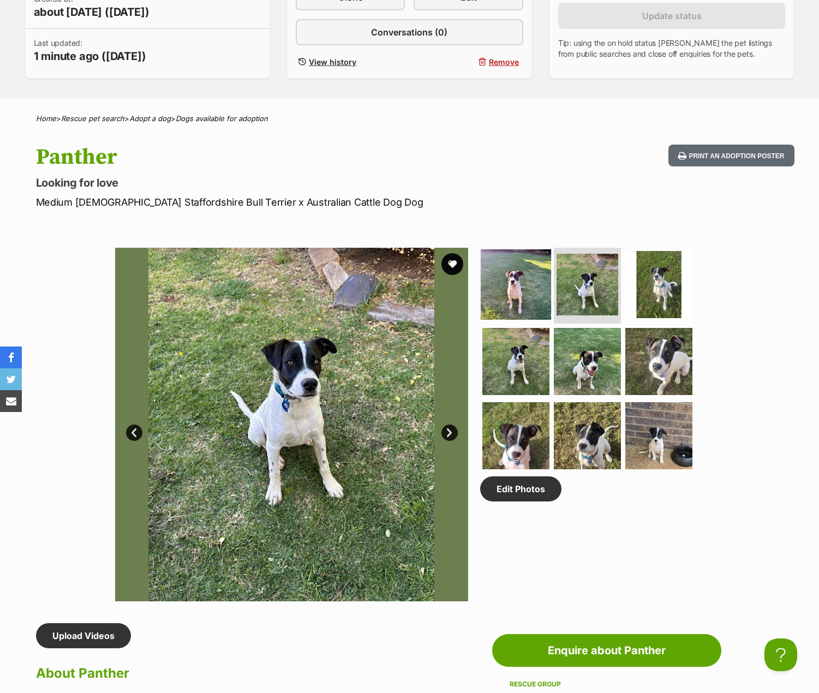
click at [516, 290] on img at bounding box center [516, 284] width 70 height 70
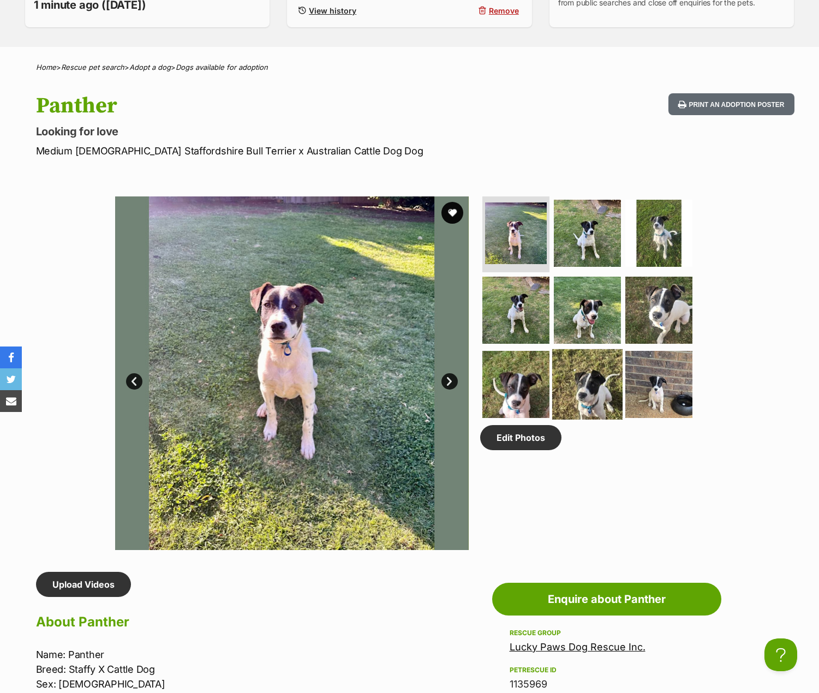
scroll to position [327, 0]
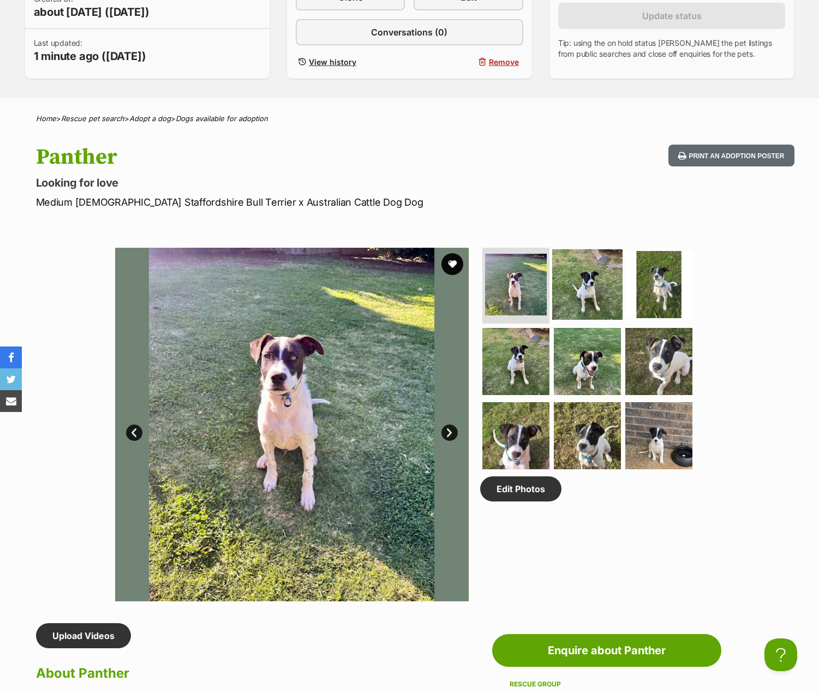
click at [569, 291] on img at bounding box center [587, 284] width 70 height 70
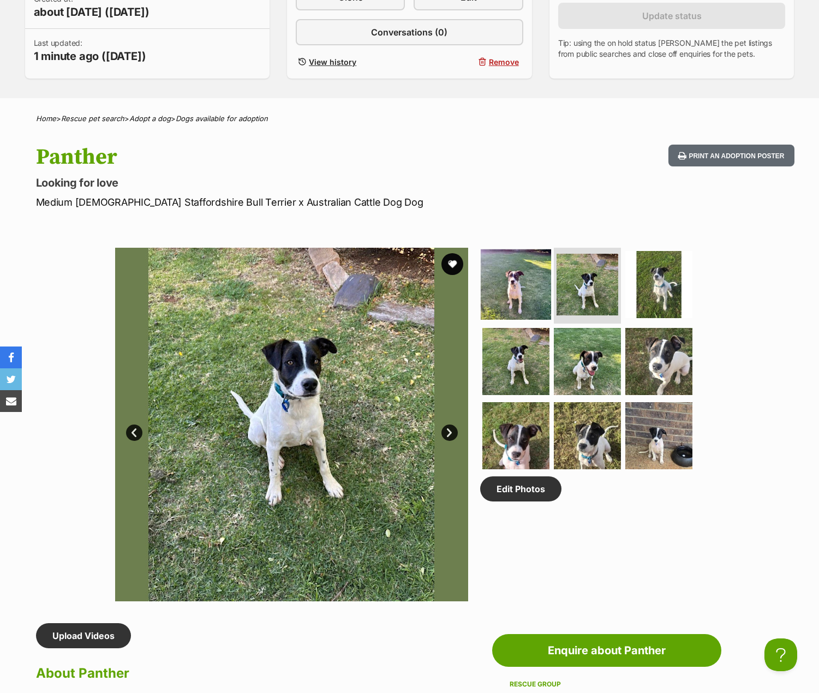
click at [528, 285] on img at bounding box center [516, 284] width 70 height 70
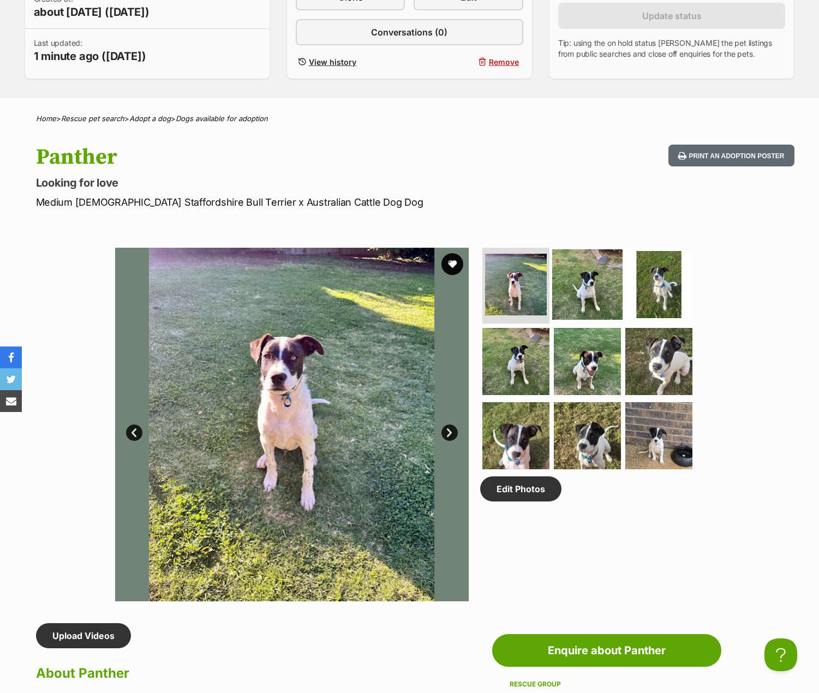
click at [577, 285] on img at bounding box center [587, 284] width 70 height 70
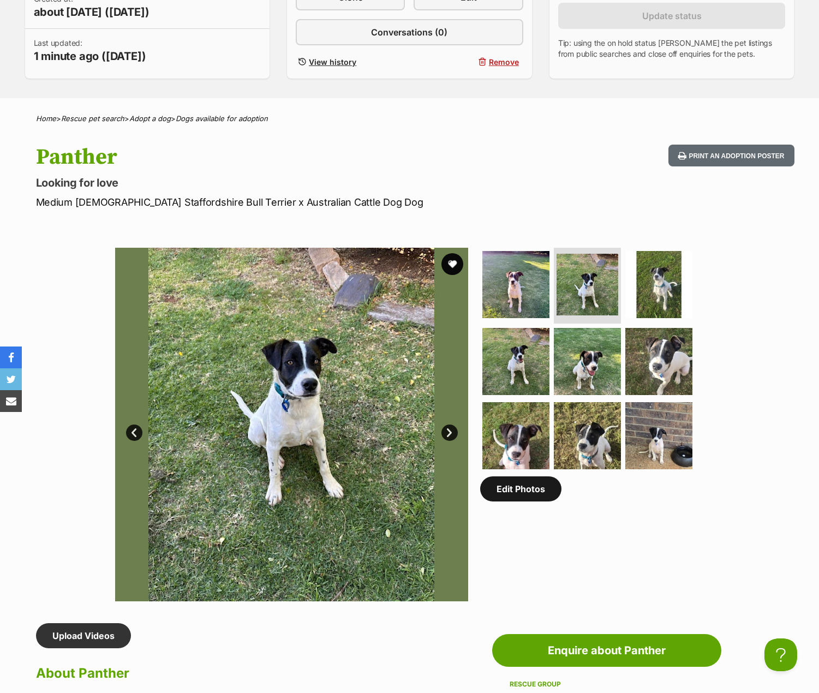
click at [535, 493] on link "Edit Photos" at bounding box center [520, 488] width 81 height 25
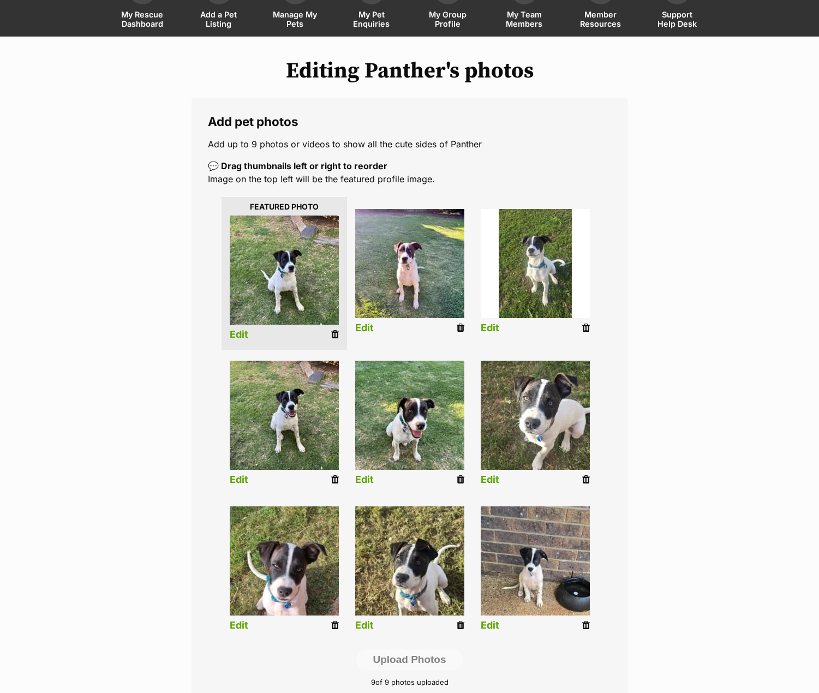
scroll to position [327, 0]
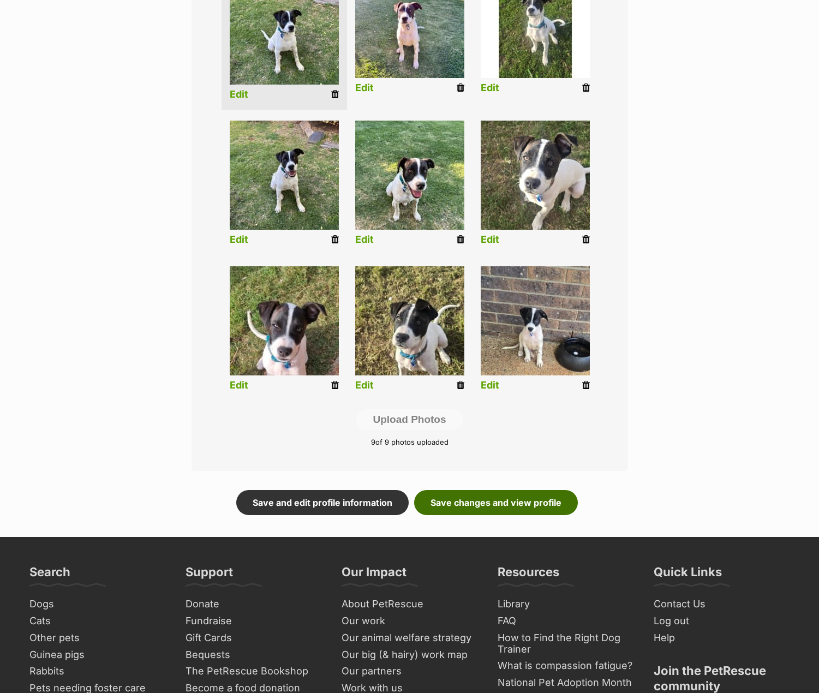
click at [560, 504] on link "Save changes and view profile" at bounding box center [496, 502] width 164 height 25
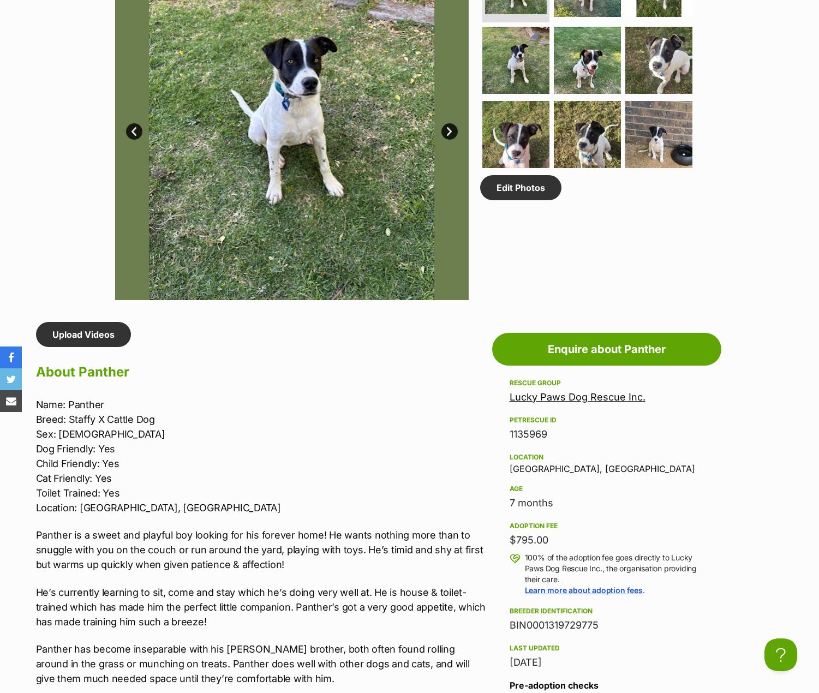
scroll to position [437, 0]
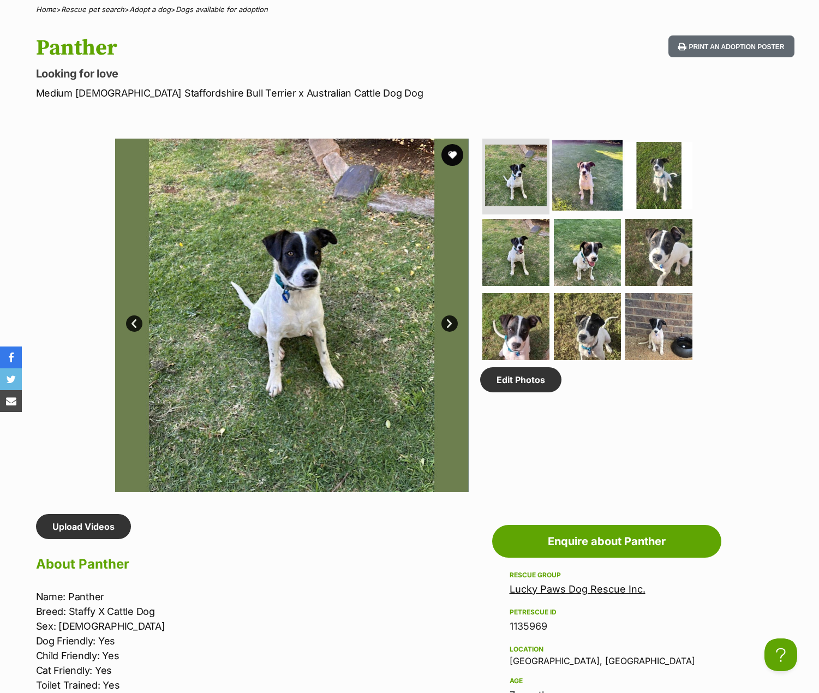
click at [570, 180] on img at bounding box center [587, 175] width 70 height 70
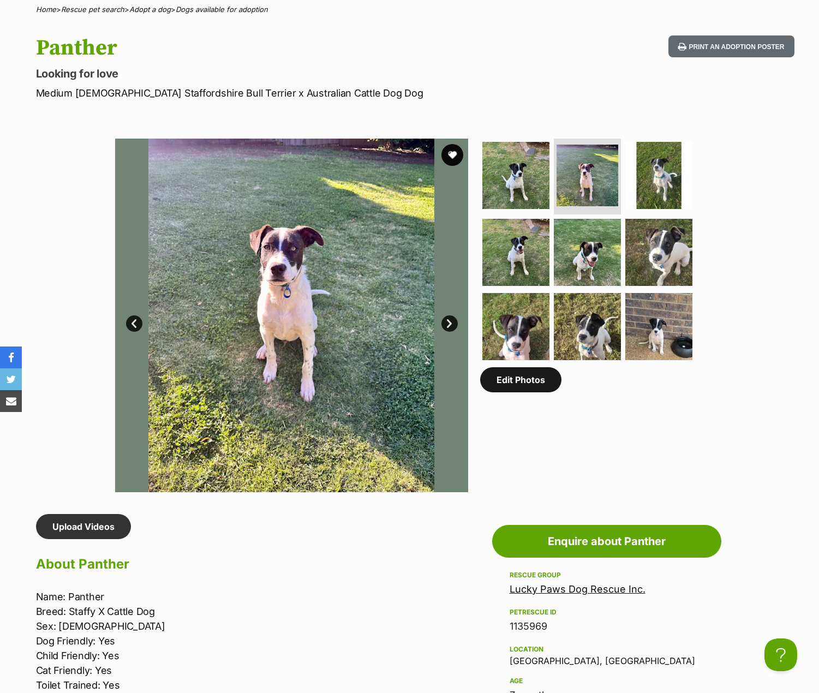
click at [526, 386] on link "Edit Photos" at bounding box center [520, 379] width 81 height 25
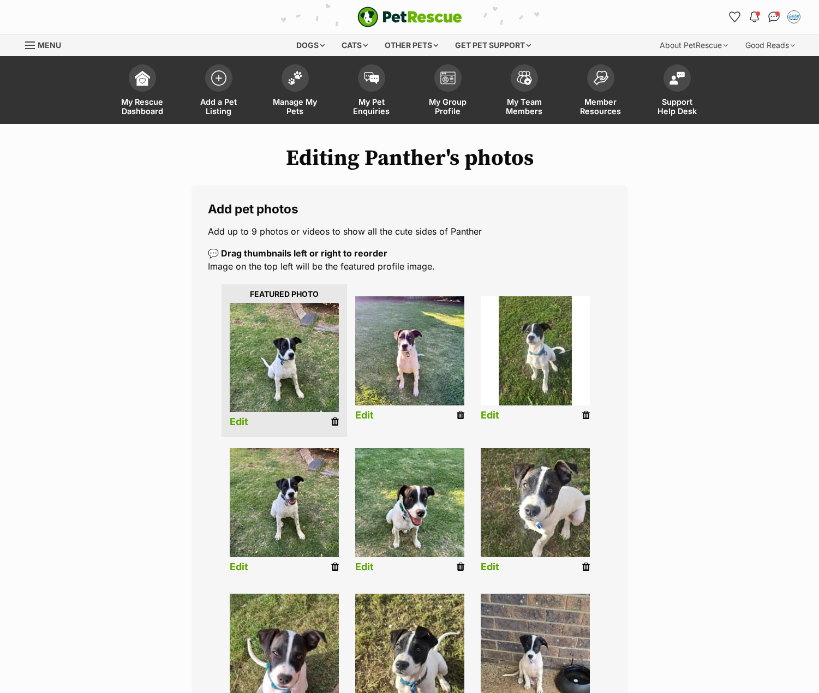
click at [458, 416] on icon at bounding box center [461, 415] width 8 height 10
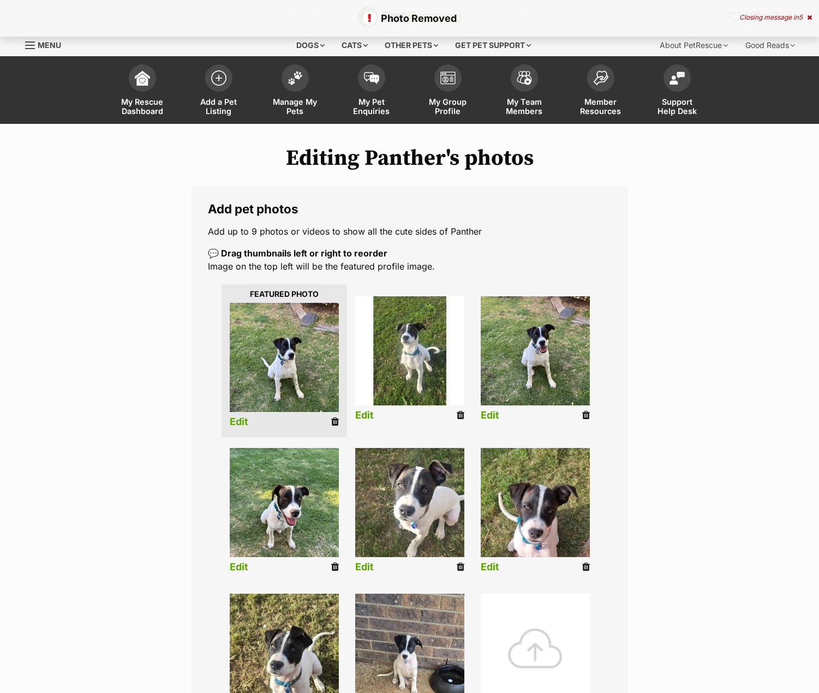
click at [532, 607] on div at bounding box center [535, 648] width 109 height 109
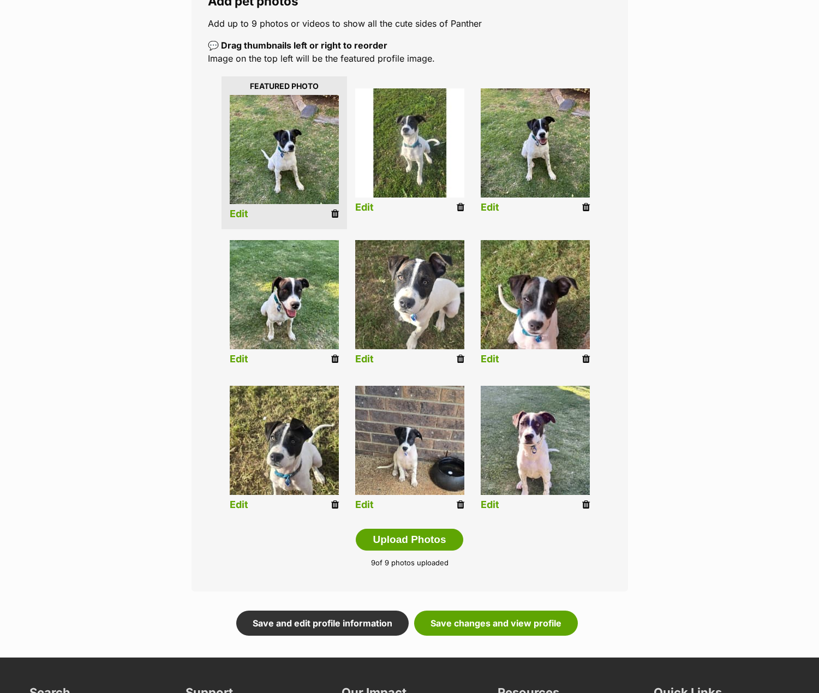
scroll to position [218, 0]
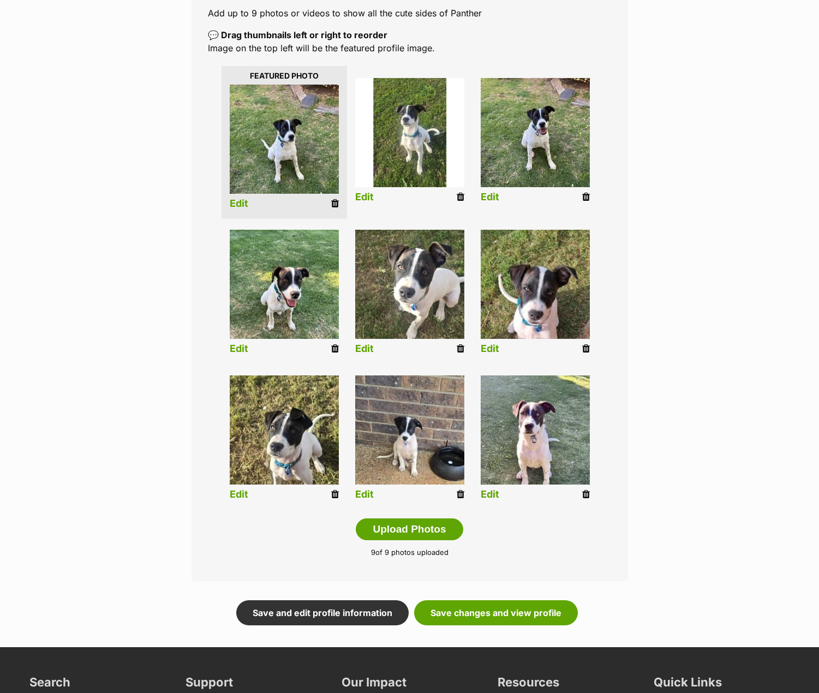
click at [582, 494] on icon at bounding box center [586, 495] width 8 height 10
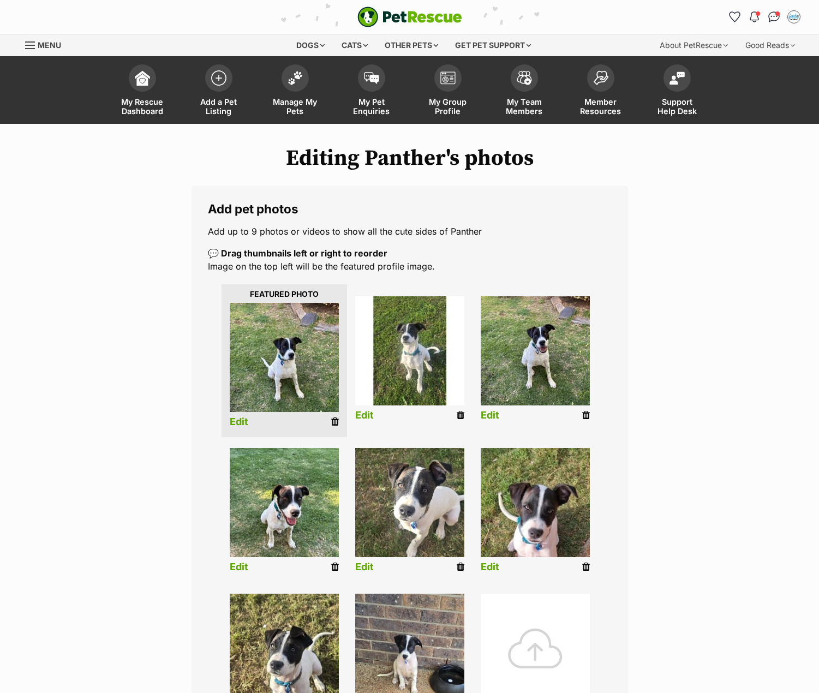
click at [540, 631] on div at bounding box center [535, 648] width 109 height 109
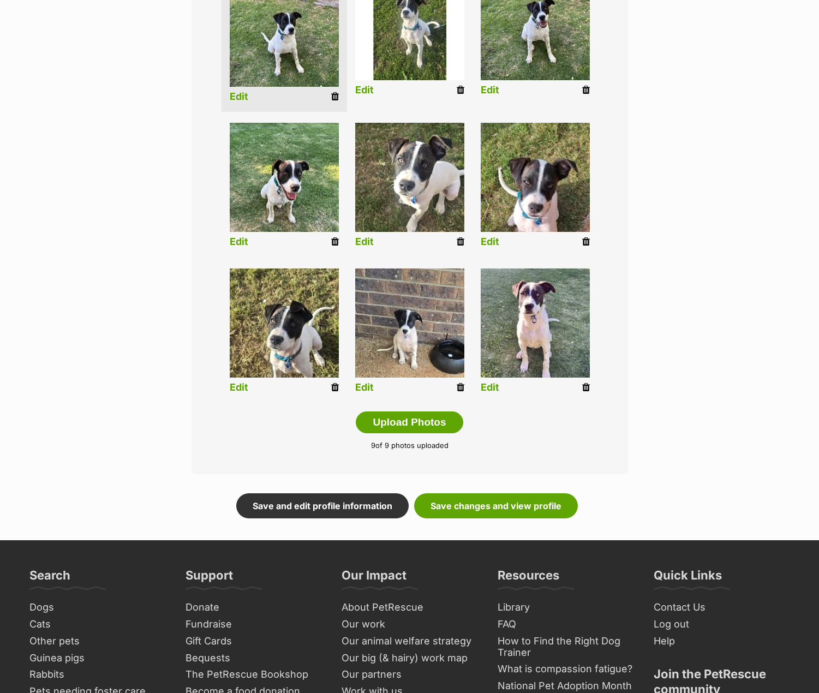
scroll to position [327, 0]
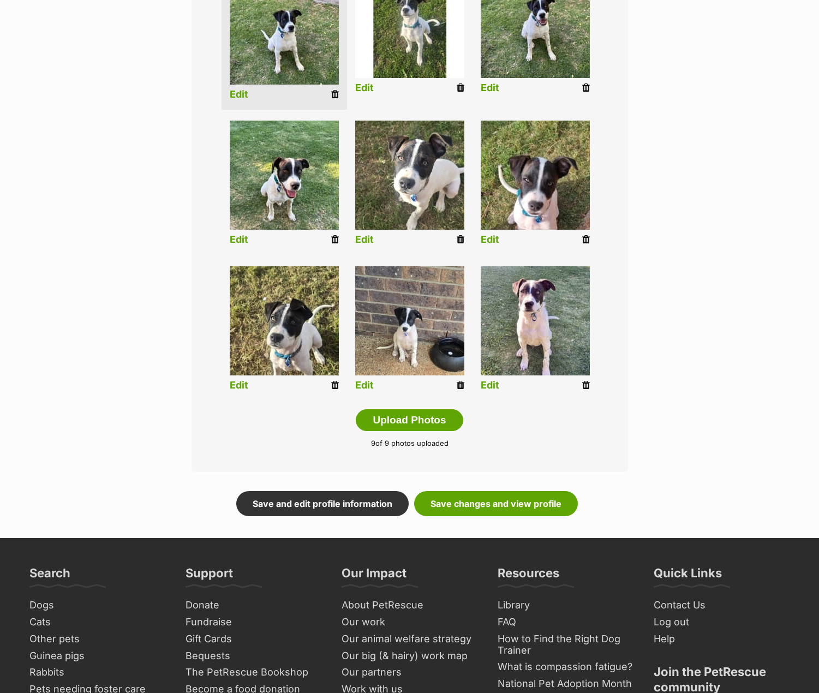
drag, startPoint x: 586, startPoint y: 384, endPoint x: 795, endPoint y: 256, distance: 245.1
click at [586, 384] on icon at bounding box center [586, 385] width 8 height 10
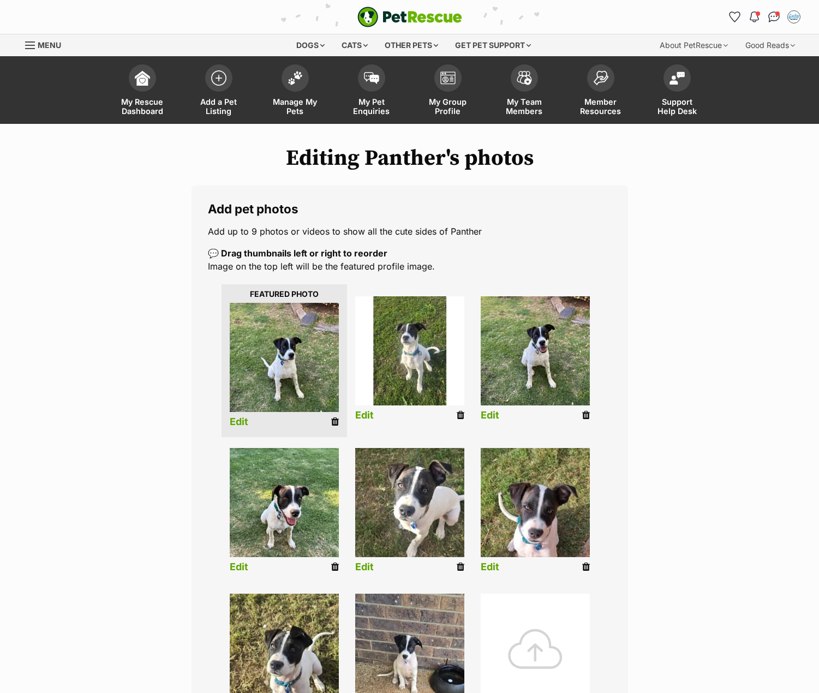
click at [532, 620] on div at bounding box center [535, 648] width 109 height 109
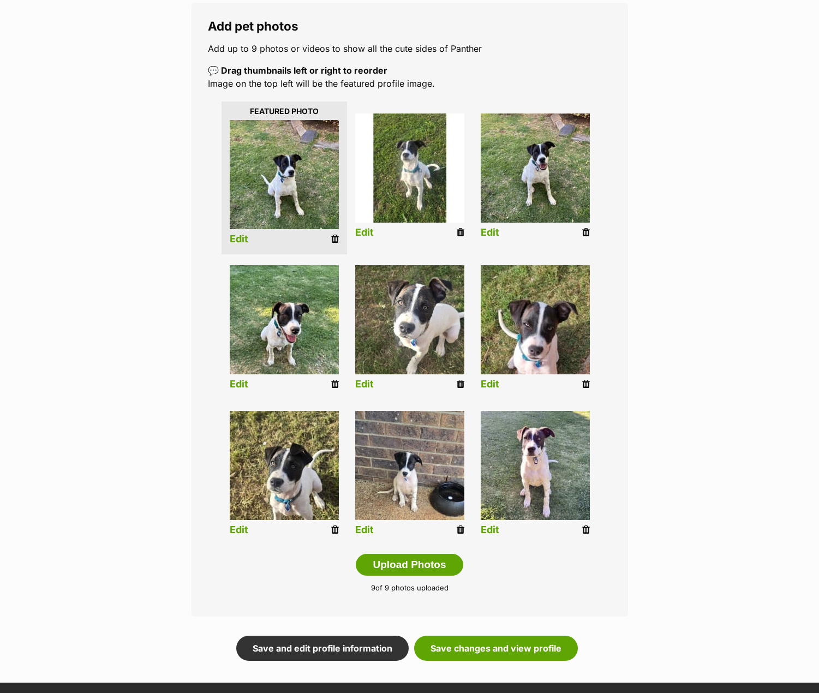
scroll to position [164, 0]
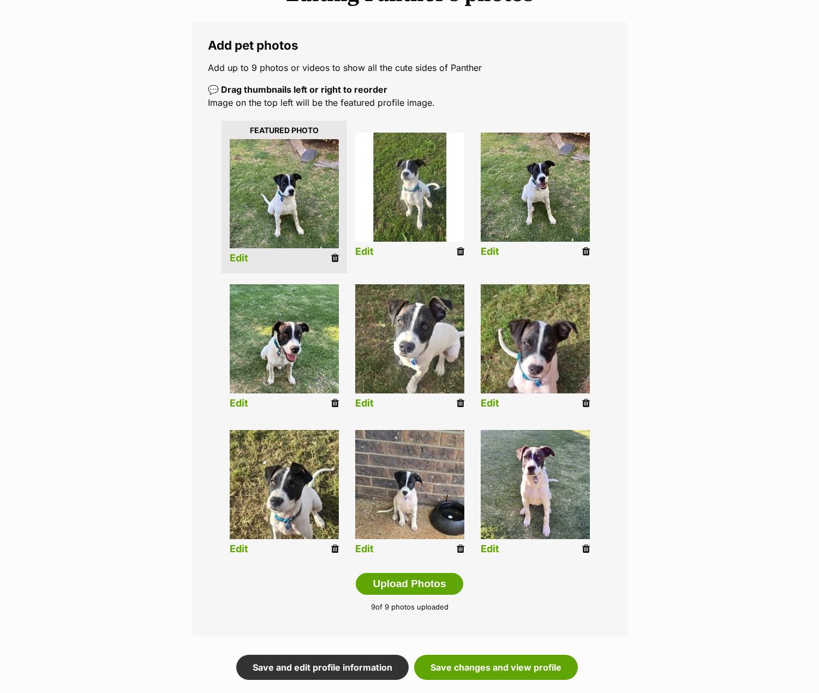
click at [587, 551] on icon at bounding box center [586, 549] width 8 height 10
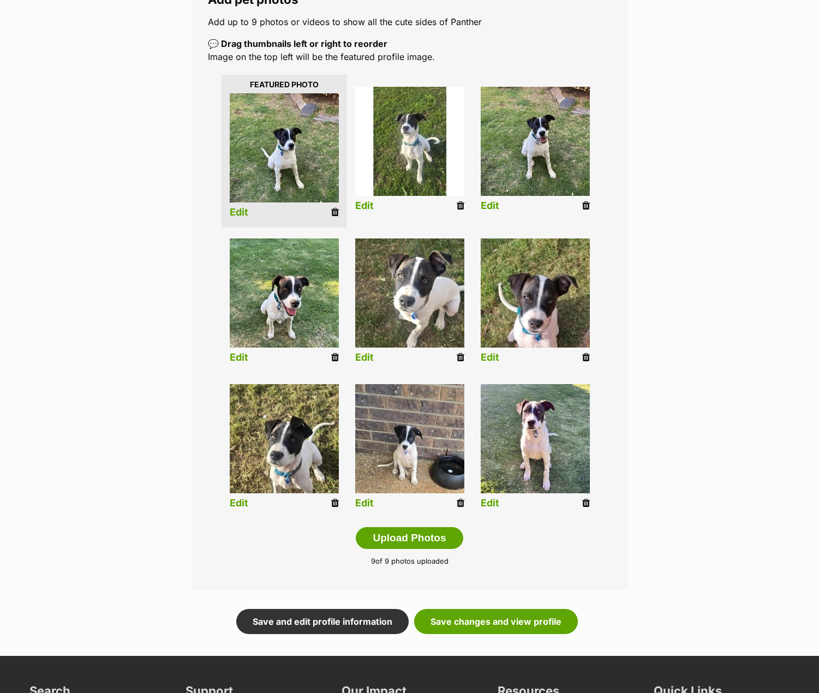
scroll to position [218, 0]
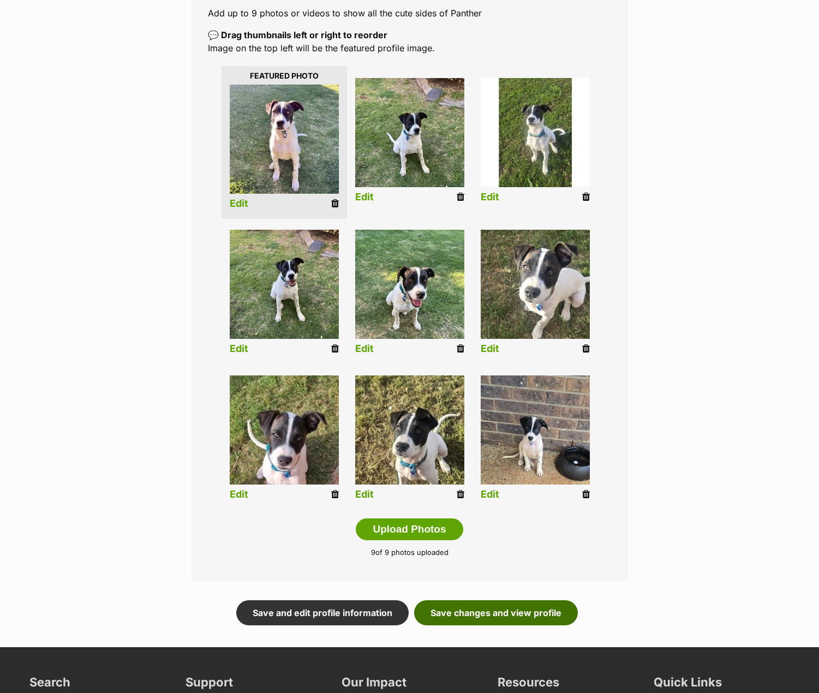
click at [534, 617] on link "Save changes and view profile" at bounding box center [496, 612] width 164 height 25
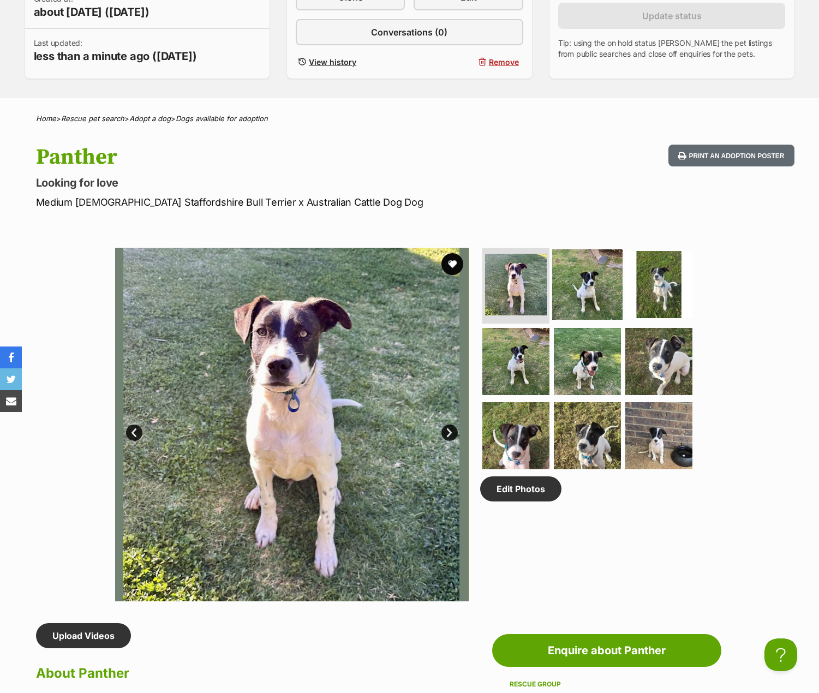
click at [601, 283] on img at bounding box center [587, 284] width 70 height 70
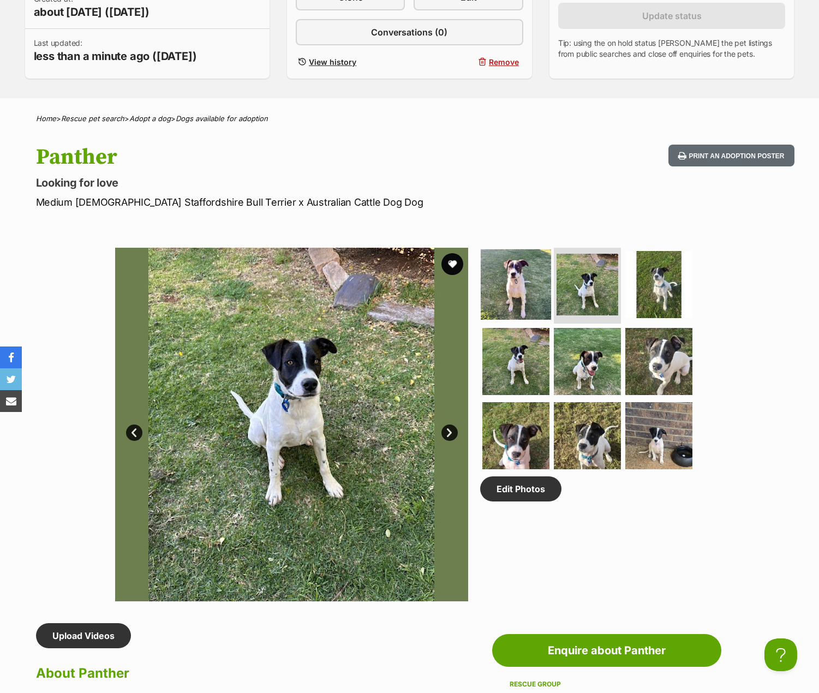
click at [522, 281] on img at bounding box center [516, 284] width 70 height 70
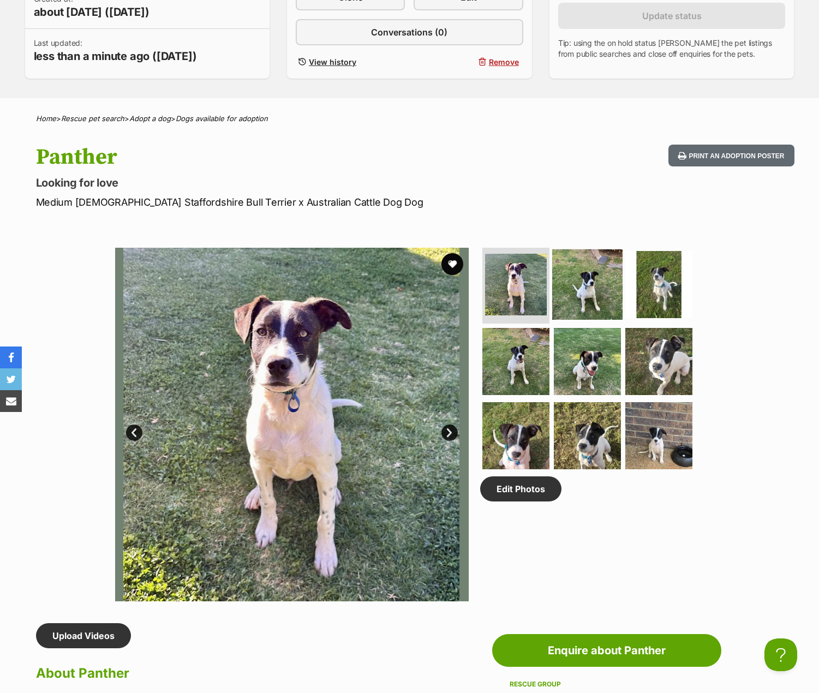
click at [590, 297] on img at bounding box center [587, 284] width 70 height 70
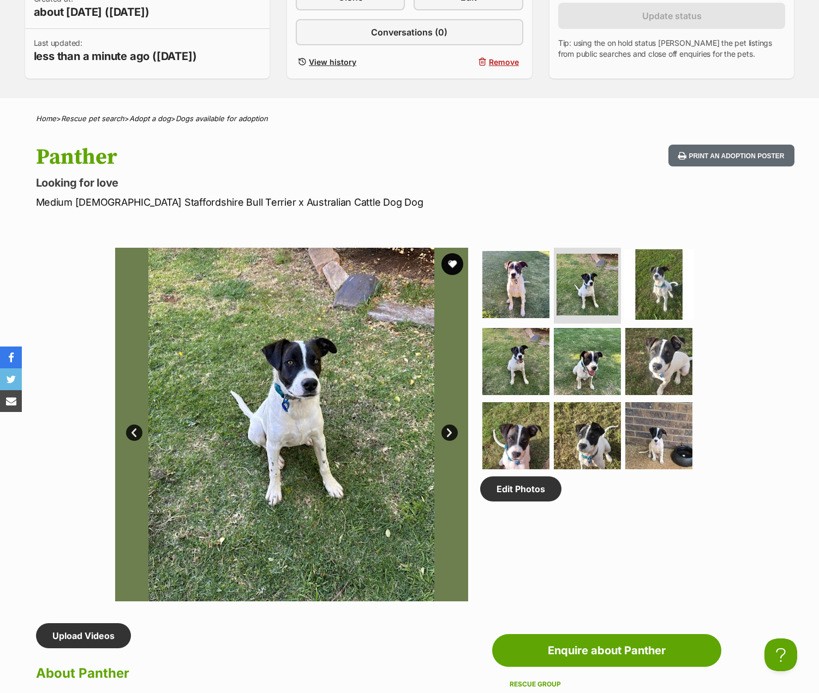
click at [653, 281] on img at bounding box center [659, 284] width 70 height 70
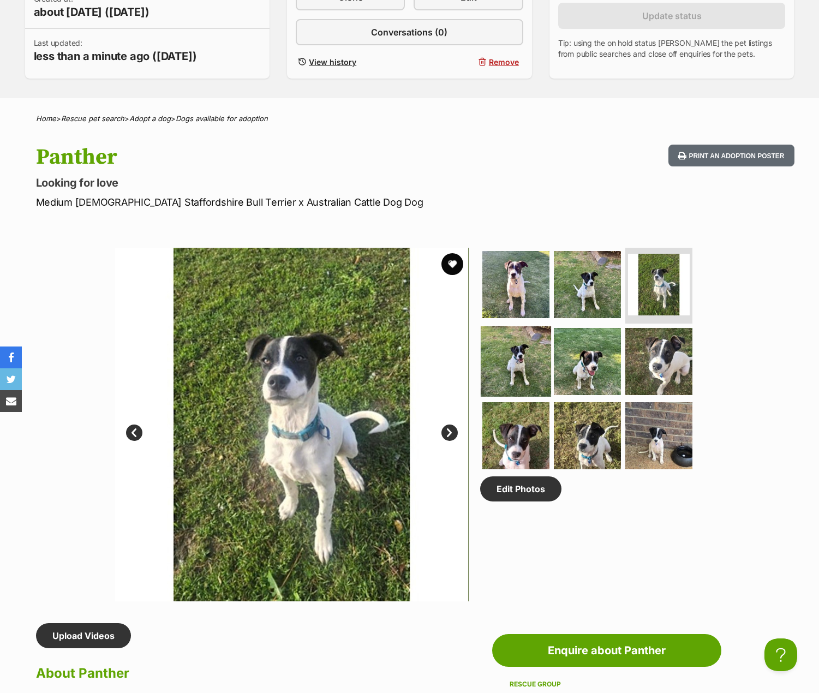
click at [516, 349] on img at bounding box center [516, 361] width 70 height 70
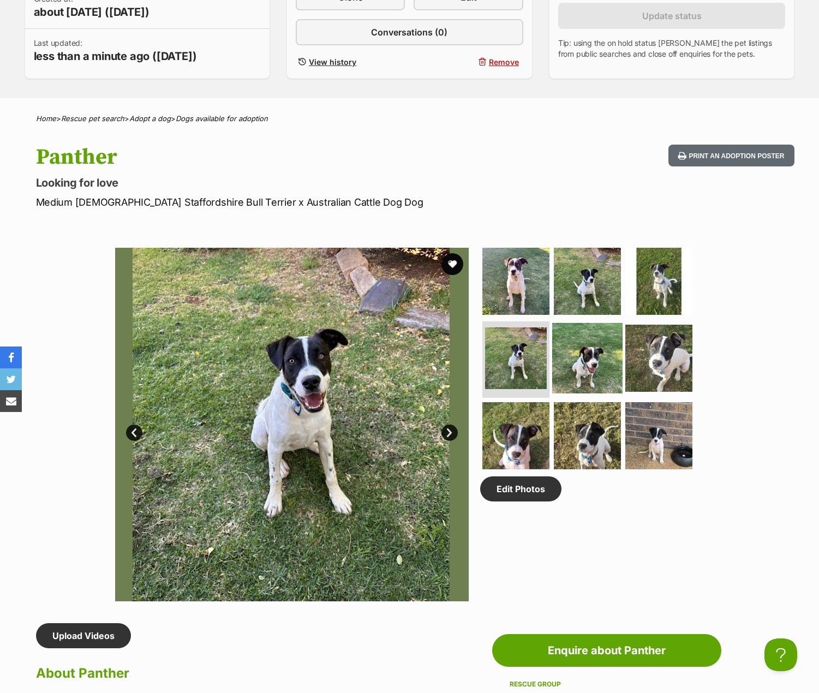
click at [595, 354] on img at bounding box center [587, 358] width 70 height 70
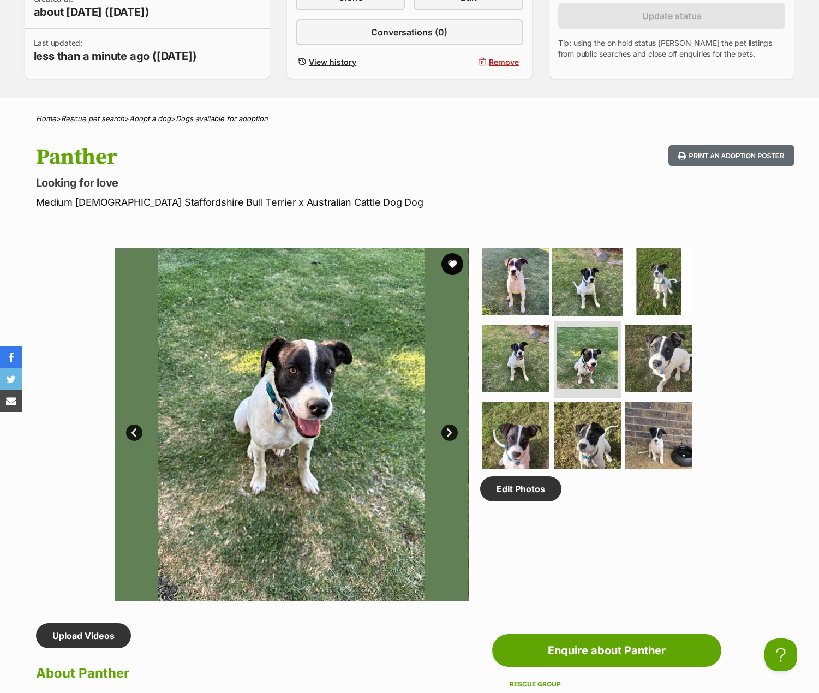
click at [577, 287] on img at bounding box center [587, 281] width 70 height 70
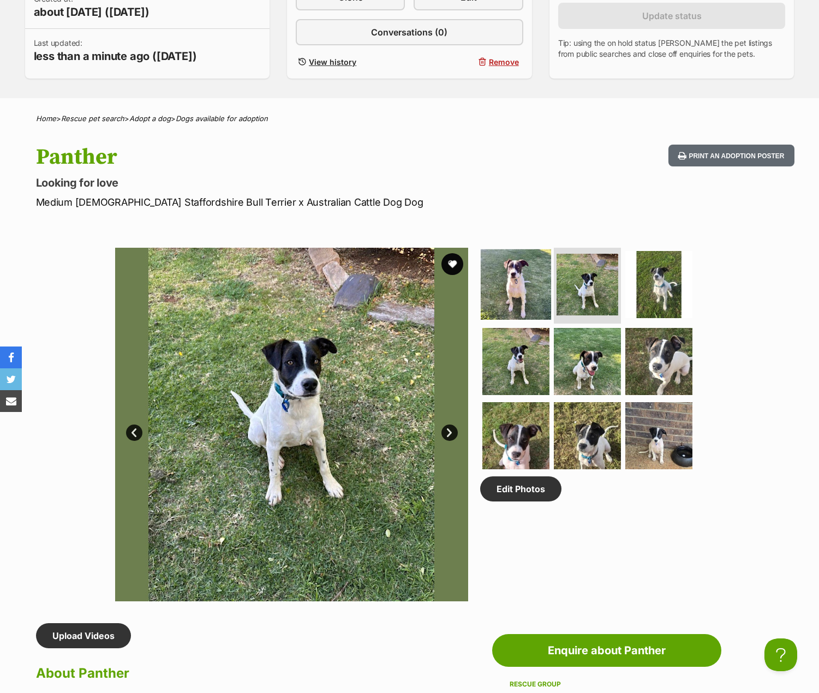
click at [514, 285] on img at bounding box center [516, 284] width 70 height 70
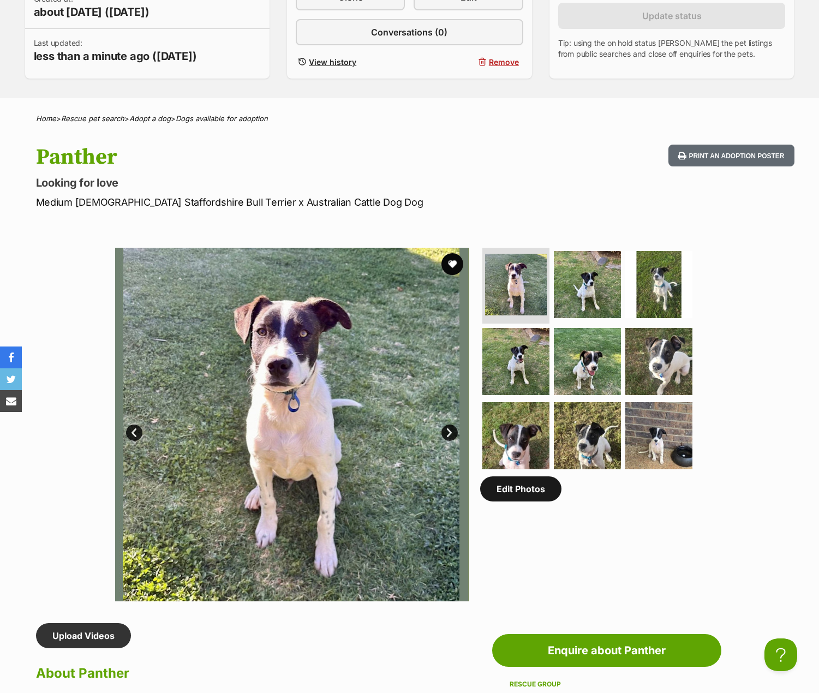
click at [534, 493] on link "Edit Photos" at bounding box center [520, 488] width 81 height 25
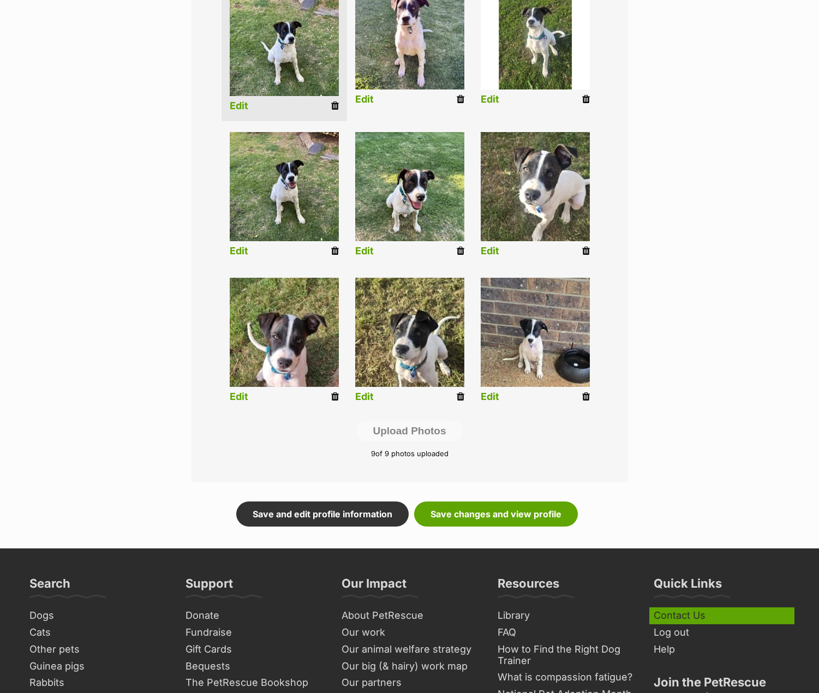
scroll to position [382, 0]
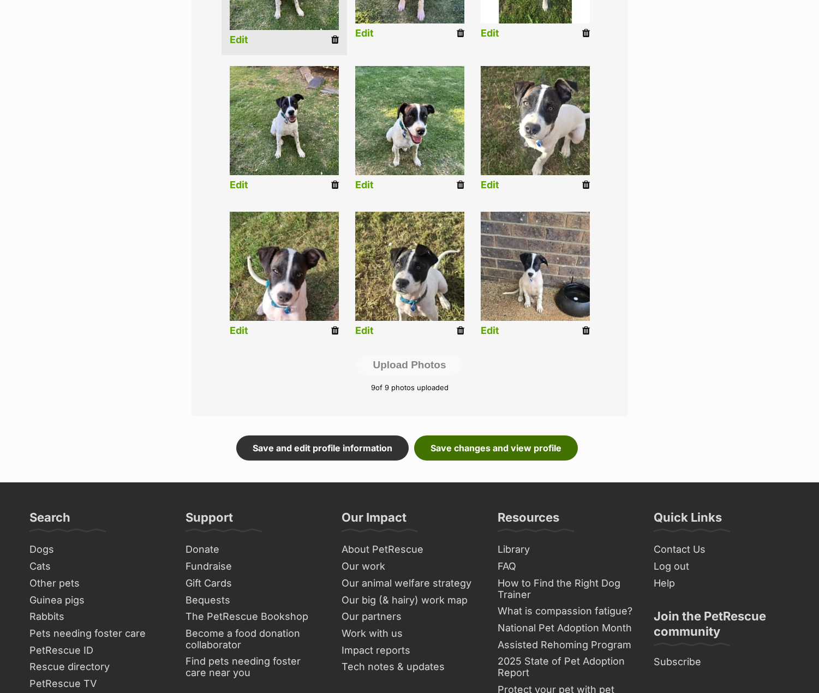
click at [521, 452] on link "Save changes and view profile" at bounding box center [496, 447] width 164 height 25
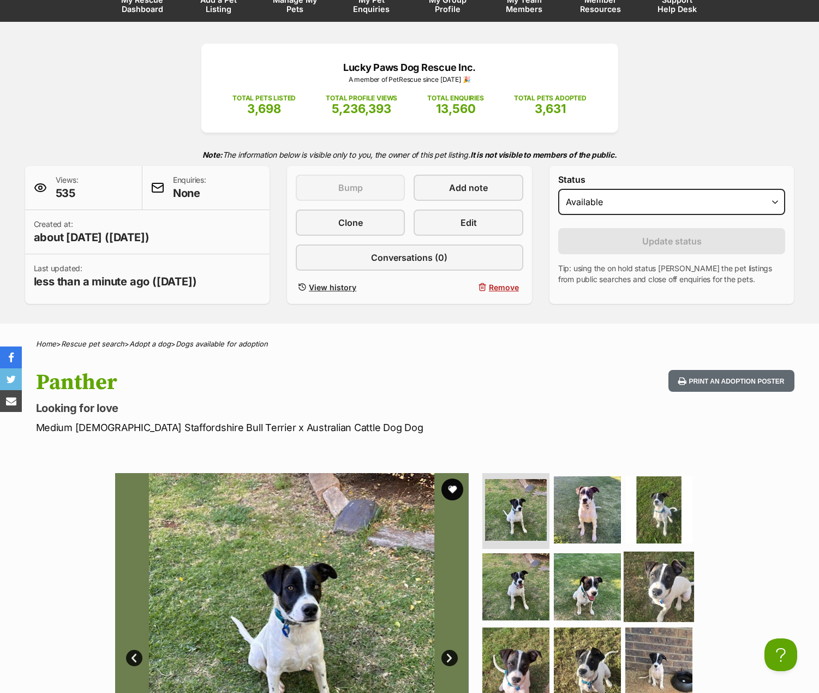
scroll to position [327, 0]
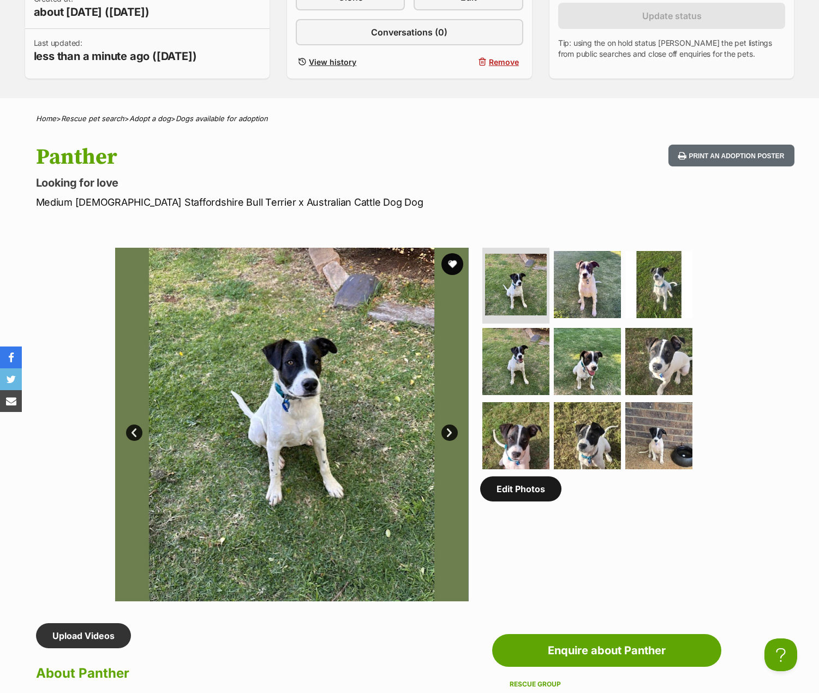
click at [540, 490] on link "Edit Photos" at bounding box center [520, 488] width 81 height 25
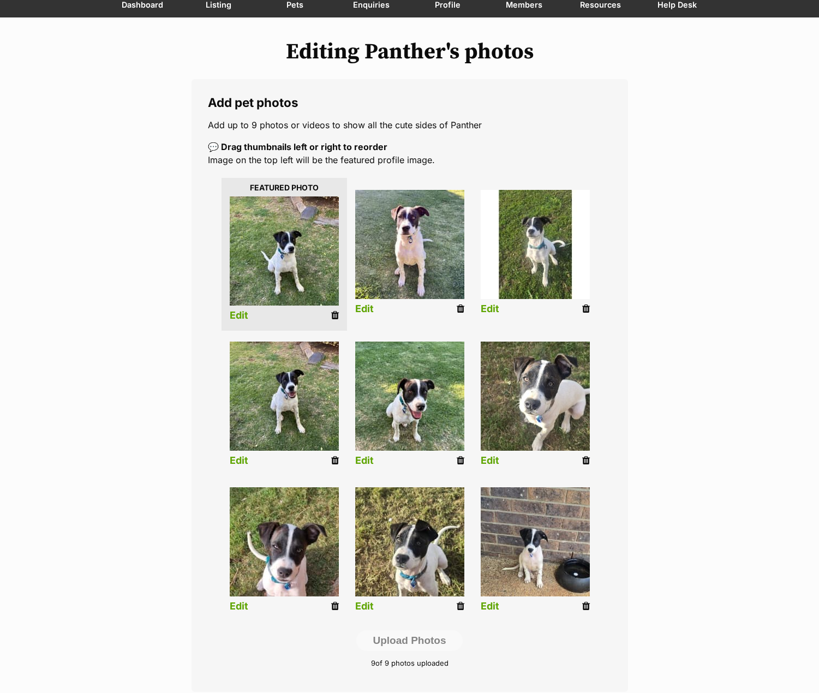
scroll to position [164, 0]
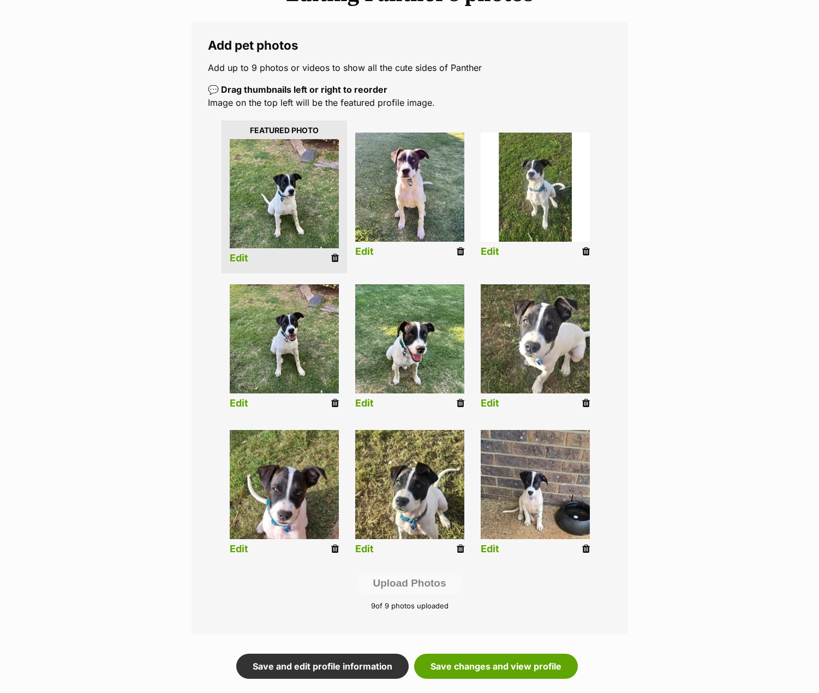
click at [587, 404] on icon at bounding box center [586, 403] width 8 height 10
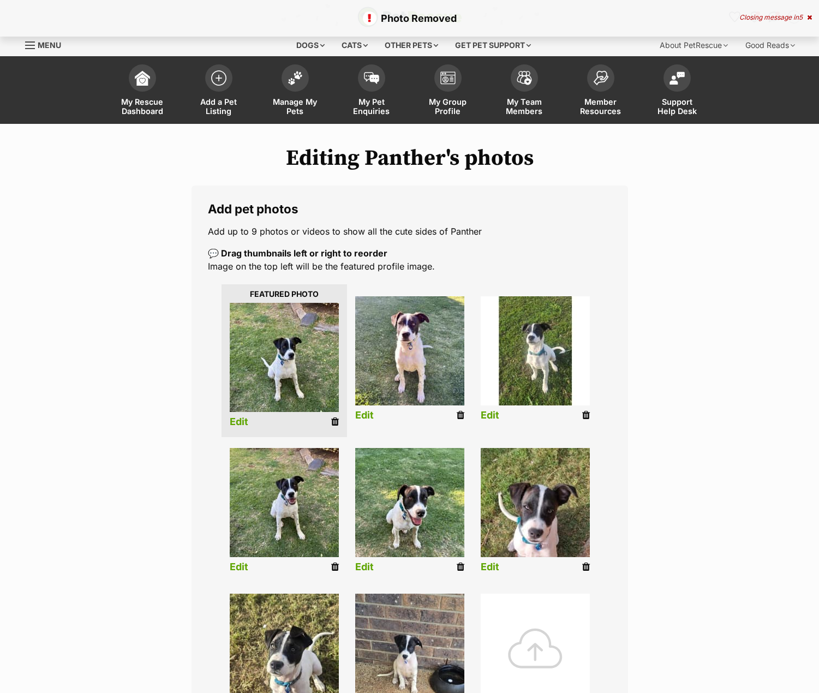
click at [529, 617] on div at bounding box center [535, 648] width 109 height 109
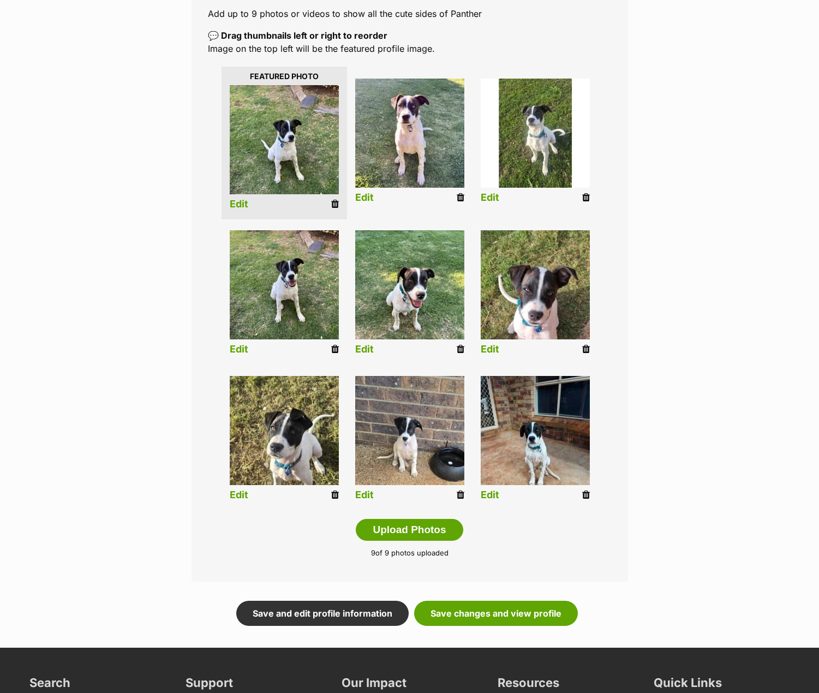
scroll to position [218, 0]
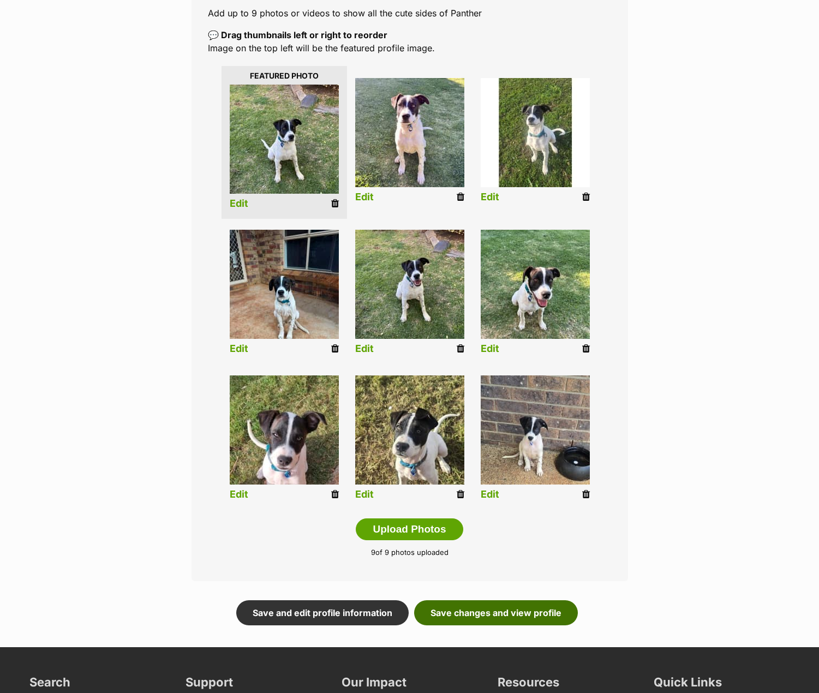
click at [520, 618] on link "Save changes and view profile" at bounding box center [496, 612] width 164 height 25
